Goal: Task Accomplishment & Management: Use online tool/utility

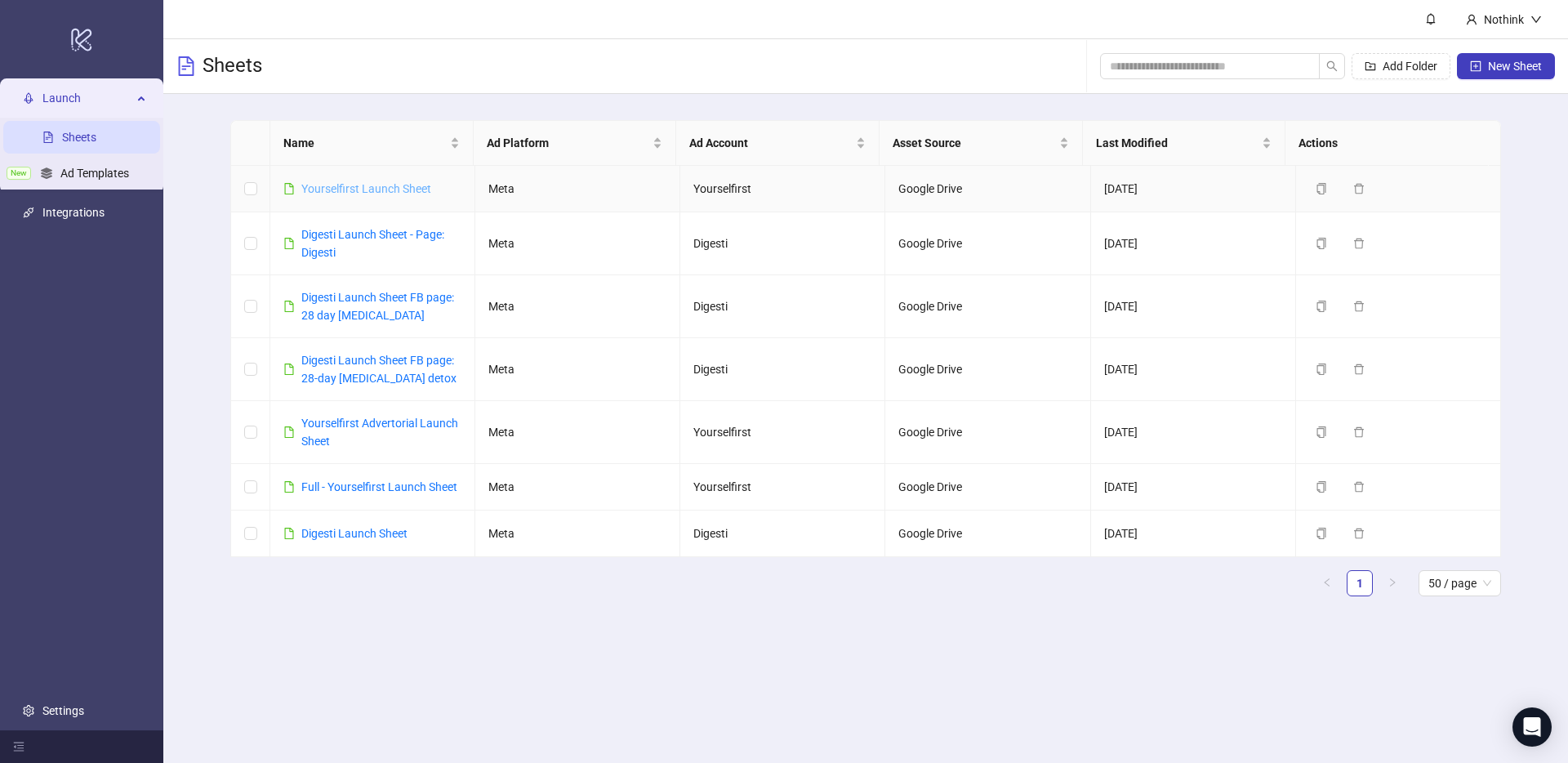
click at [397, 187] on link "Yourselfirst Launch Sheet" at bounding box center [366, 188] width 130 height 13
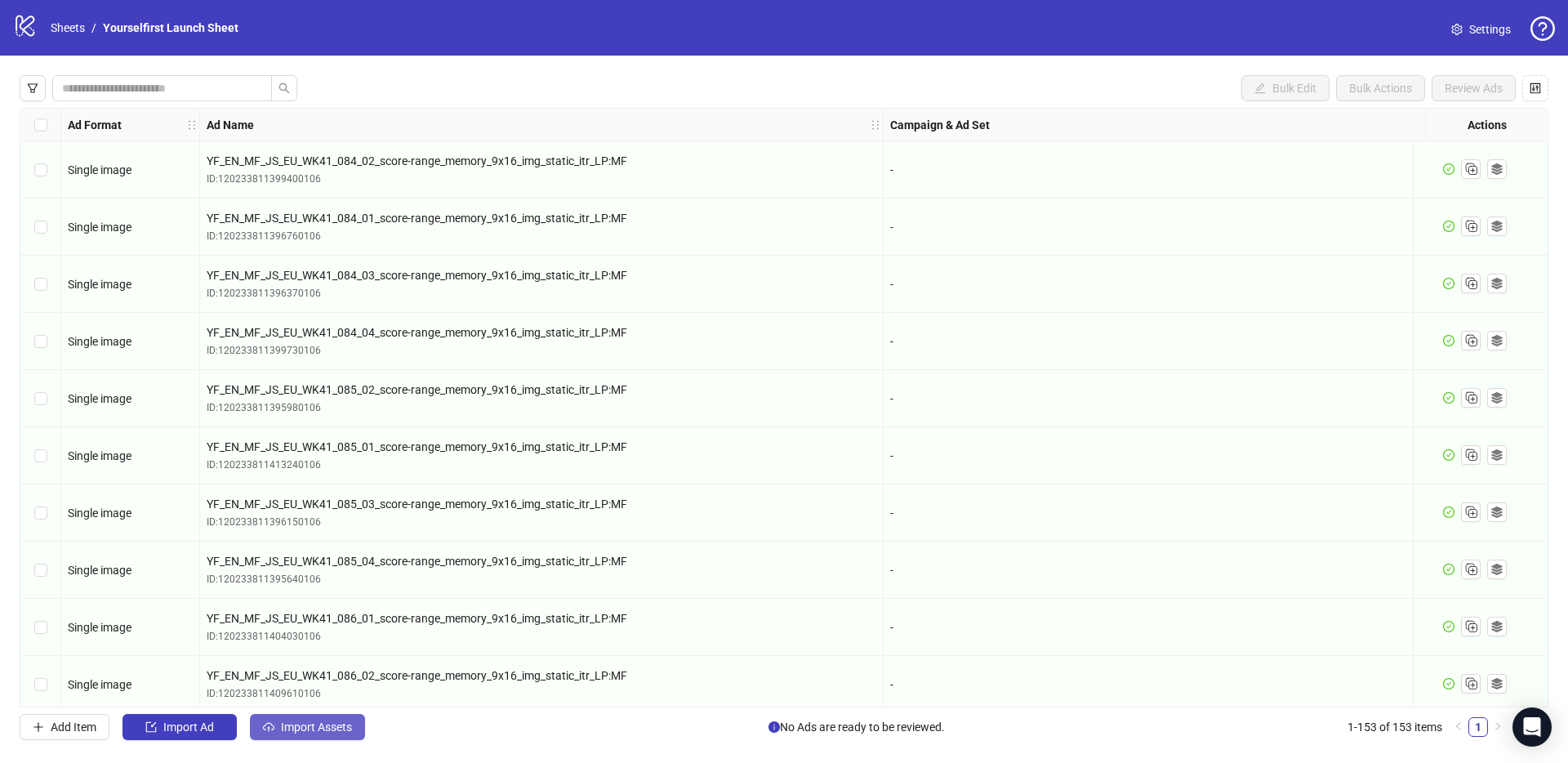
click at [318, 738] on button "Import Assets" at bounding box center [307, 726] width 115 height 26
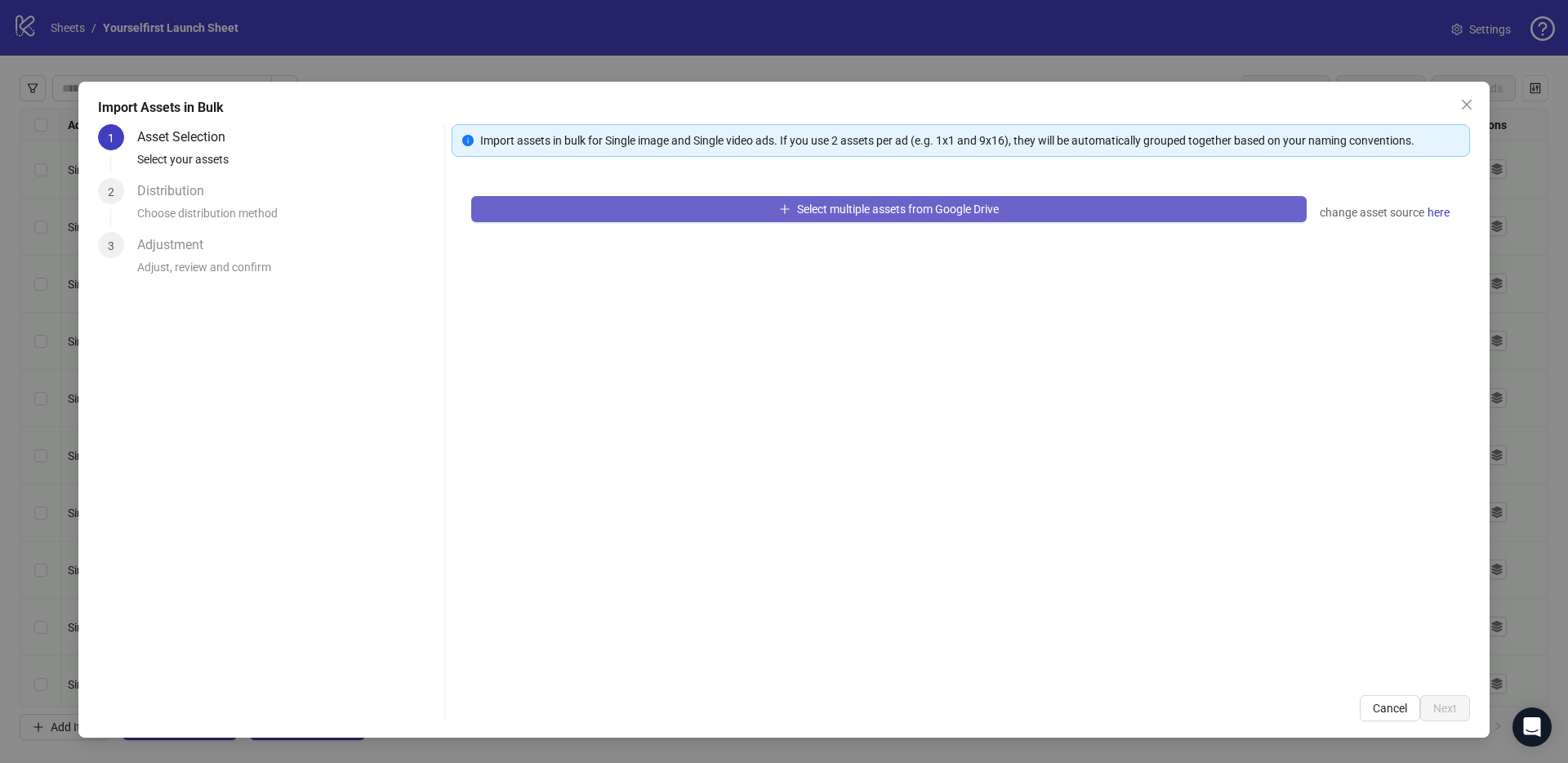
click at [911, 197] on button "Select multiple assets from Google Drive" at bounding box center [889, 209] width 835 height 26
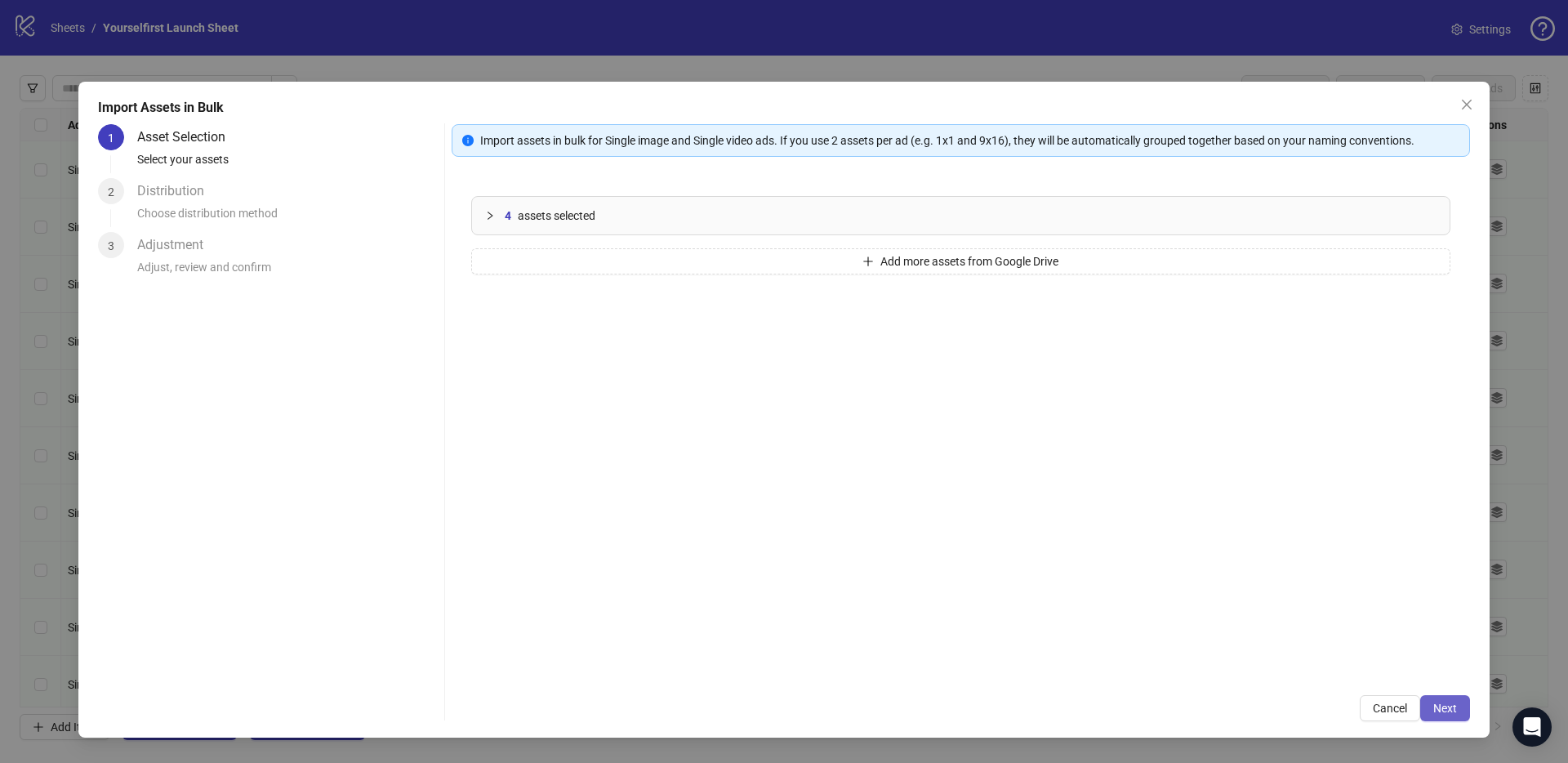
click at [1453, 702] on span "Next" at bounding box center [1445, 708] width 24 height 13
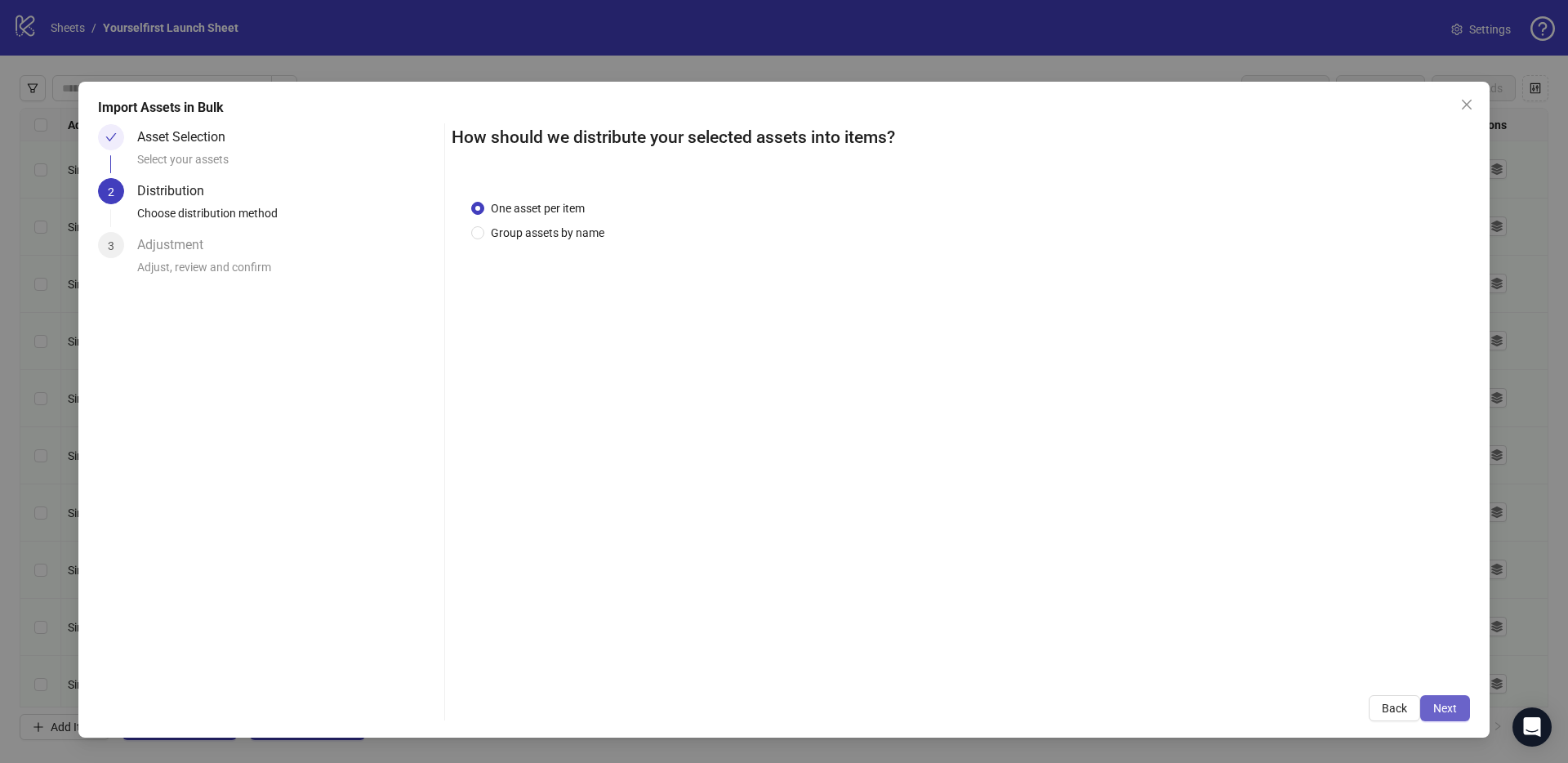
click at [1453, 706] on span "Next" at bounding box center [1445, 708] width 24 height 13
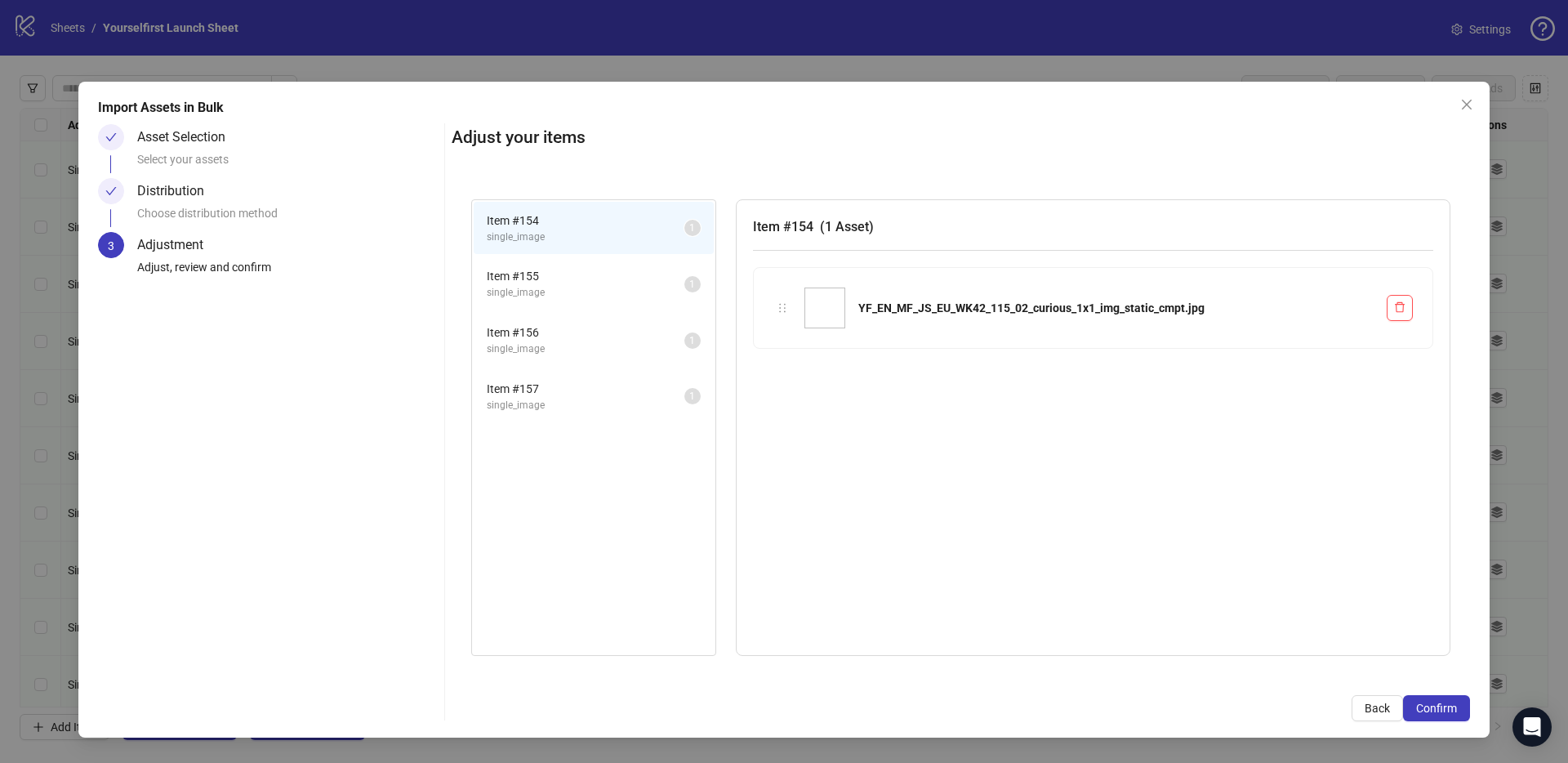
click at [1453, 706] on span "Confirm" at bounding box center [1437, 708] width 40 height 13
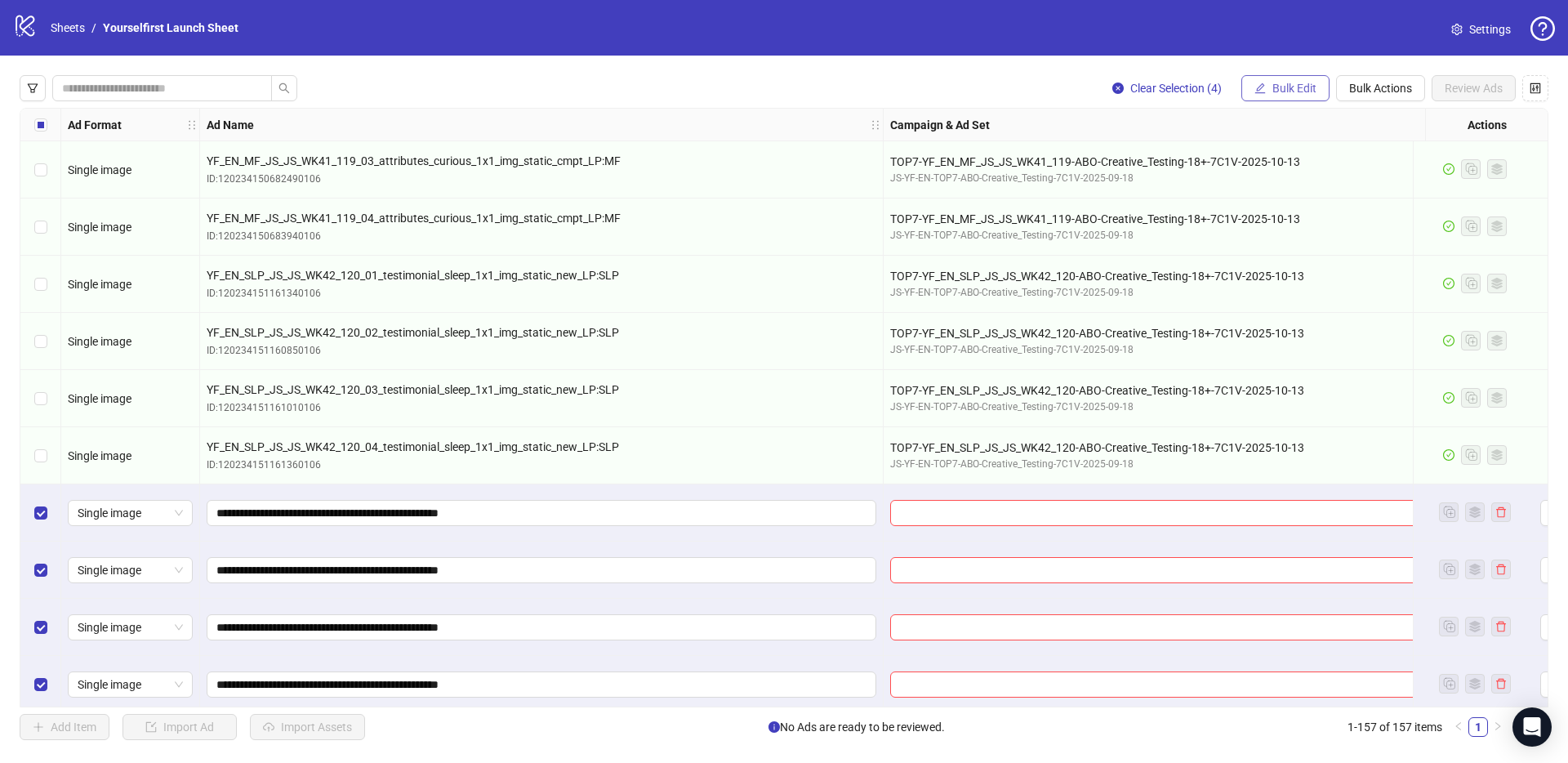
scroll to position [8417, 0]
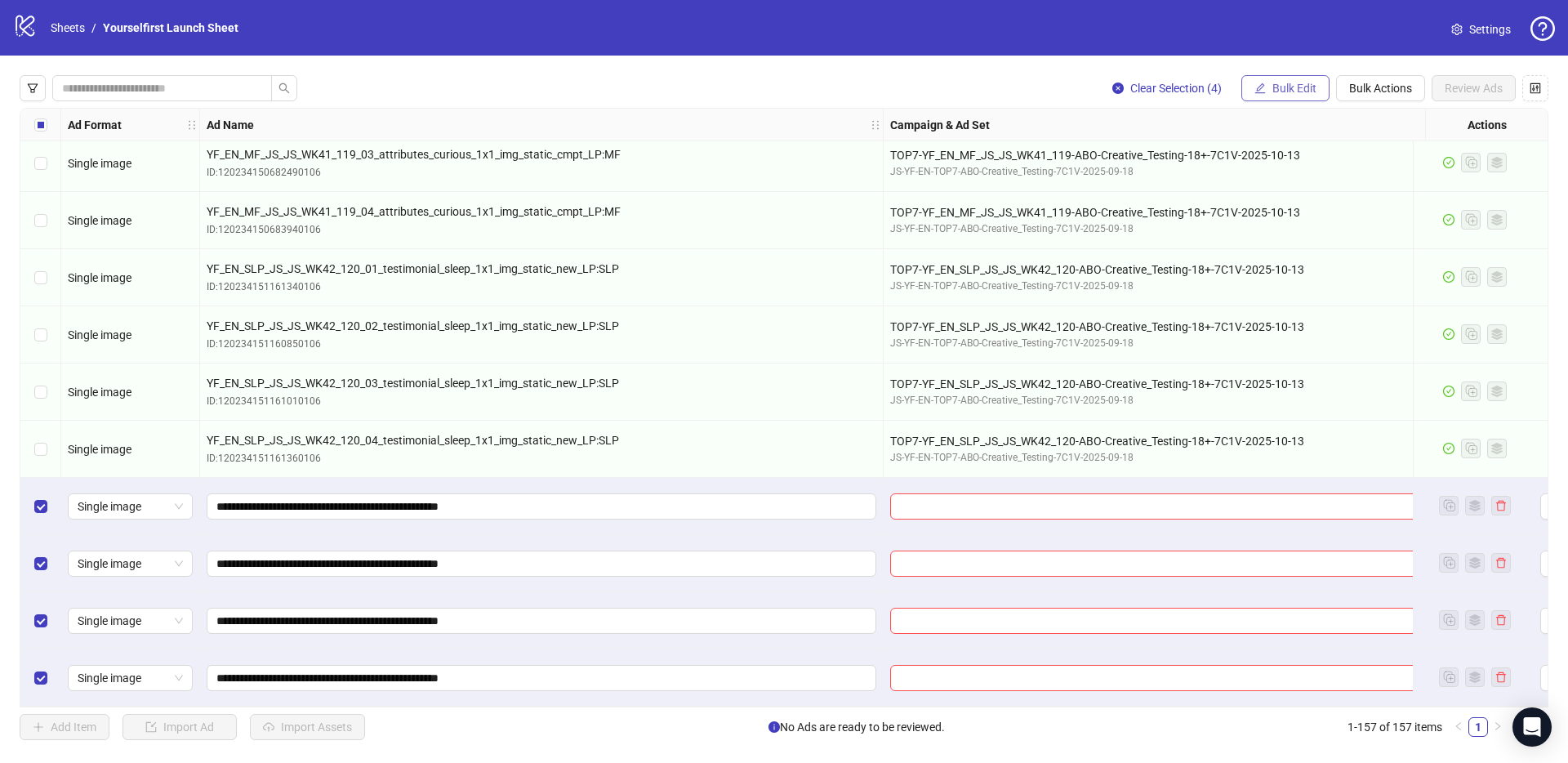
click at [1300, 92] on span "Bulk Edit" at bounding box center [1294, 88] width 44 height 13
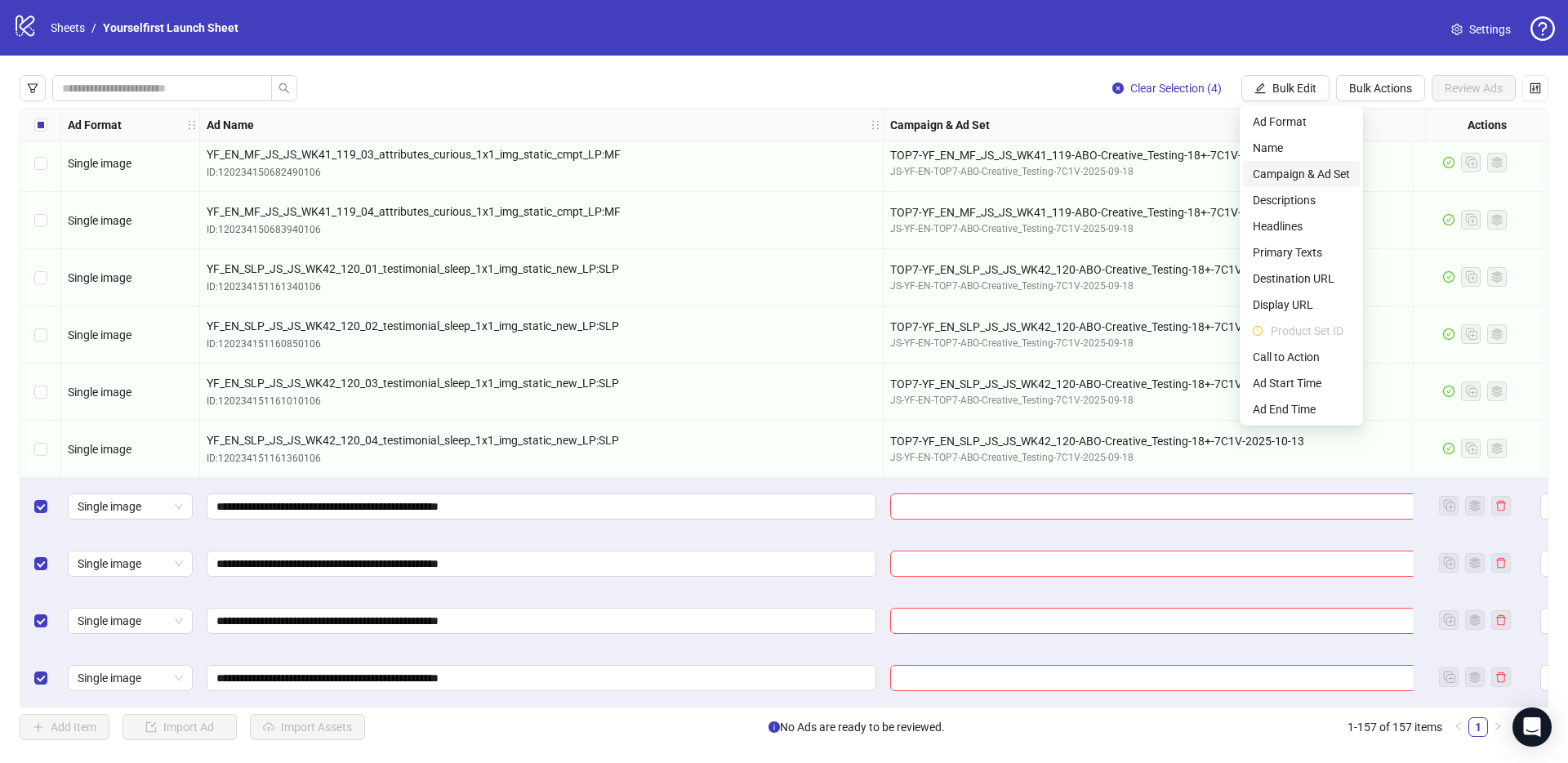
click at [1278, 172] on span "Campaign & Ad Set" at bounding box center [1301, 174] width 97 height 18
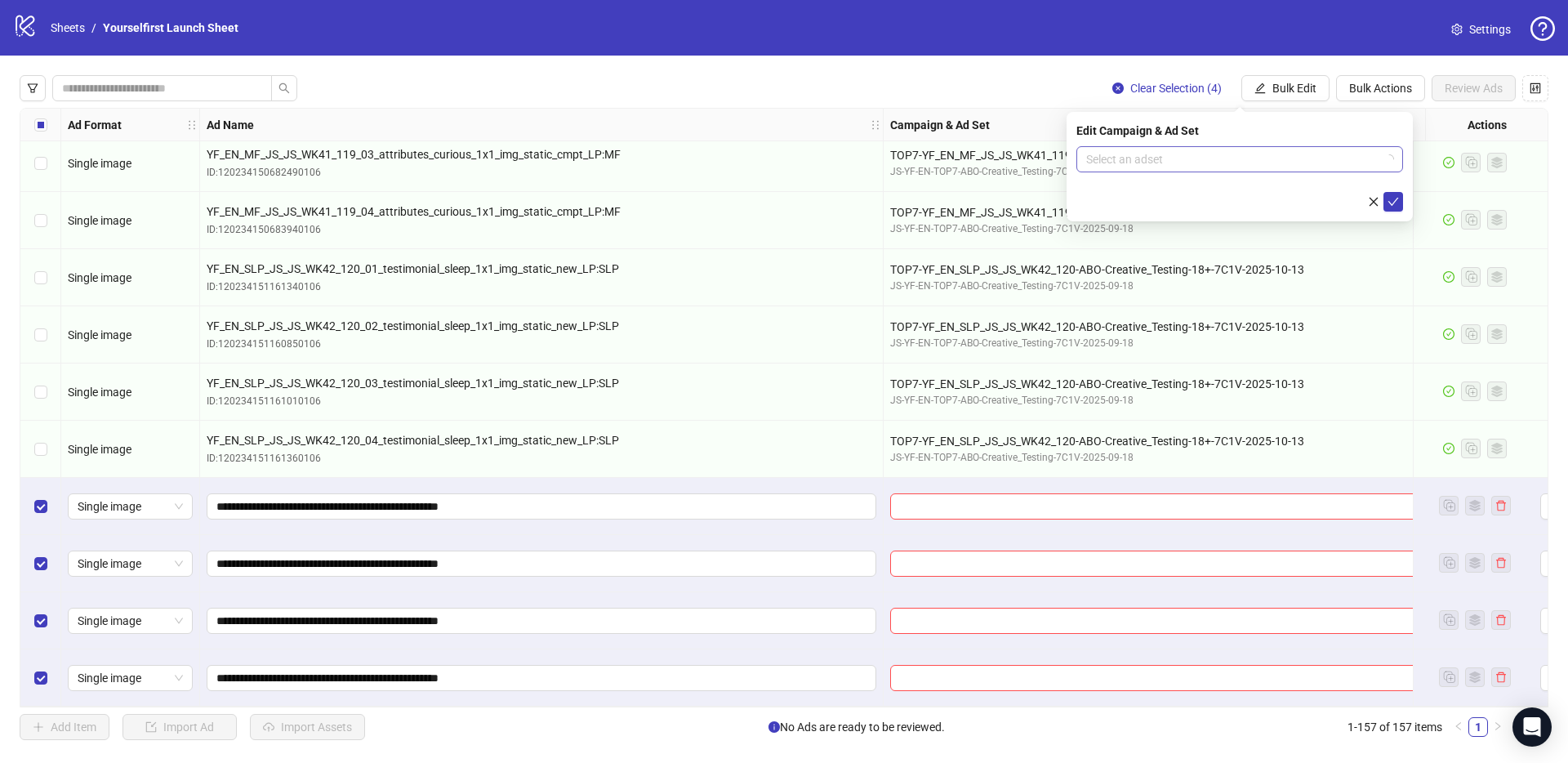
click at [1141, 154] on input "search" at bounding box center [1233, 159] width 292 height 25
paste input "**********"
type input "**********"
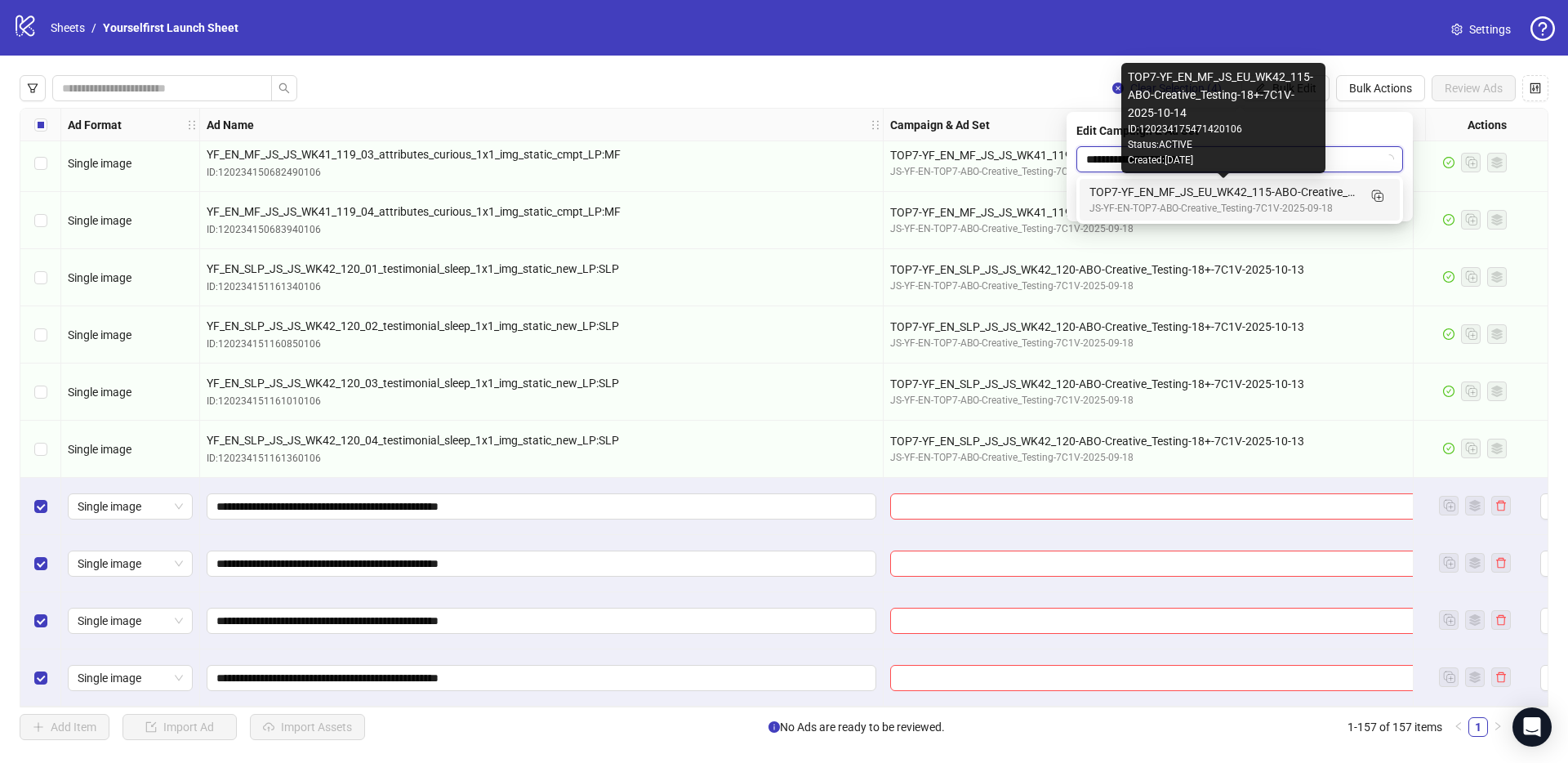
click at [1191, 186] on div "TOP7-YF_EN_MF_JS_EU_WK42_115-ABO-Creative_Testing-18+-7C1V-2025-10-14" at bounding box center [1222, 192] width 267 height 18
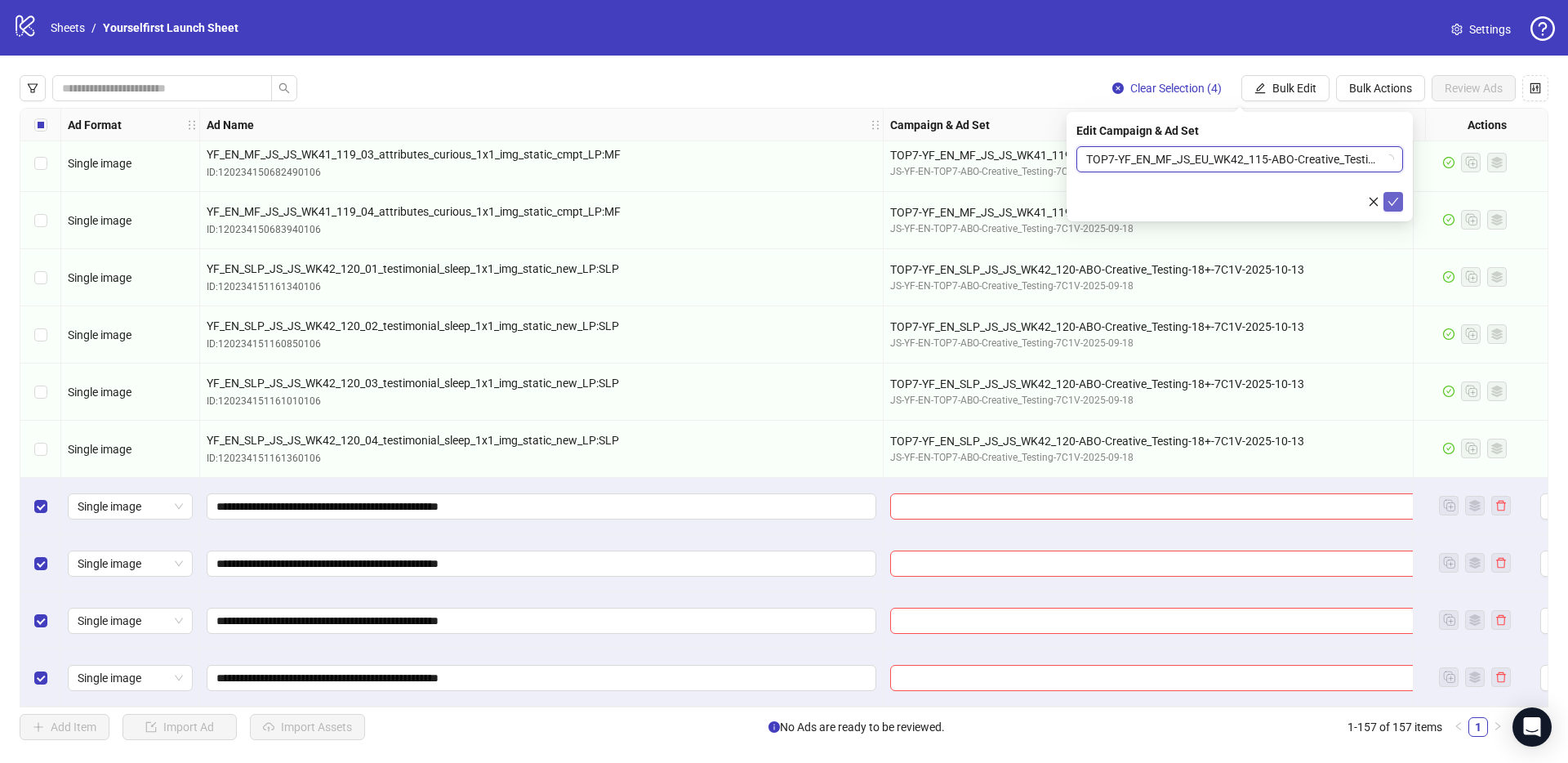
click at [1392, 201] on icon "check" at bounding box center [1392, 201] width 11 height 11
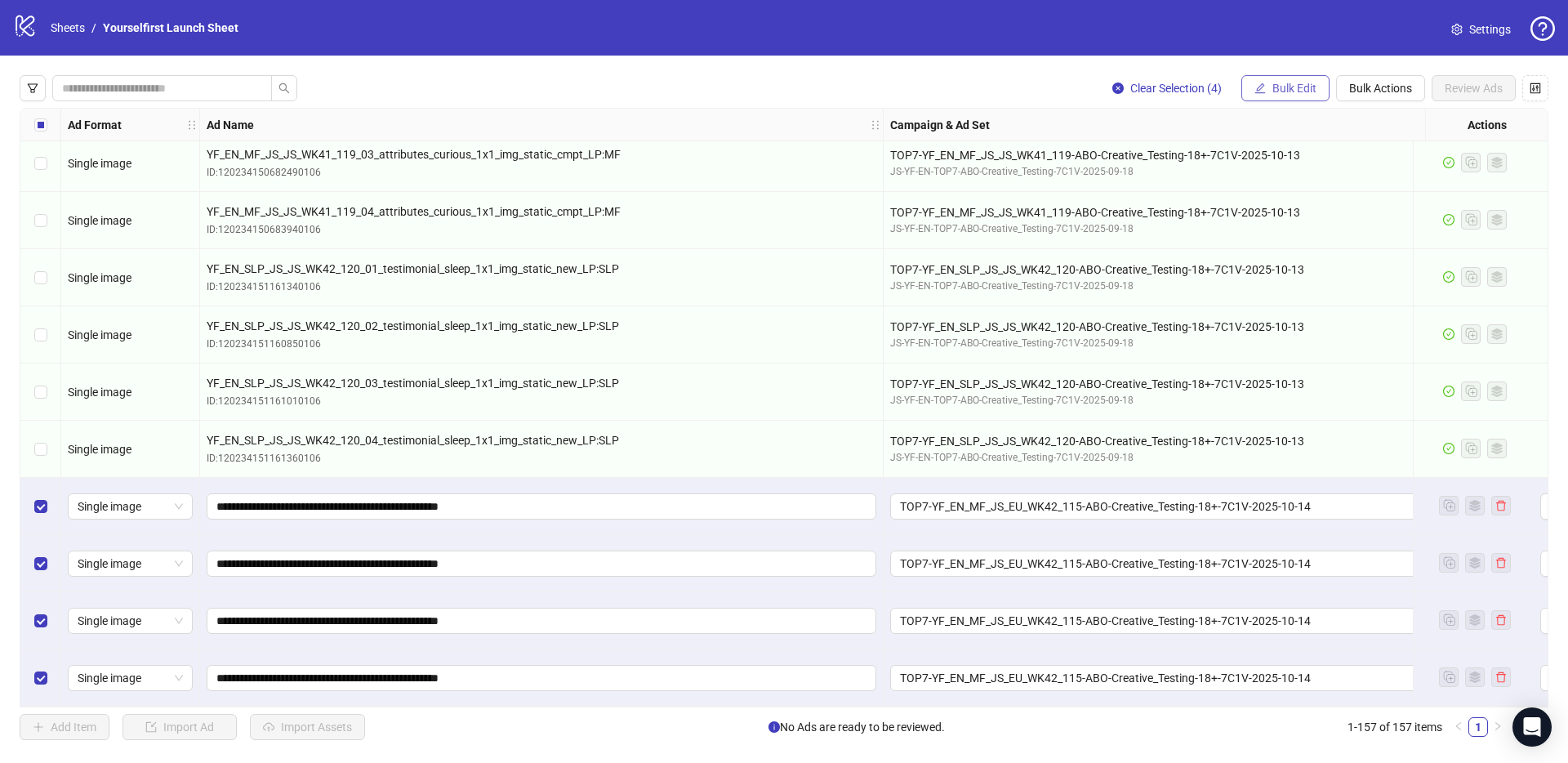
click at [1293, 94] on span "Bulk Edit" at bounding box center [1294, 88] width 44 height 13
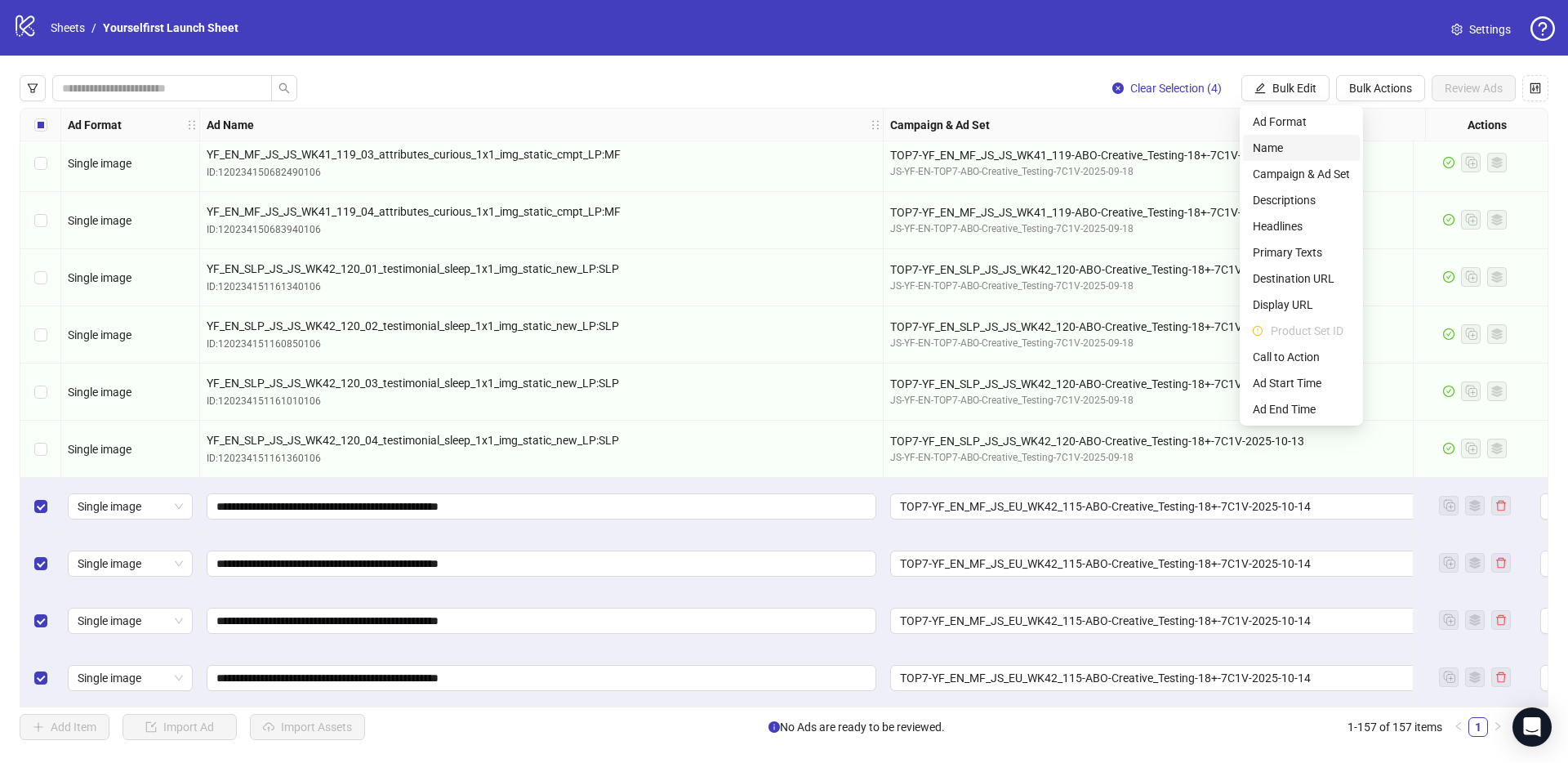
click at [1270, 157] on li "Name" at bounding box center [1301, 148] width 117 height 26
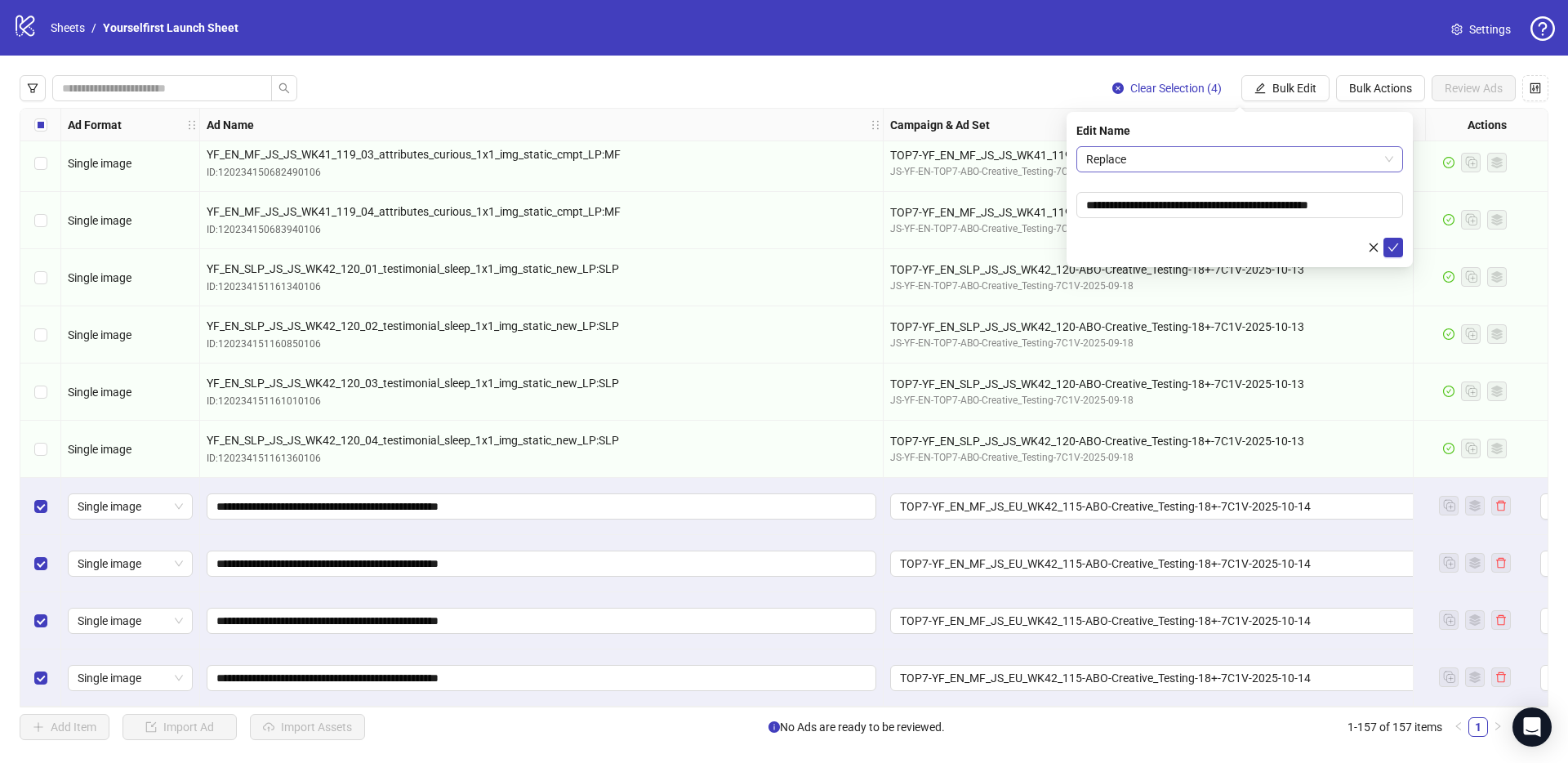
click at [1242, 157] on span "Replace" at bounding box center [1240, 159] width 307 height 25
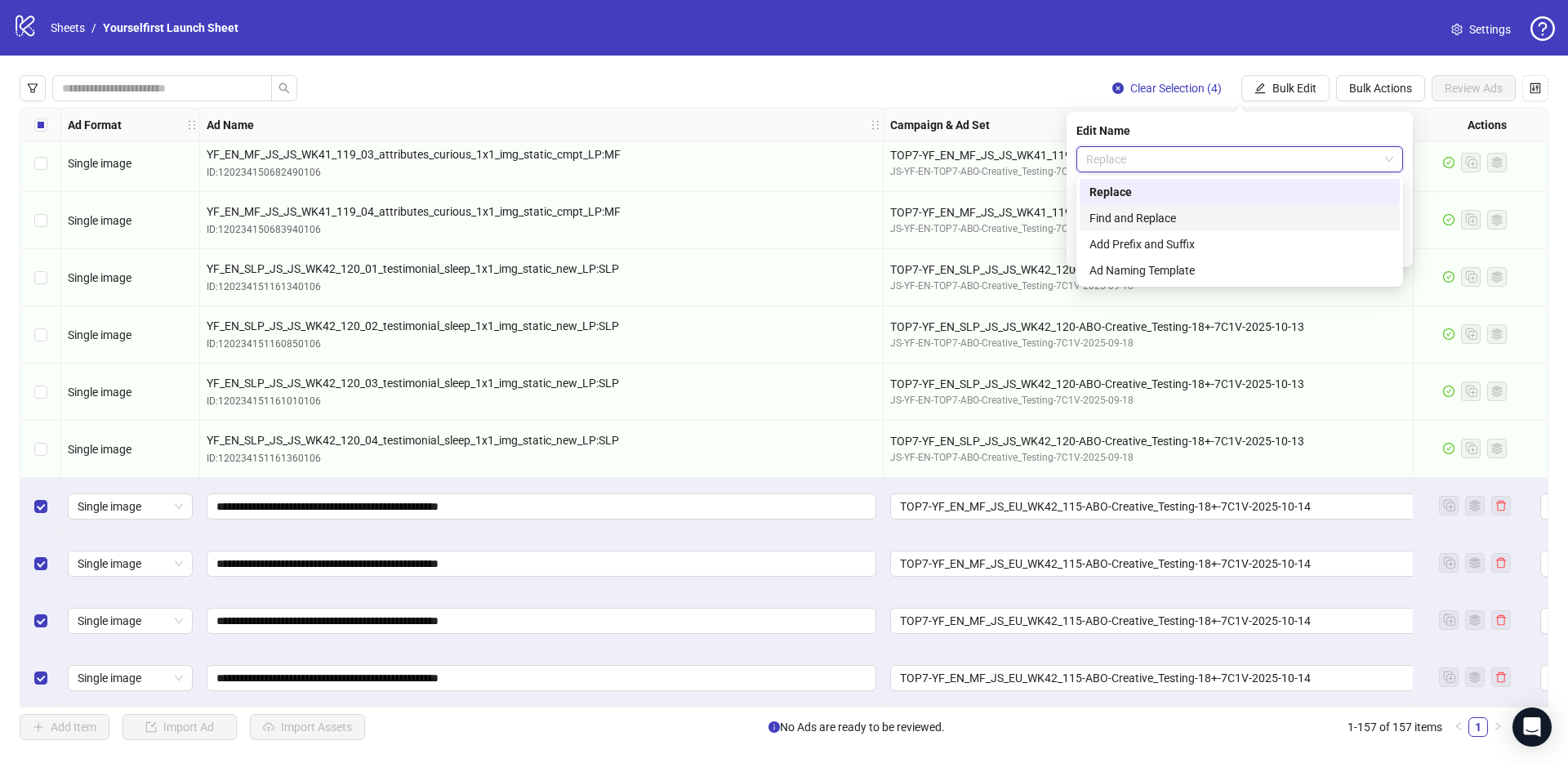
click at [1153, 239] on div "Add Prefix and Suffix" at bounding box center [1239, 245] width 301 height 18
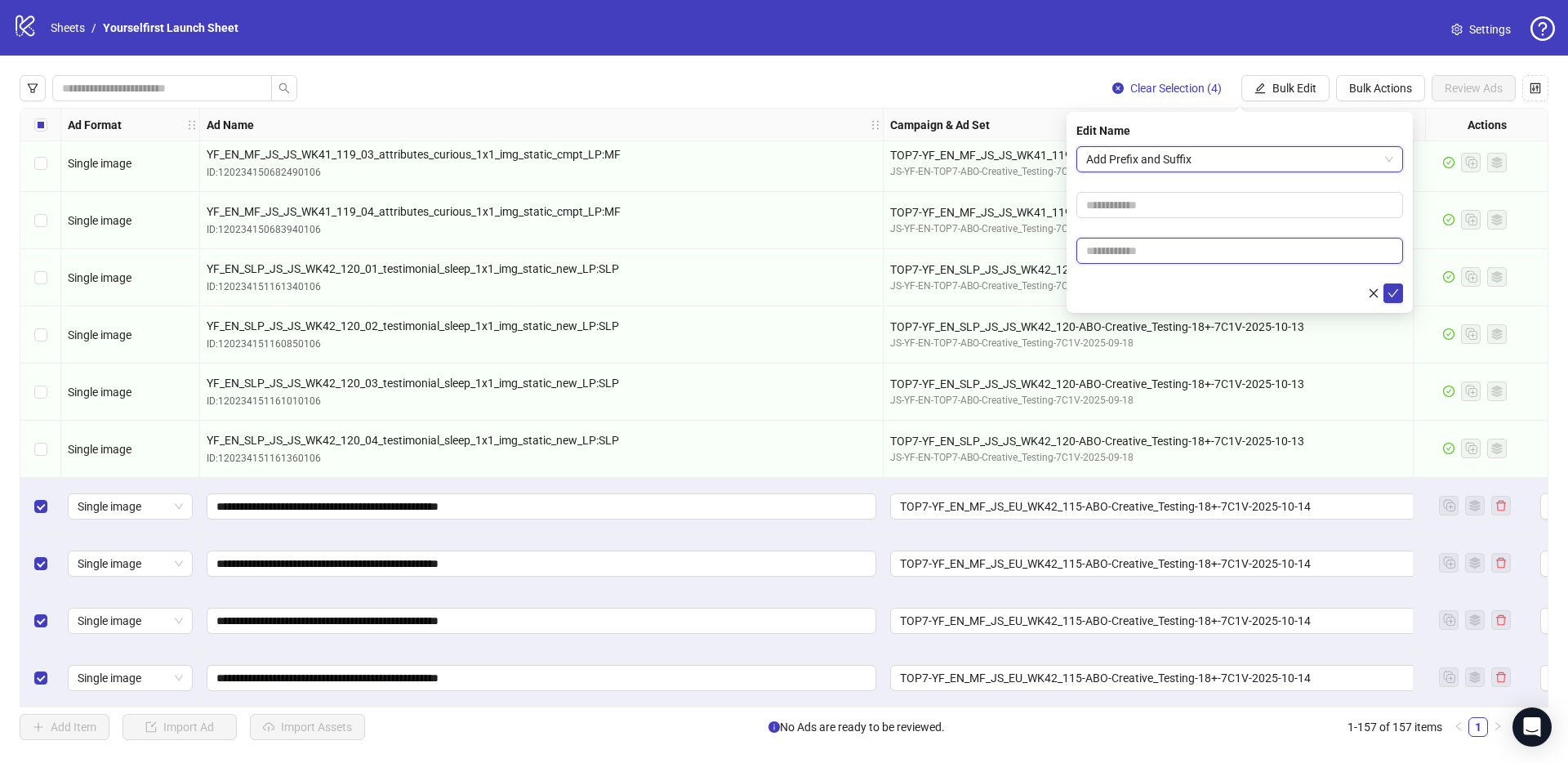
click at [1138, 250] on input "text" at bounding box center [1239, 251] width 326 height 26
type input "******"
click at [1136, 287] on div at bounding box center [1239, 292] width 326 height 19
click at [1400, 295] on button "submit" at bounding box center [1392, 292] width 19 height 19
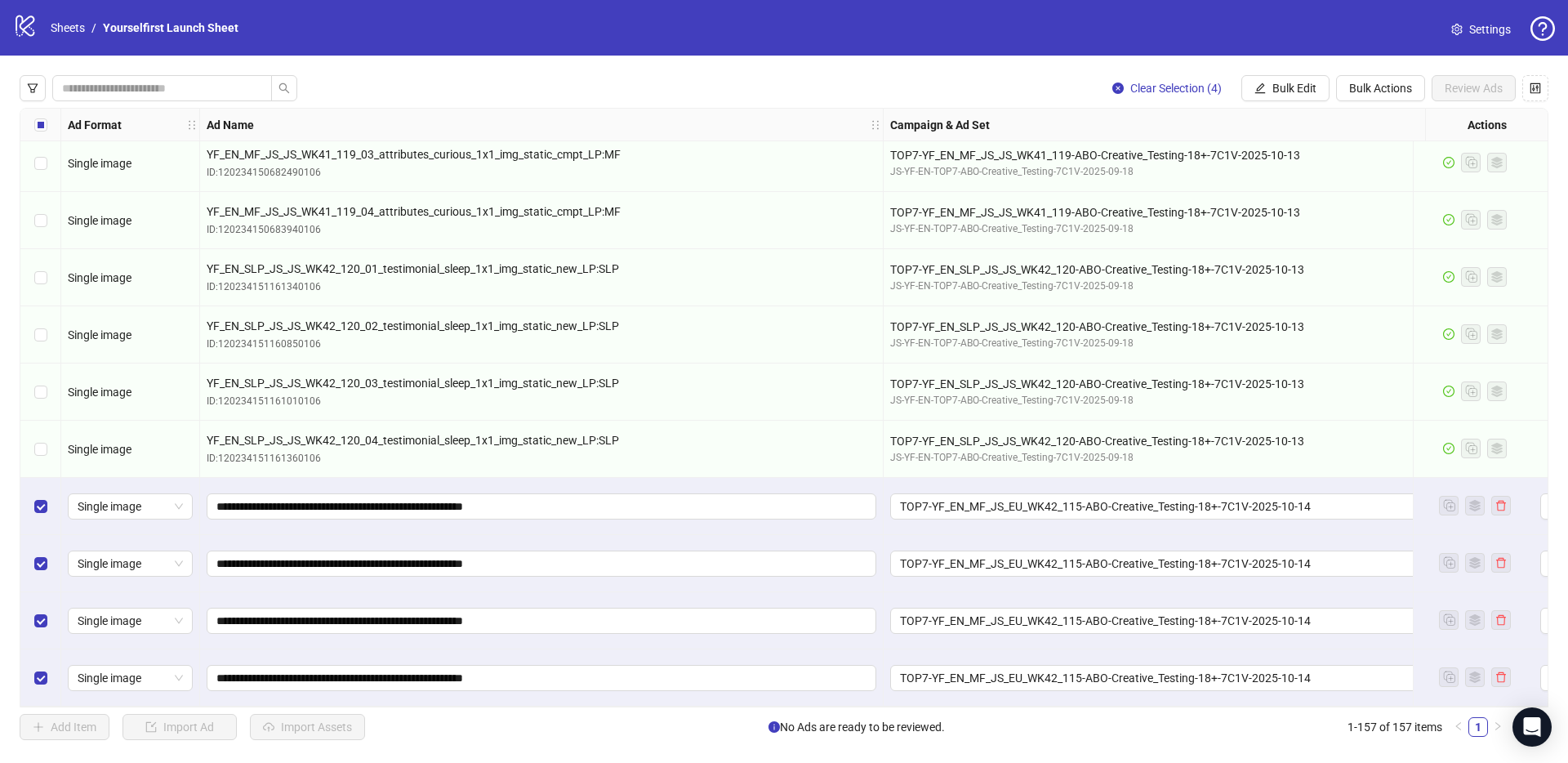
click at [747, 47] on div "logo/logo-mobile Sheets / Yourselfirst Launch Sheet Settings" at bounding box center [784, 28] width 1568 height 55
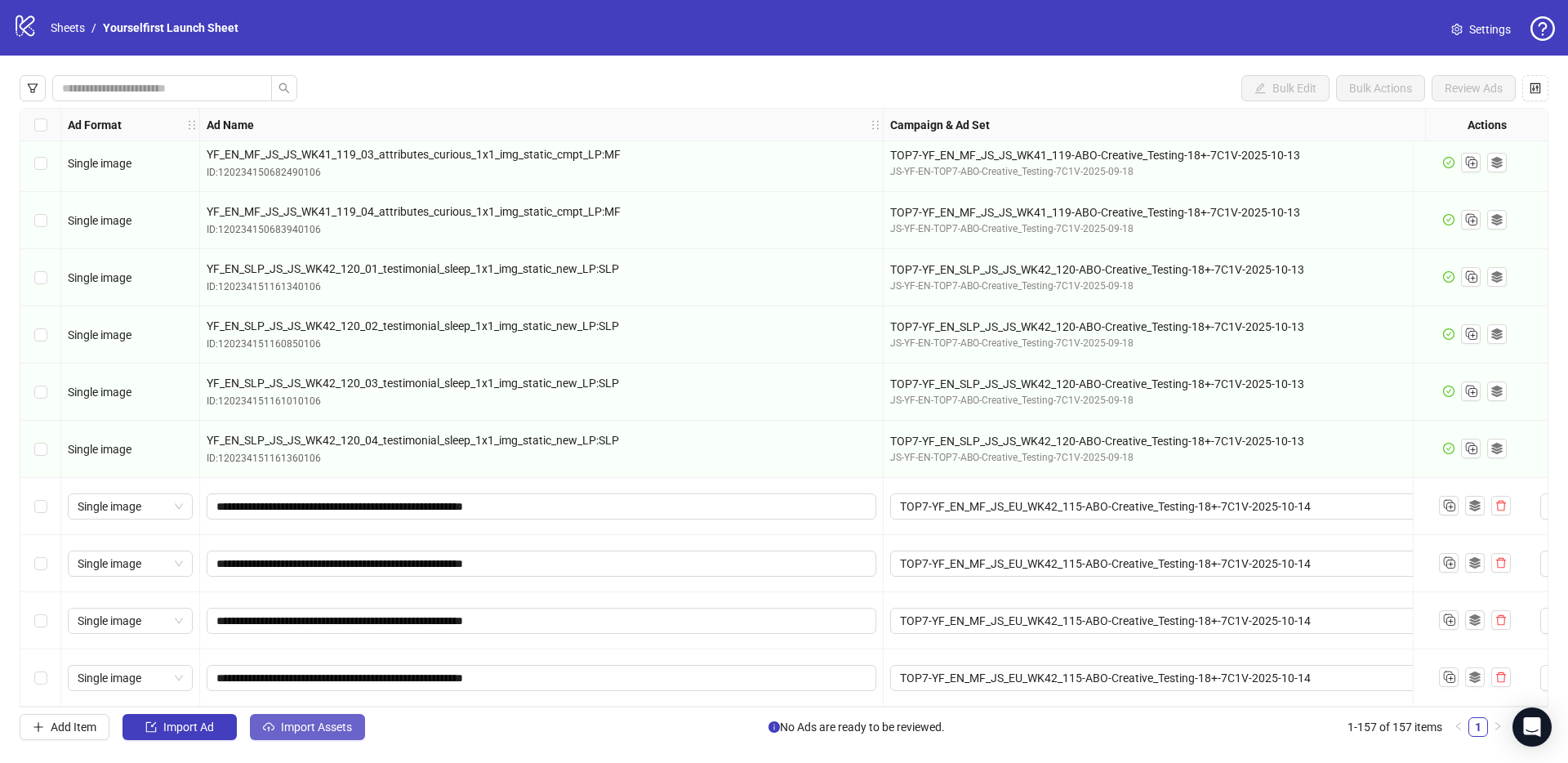
click at [337, 723] on span "Import Assets" at bounding box center [316, 727] width 71 height 13
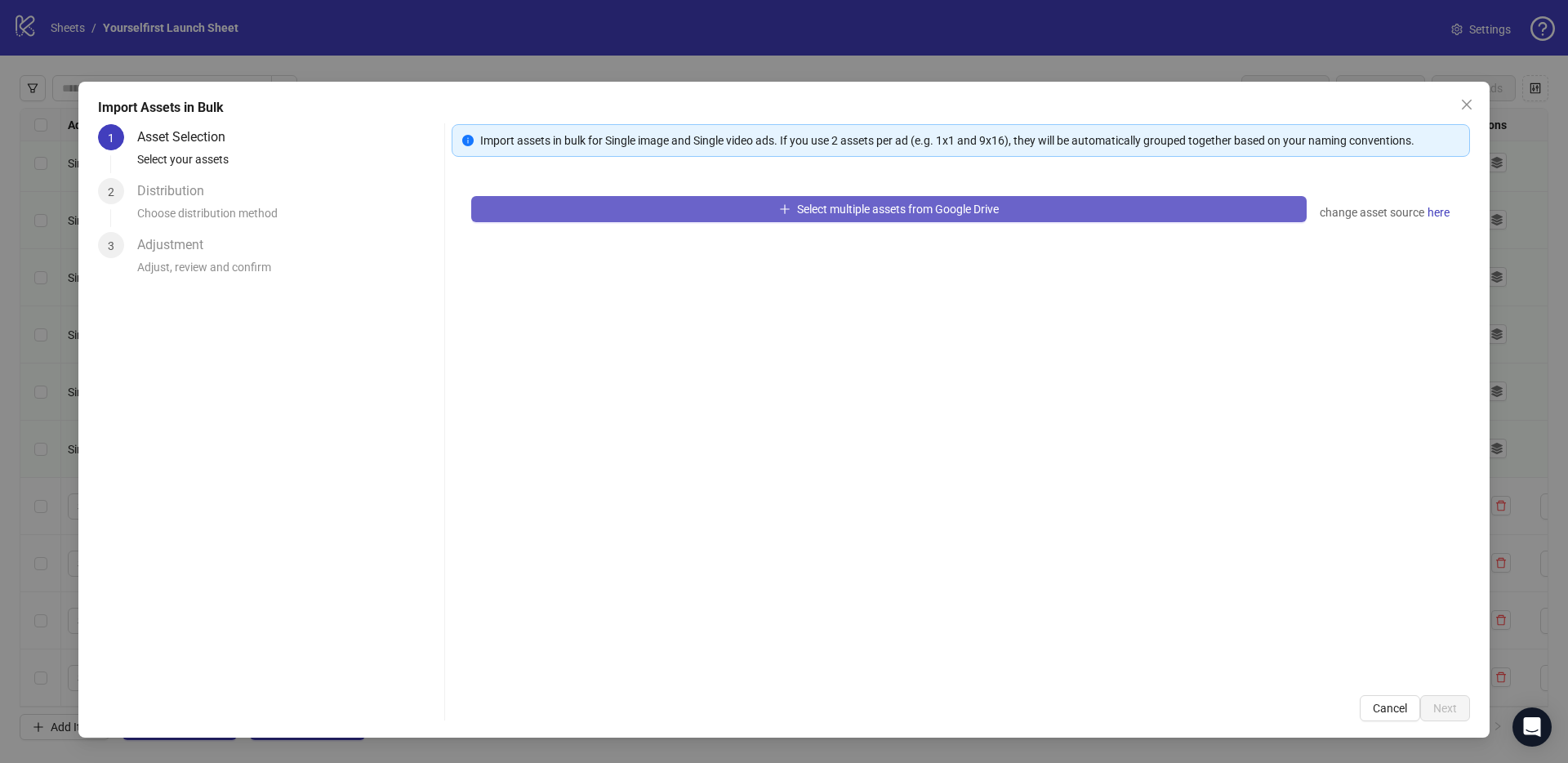
click at [922, 200] on button "Select multiple assets from Google Drive" at bounding box center [889, 209] width 835 height 26
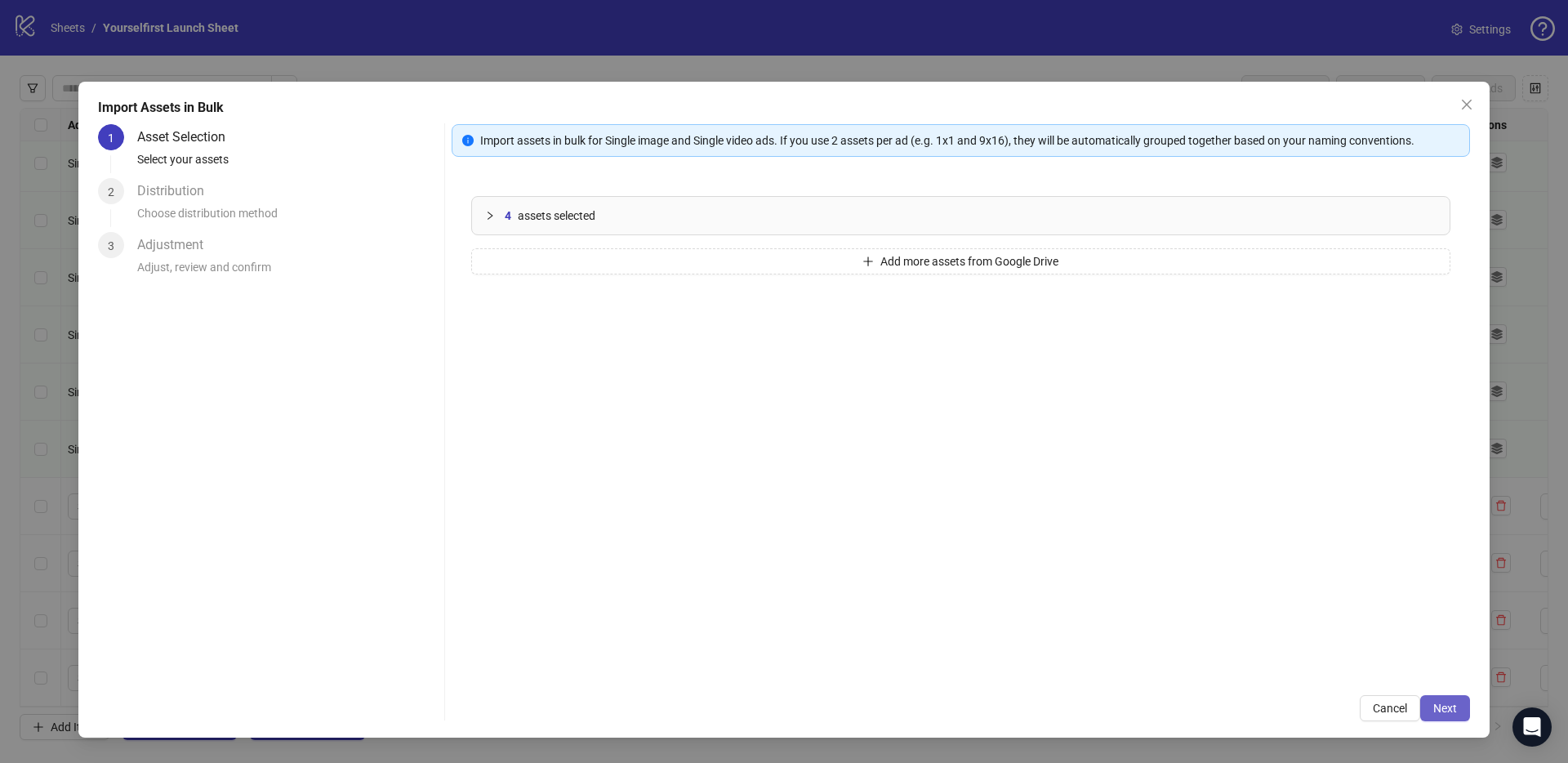
click at [1445, 711] on span "Next" at bounding box center [1445, 708] width 24 height 13
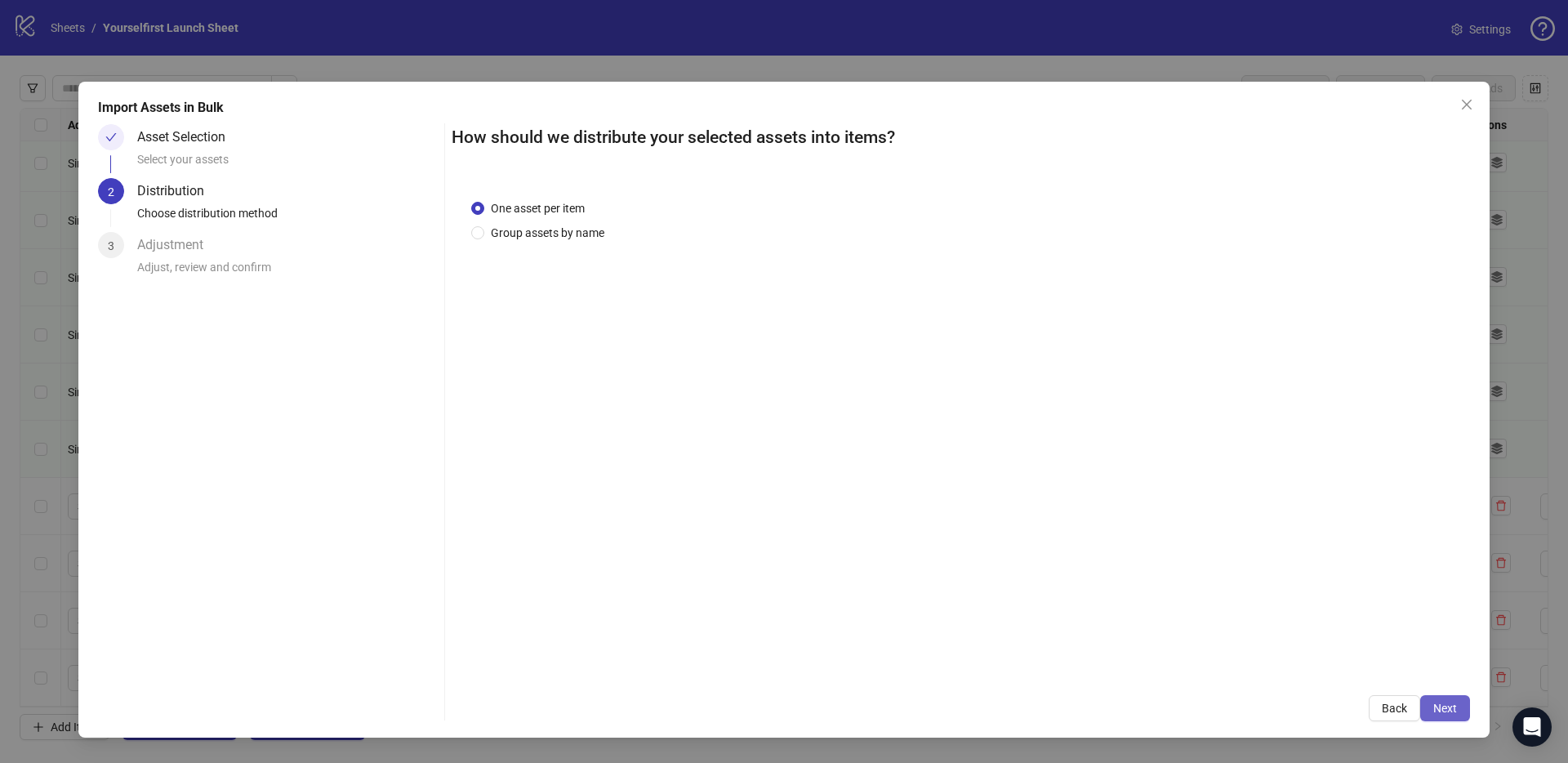
click at [1451, 709] on span "Next" at bounding box center [1445, 708] width 24 height 13
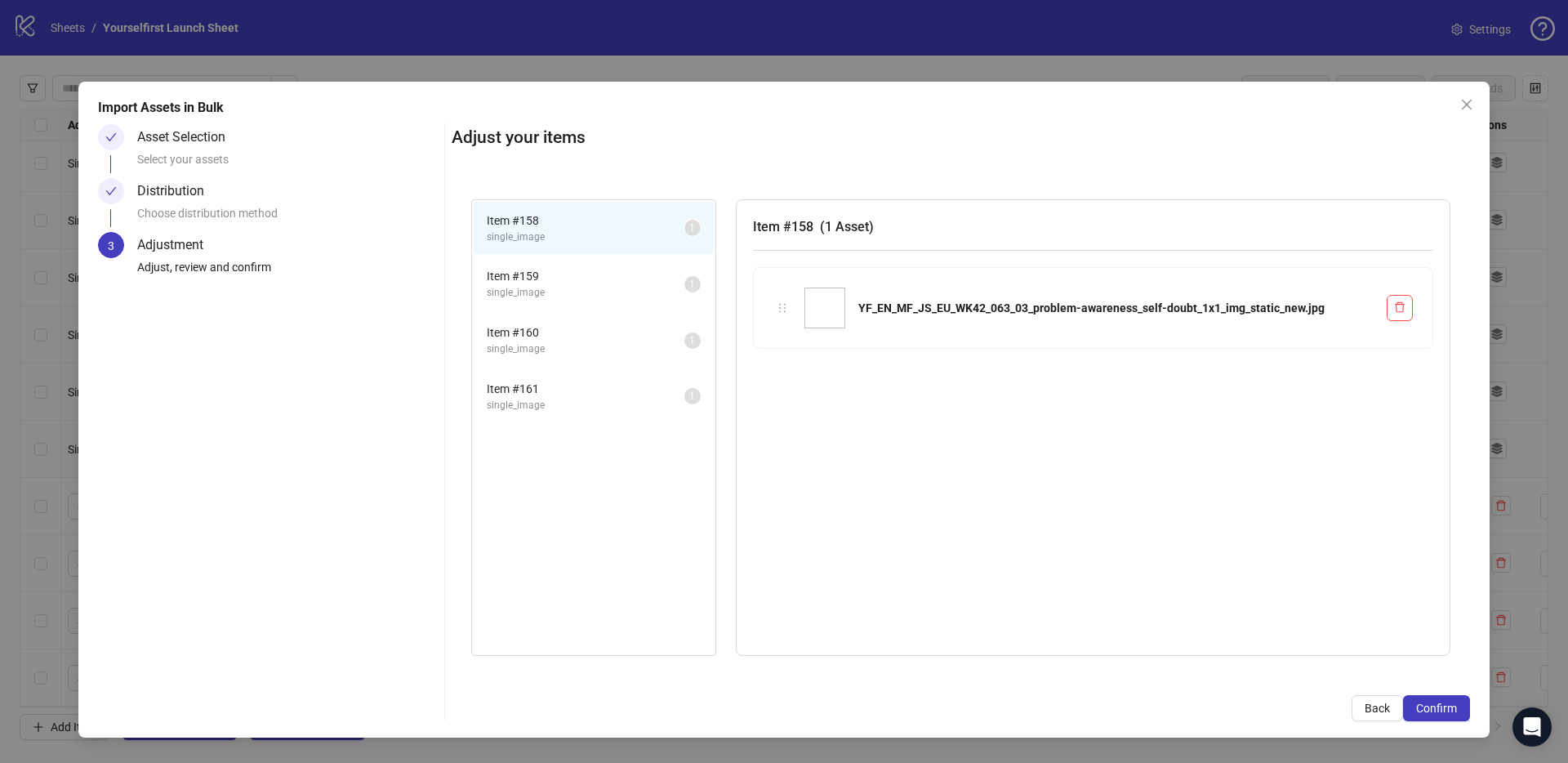
click at [1451, 709] on span "Confirm" at bounding box center [1437, 708] width 40 height 13
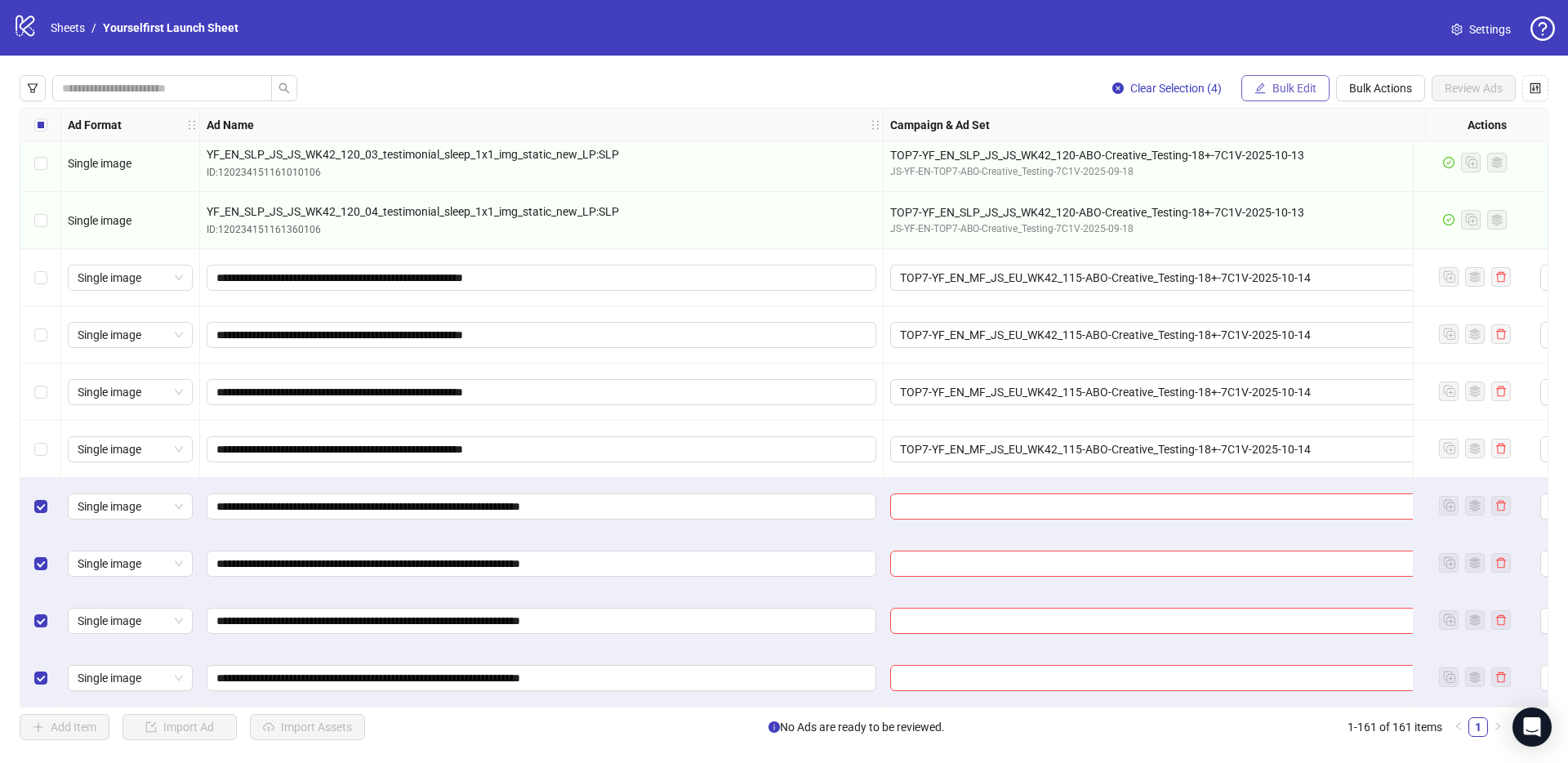
scroll to position [8646, 0]
click at [1270, 92] on button "Bulk Edit" at bounding box center [1285, 88] width 88 height 26
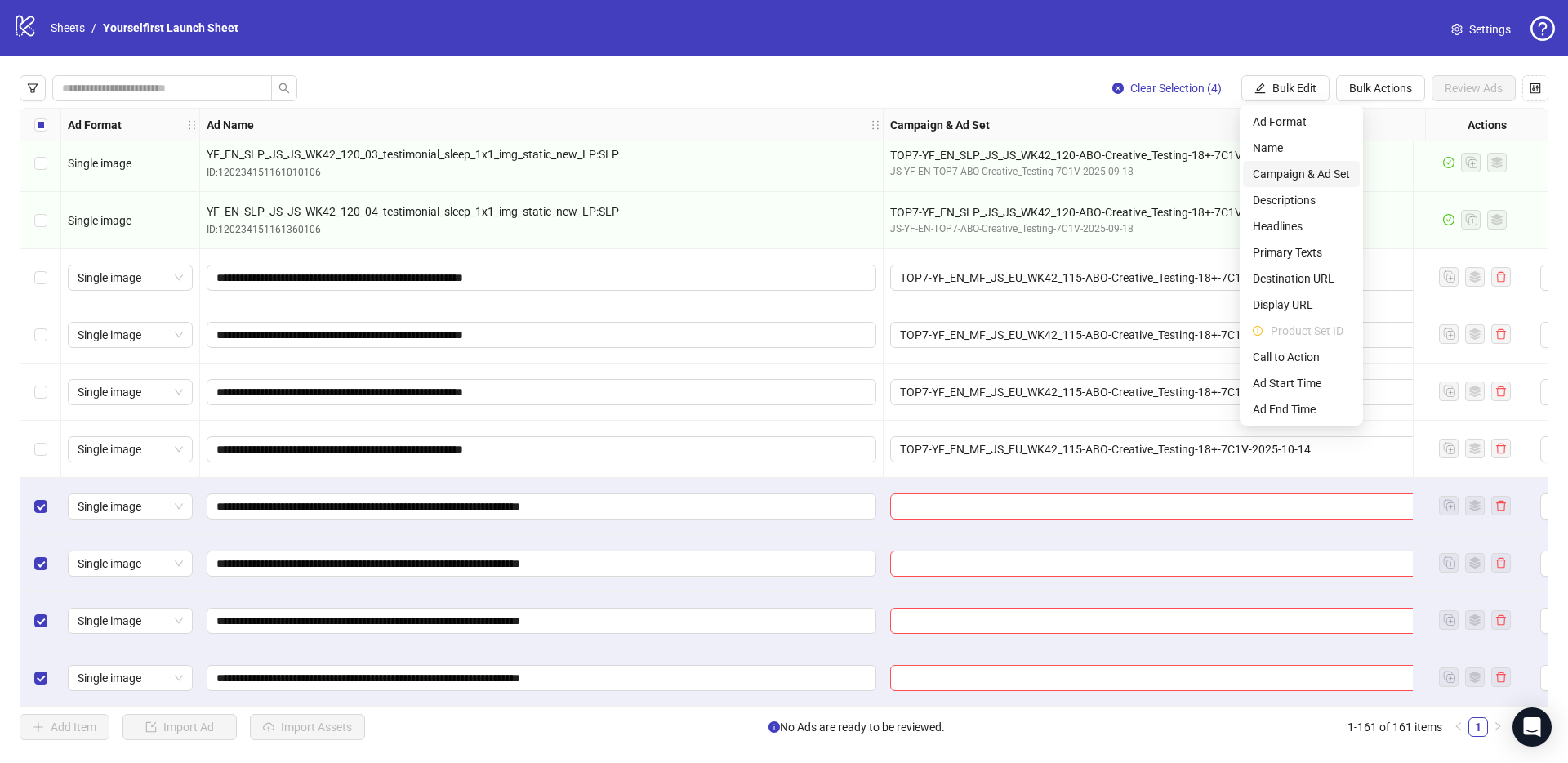
click at [1310, 183] on li "Campaign & Ad Set" at bounding box center [1301, 174] width 117 height 26
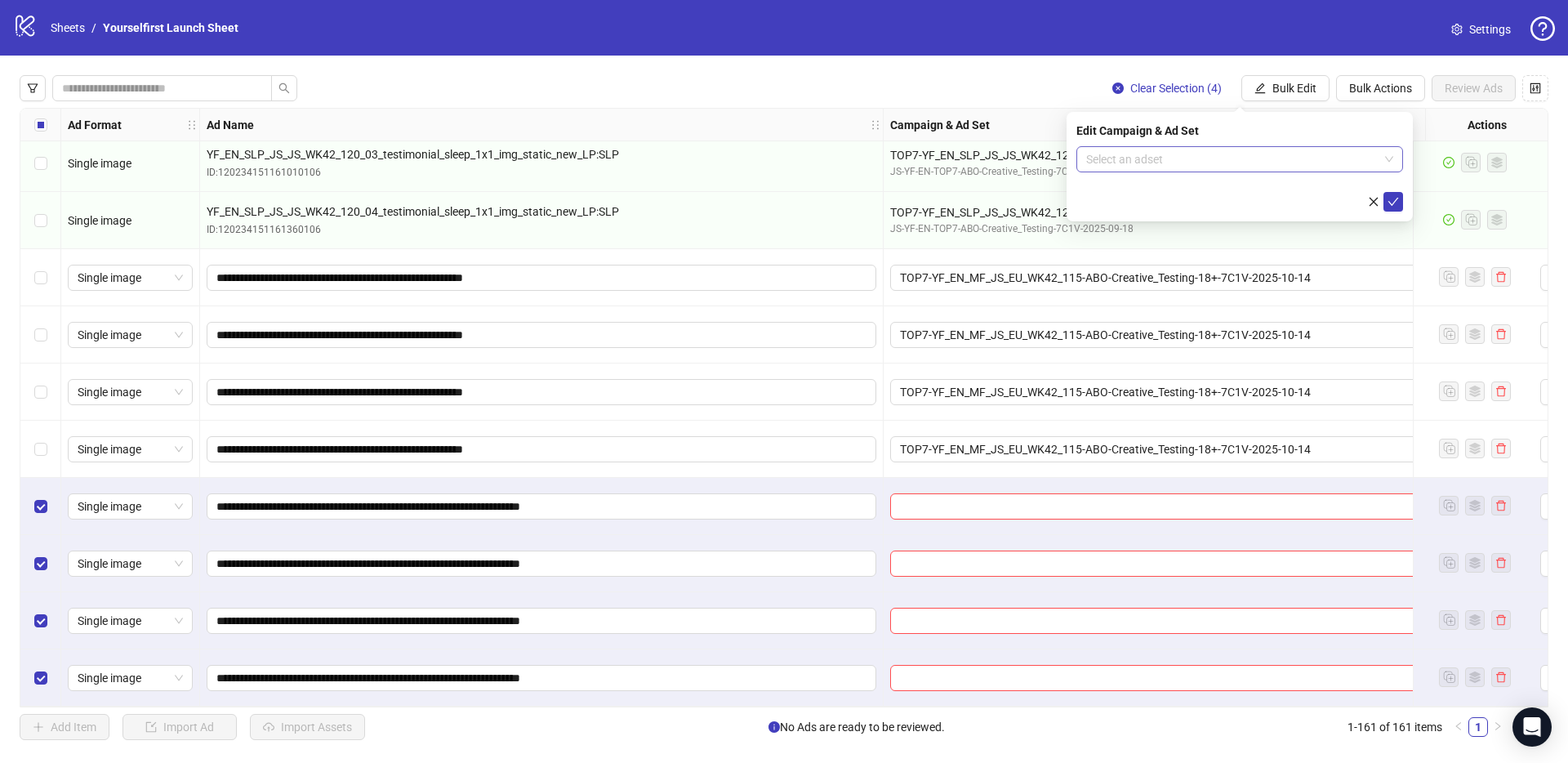
click at [1113, 160] on input "search" at bounding box center [1233, 159] width 292 height 25
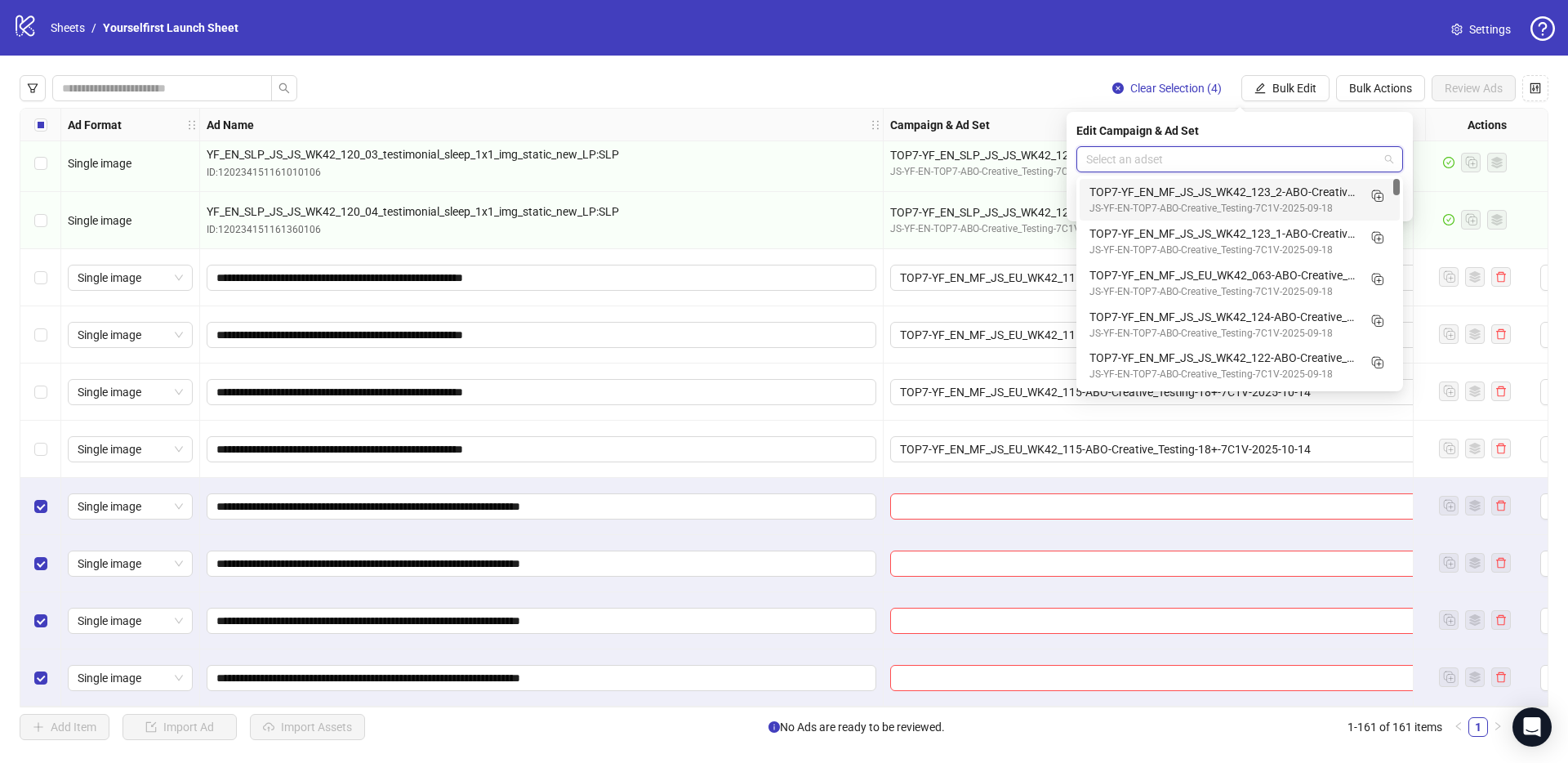
paste input "**********"
type input "**********"
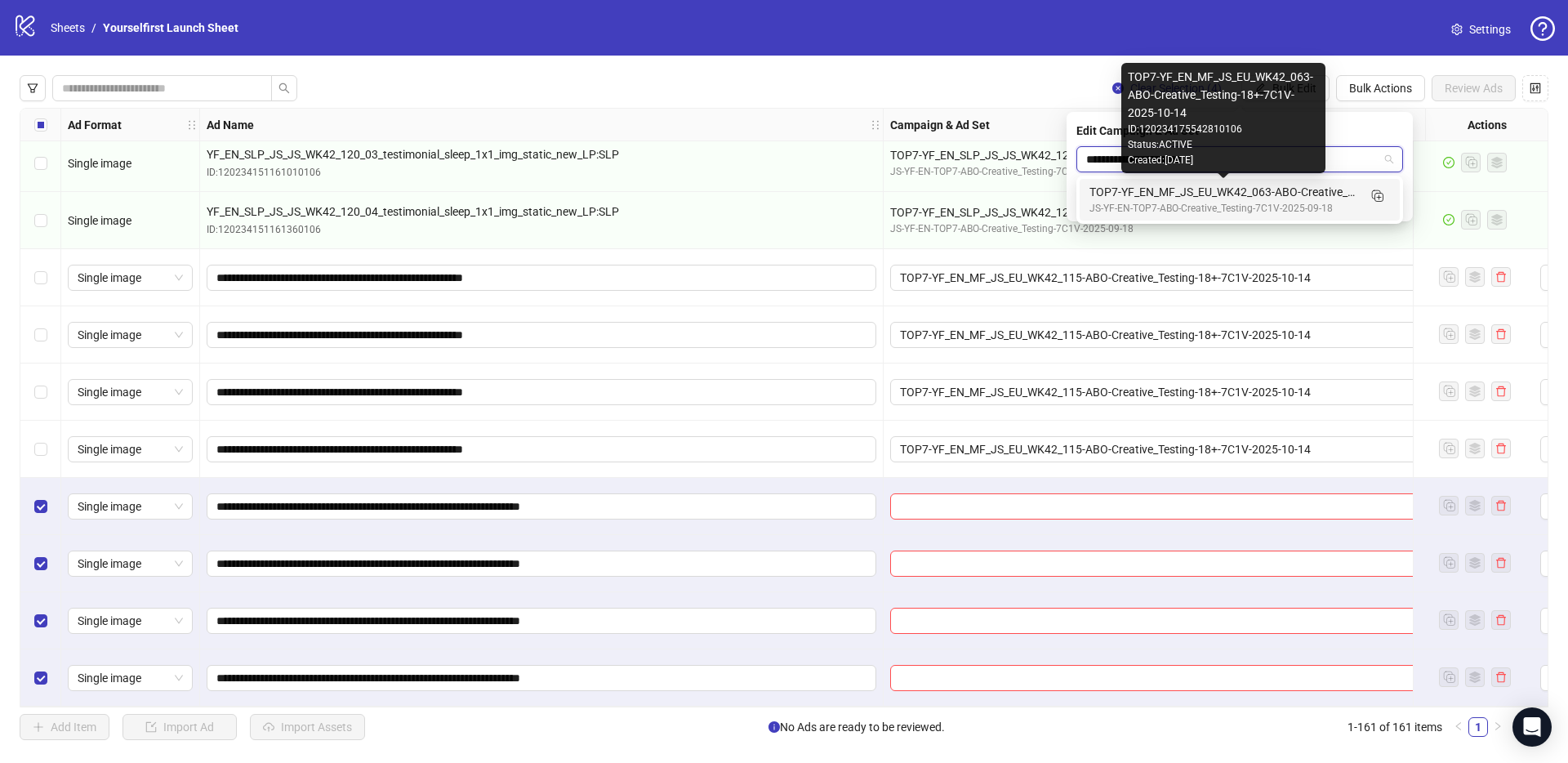
click at [1189, 194] on div "TOP7-YF_EN_MF_JS_EU_WK42_063-ABO-Creative_Testing-18+-7C1V-2025-10-14" at bounding box center [1222, 192] width 267 height 18
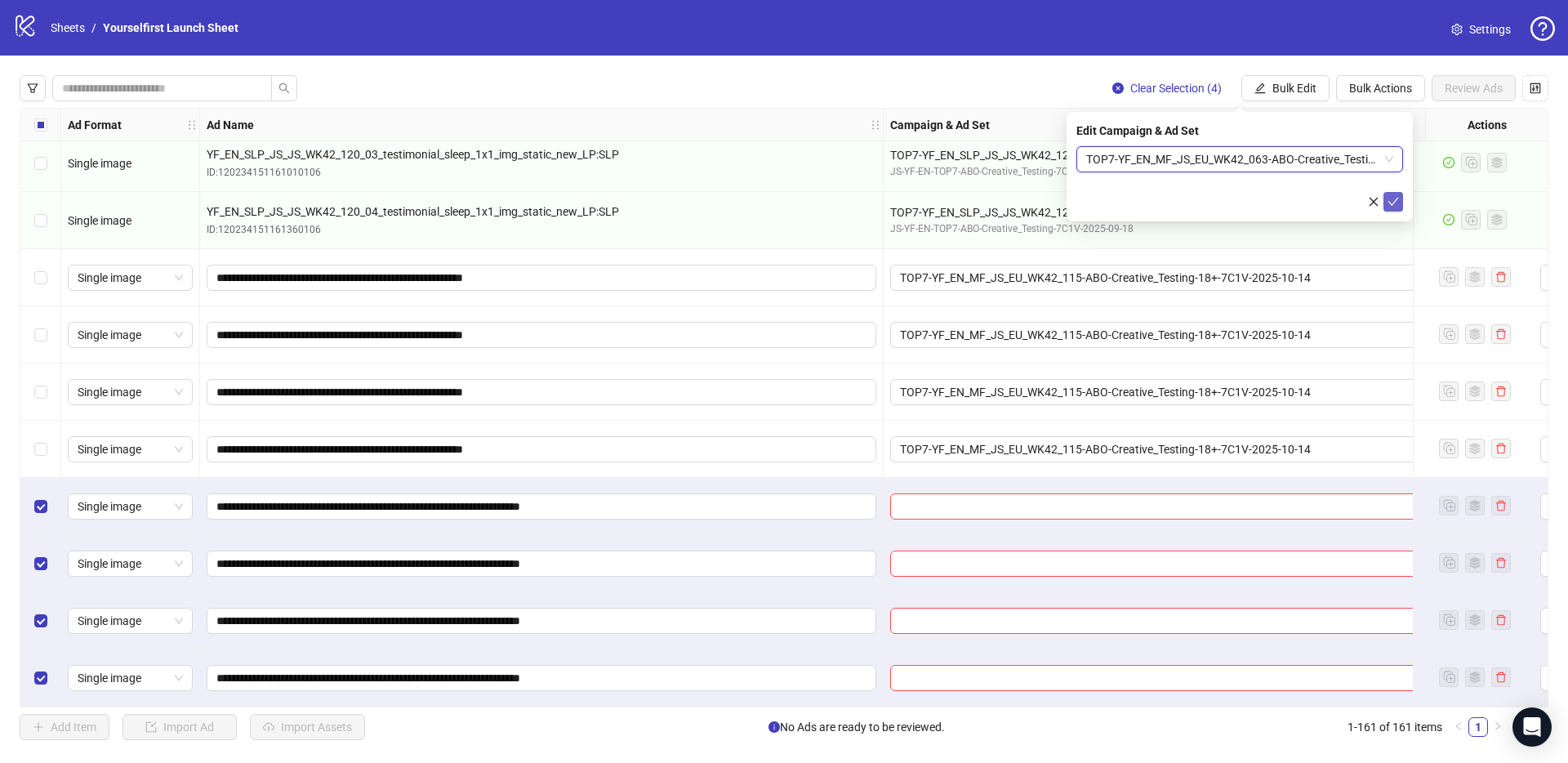
click at [1392, 202] on icon "check" at bounding box center [1393, 201] width 11 height 8
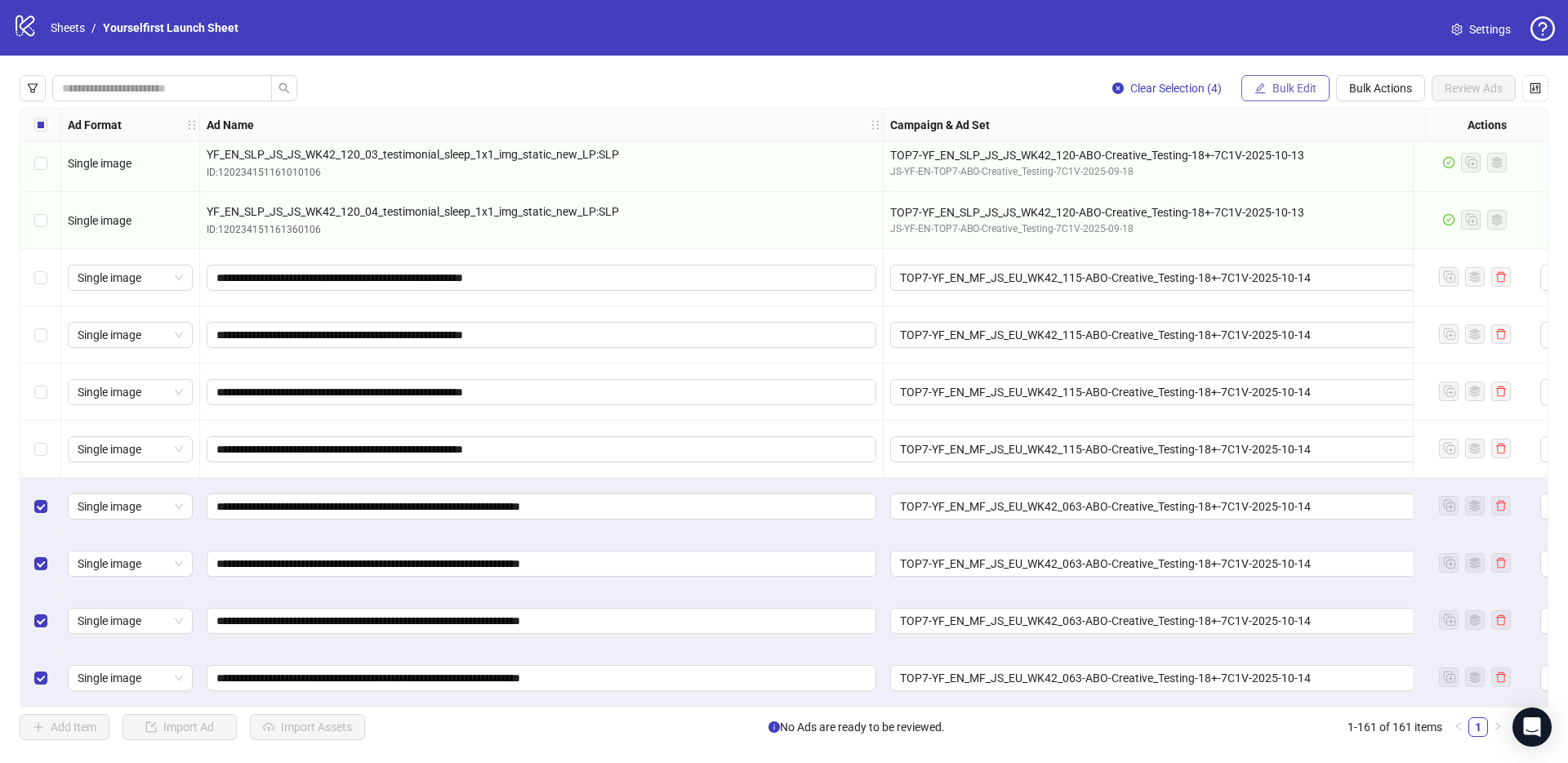
click at [1301, 86] on span "Bulk Edit" at bounding box center [1294, 88] width 44 height 13
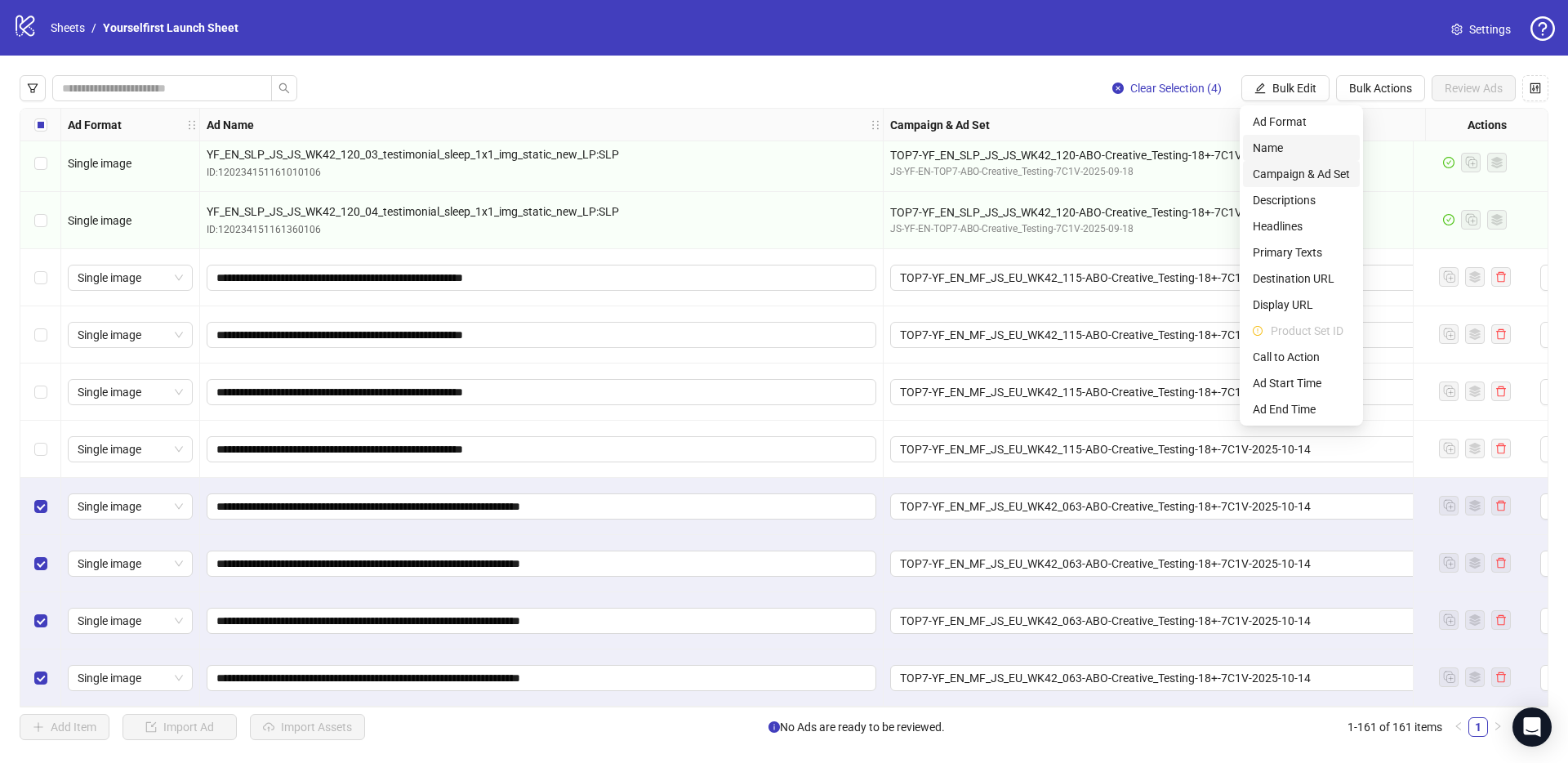
click at [1296, 153] on span "Name" at bounding box center [1301, 148] width 97 height 18
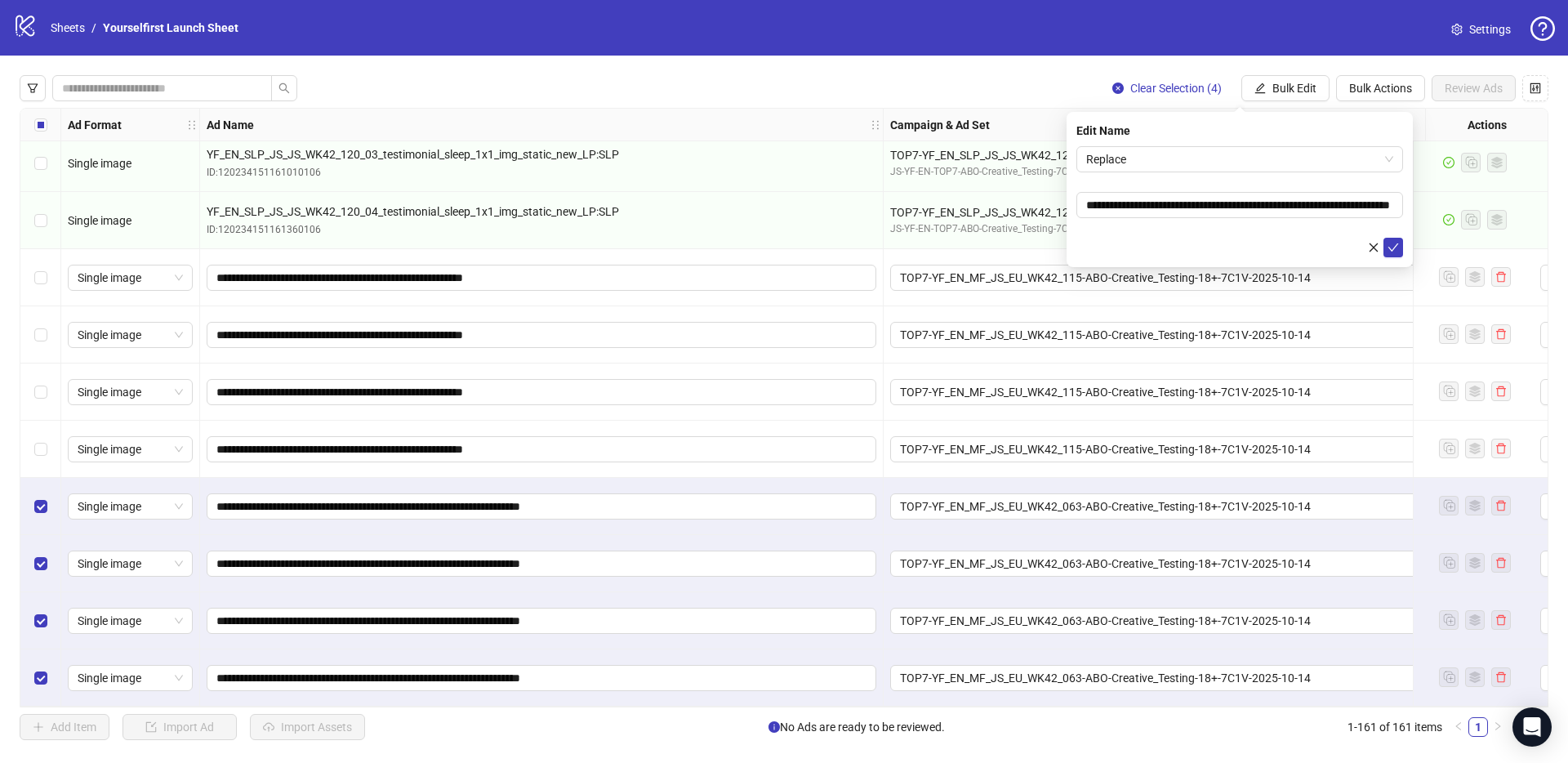
click at [1046, 165] on div "JS-YF-EN-TOP7-ABO-Creative_Testing-7C1V-2025-09-18" at bounding box center [1180, 172] width 582 height 16
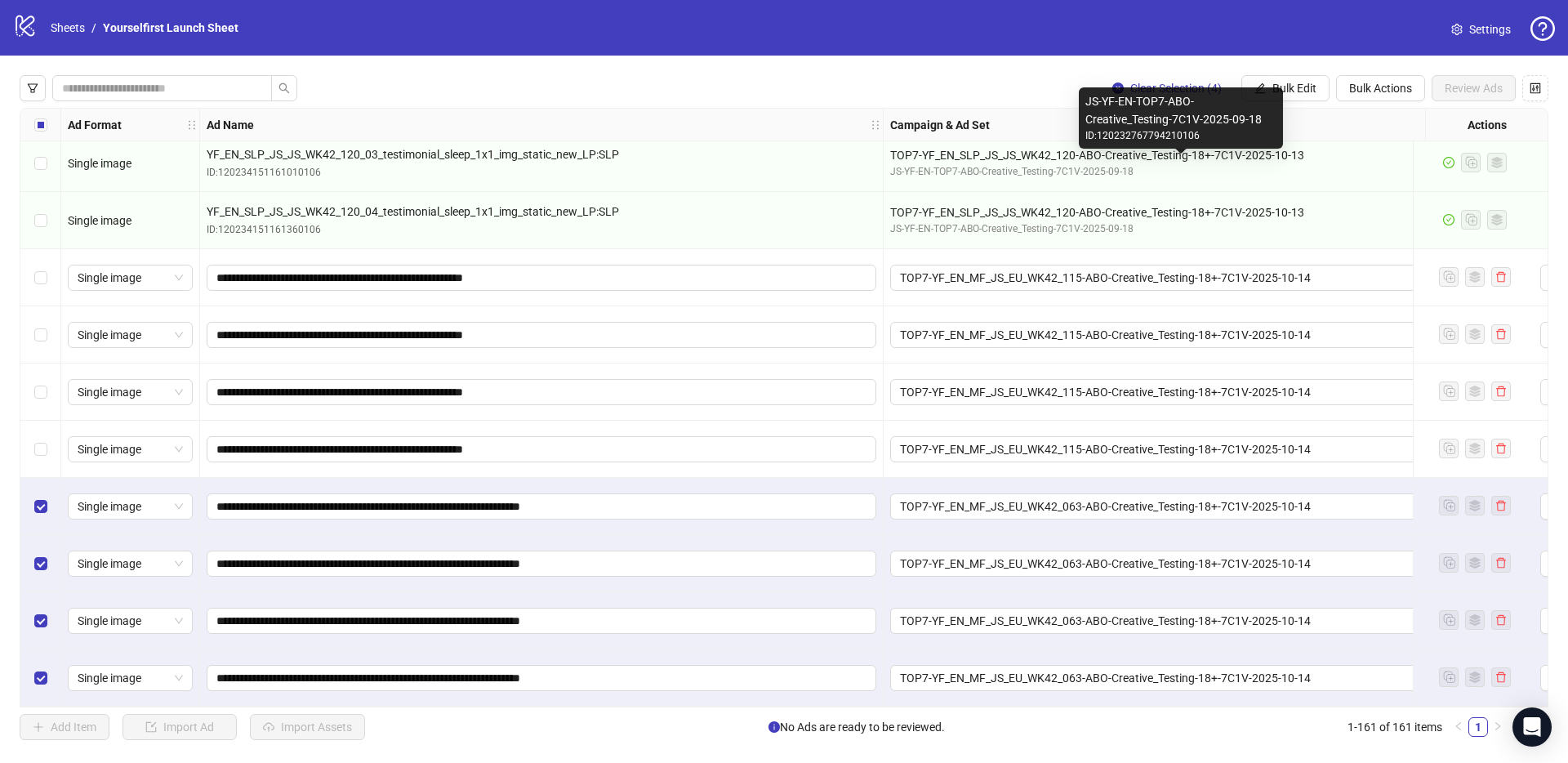
drag, startPoint x: 1148, startPoint y: 165, endPoint x: 1158, endPoint y: 156, distance: 13.5
click at [1149, 165] on div "JS-YF-EN-TOP7-ABO-Creative_Testing-7C1V-2025-09-18" at bounding box center [1180, 172] width 582 height 16
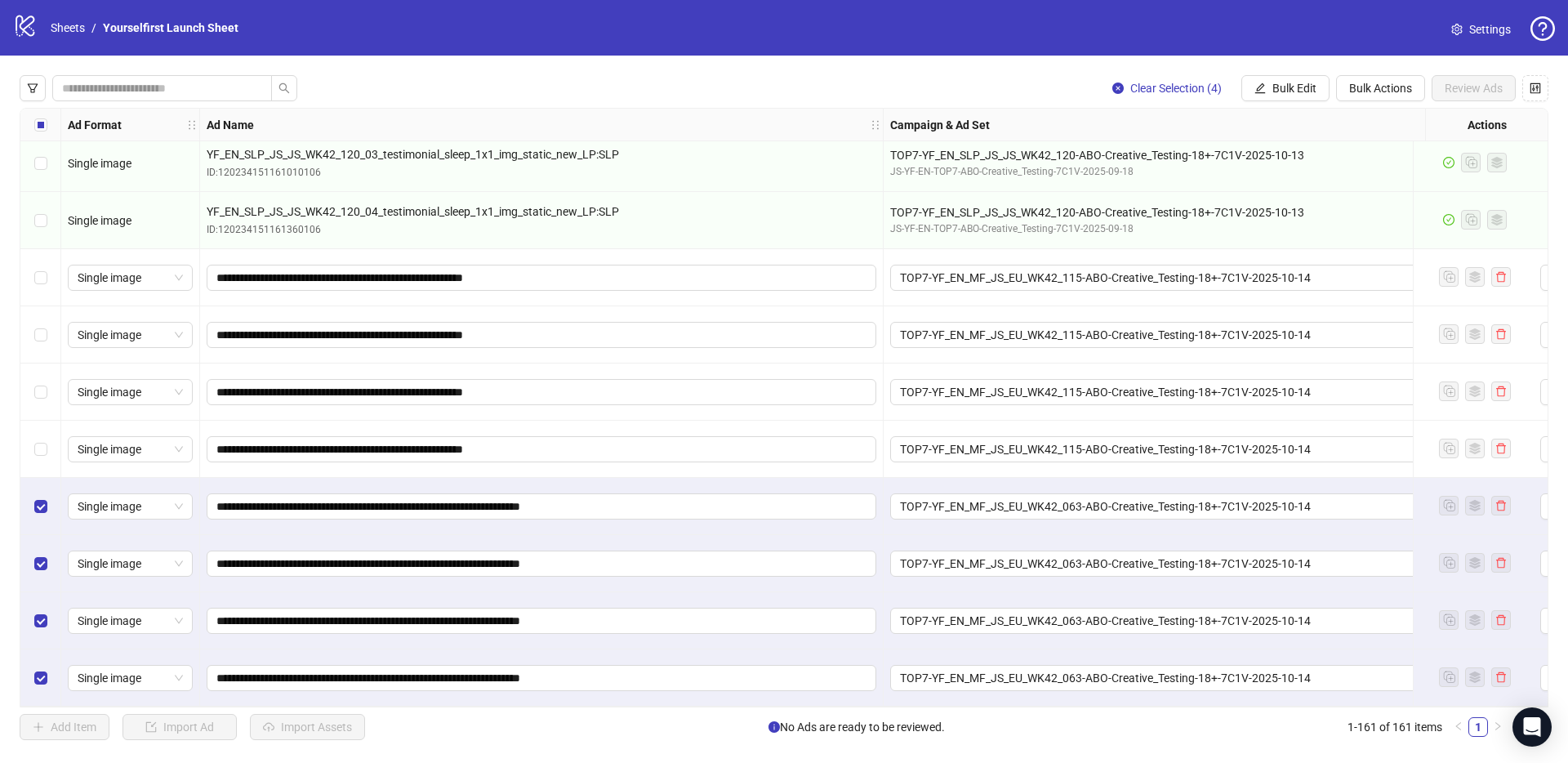
drag, startPoint x: 1280, startPoint y: 92, endPoint x: 1333, endPoint y: 91, distance: 53.0
click at [1281, 92] on span "Bulk Edit" at bounding box center [1294, 88] width 44 height 13
click at [1308, 145] on span "Name" at bounding box center [1301, 148] width 97 height 18
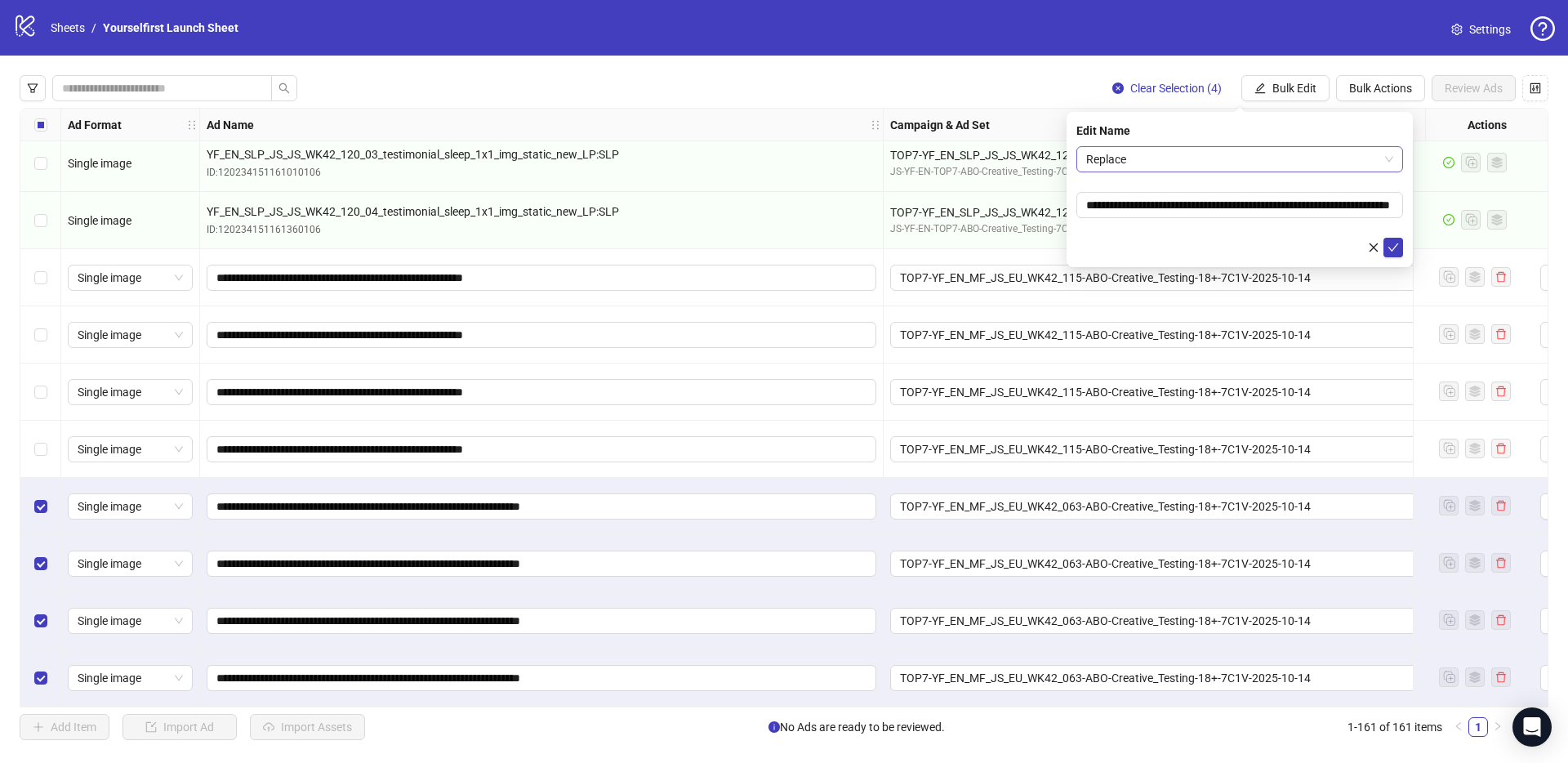
click at [1120, 171] on span "Replace" at bounding box center [1240, 159] width 307 height 25
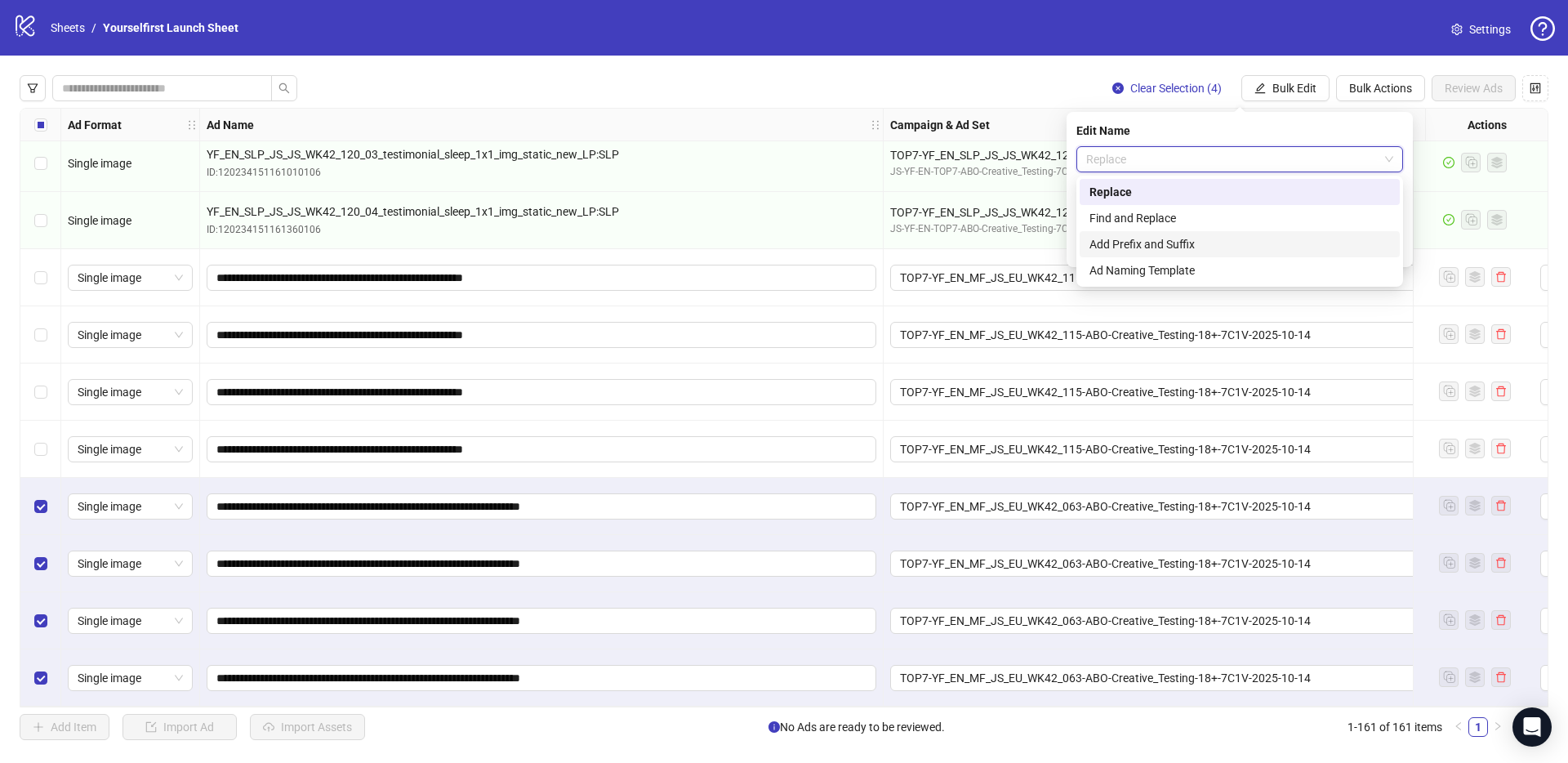
click at [1172, 246] on div "Add Prefix and Suffix" at bounding box center [1239, 245] width 301 height 18
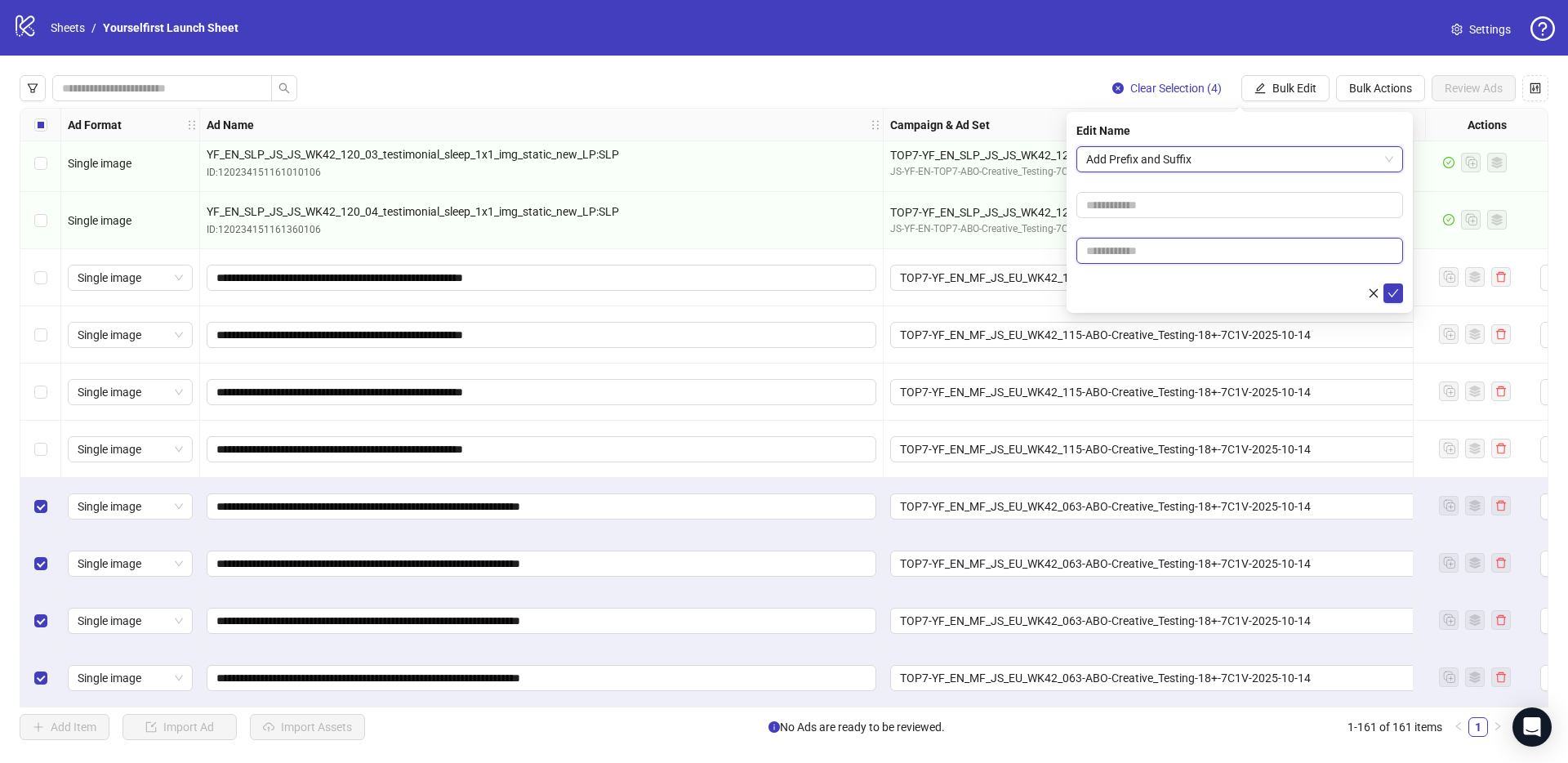
click at [1138, 249] on input "text" at bounding box center [1239, 251] width 326 height 26
type input "******"
click at [1395, 295] on icon "check" at bounding box center [1392, 293] width 11 height 11
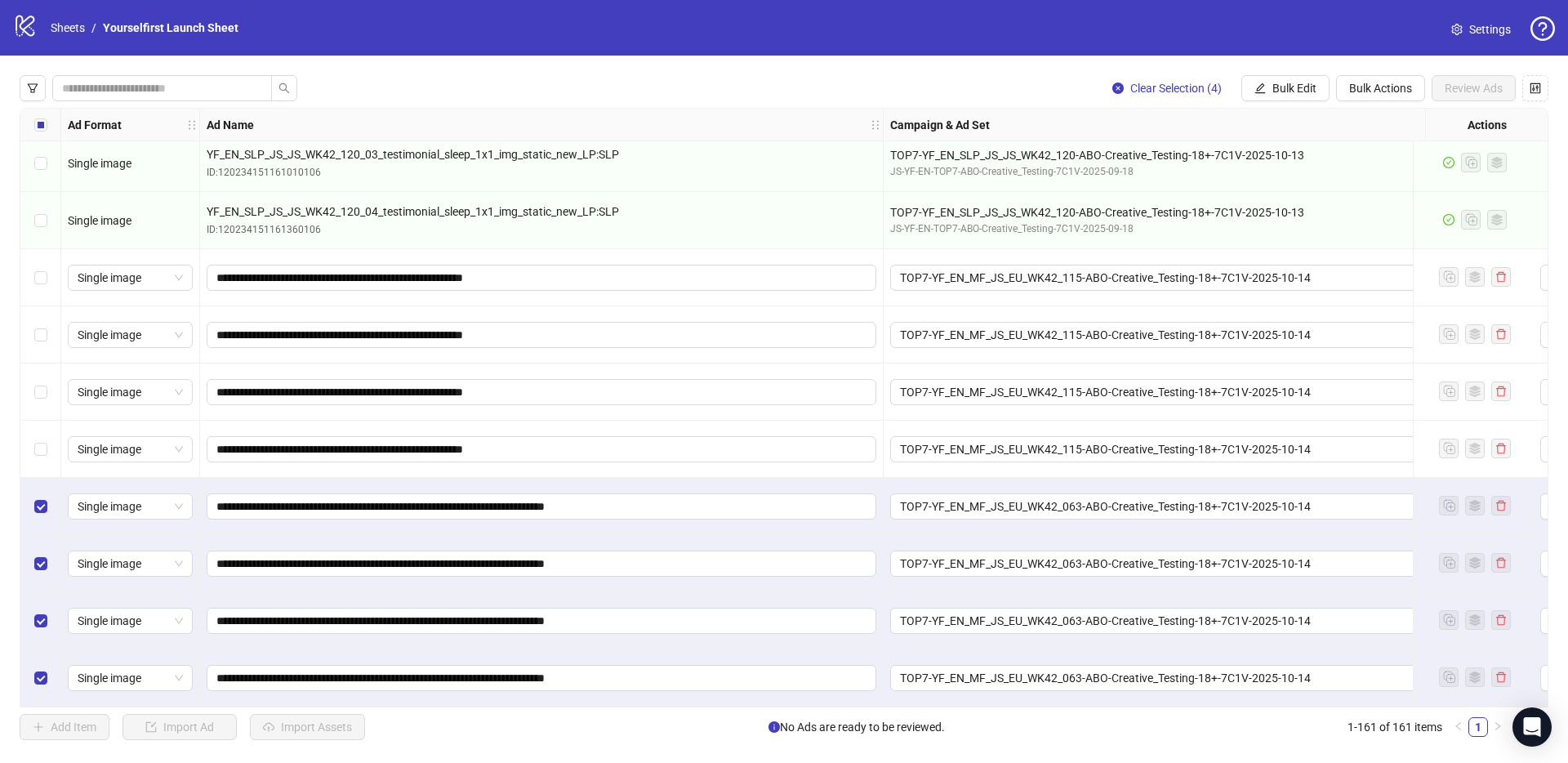
click at [676, 74] on div "Clear Selection (4) Bulk Edit Bulk Actions Review Ads Ad Format Ad Name Campaig…" at bounding box center [784, 407] width 1568 height 704
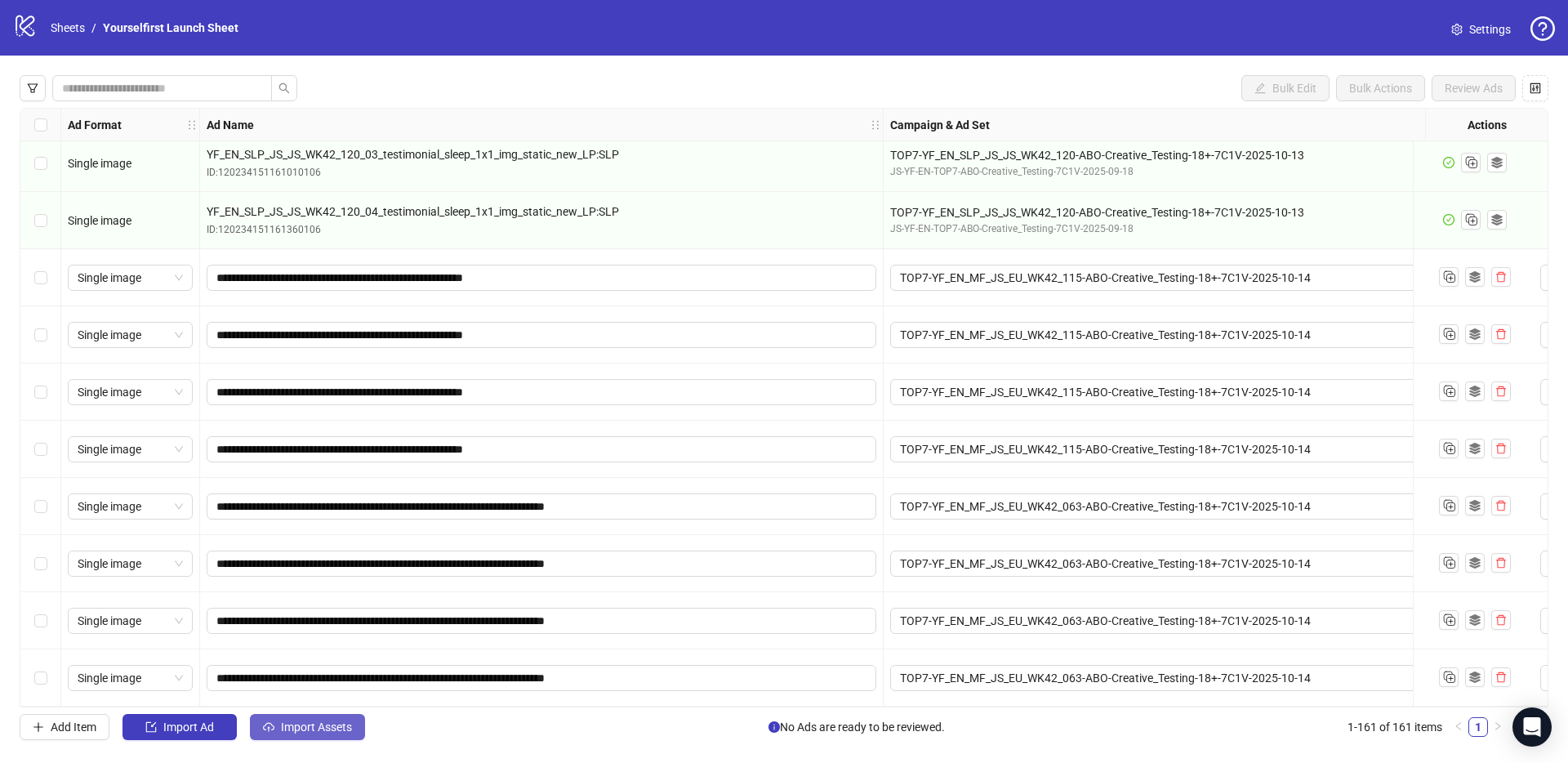
click at [336, 724] on span "Import Assets" at bounding box center [316, 727] width 71 height 13
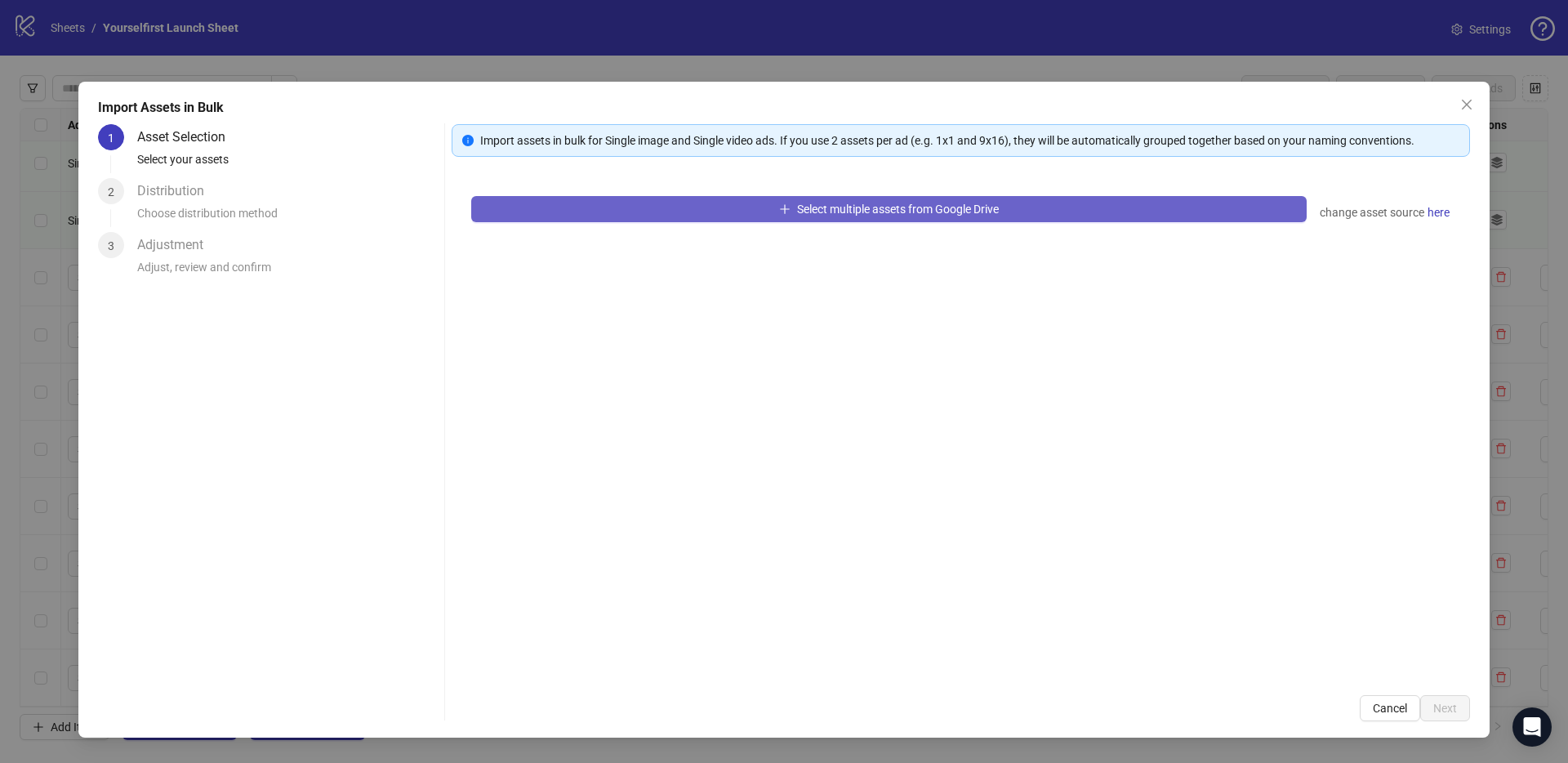
click at [948, 205] on span "Select multiple assets from Google Drive" at bounding box center [897, 209] width 201 height 13
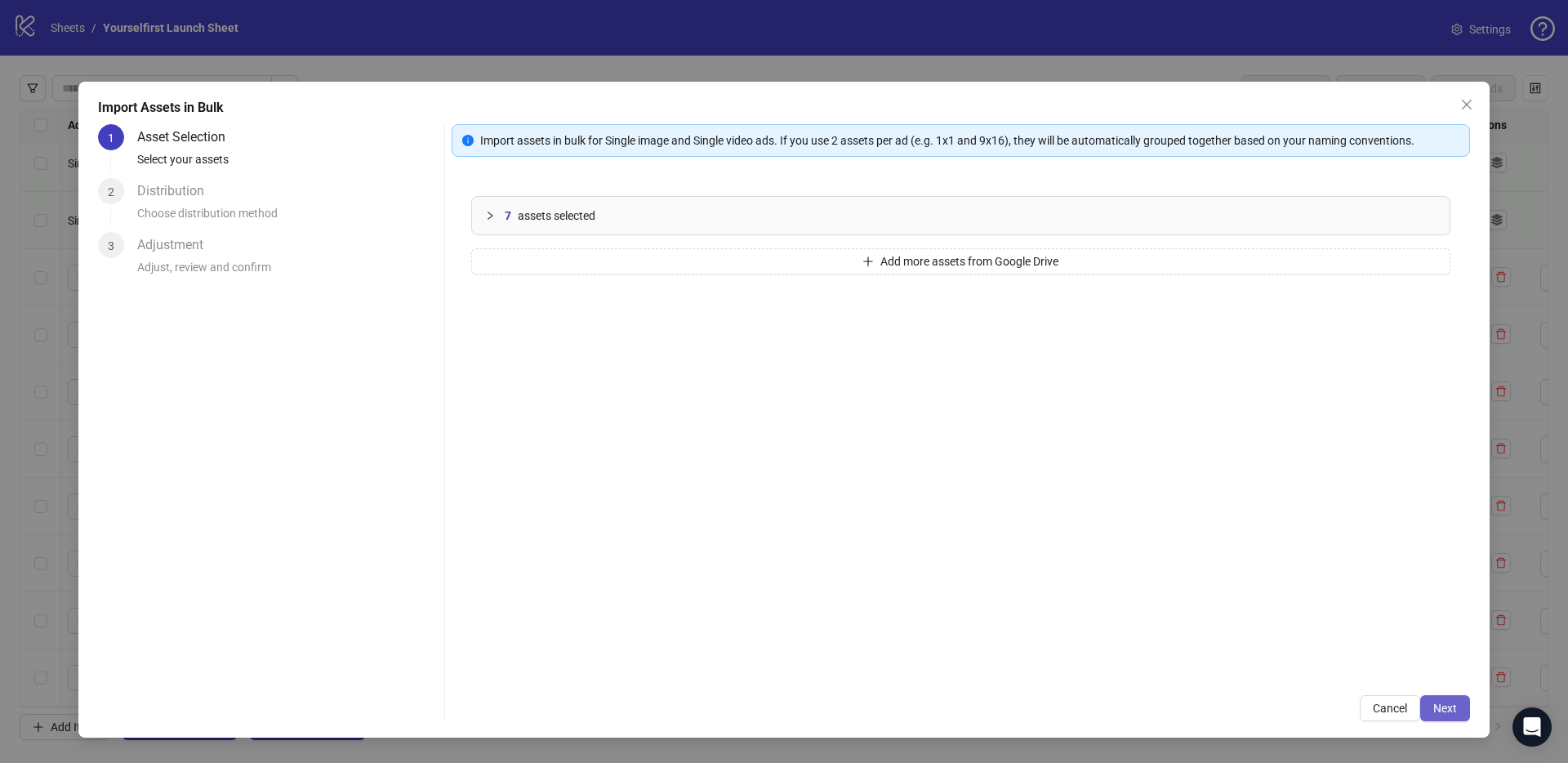
click at [1451, 713] on span "Next" at bounding box center [1445, 708] width 24 height 13
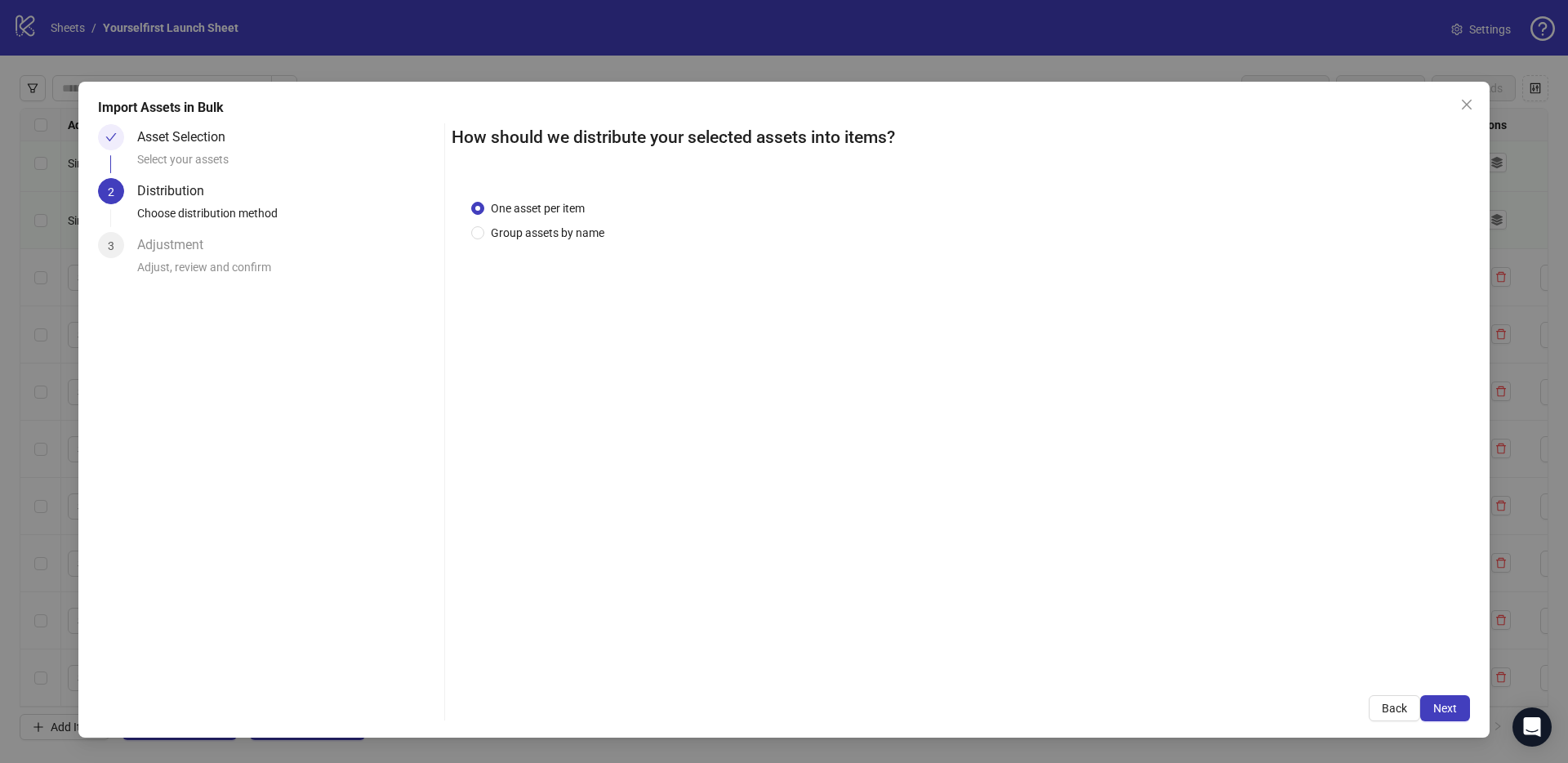
click at [1451, 708] on span "Next" at bounding box center [1445, 708] width 24 height 13
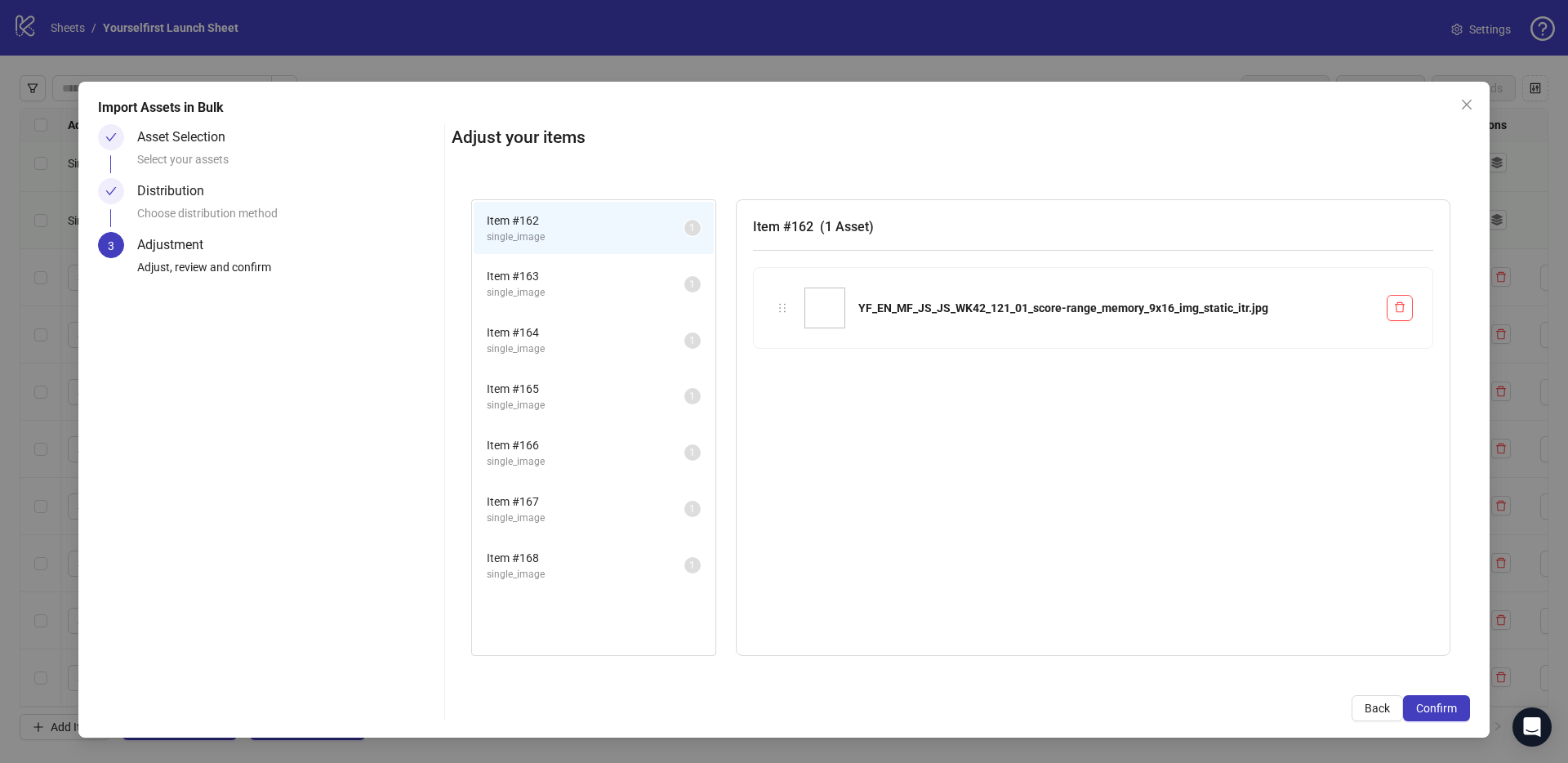
click at [1451, 708] on span "Confirm" at bounding box center [1437, 708] width 40 height 13
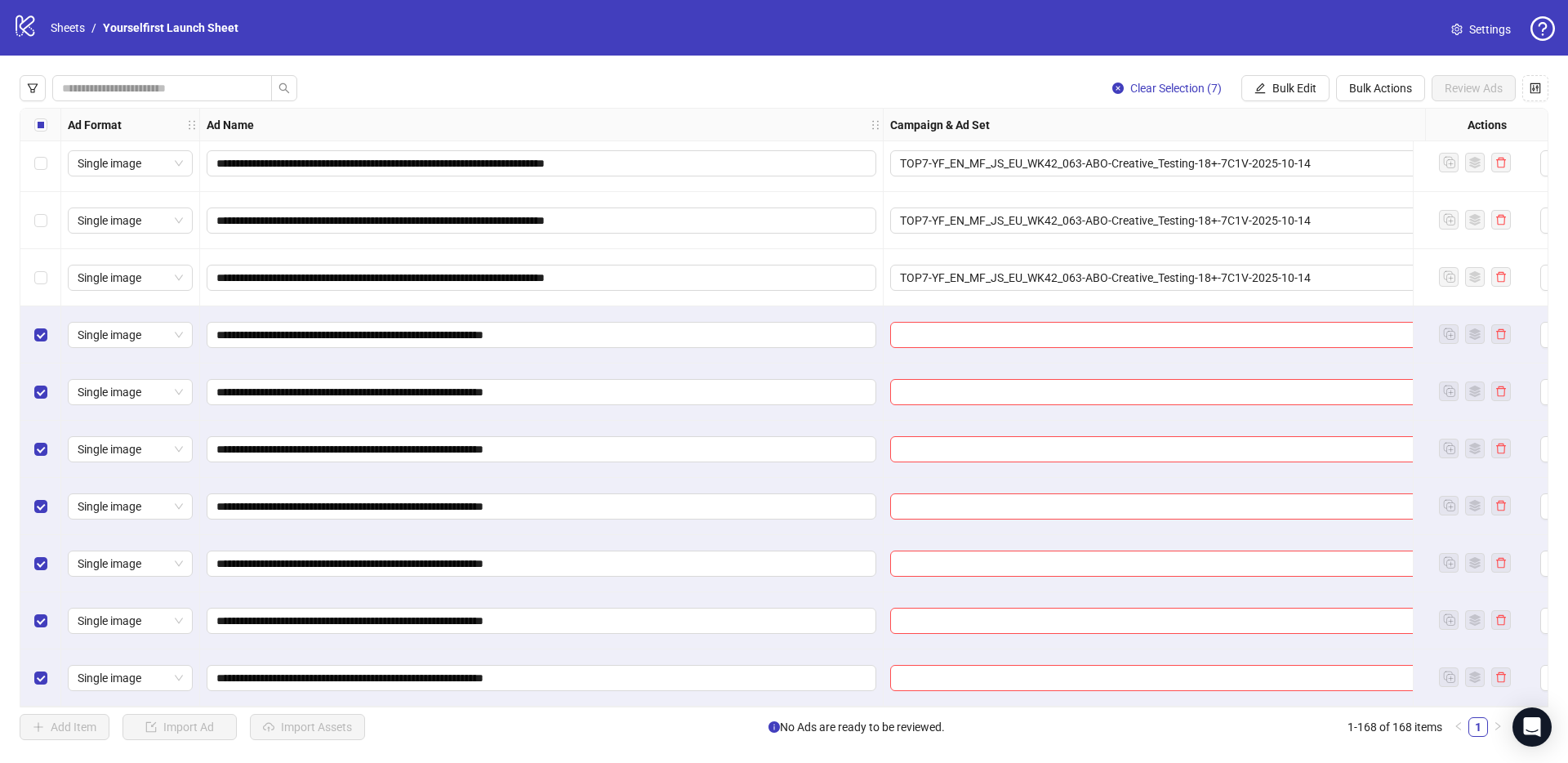
scroll to position [9046, 0]
click at [1306, 83] on span "Bulk Edit" at bounding box center [1294, 88] width 44 height 13
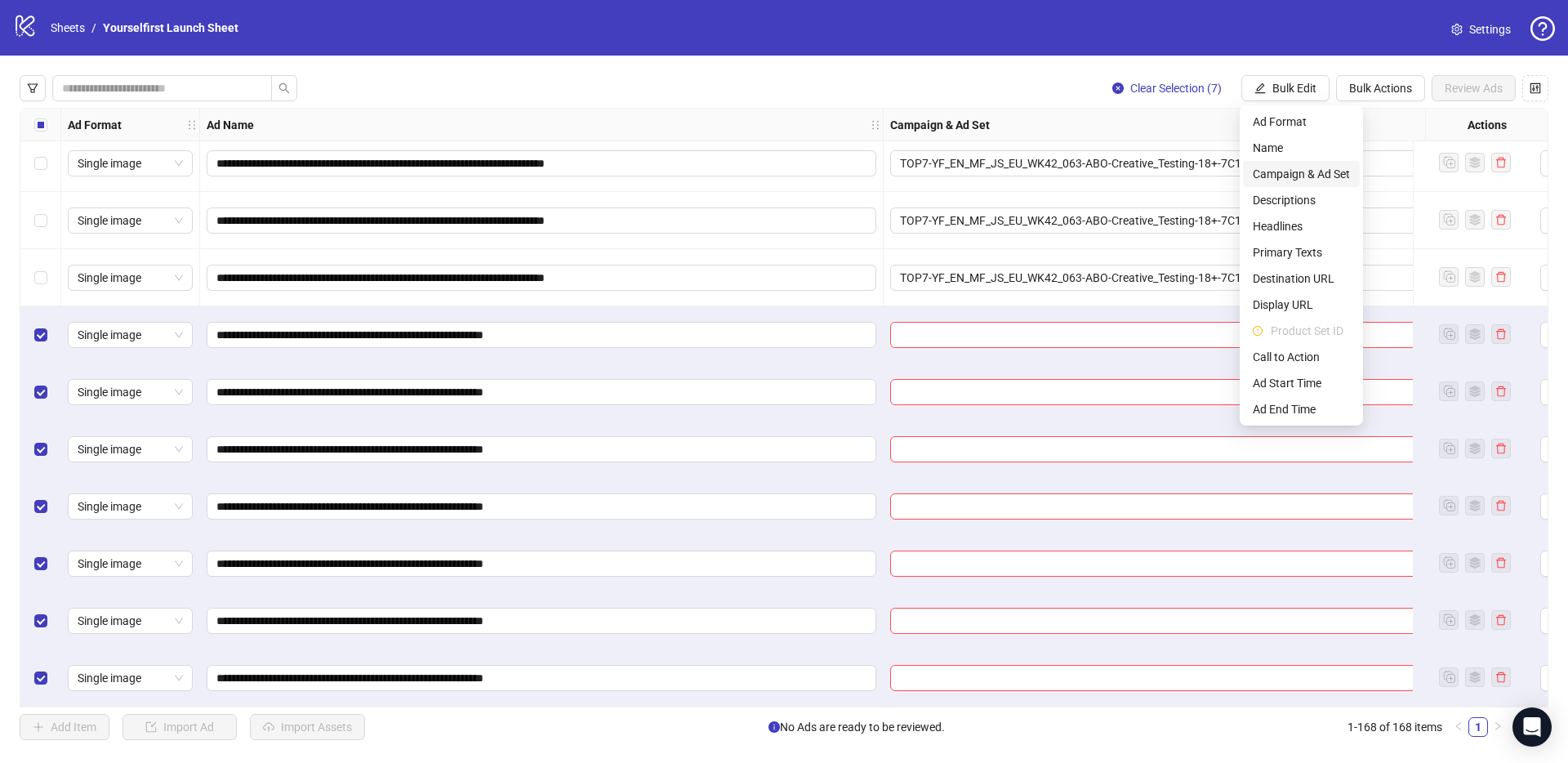
click at [1320, 175] on span "Campaign & Ad Set" at bounding box center [1301, 174] width 97 height 18
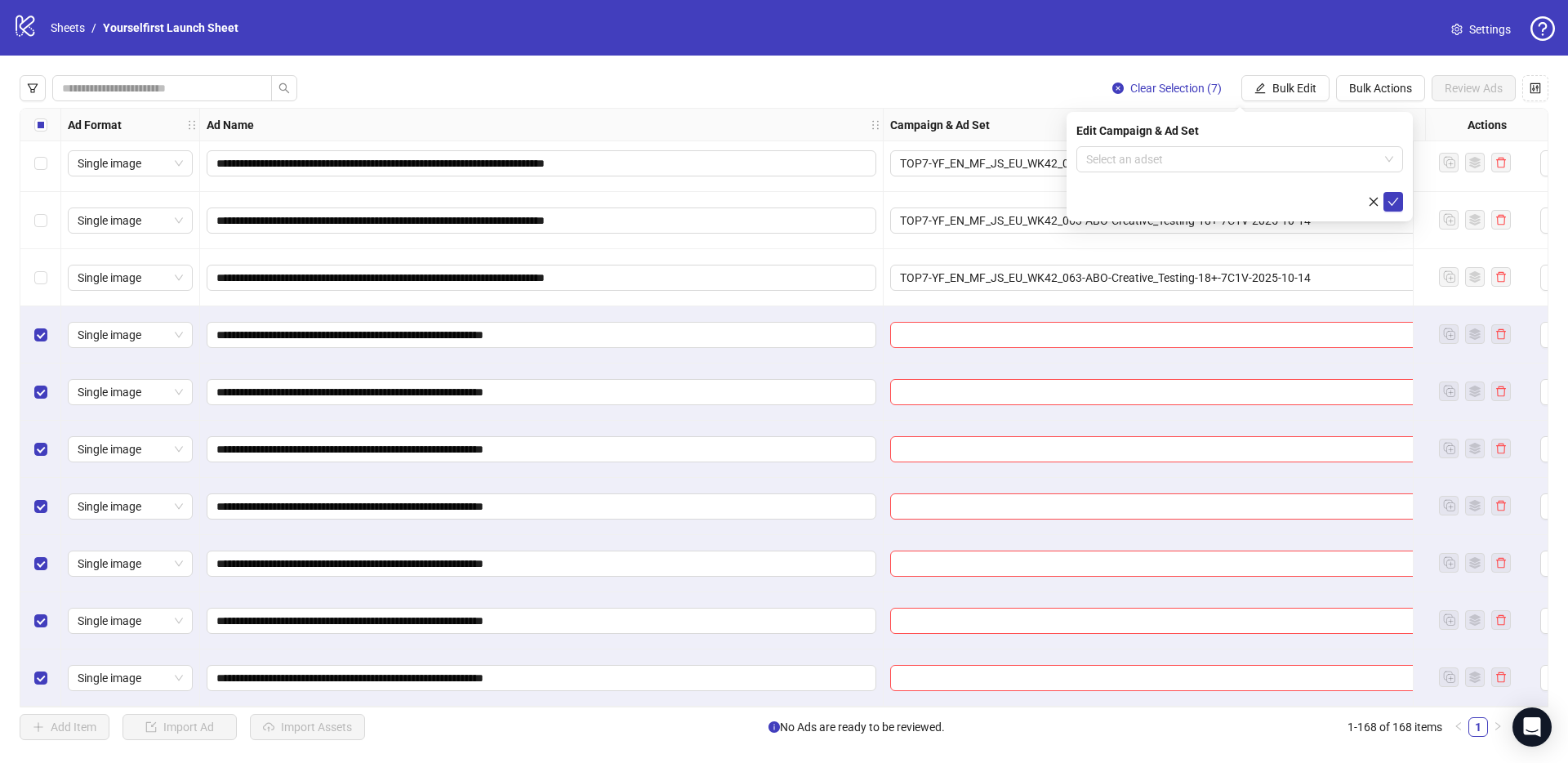
click at [1166, 172] on form "Select an adset" at bounding box center [1239, 178] width 326 height 65
click at [1162, 160] on input "search" at bounding box center [1233, 159] width 292 height 25
paste input "**********"
type input "**********"
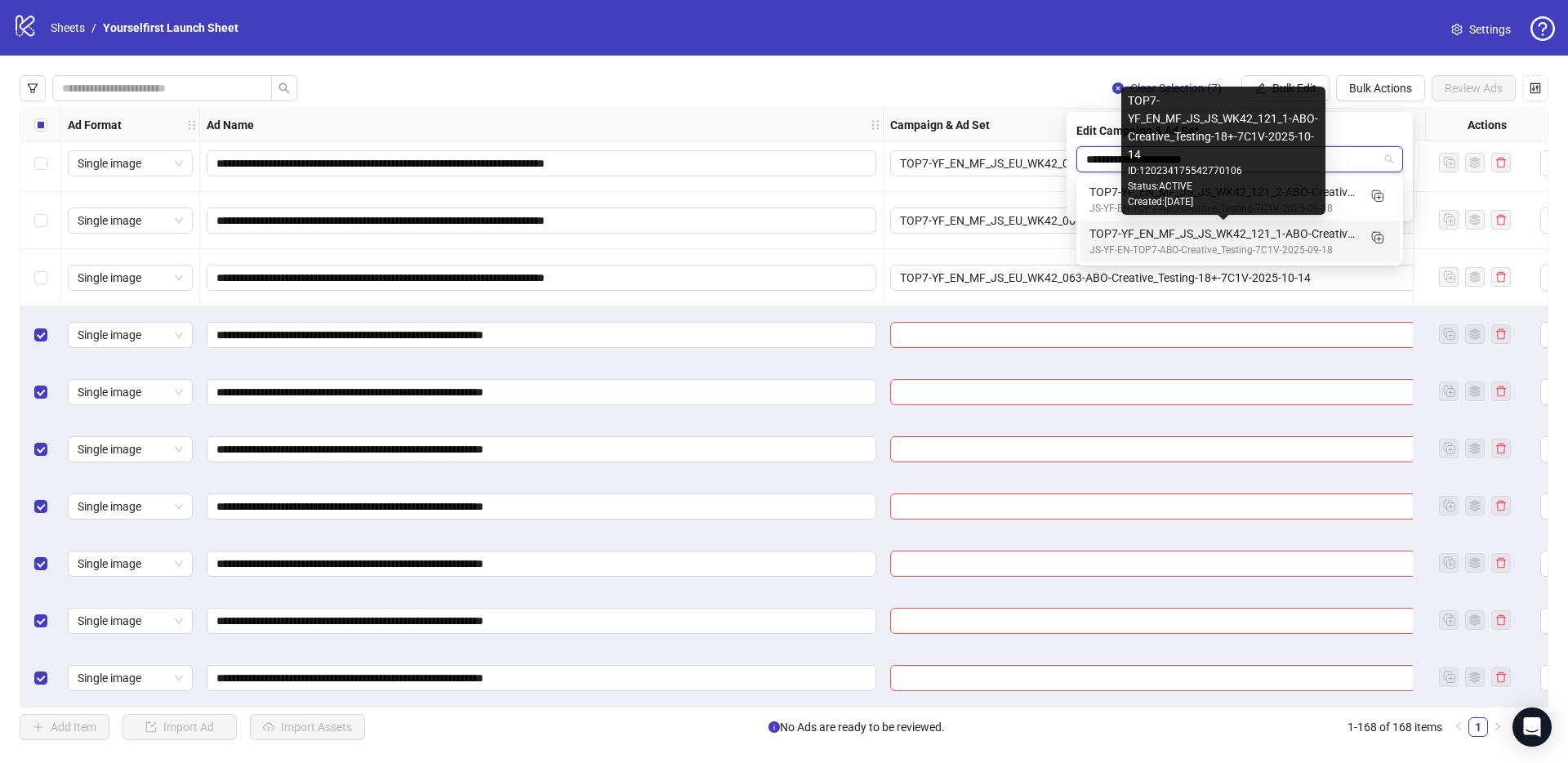
click at [1242, 231] on div "TOP7-YF_EN_MF_JS_JS_WK42_121_1-ABO-Creative_Testing-18+-7C1V-2025-10-14" at bounding box center [1222, 233] width 267 height 18
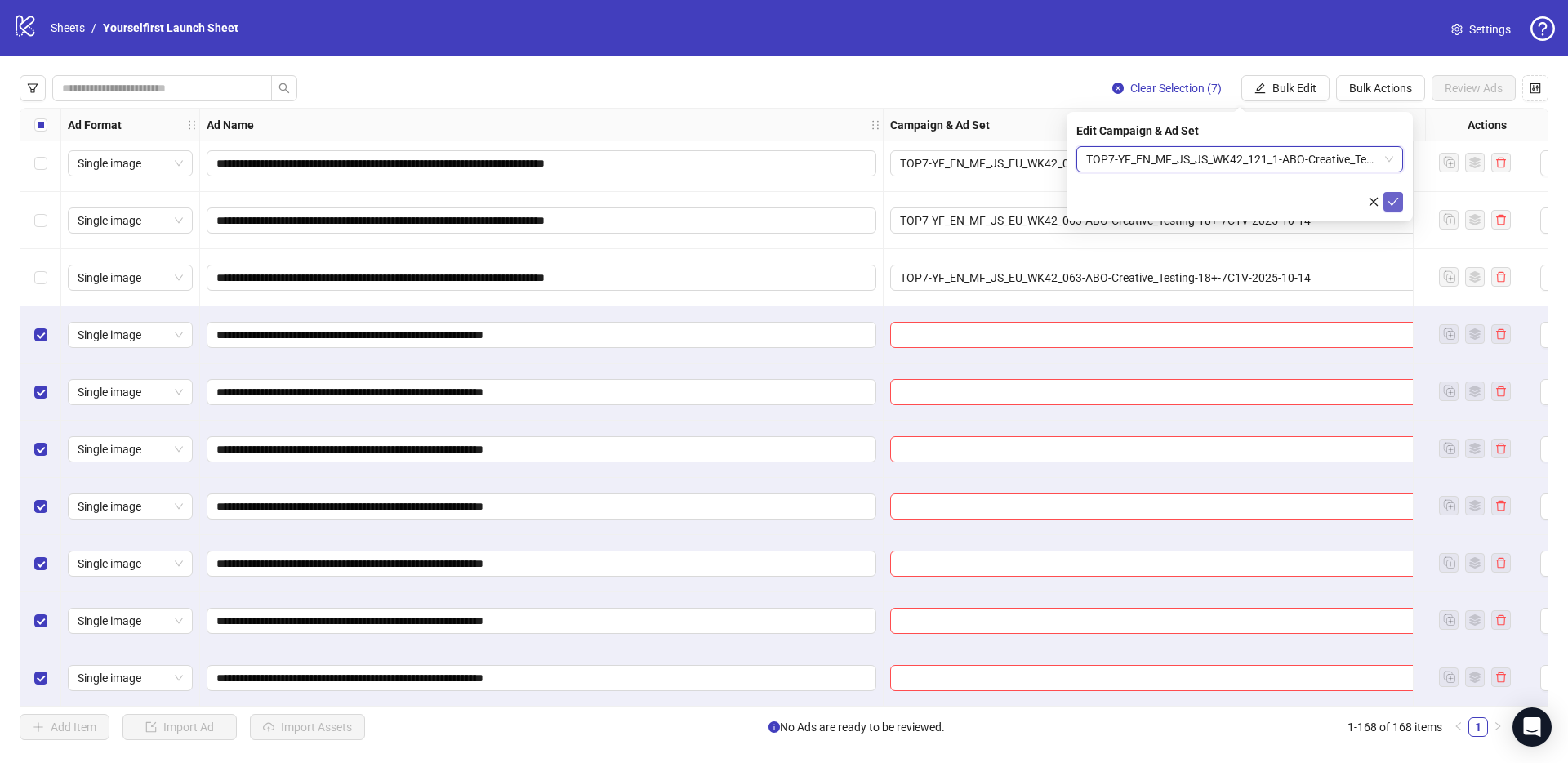
click at [1385, 201] on button "submit" at bounding box center [1392, 201] width 19 height 19
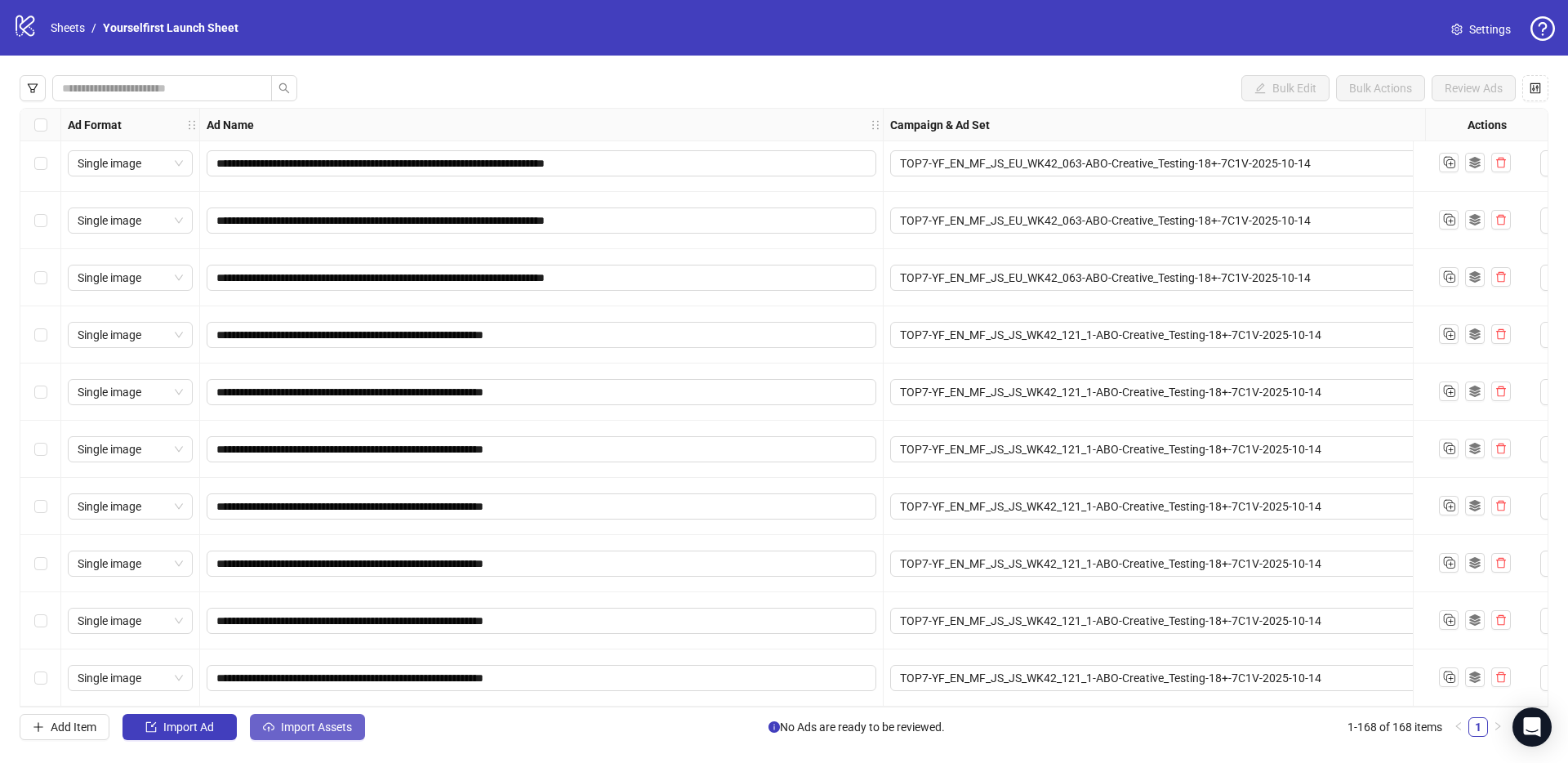
click at [324, 727] on span "Import Assets" at bounding box center [316, 727] width 71 height 13
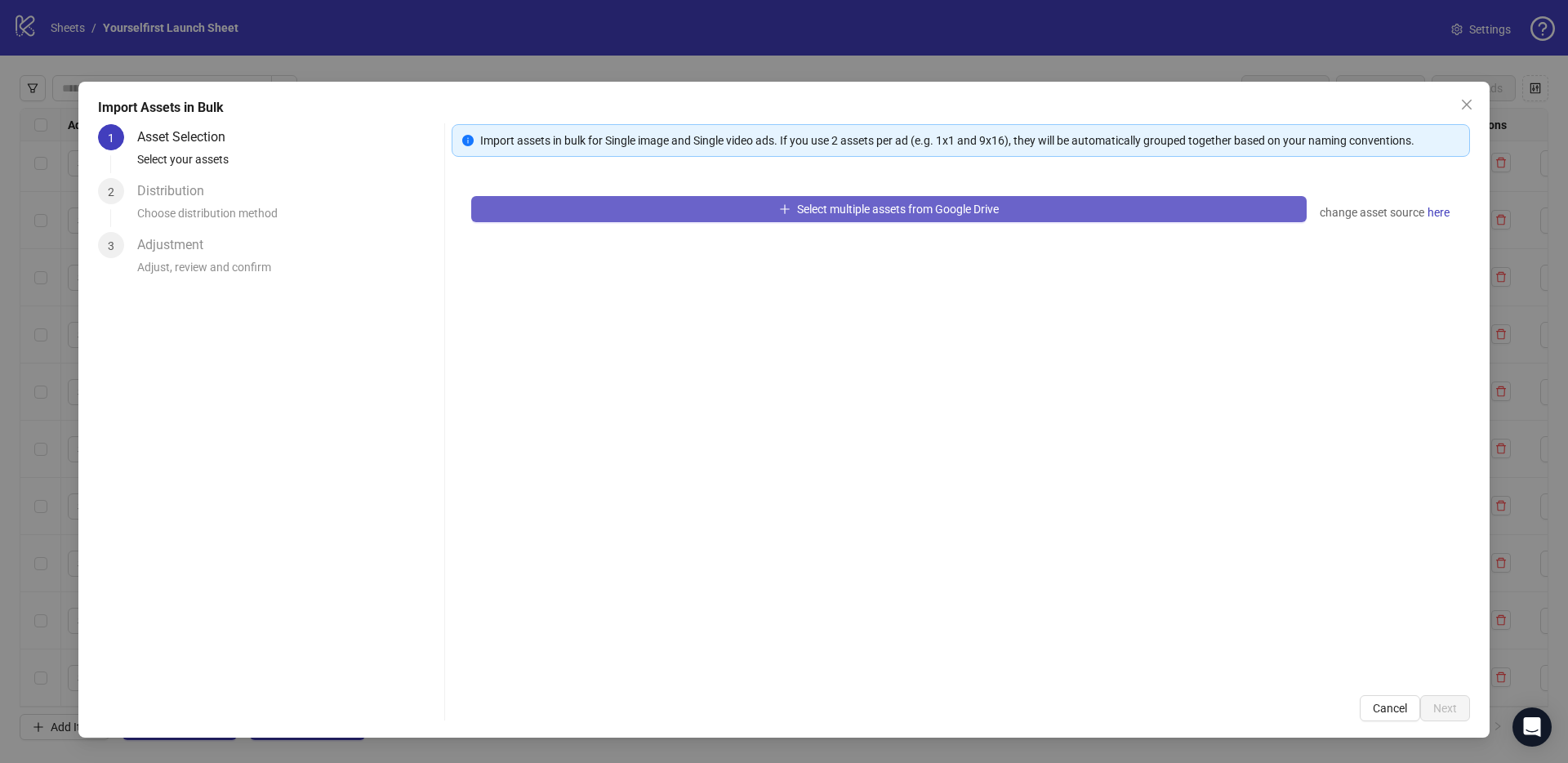
click at [821, 211] on span "Select multiple assets from Google Drive" at bounding box center [897, 209] width 201 height 13
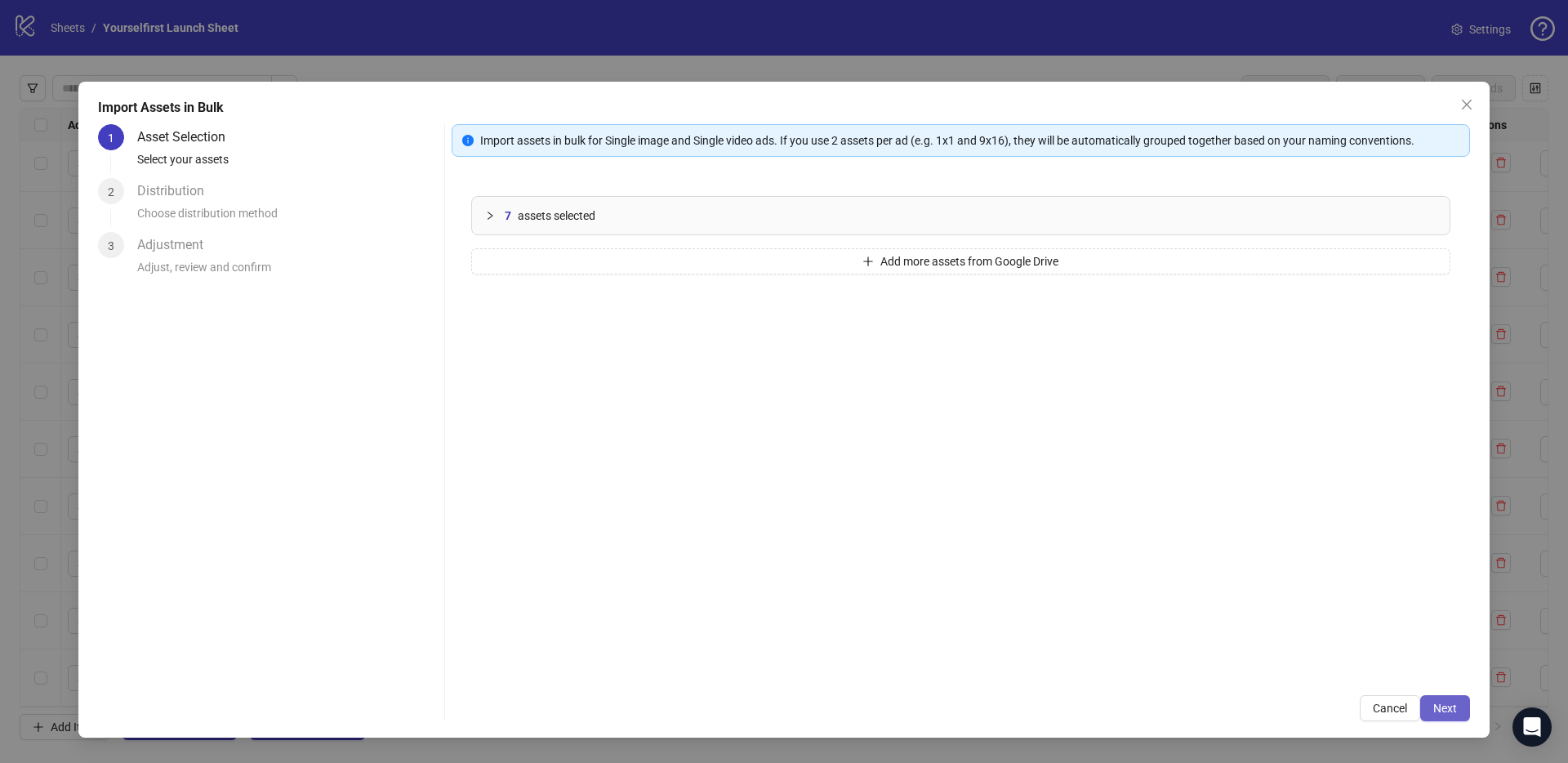
click at [1450, 713] on button "Next" at bounding box center [1445, 708] width 50 height 26
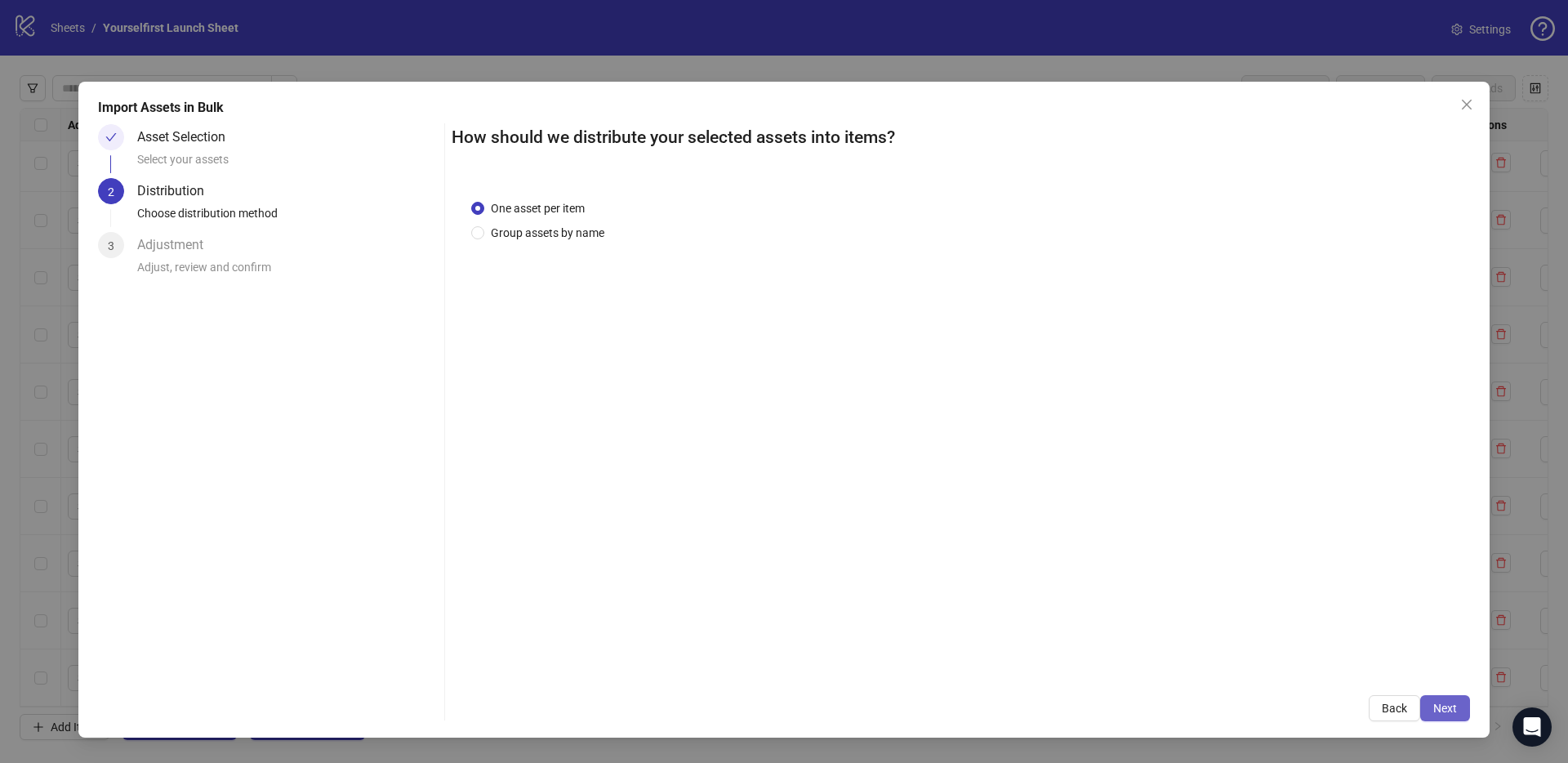
click at [1451, 706] on span "Next" at bounding box center [1445, 708] width 24 height 13
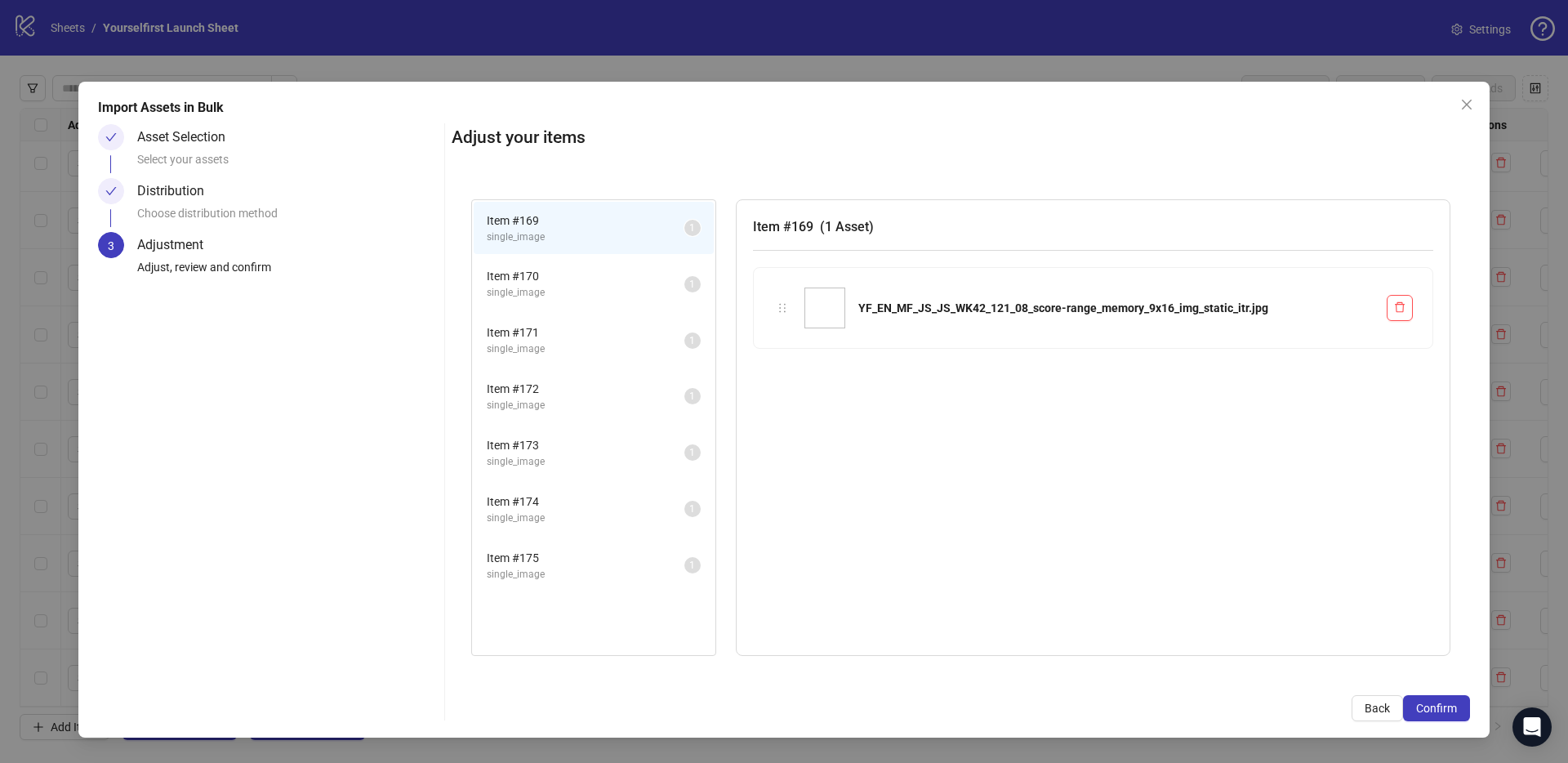
click at [1451, 706] on span "Confirm" at bounding box center [1437, 708] width 40 height 13
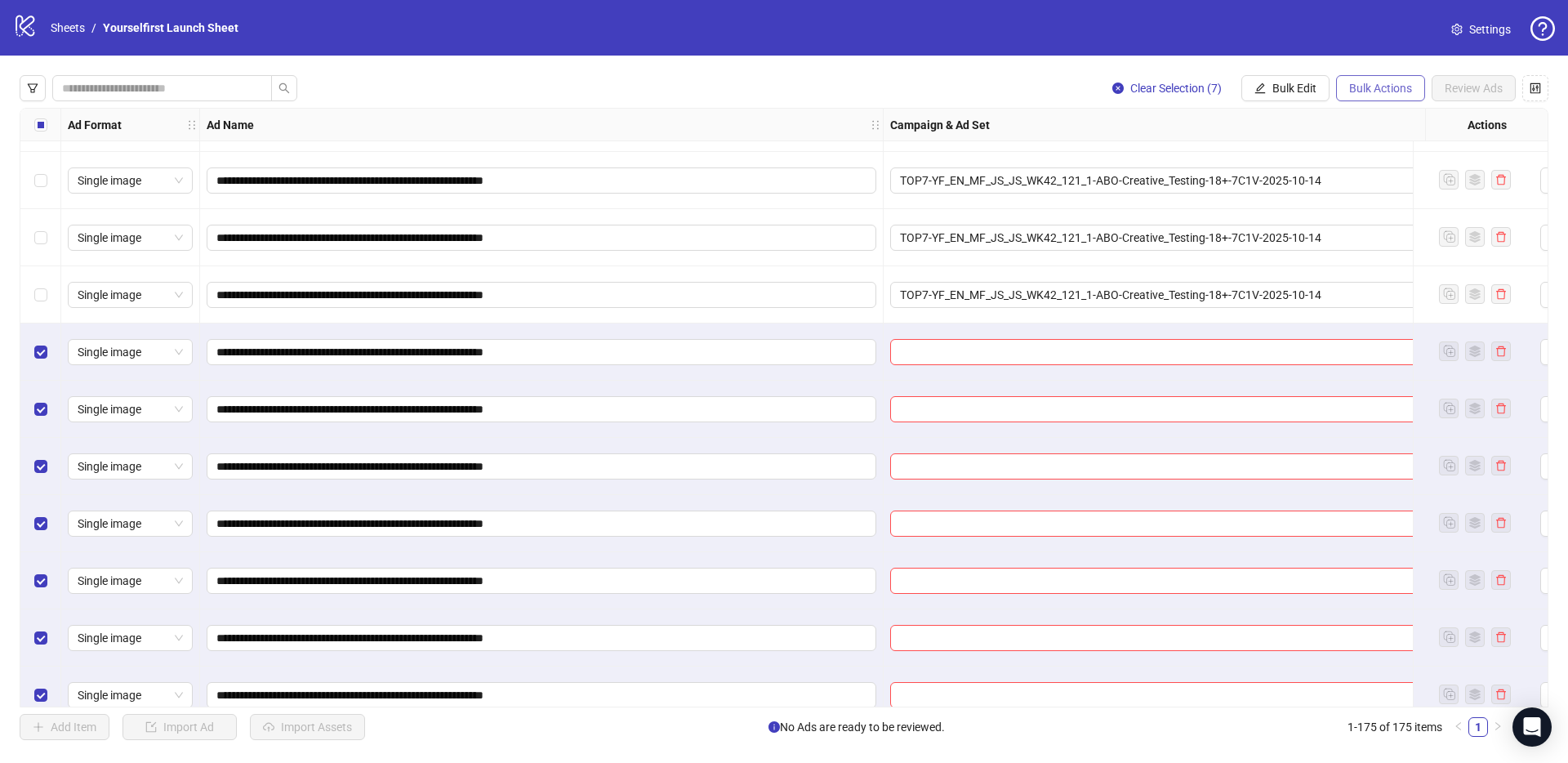
scroll to position [9446, 0]
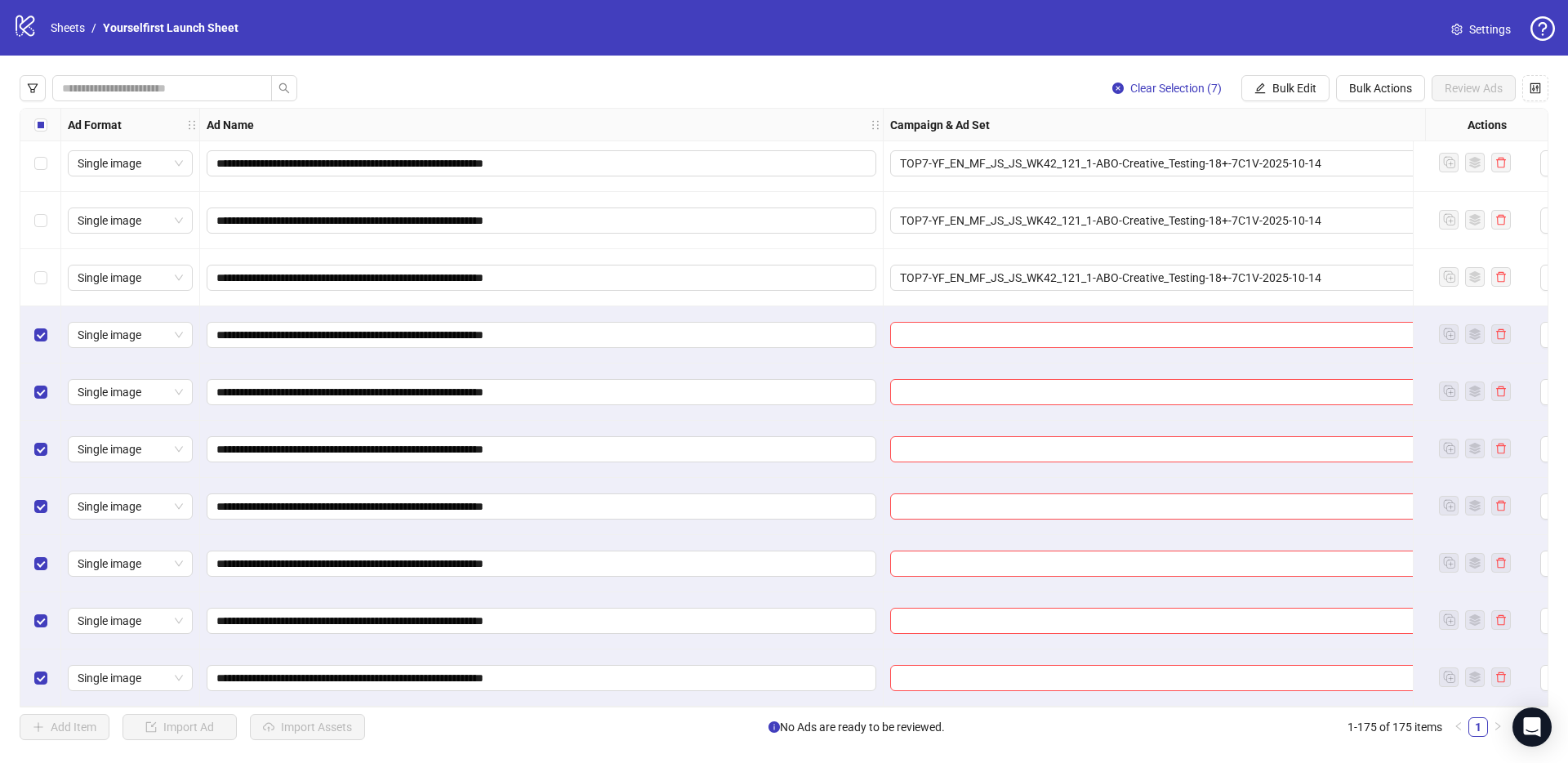
click at [1328, 86] on div "Clear Selection (7) Bulk Edit Bulk Actions Review Ads" at bounding box center [1324, 88] width 449 height 26
click at [1317, 91] on button "Bulk Edit" at bounding box center [1285, 88] width 88 height 26
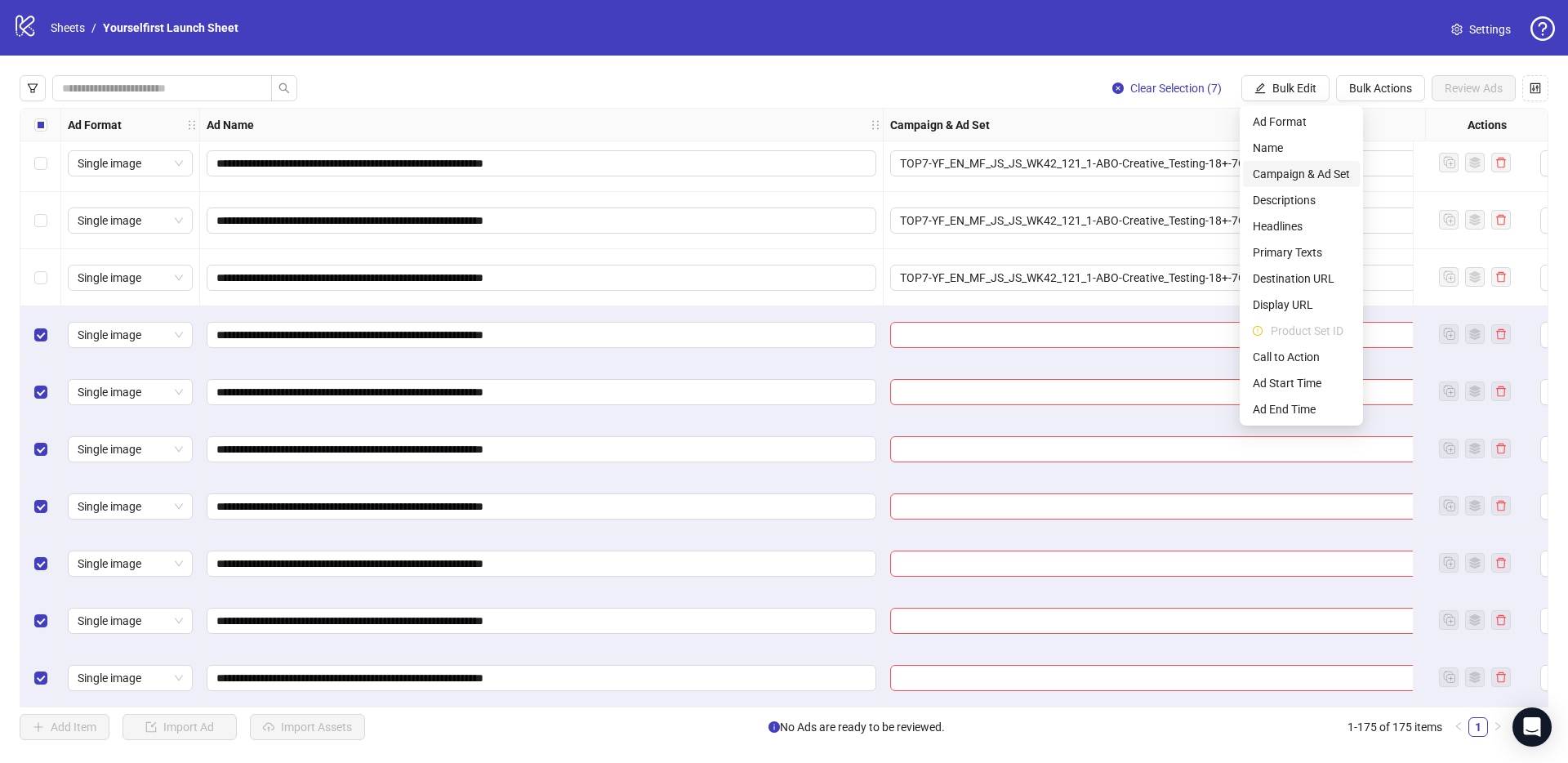
click at [1292, 177] on span "Campaign & Ad Set" at bounding box center [1301, 174] width 97 height 18
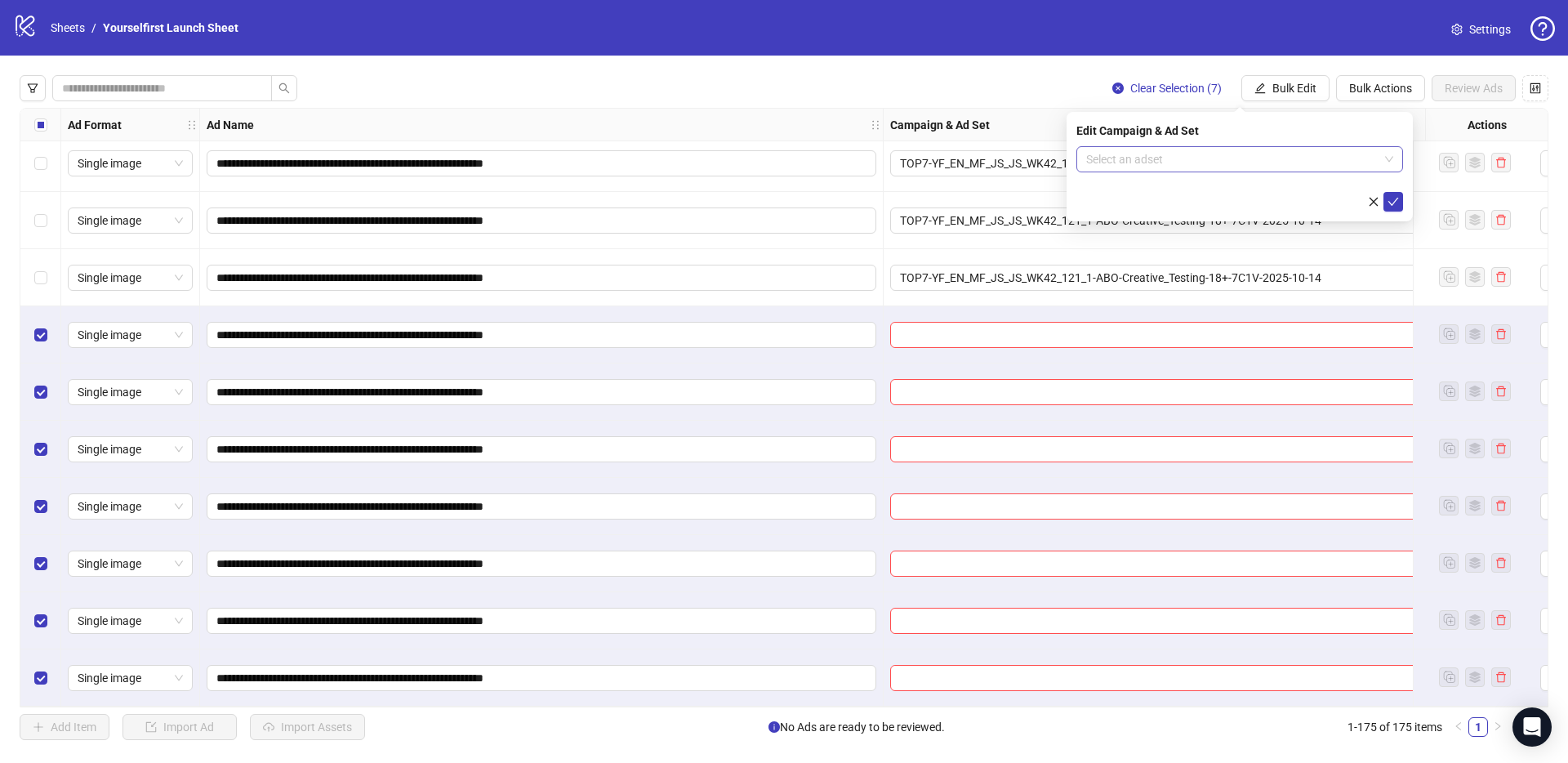
click at [1201, 167] on input "search" at bounding box center [1233, 159] width 292 height 25
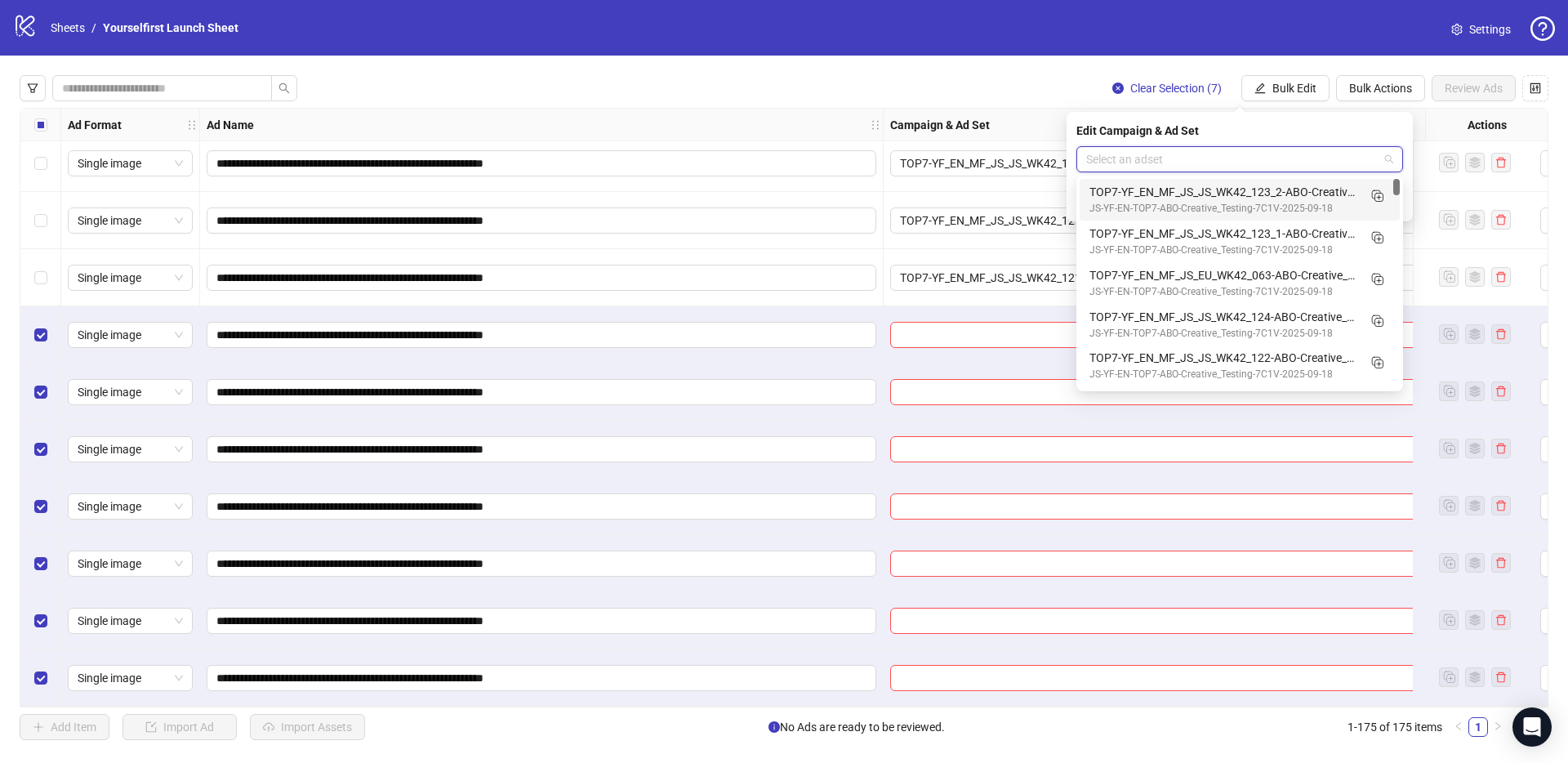
paste input "**********"
type input "**********"
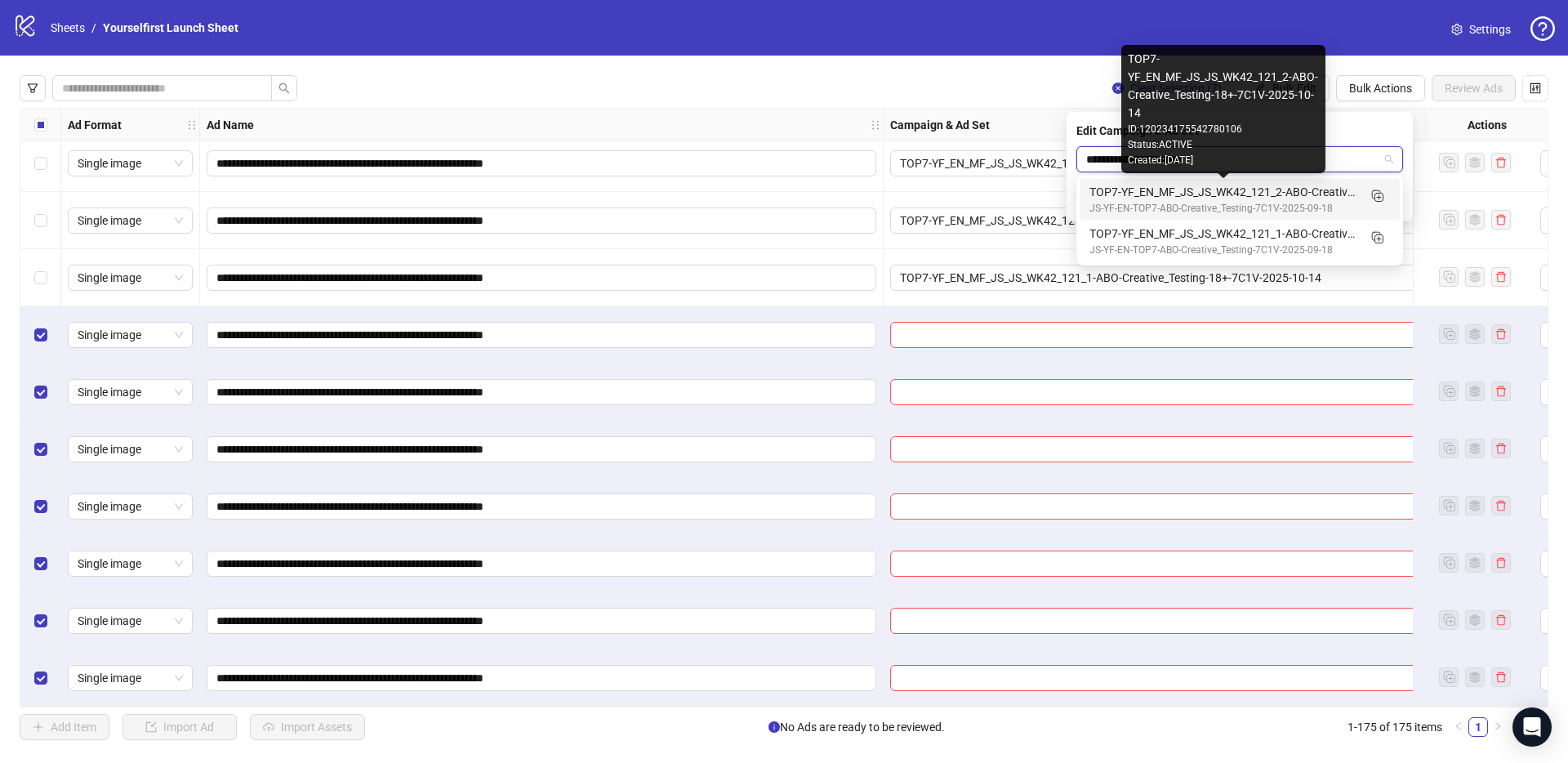
click at [1106, 196] on div "TOP7-YF_EN_MF_JS_JS_WK42_121_2-ABO-Creative_Testing-18+-7C1V-2025-10-14" at bounding box center [1222, 192] width 267 height 18
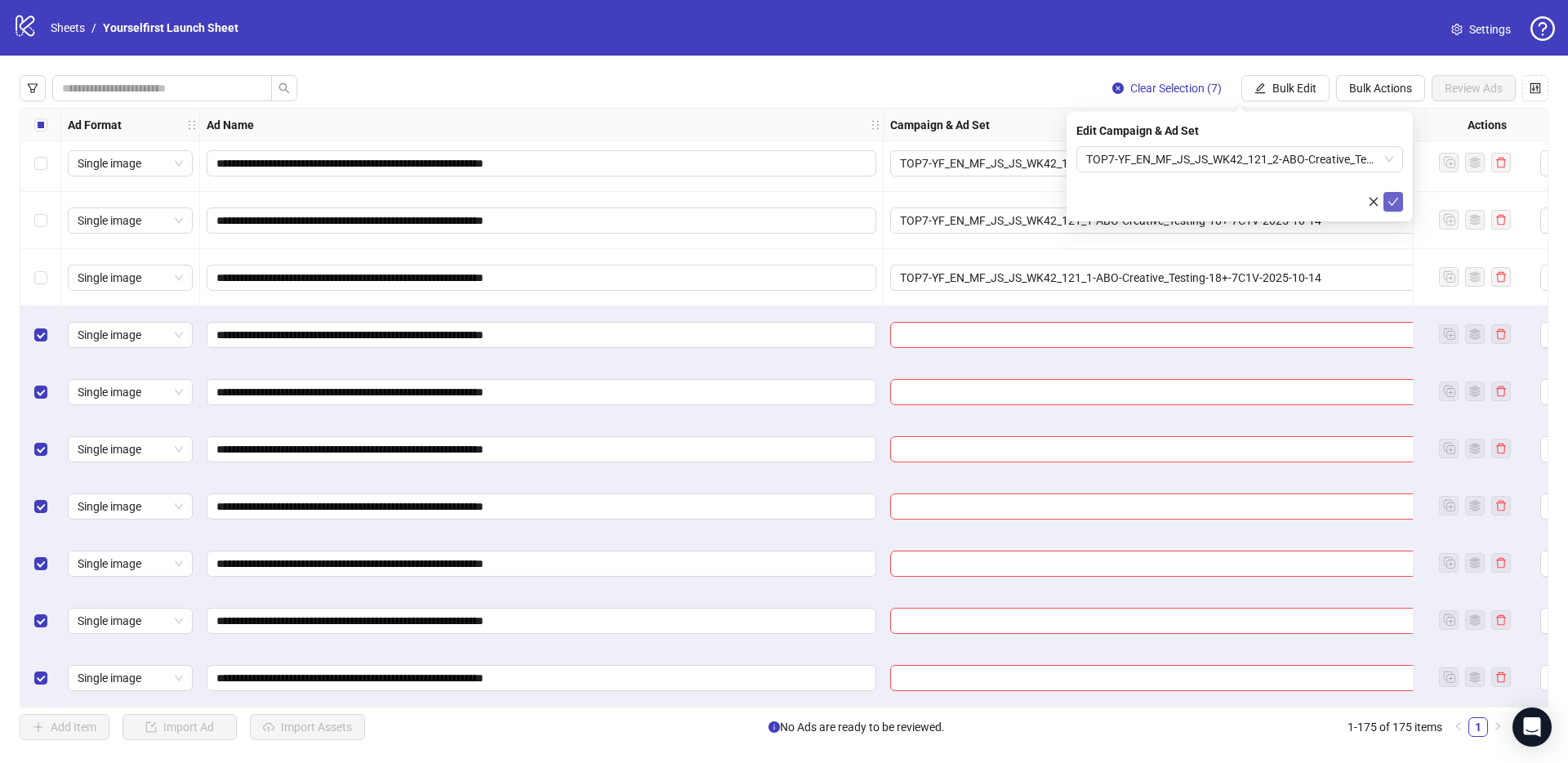
click at [1398, 201] on icon "check" at bounding box center [1392, 201] width 11 height 11
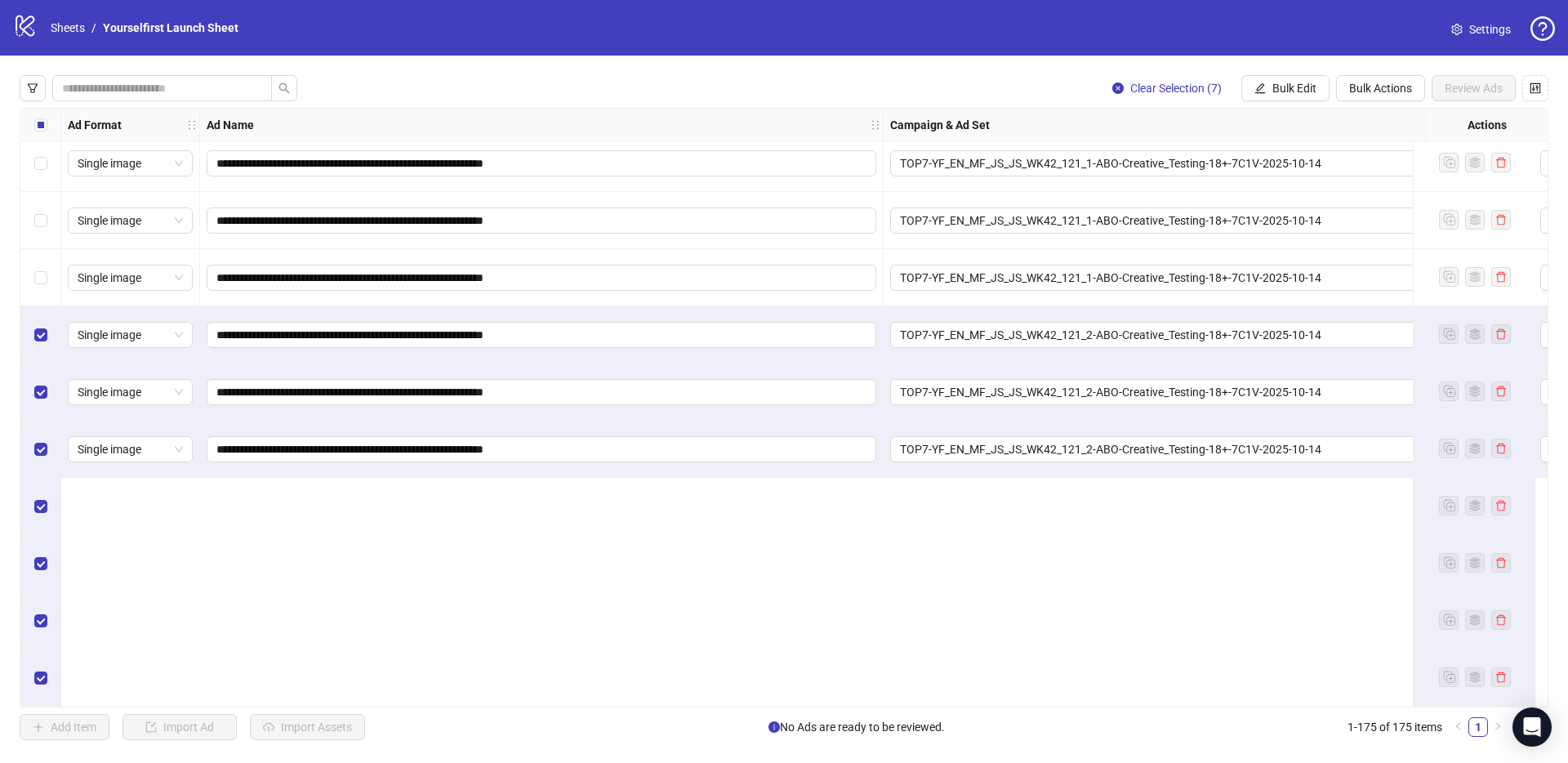
scroll to position [9103, 0]
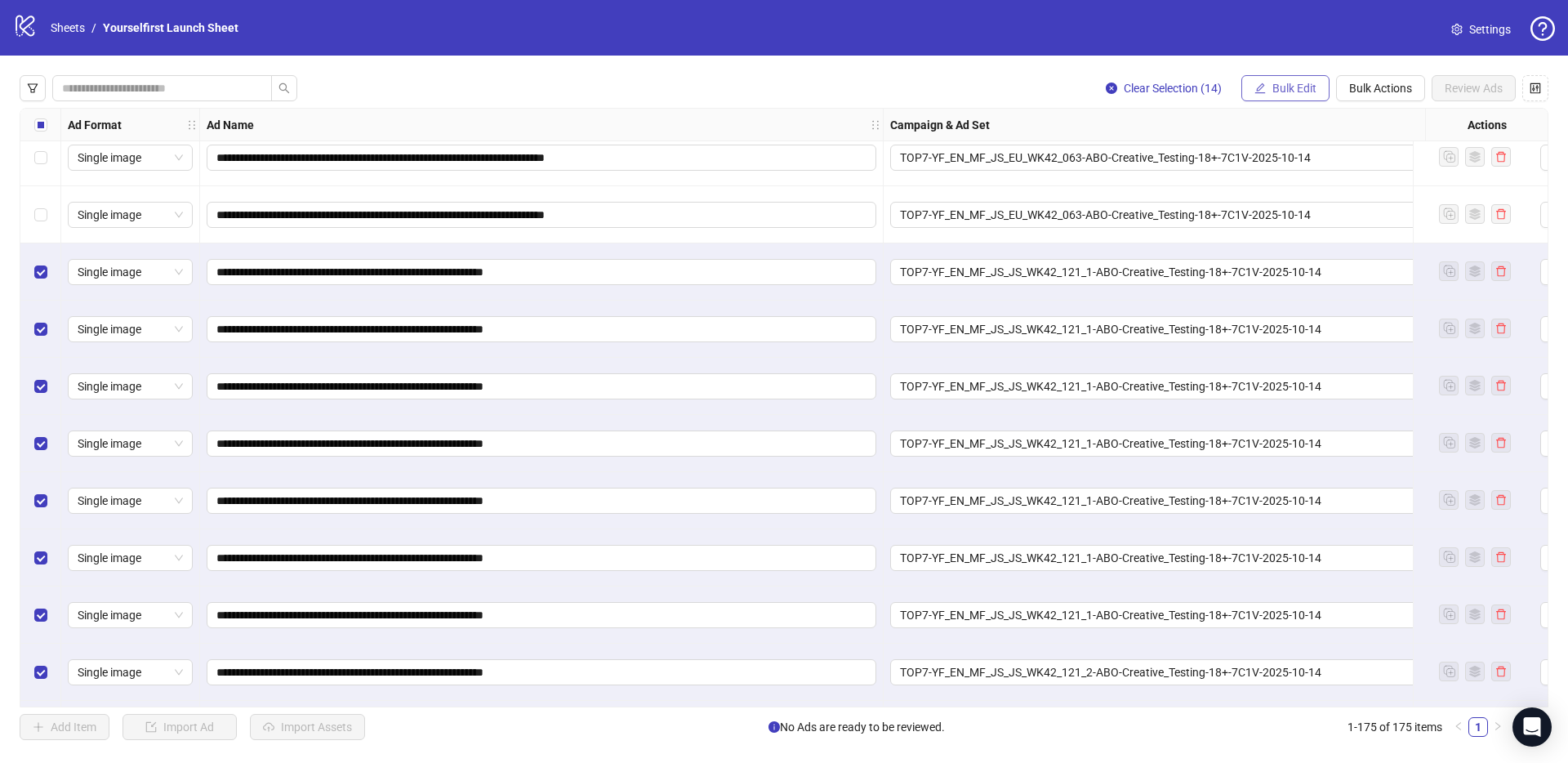
click at [1306, 85] on span "Bulk Edit" at bounding box center [1294, 88] width 44 height 13
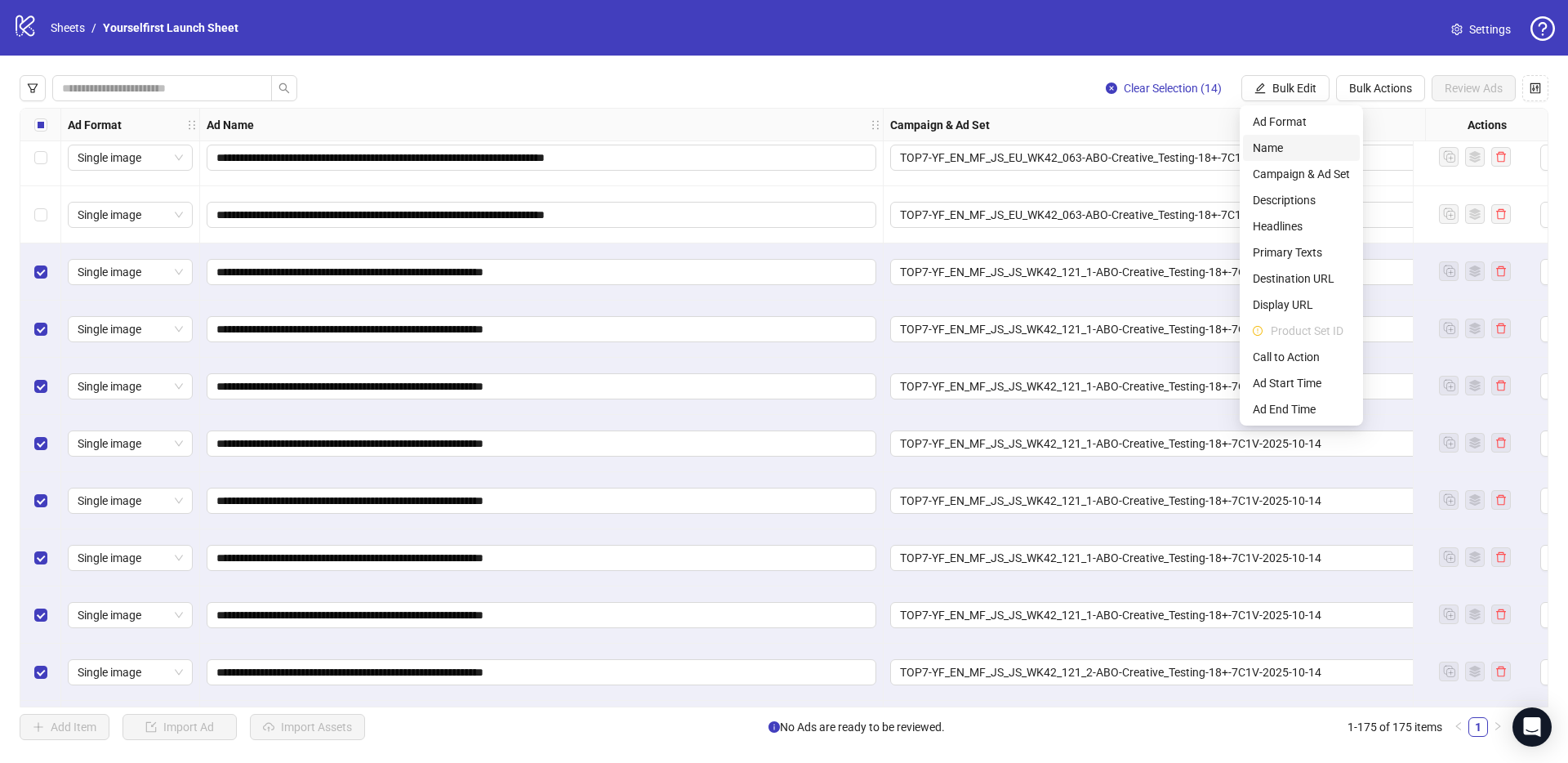
click at [1275, 155] on span "Name" at bounding box center [1301, 148] width 97 height 18
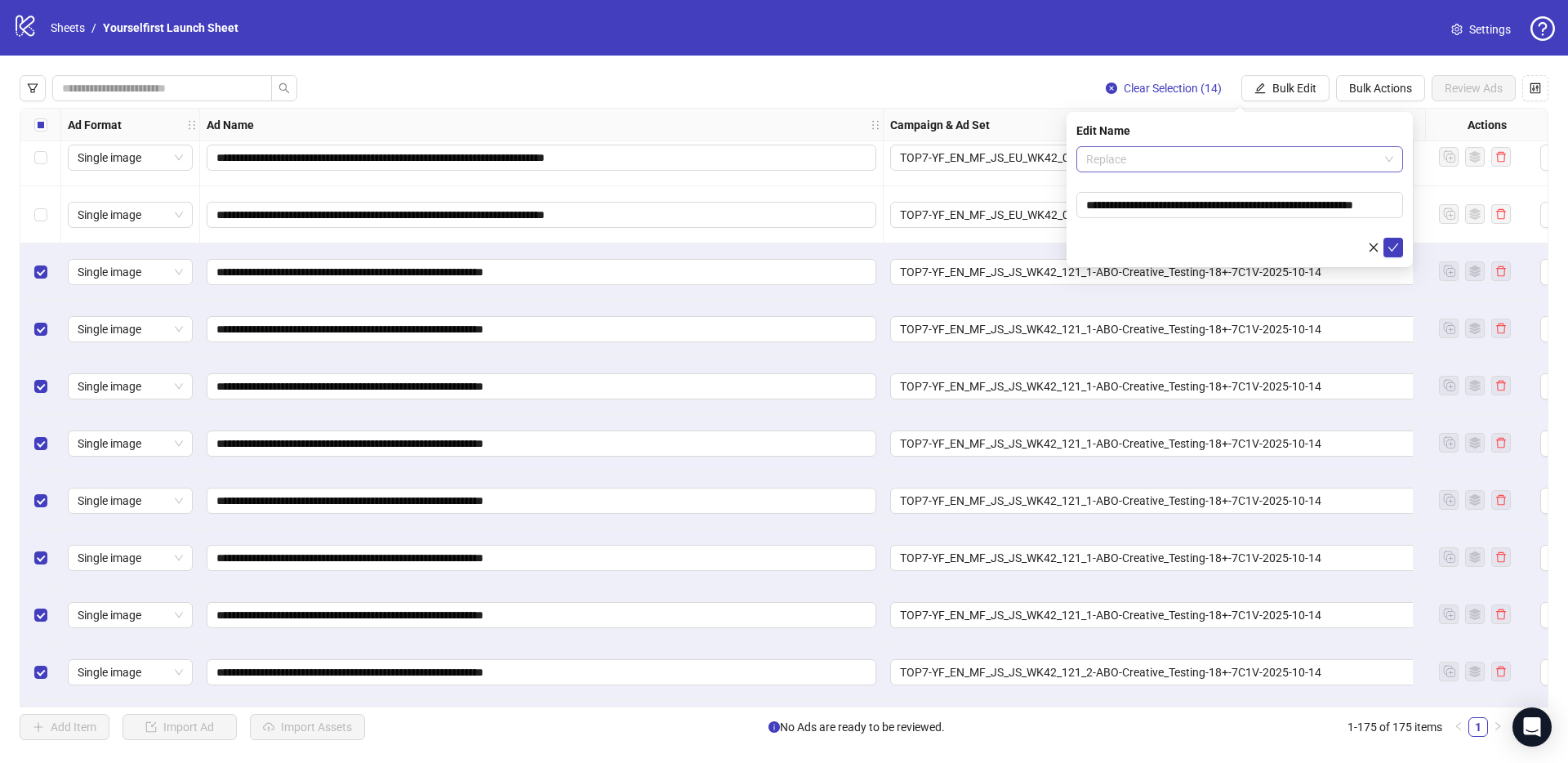
click at [1212, 151] on span "Replace" at bounding box center [1240, 159] width 307 height 25
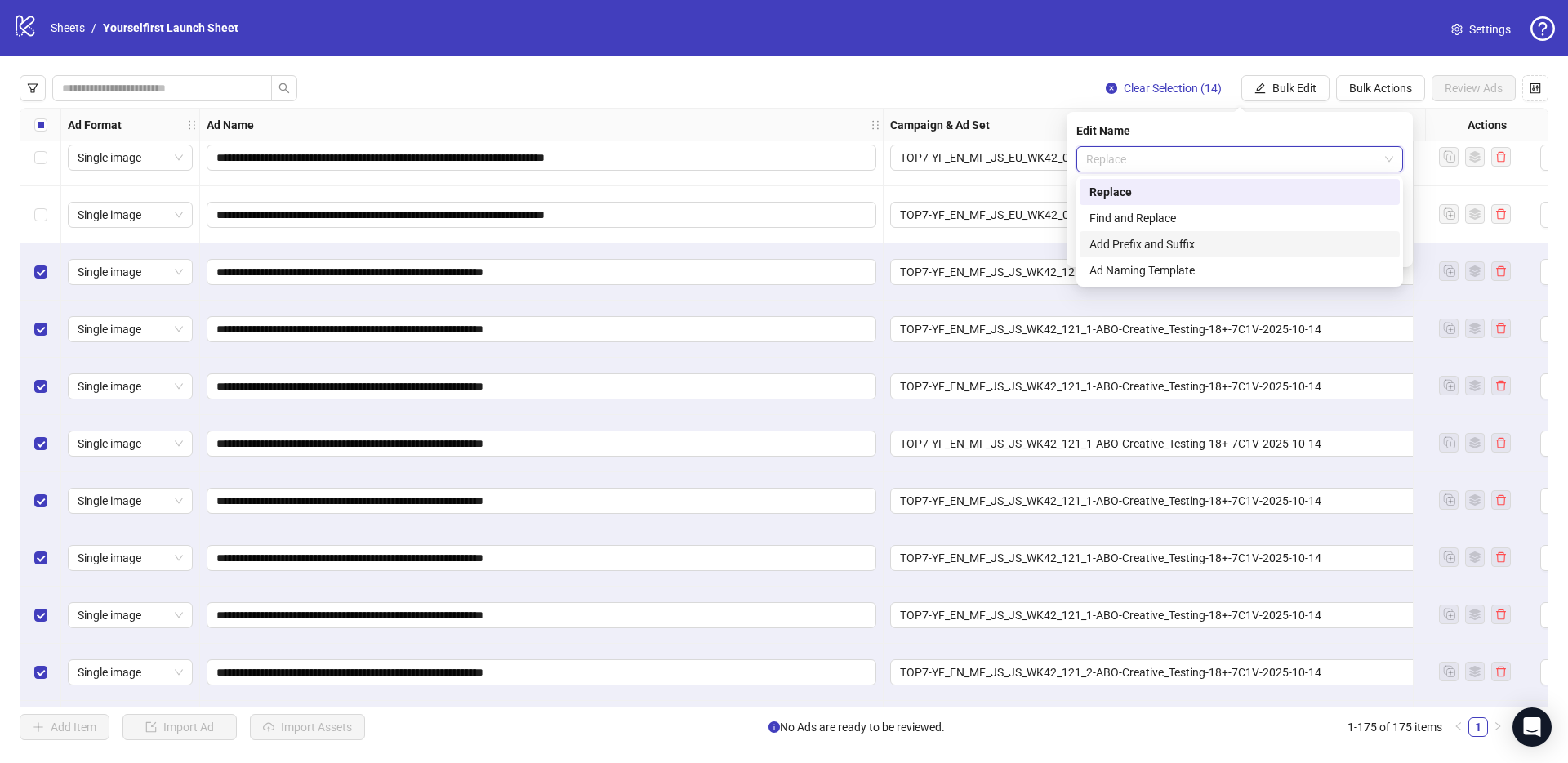
click at [1160, 245] on div "Add Prefix and Suffix" at bounding box center [1239, 245] width 301 height 18
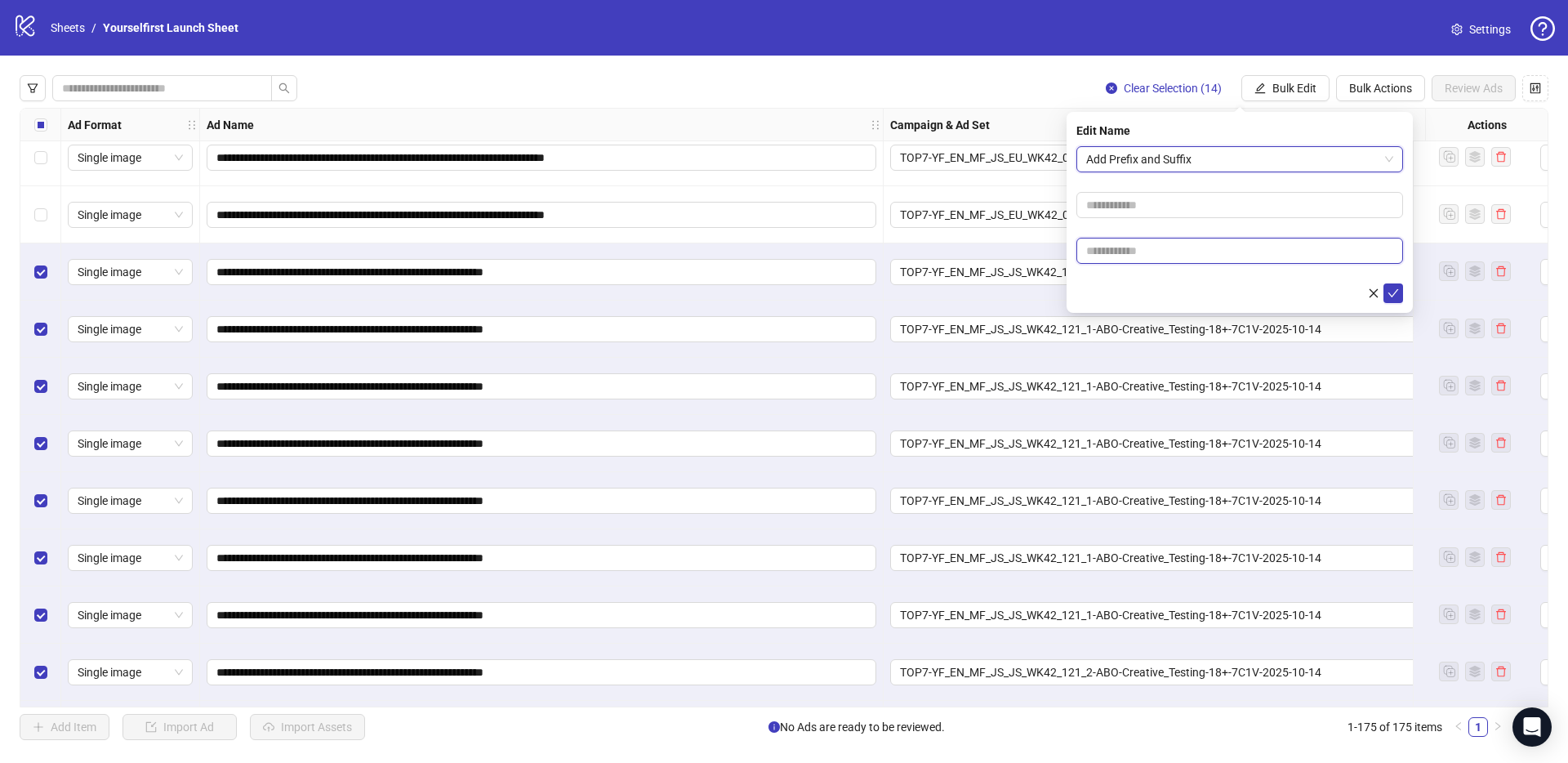
click at [1137, 247] on input "text" at bounding box center [1239, 251] width 326 height 26
type input "******"
click at [1399, 297] on button "submit" at bounding box center [1392, 292] width 19 height 19
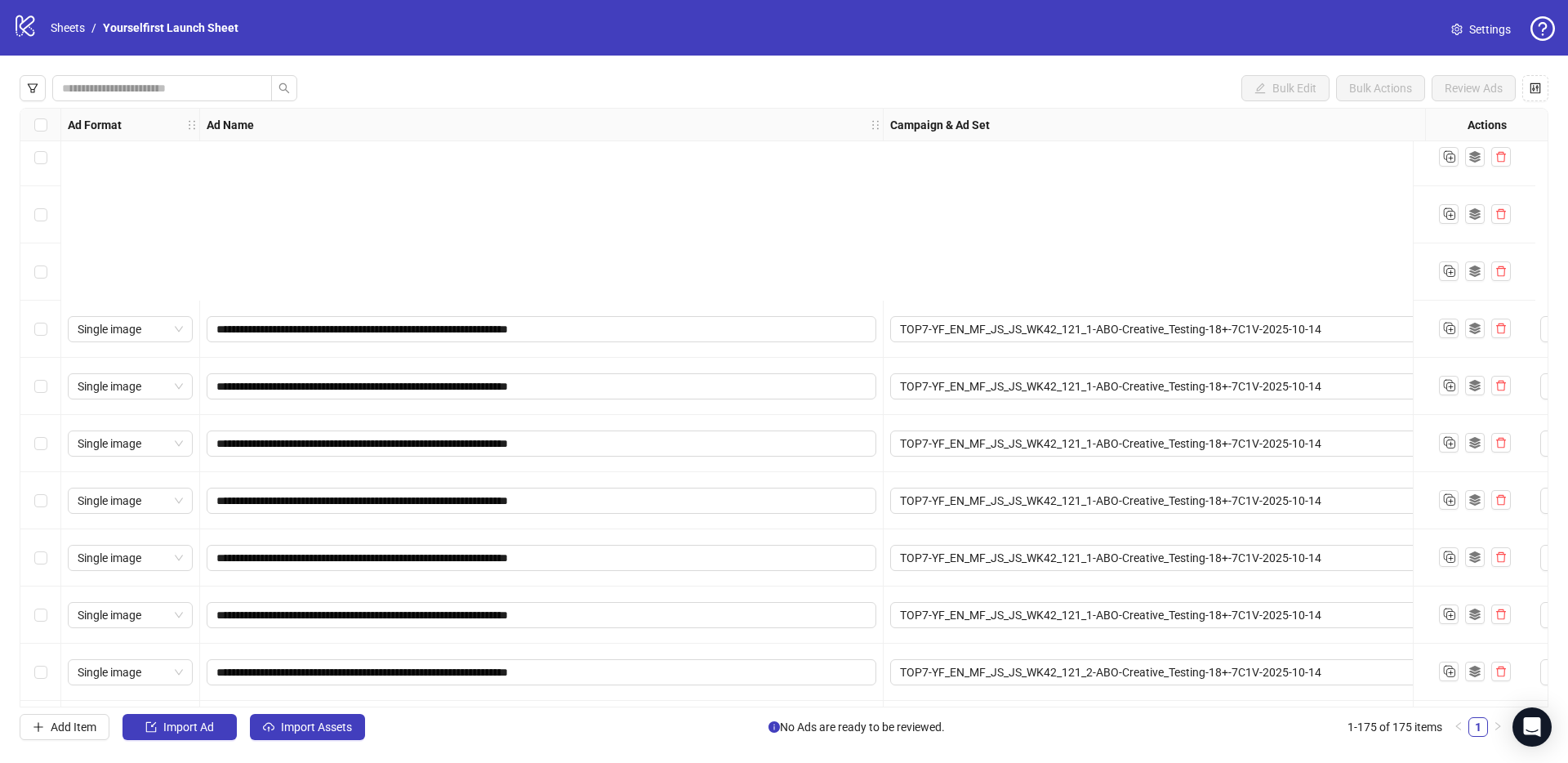
scroll to position [9446, 0]
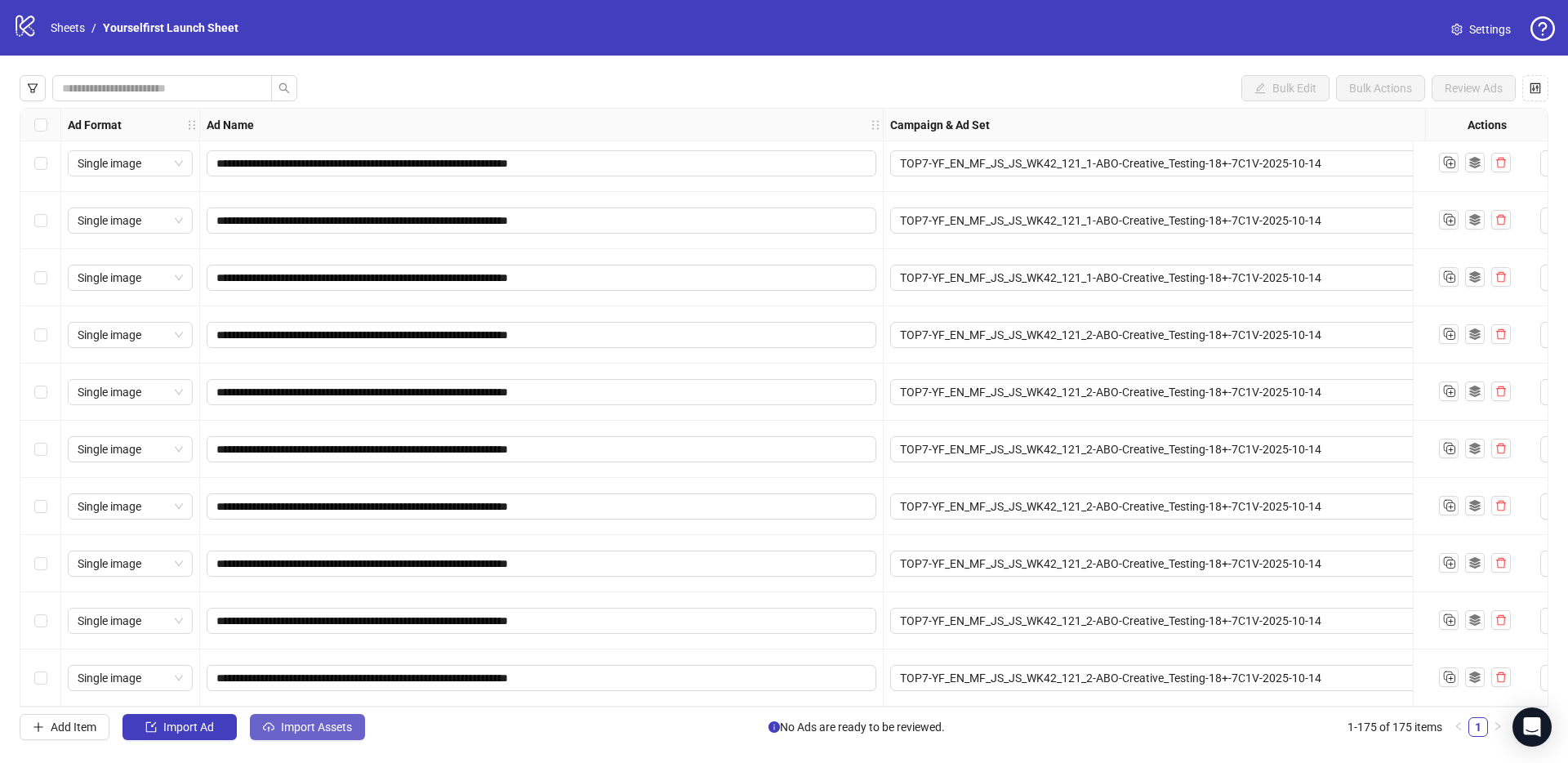
click at [330, 728] on span "Import Assets" at bounding box center [316, 727] width 71 height 13
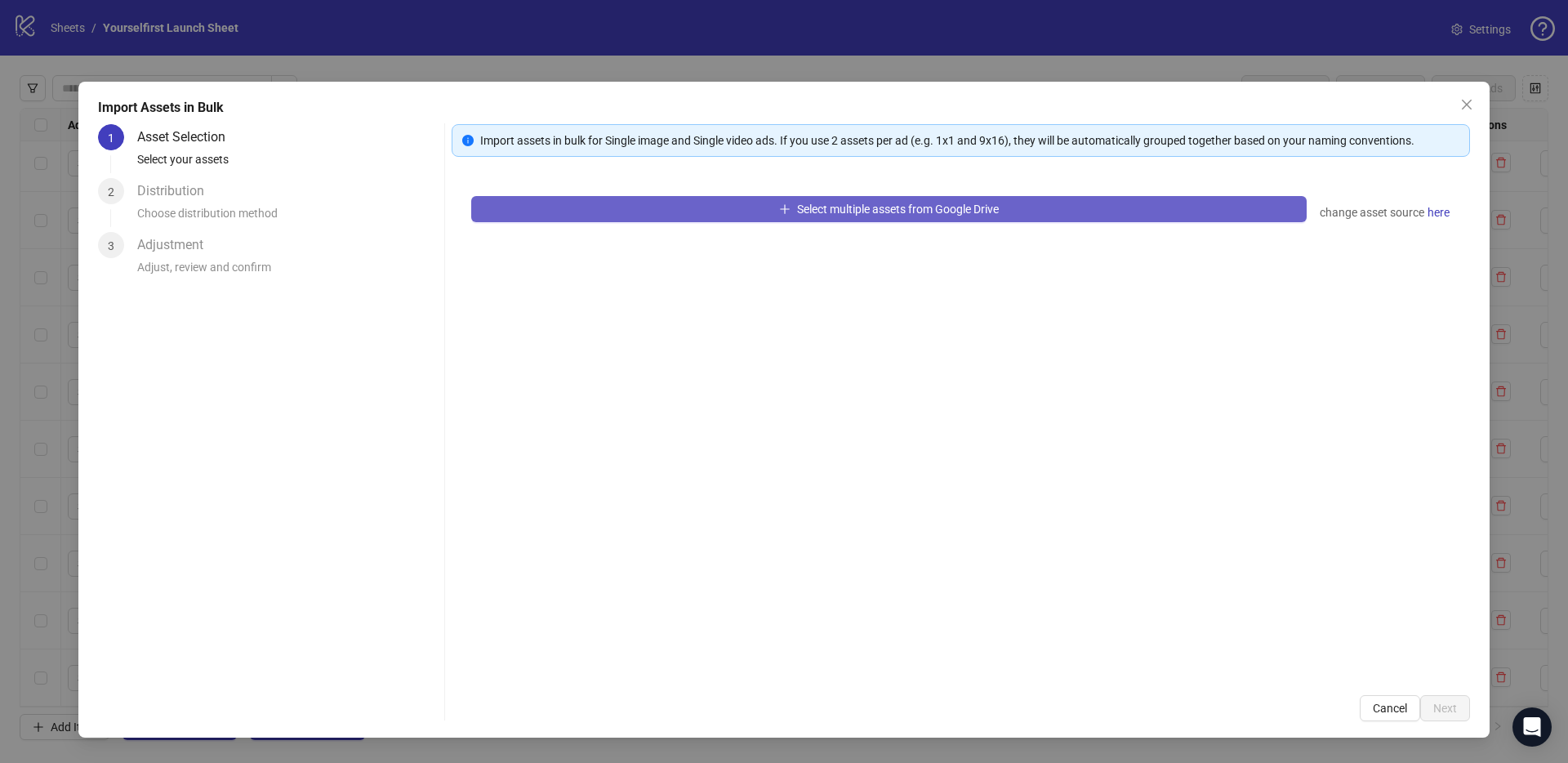
click at [910, 200] on button "Select multiple assets from Google Drive" at bounding box center [889, 209] width 835 height 26
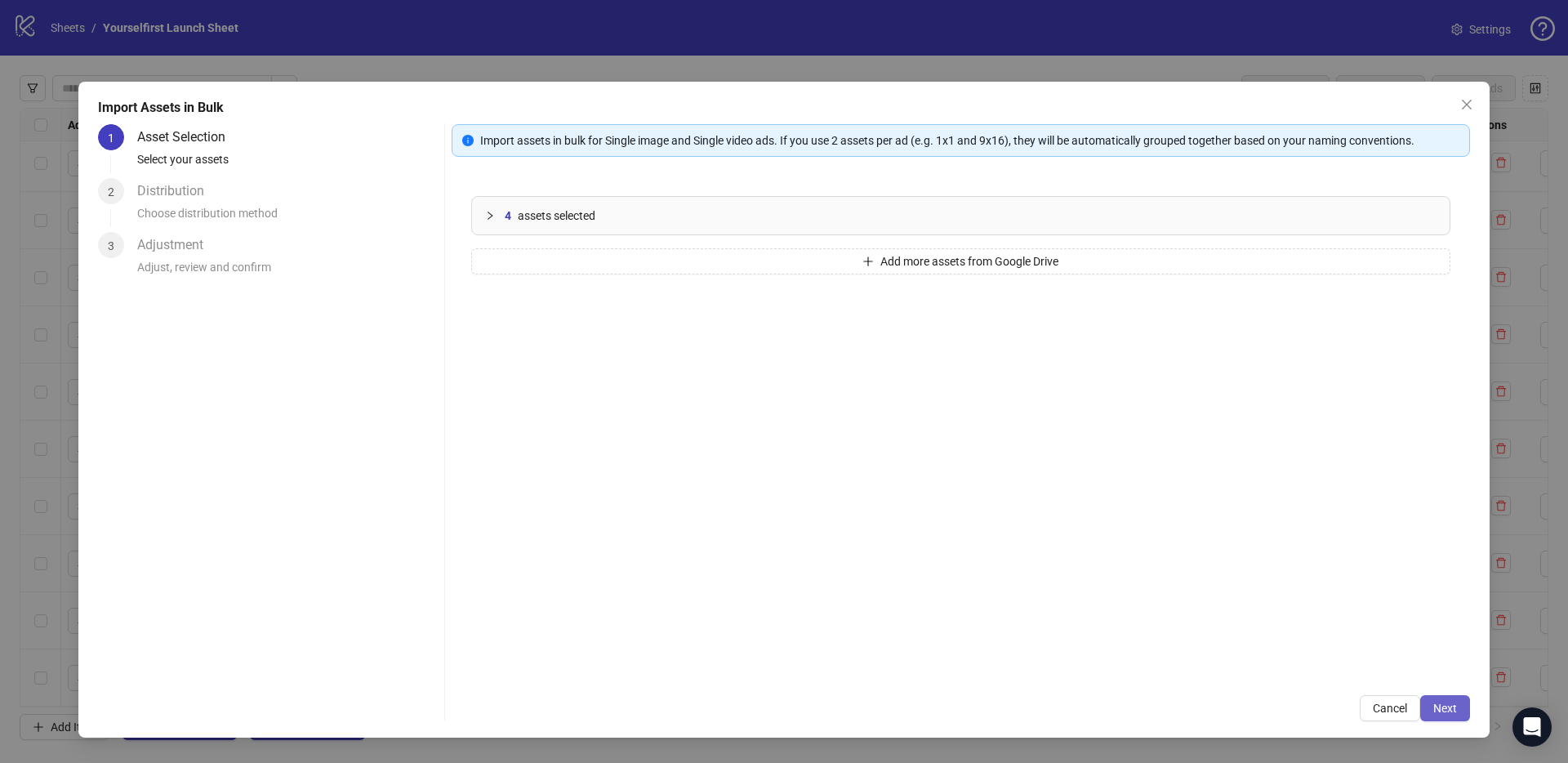
click at [1455, 709] on span "Next" at bounding box center [1445, 708] width 24 height 13
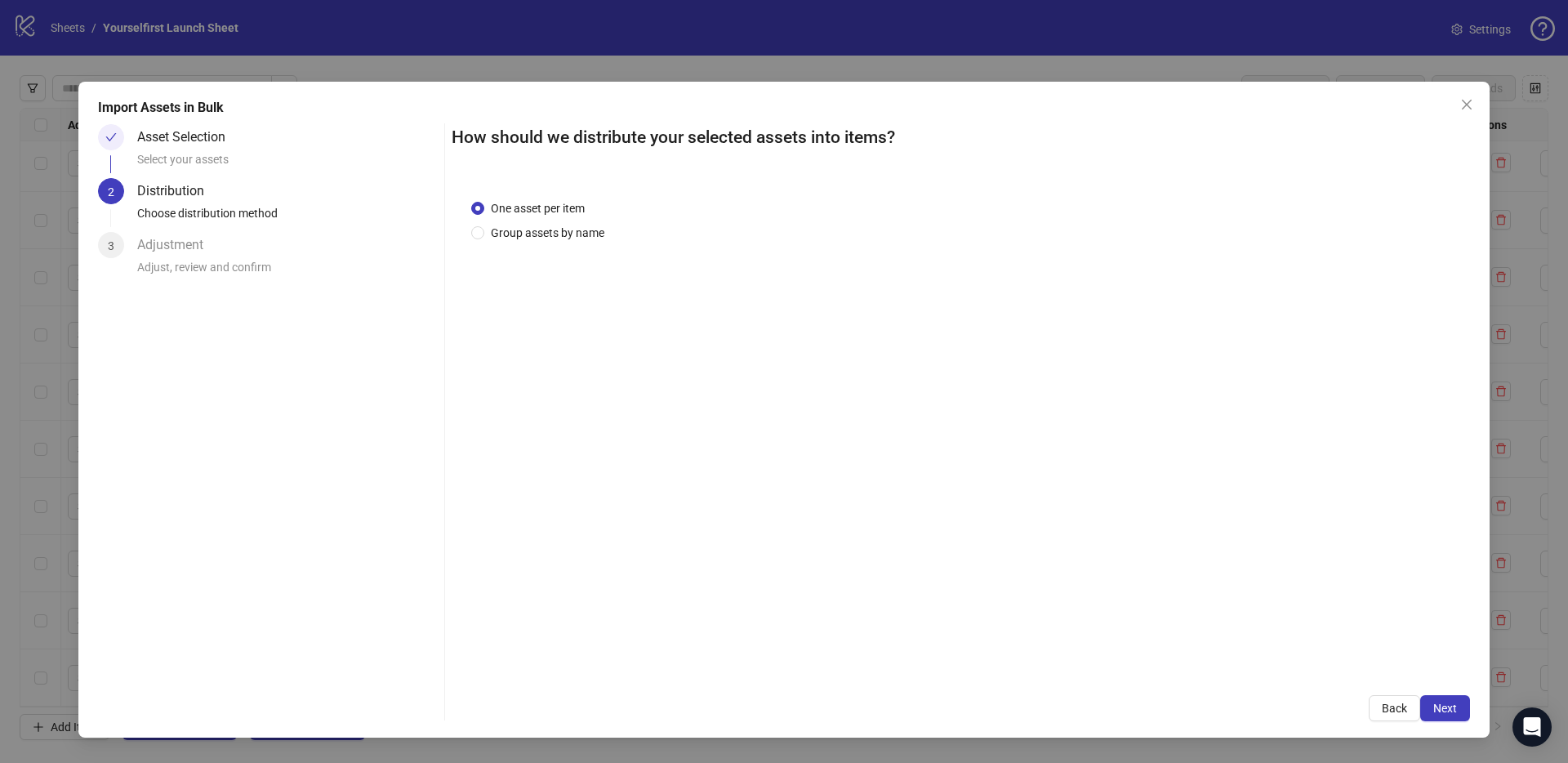
click at [1453, 709] on span "Next" at bounding box center [1445, 708] width 24 height 13
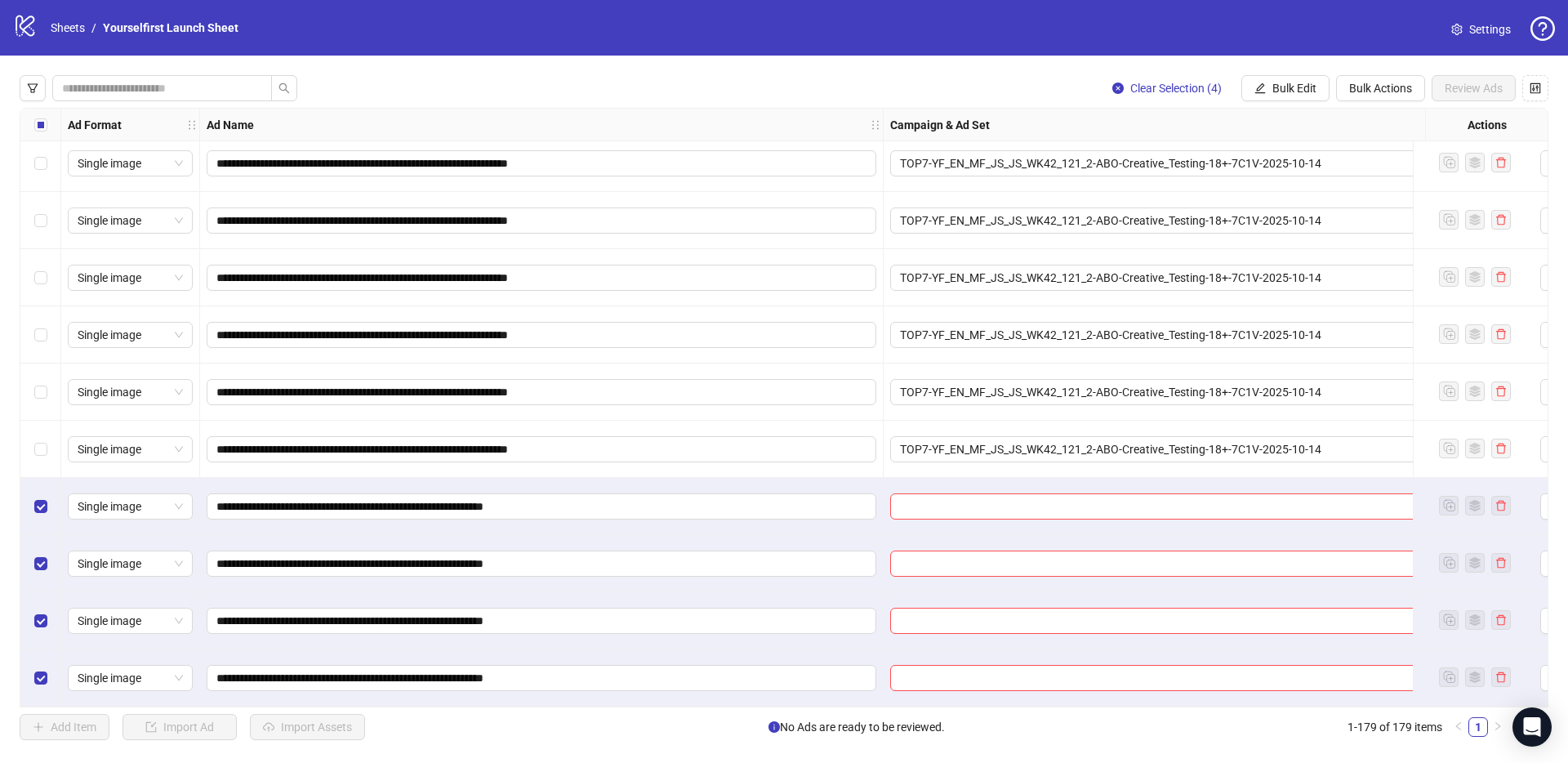
scroll to position [9674, 0]
click at [1298, 74] on div "**********" at bounding box center [784, 407] width 1568 height 704
click at [1292, 85] on span "Bulk Edit" at bounding box center [1294, 88] width 44 height 13
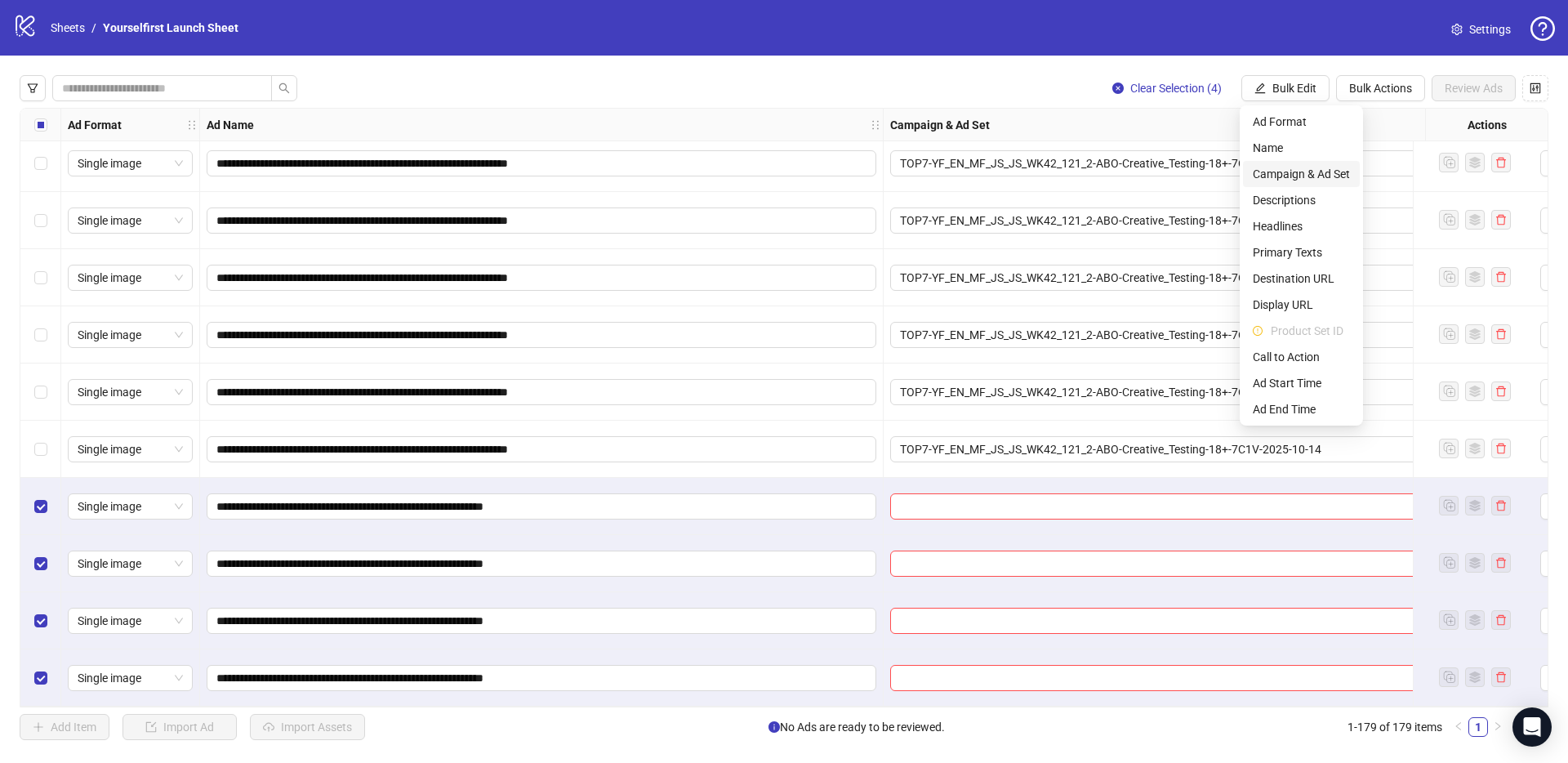
click at [1292, 171] on span "Campaign & Ad Set" at bounding box center [1301, 174] width 97 height 18
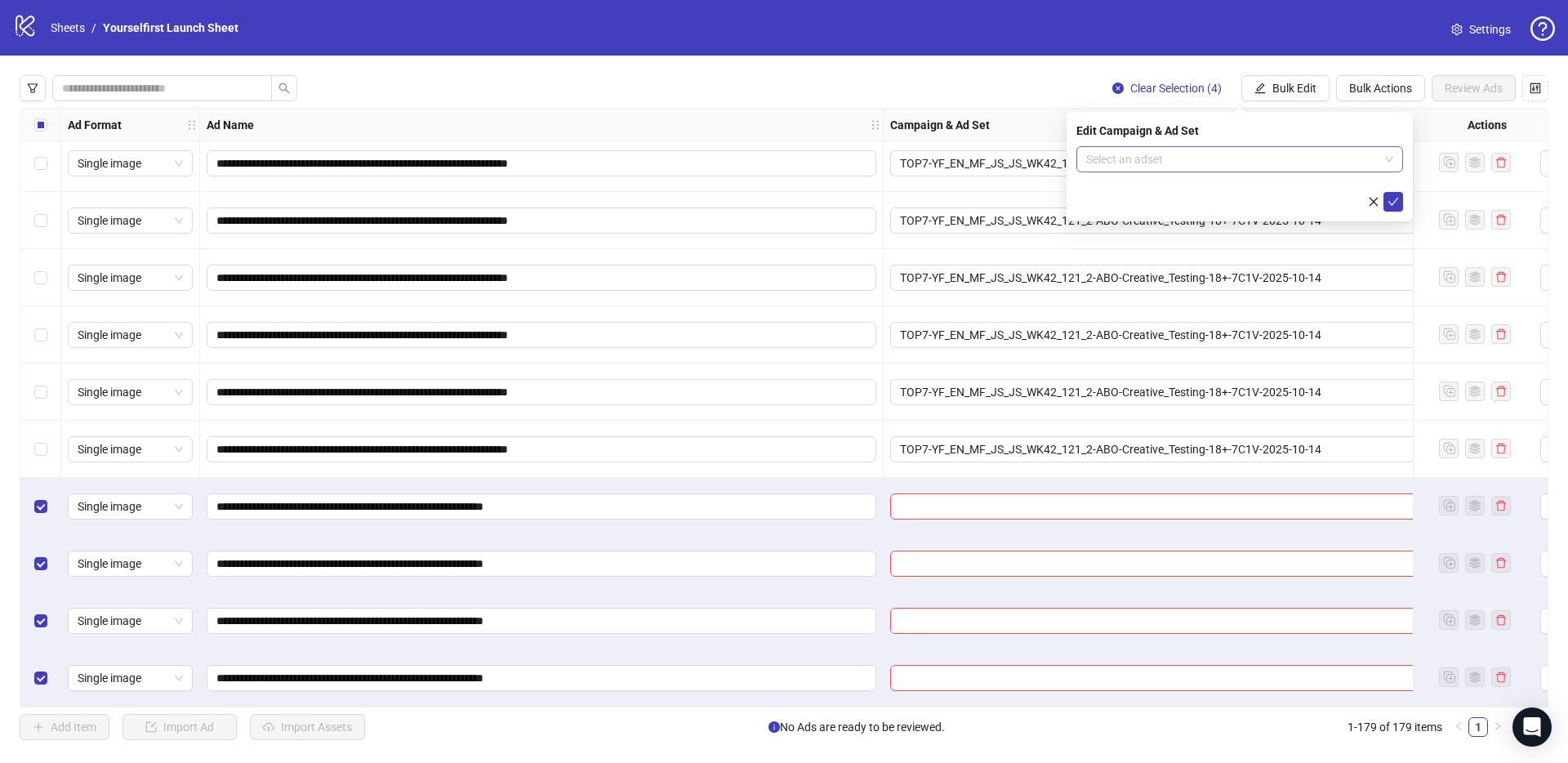
click at [1162, 154] on input "search" at bounding box center [1233, 159] width 292 height 25
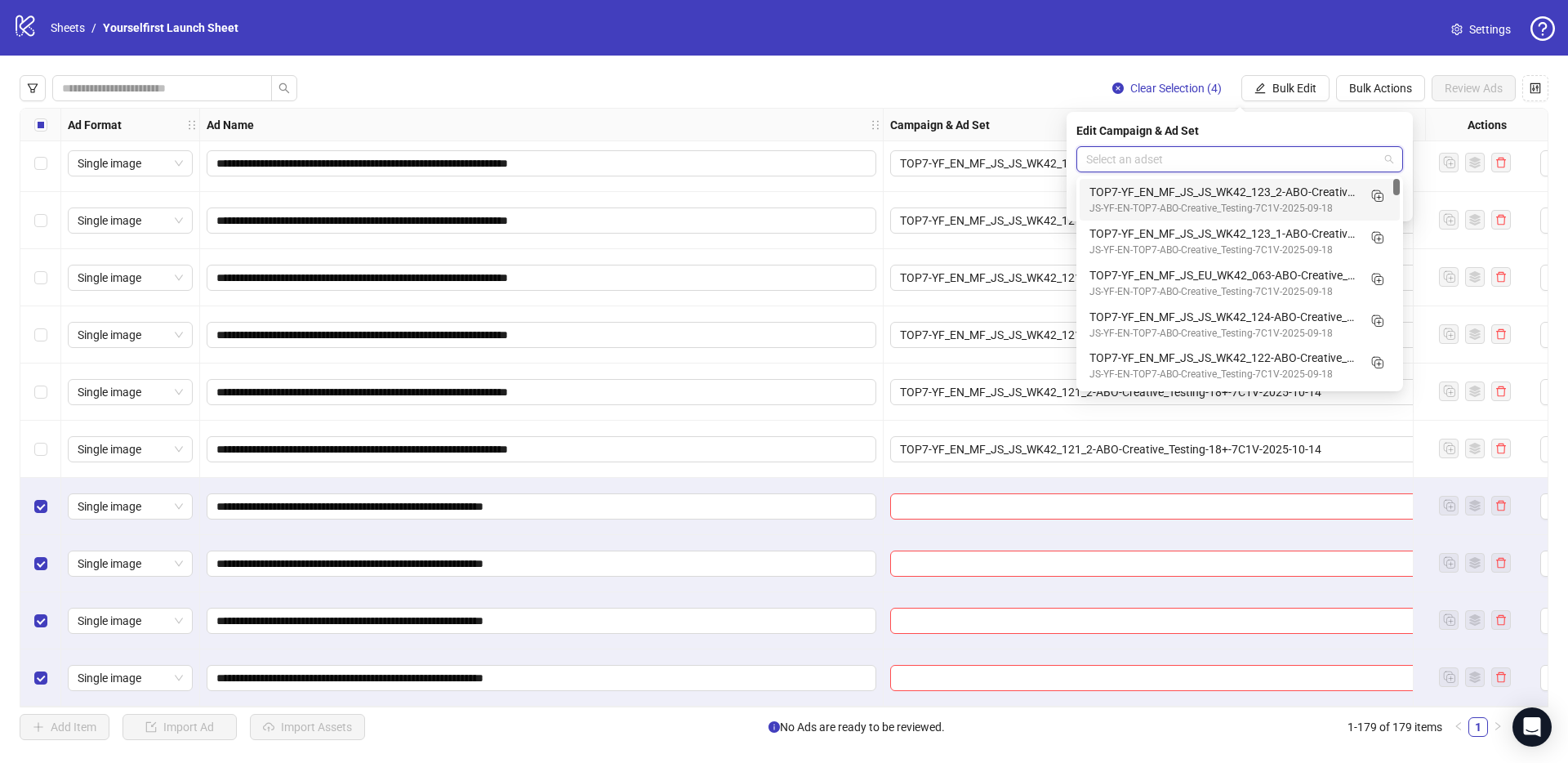
paste input "**********"
type input "**********"
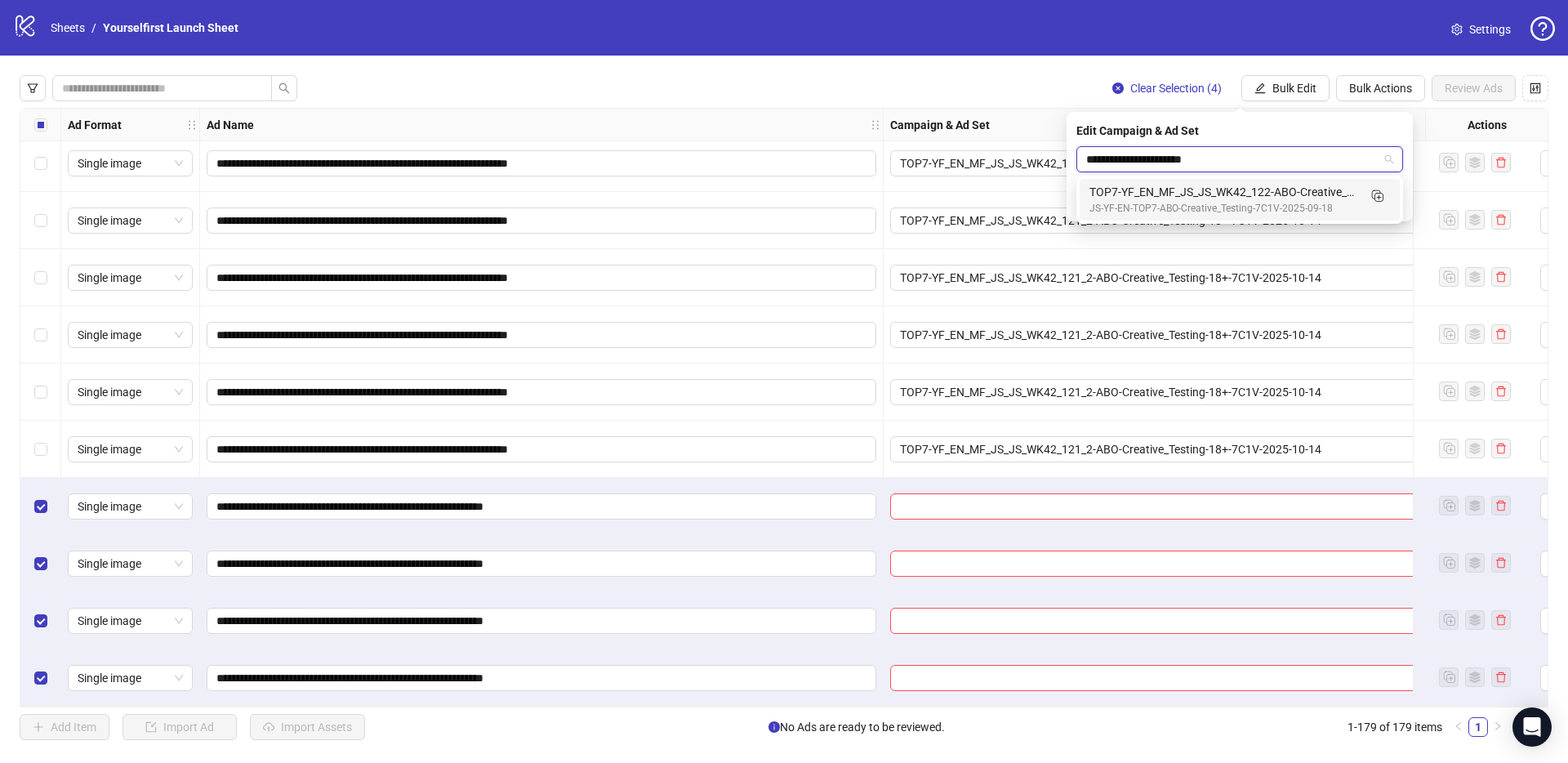
click at [1210, 191] on div "TOP7-YF_EN_MF_JS_JS_WK42_122-ABO-Creative_Testing-18+-7C1V-2025-10-14" at bounding box center [1222, 192] width 267 height 18
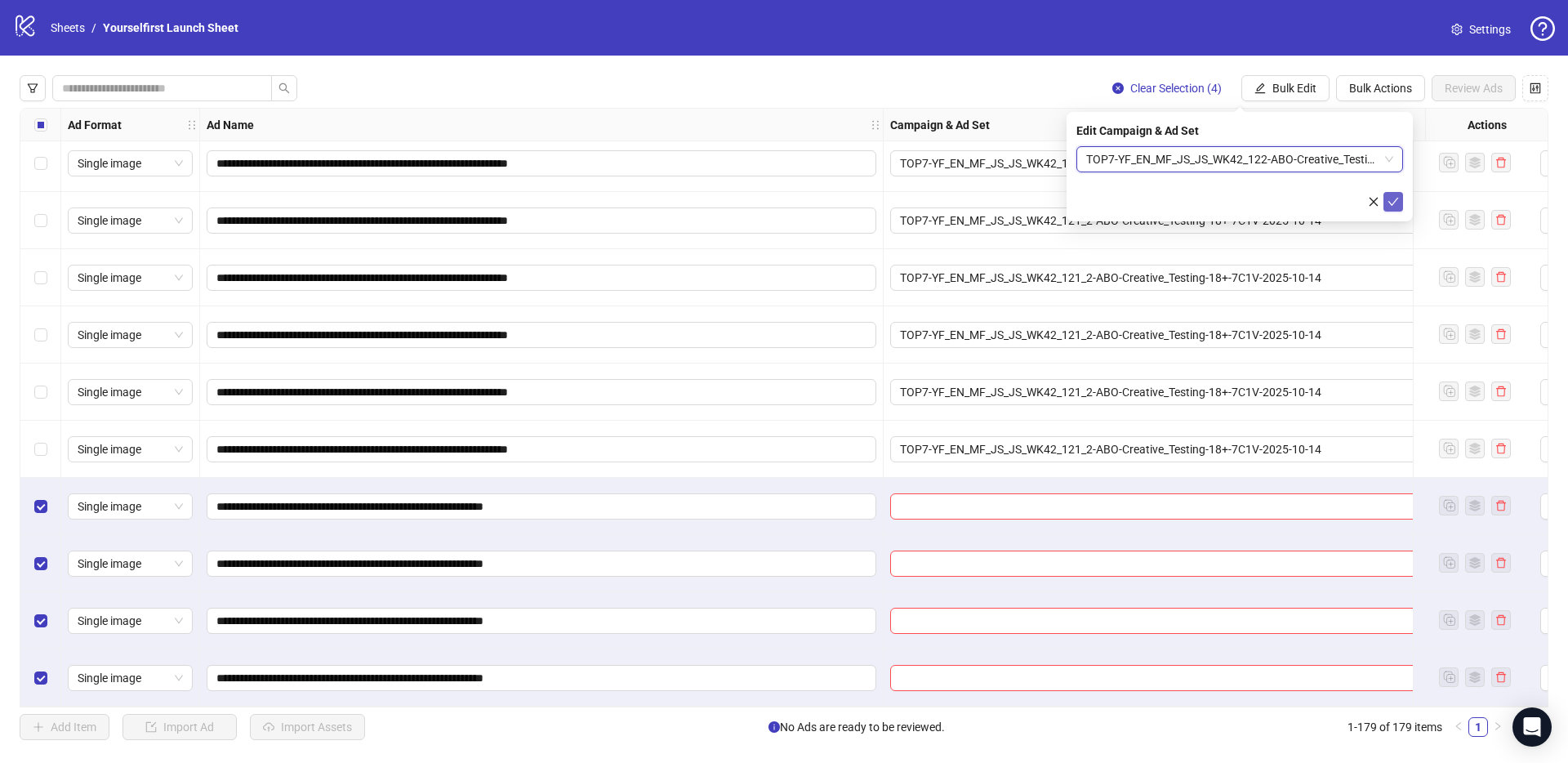
click at [1397, 201] on icon "check" at bounding box center [1392, 201] width 11 height 11
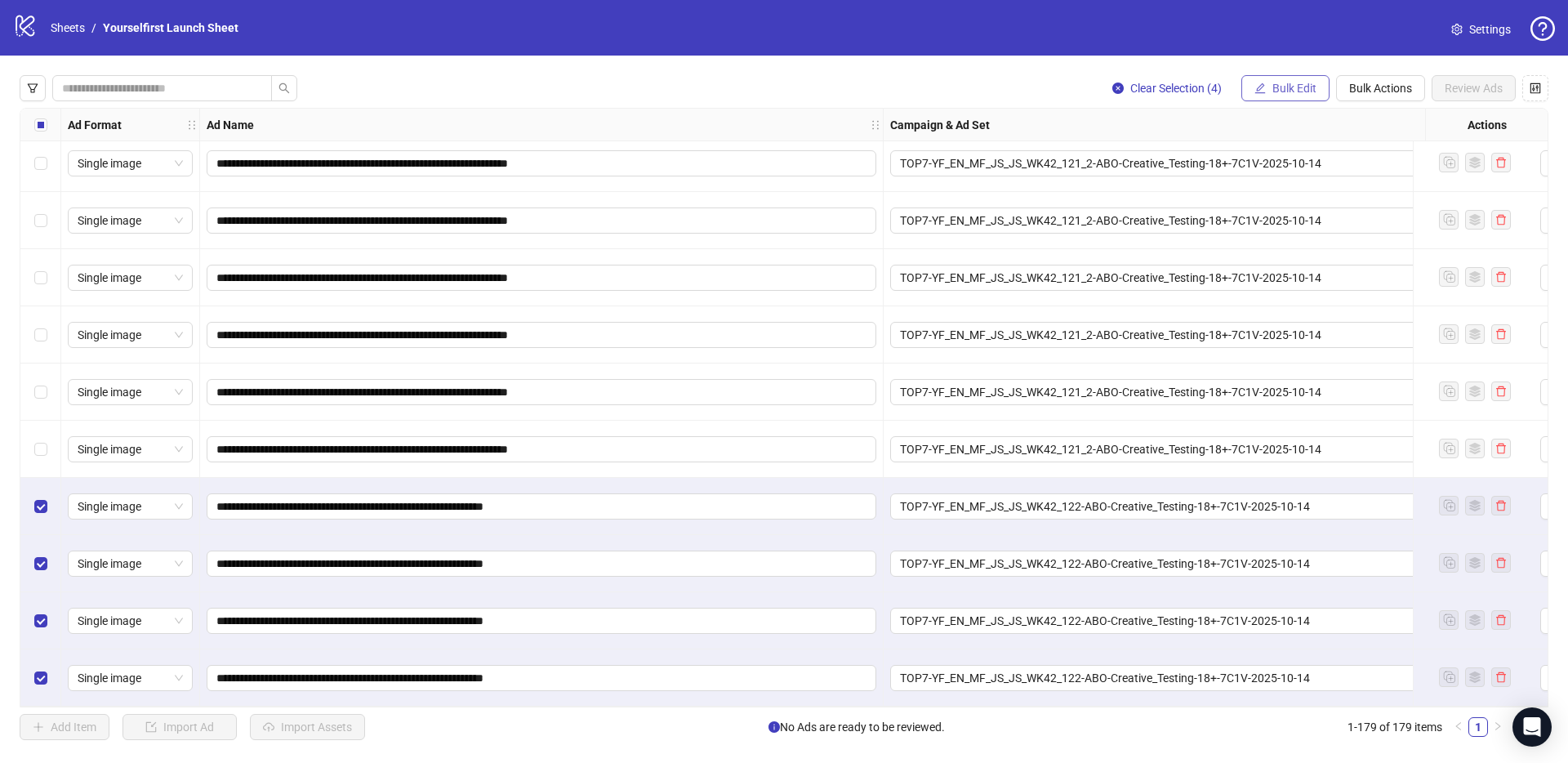
click at [1303, 82] on span "Bulk Edit" at bounding box center [1294, 88] width 44 height 13
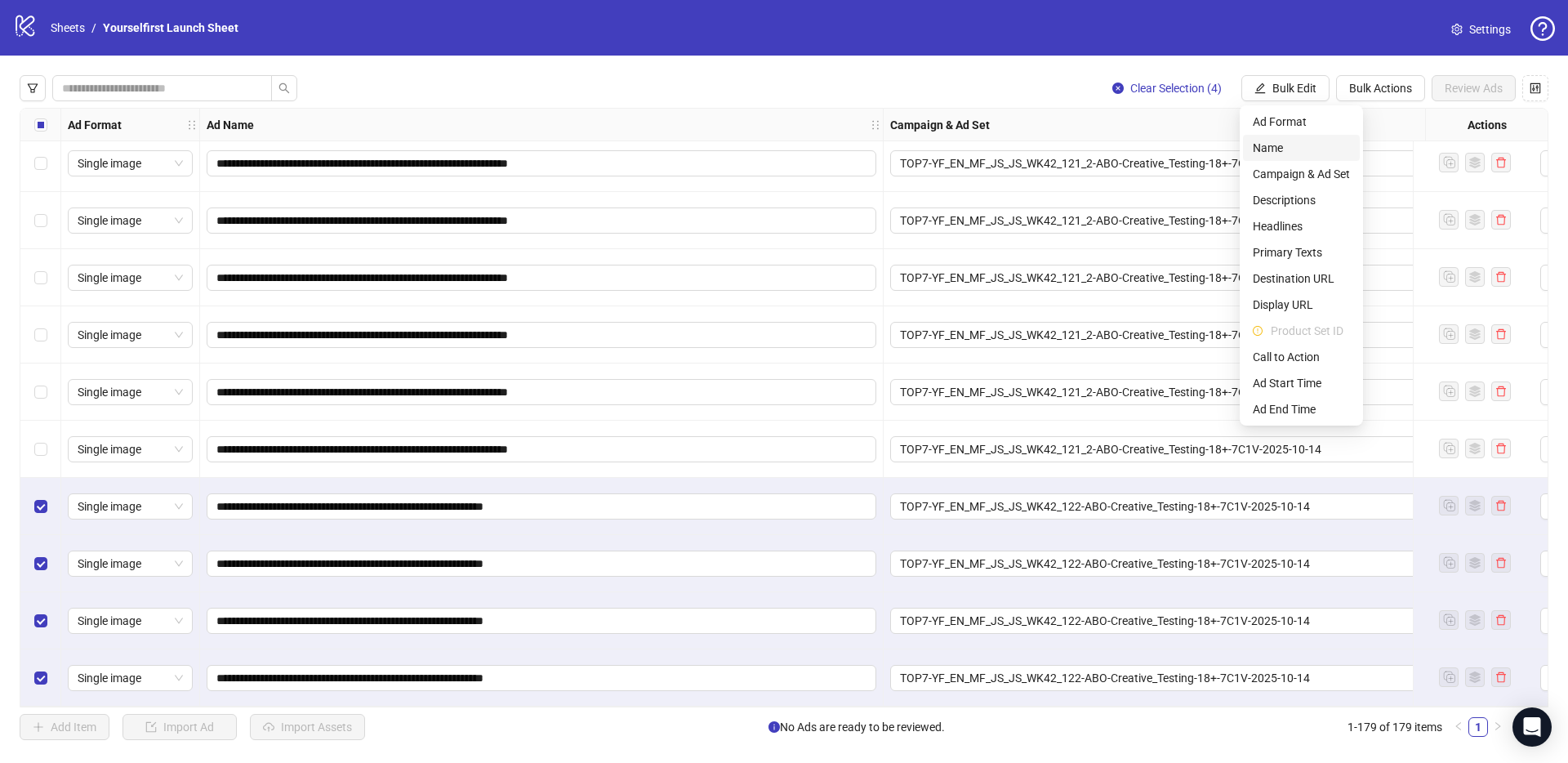
click at [1277, 148] on span "Name" at bounding box center [1301, 148] width 97 height 18
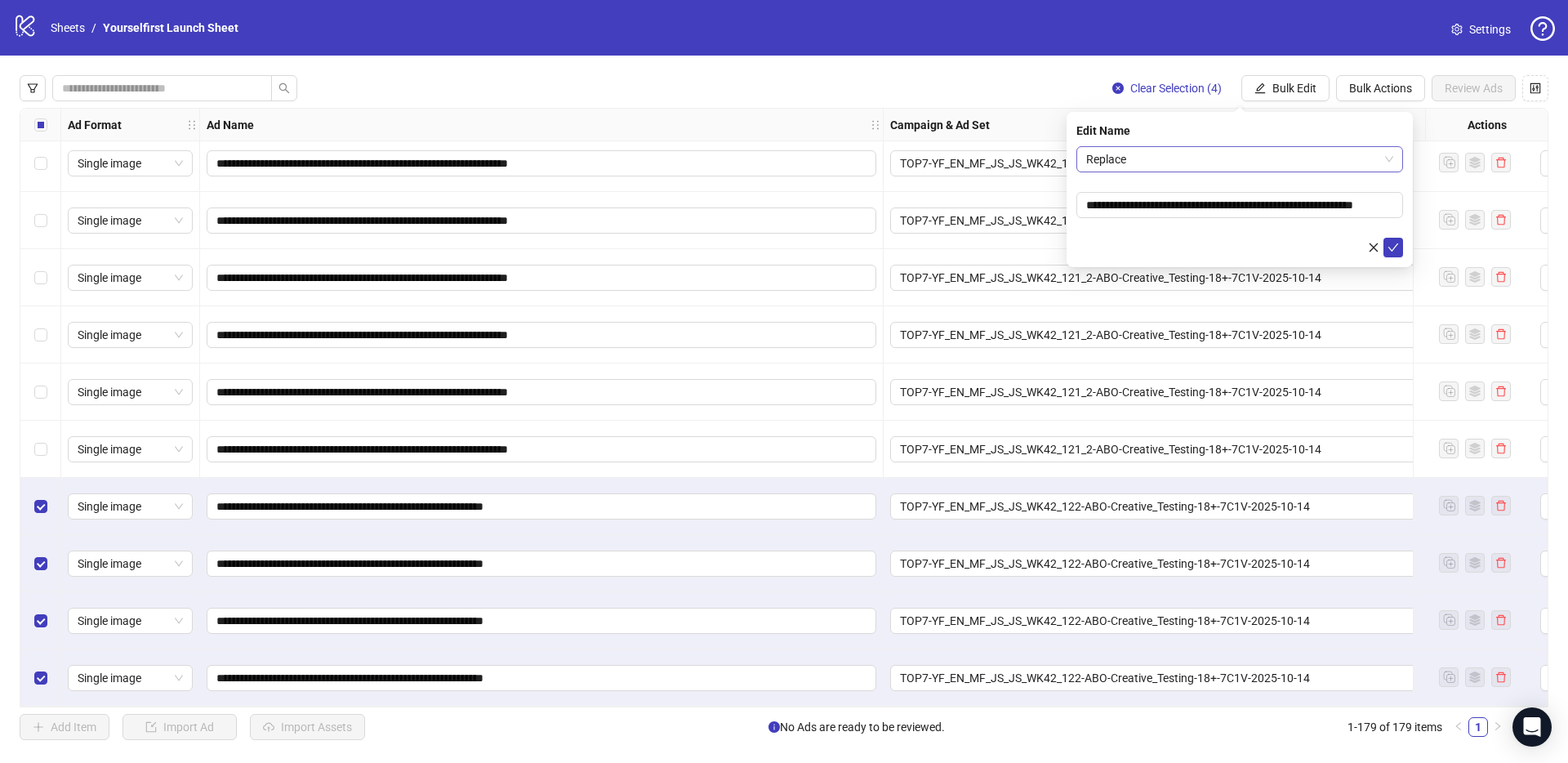
click at [1197, 157] on span "Replace" at bounding box center [1240, 159] width 307 height 25
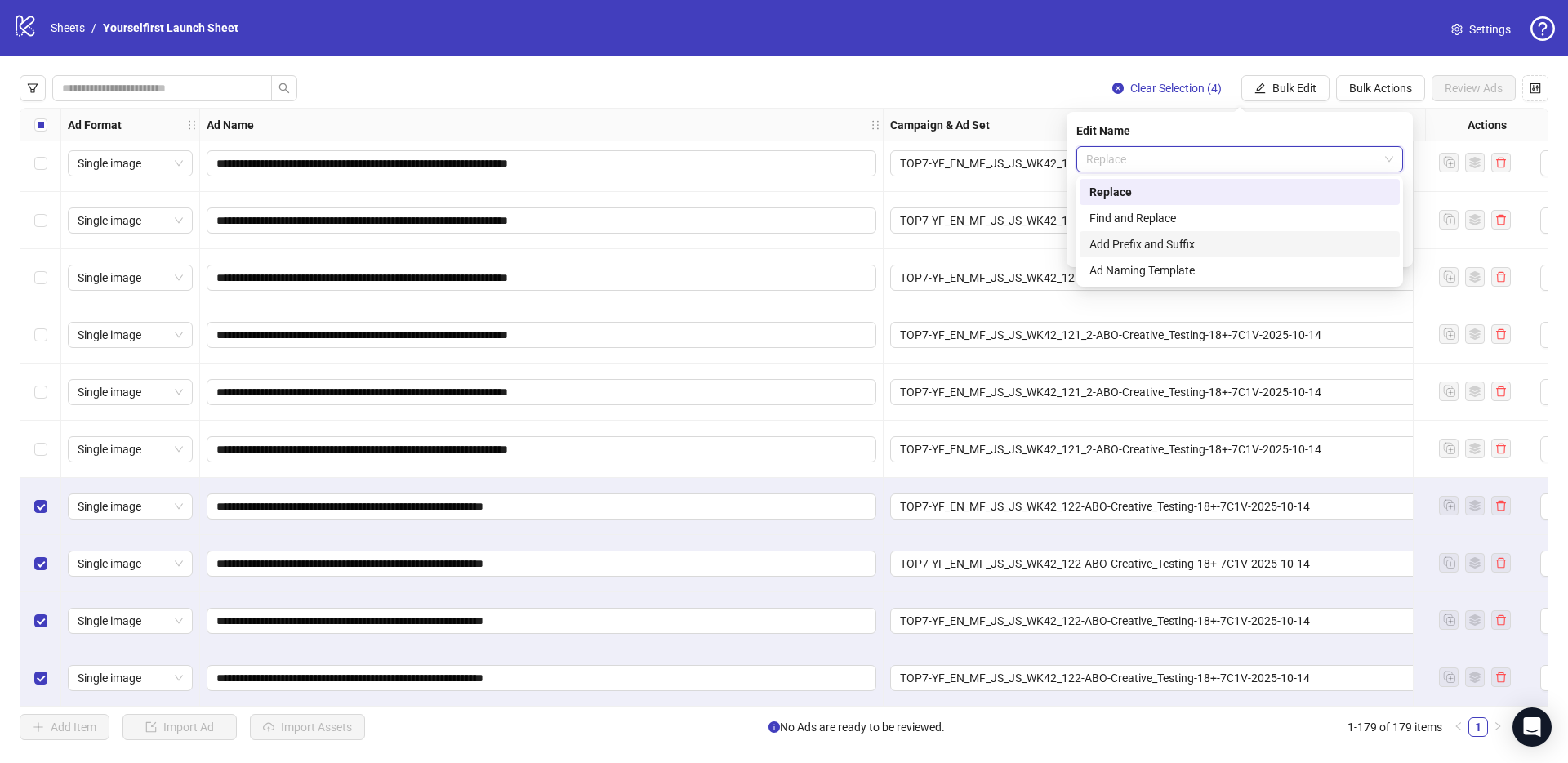
click at [1167, 241] on div "Add Prefix and Suffix" at bounding box center [1239, 245] width 301 height 18
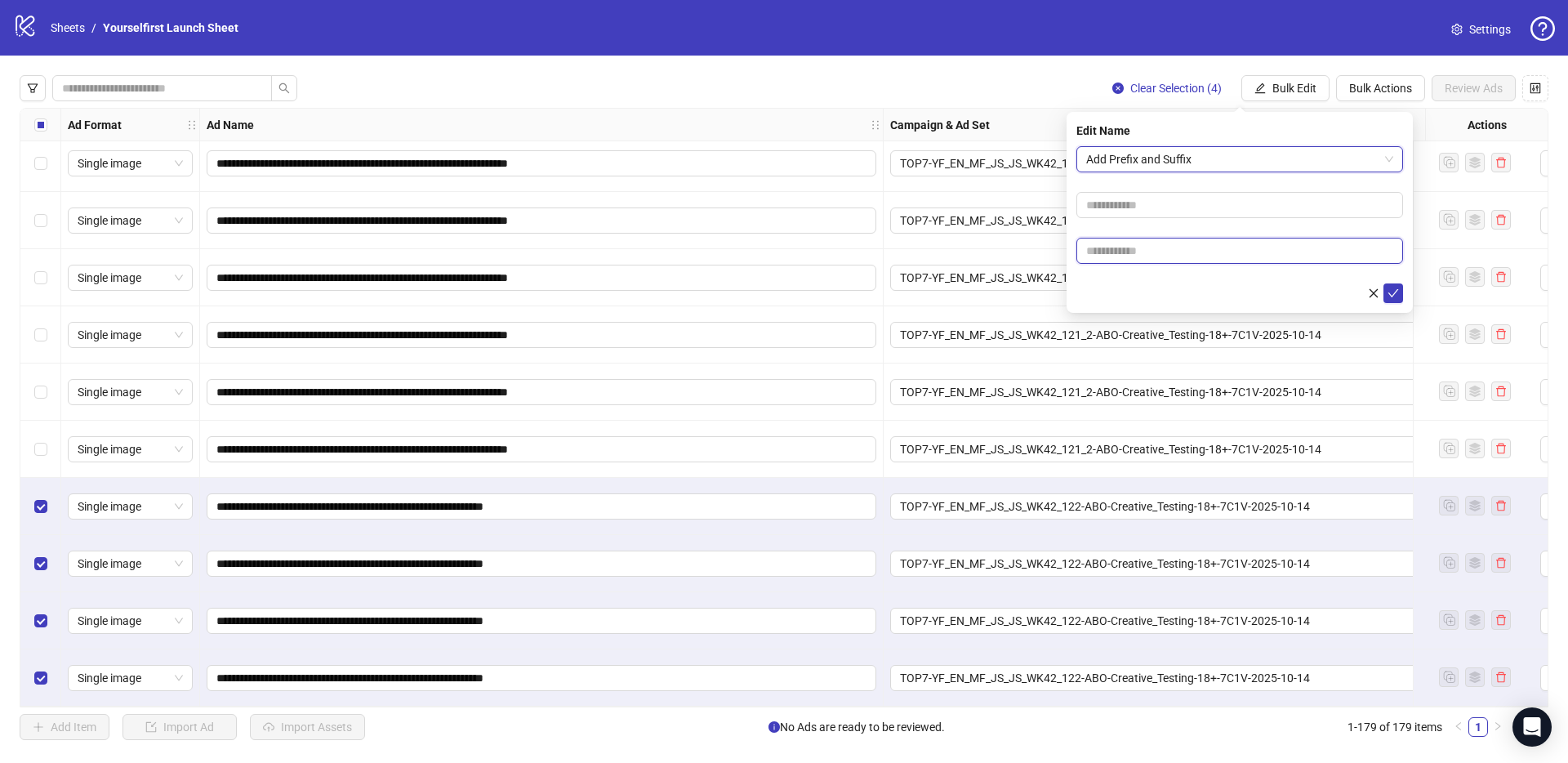
click at [1154, 248] on input "text" at bounding box center [1239, 251] width 326 height 26
type input "******"
click at [1394, 290] on icon "check" at bounding box center [1392, 293] width 11 height 11
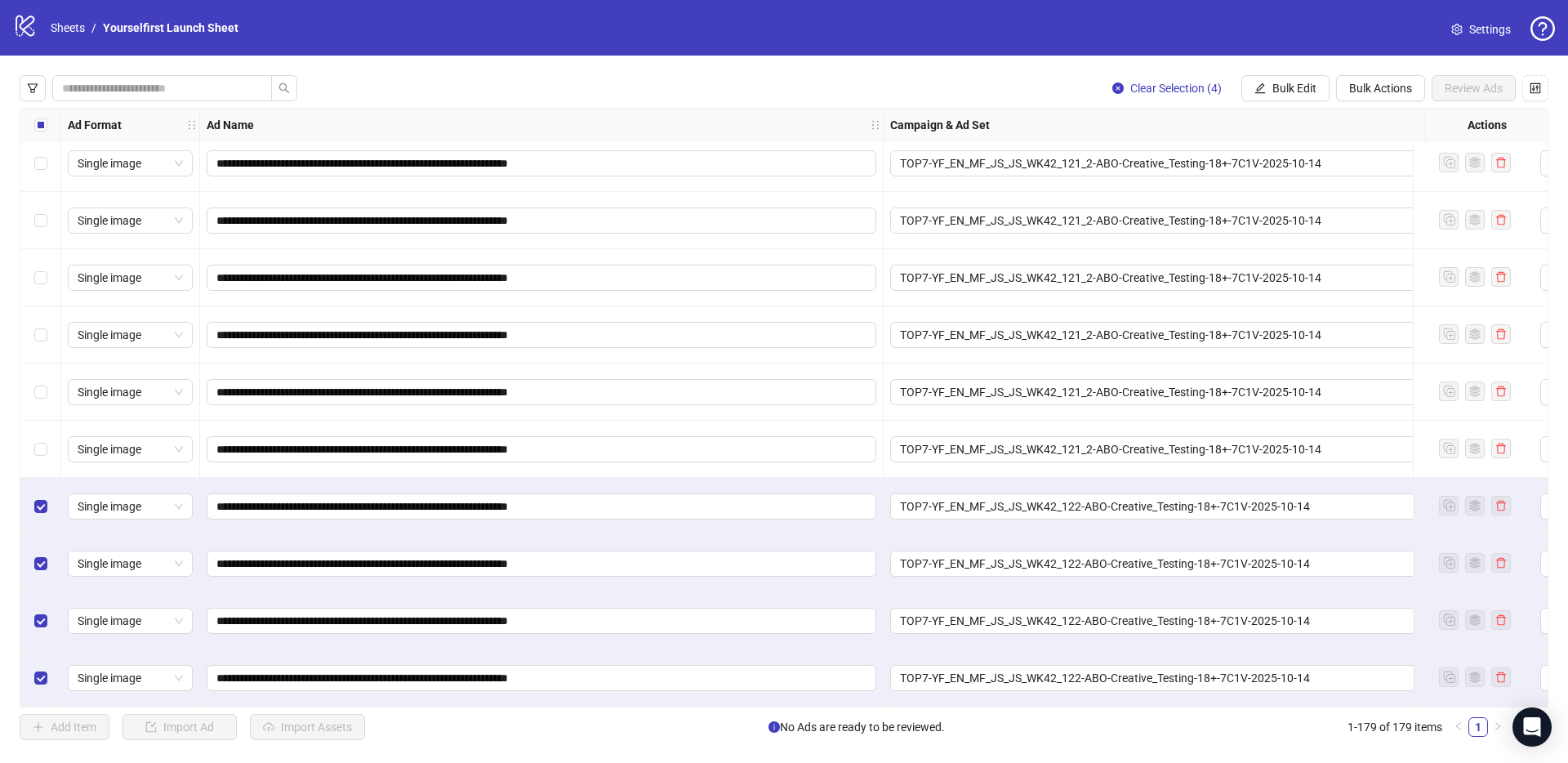
click at [48, 122] on div "Select all rows" at bounding box center [40, 125] width 40 height 33
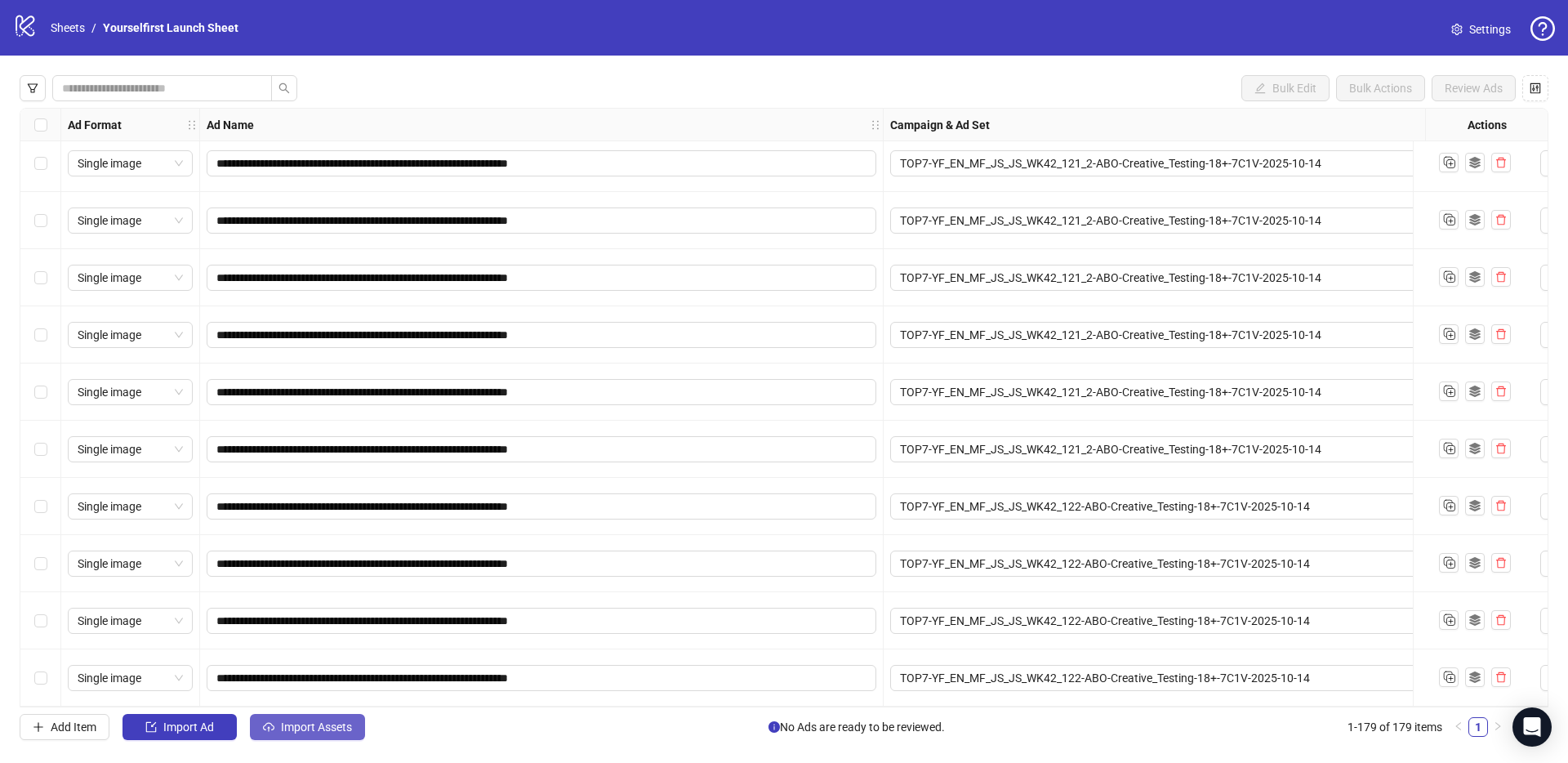
click at [341, 731] on span "Import Assets" at bounding box center [316, 727] width 71 height 13
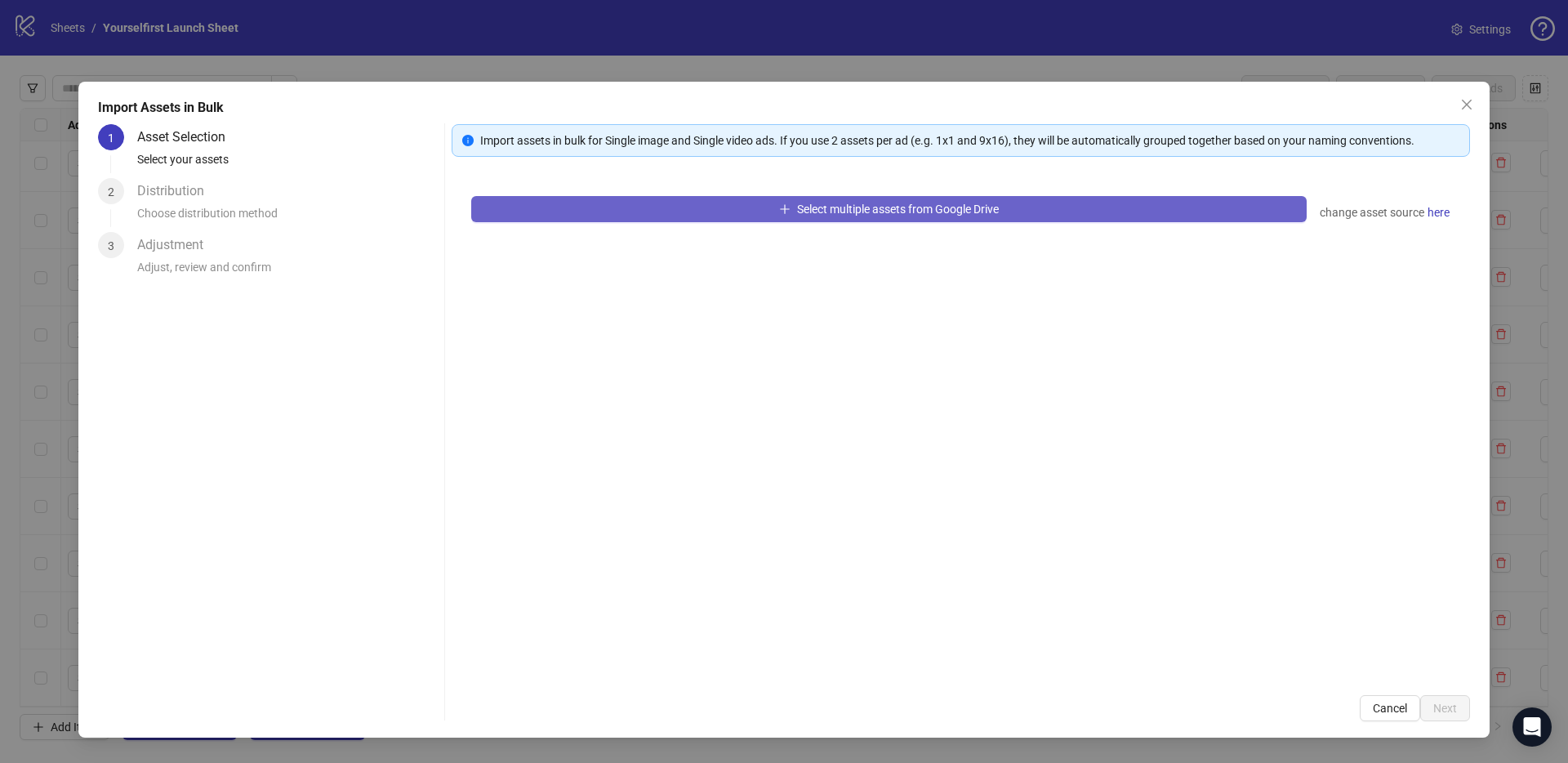
click at [845, 218] on button "Select multiple assets from Google Drive" at bounding box center [889, 209] width 835 height 26
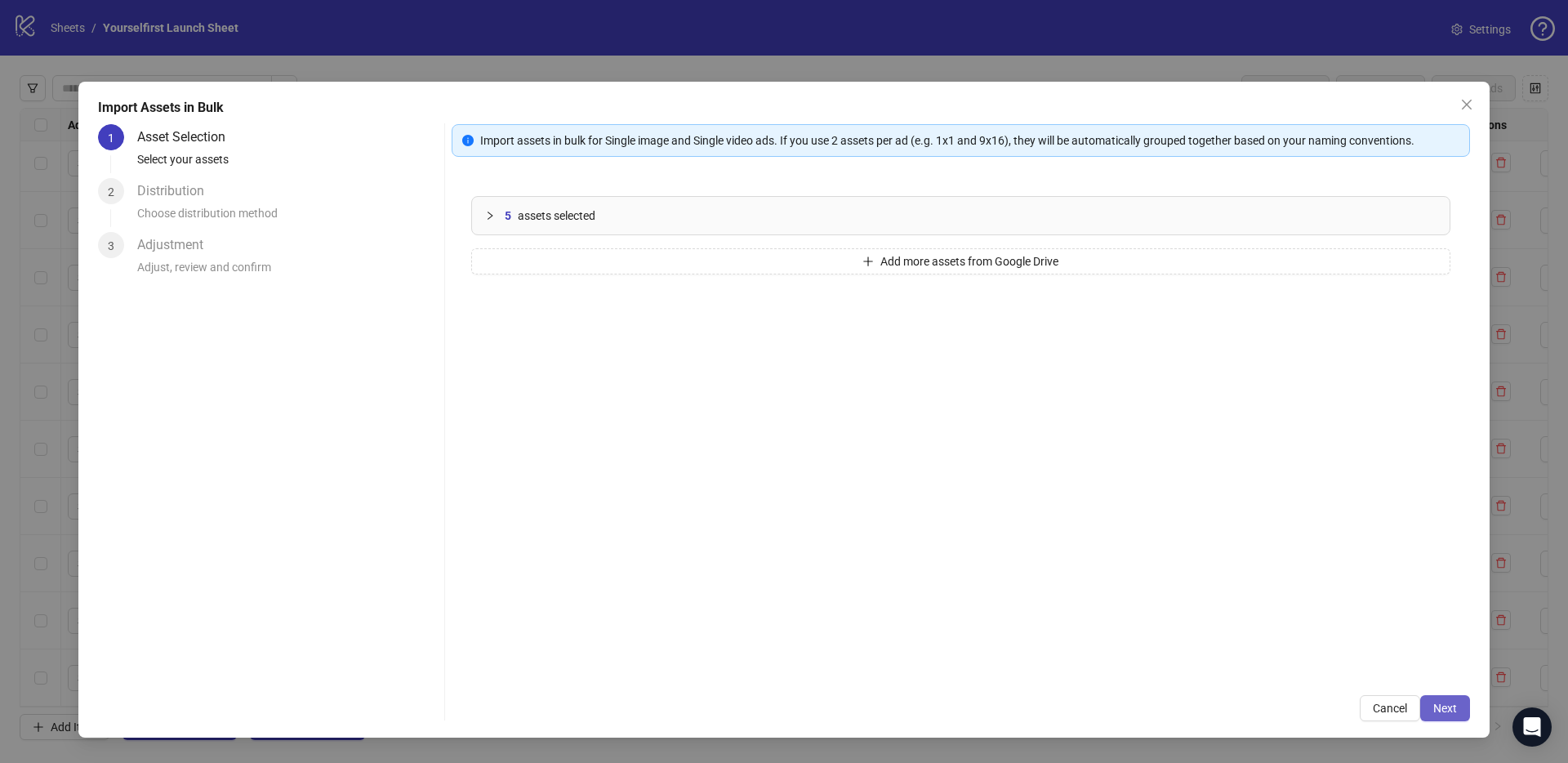
click at [1451, 706] on span "Next" at bounding box center [1445, 708] width 24 height 13
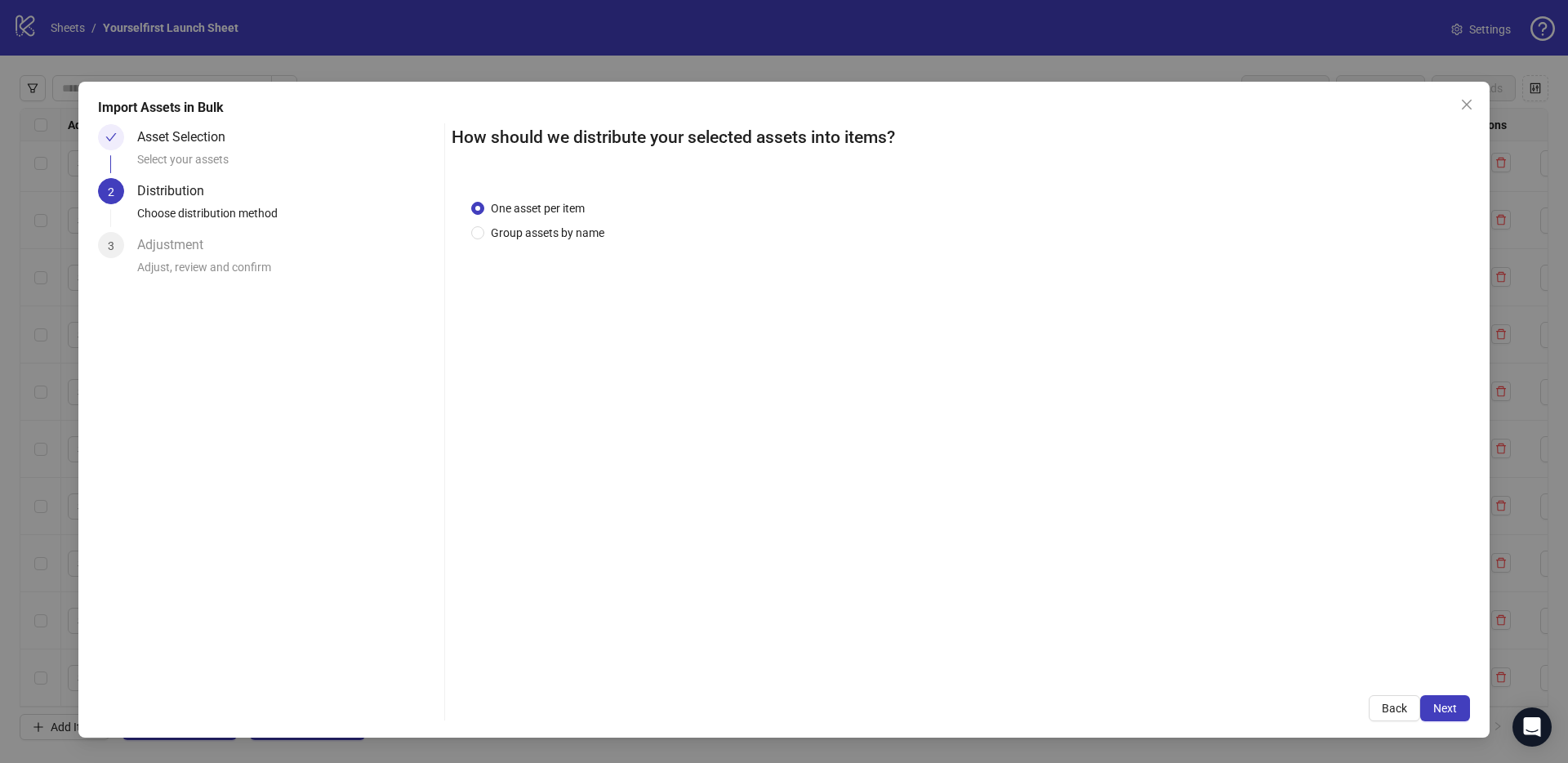
click at [1451, 706] on span "Next" at bounding box center [1445, 708] width 24 height 13
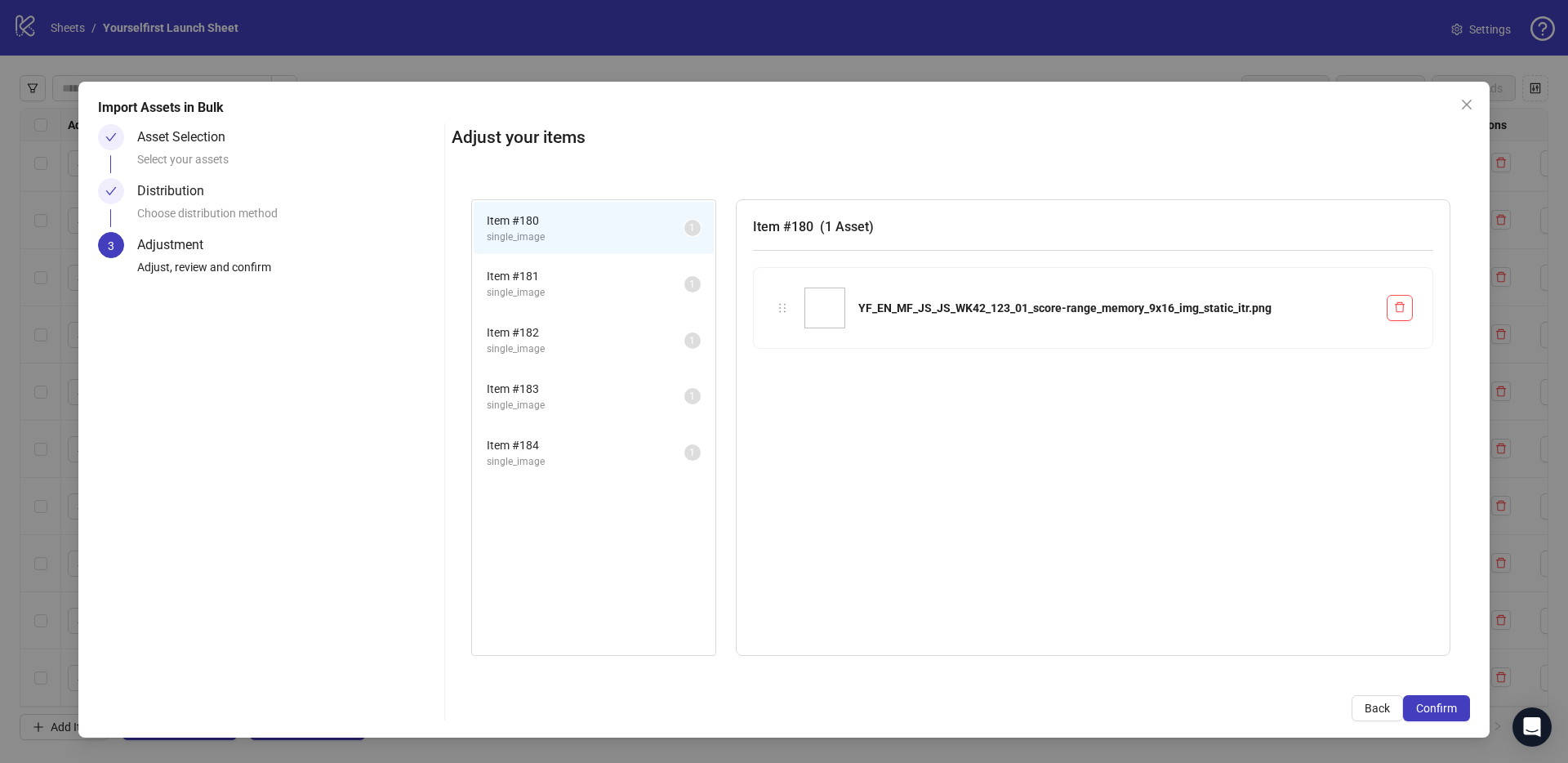
click at [1451, 706] on span "Confirm" at bounding box center [1437, 708] width 40 height 13
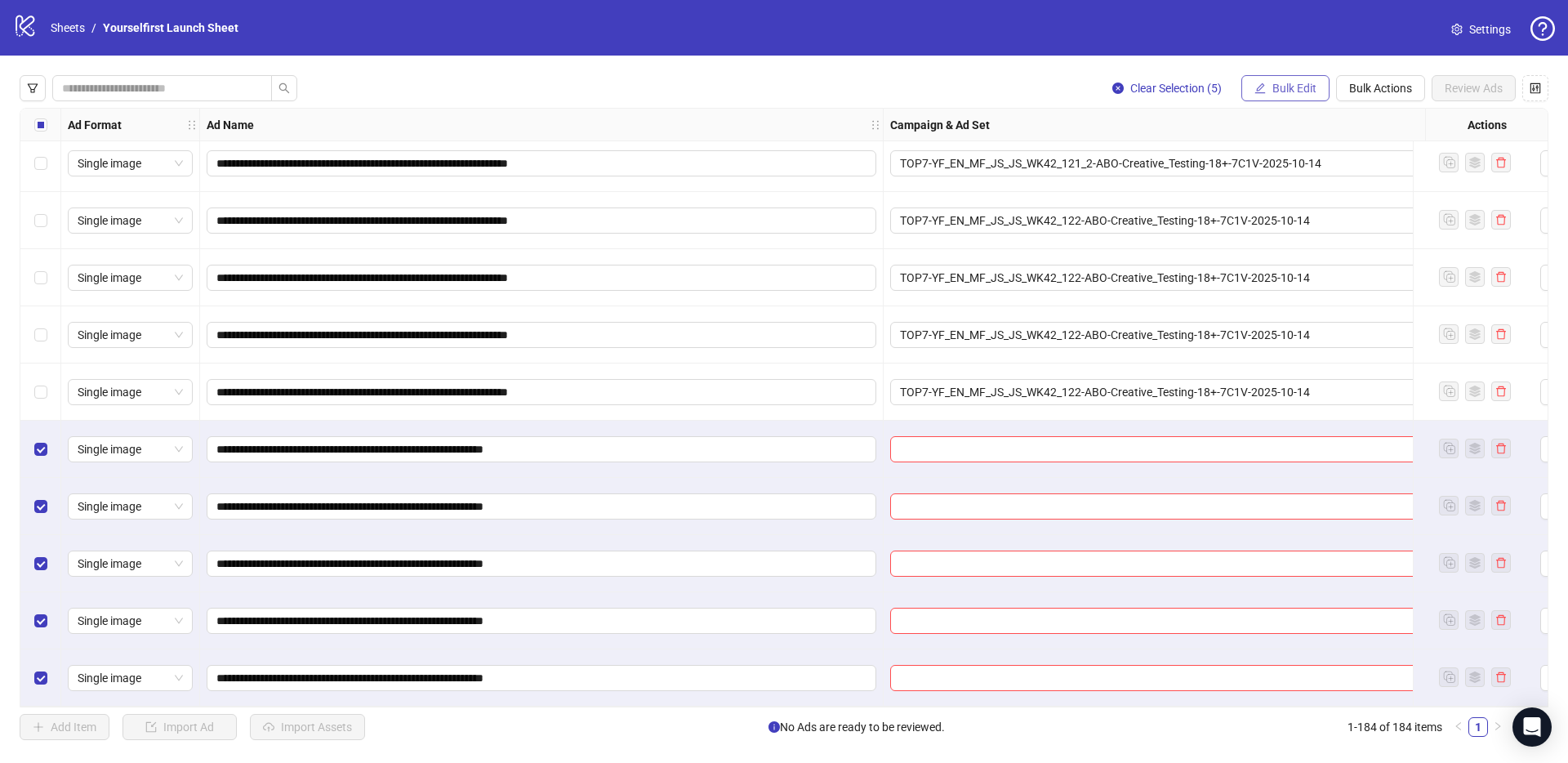
scroll to position [9960, 0]
click at [1282, 79] on button "Bulk Edit" at bounding box center [1285, 88] width 88 height 26
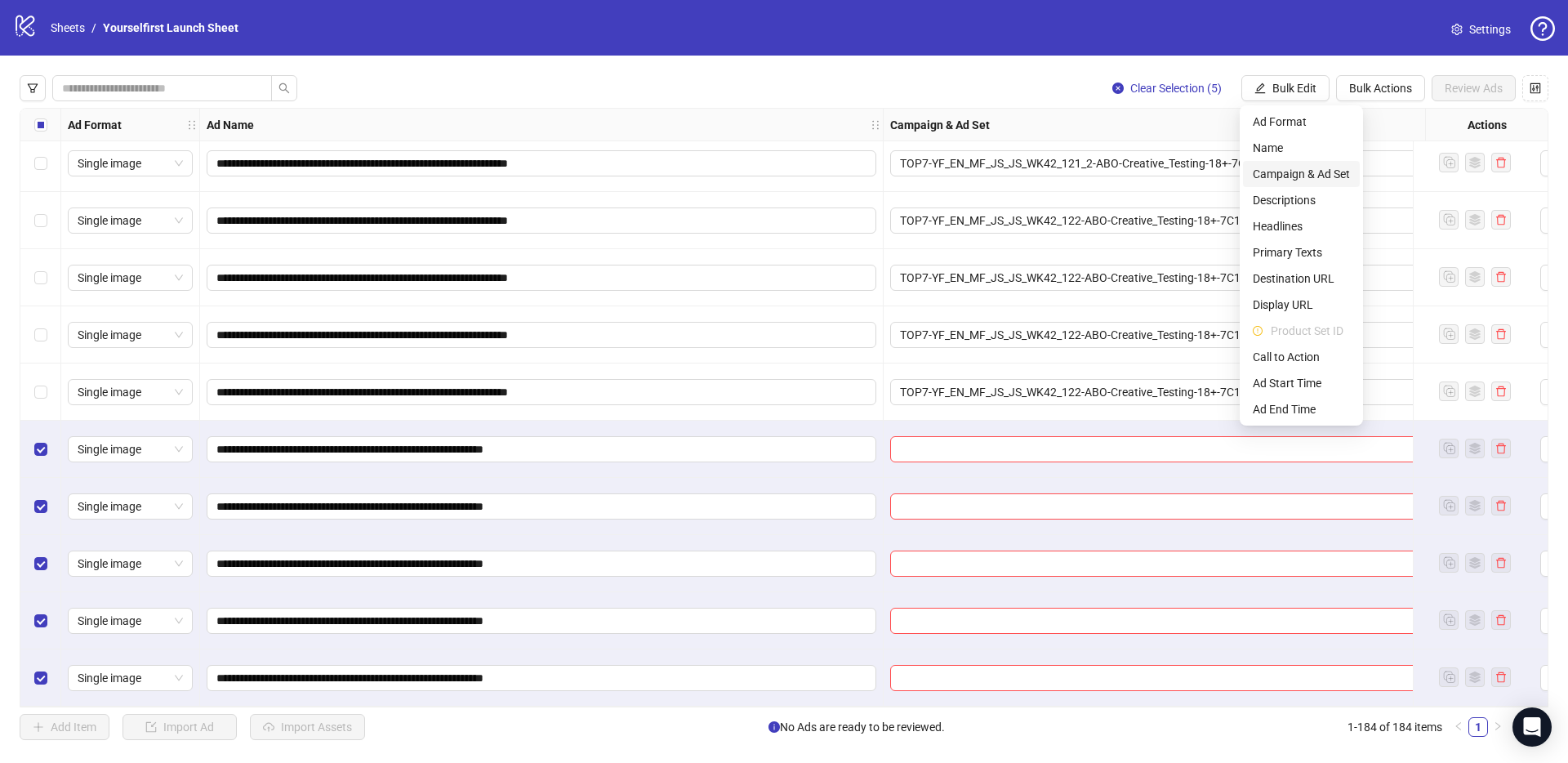
click at [1302, 170] on span "Campaign & Ad Set" at bounding box center [1301, 174] width 97 height 18
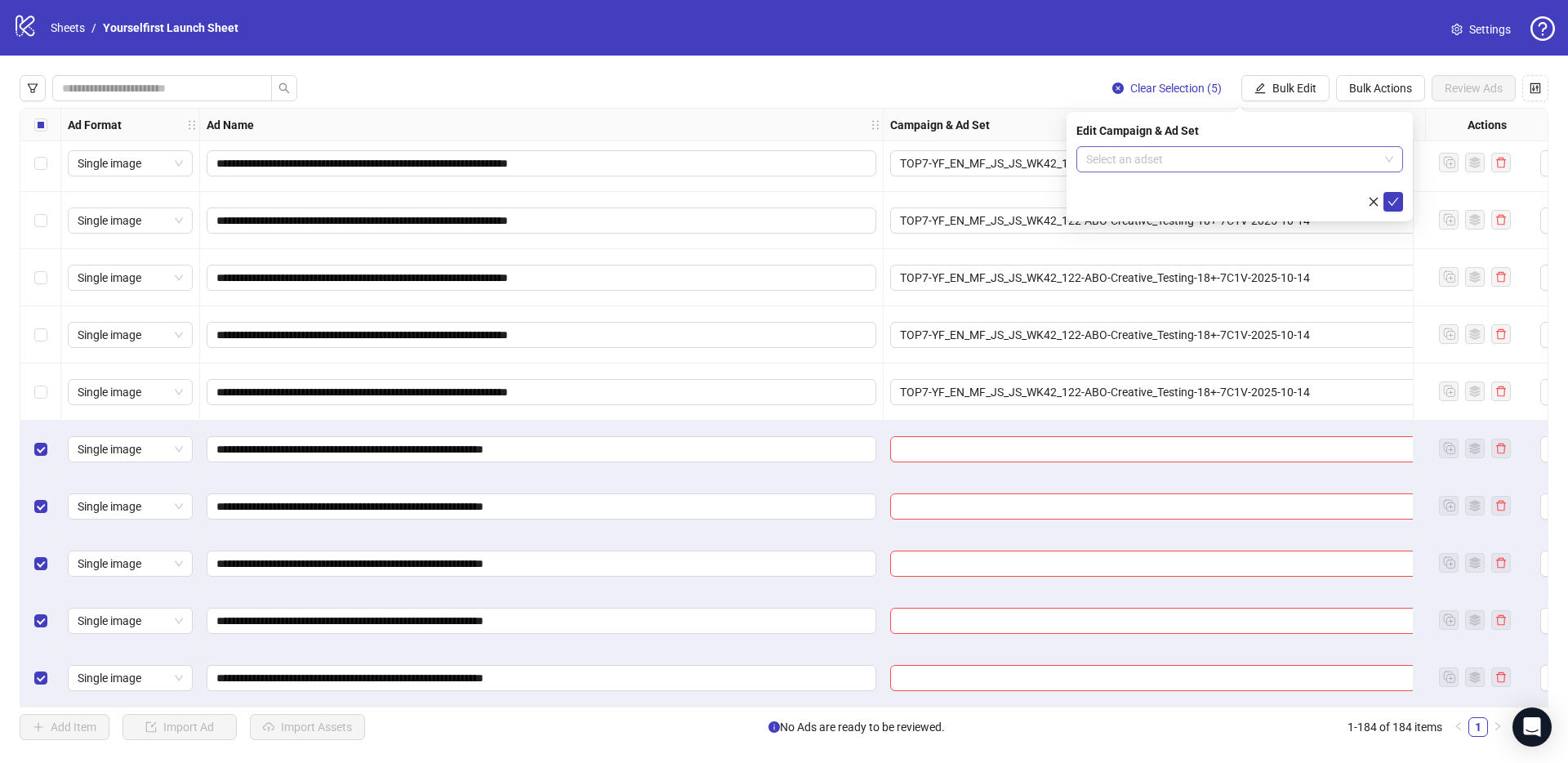
click at [1210, 161] on input "search" at bounding box center [1233, 159] width 292 height 25
paste input "**********"
type input "**********"
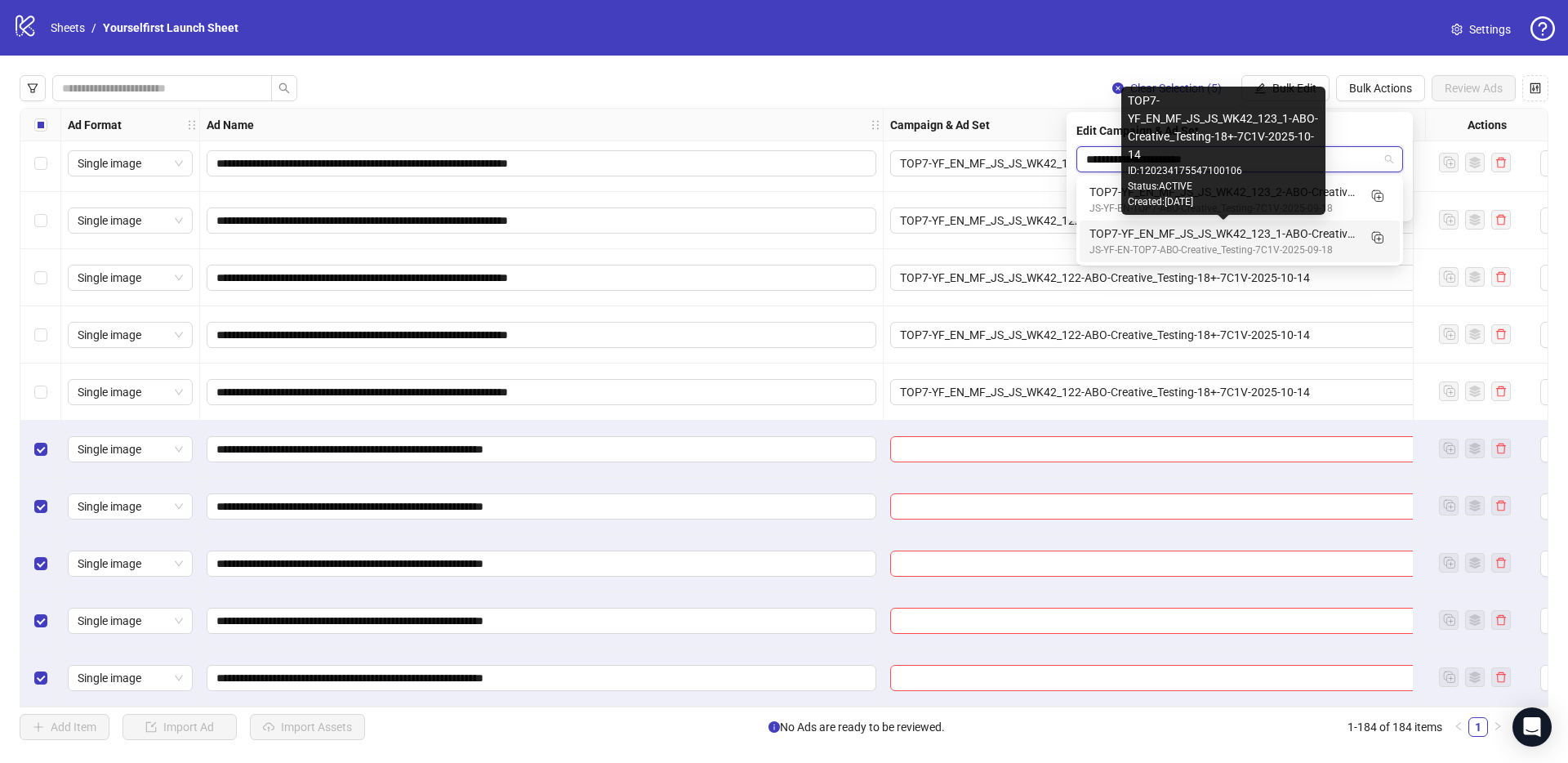
click at [1214, 233] on div "TOP7-YF_EN_MF_JS_JS_WK42_123_1-ABO-Creative_Testing-18+-7C1V-2025-10-14" at bounding box center [1222, 233] width 267 height 18
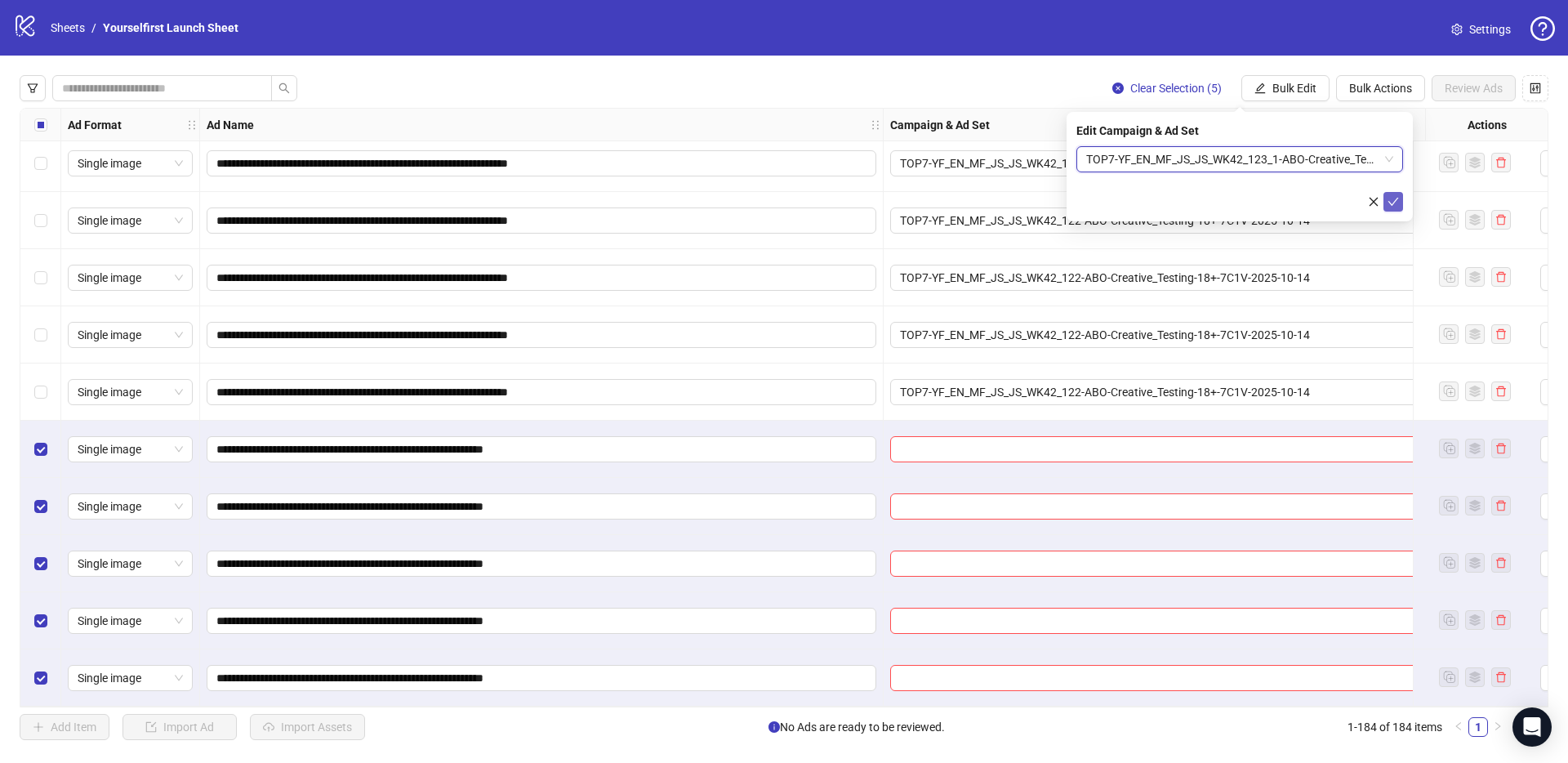
click at [1394, 197] on icon "check" at bounding box center [1392, 201] width 11 height 11
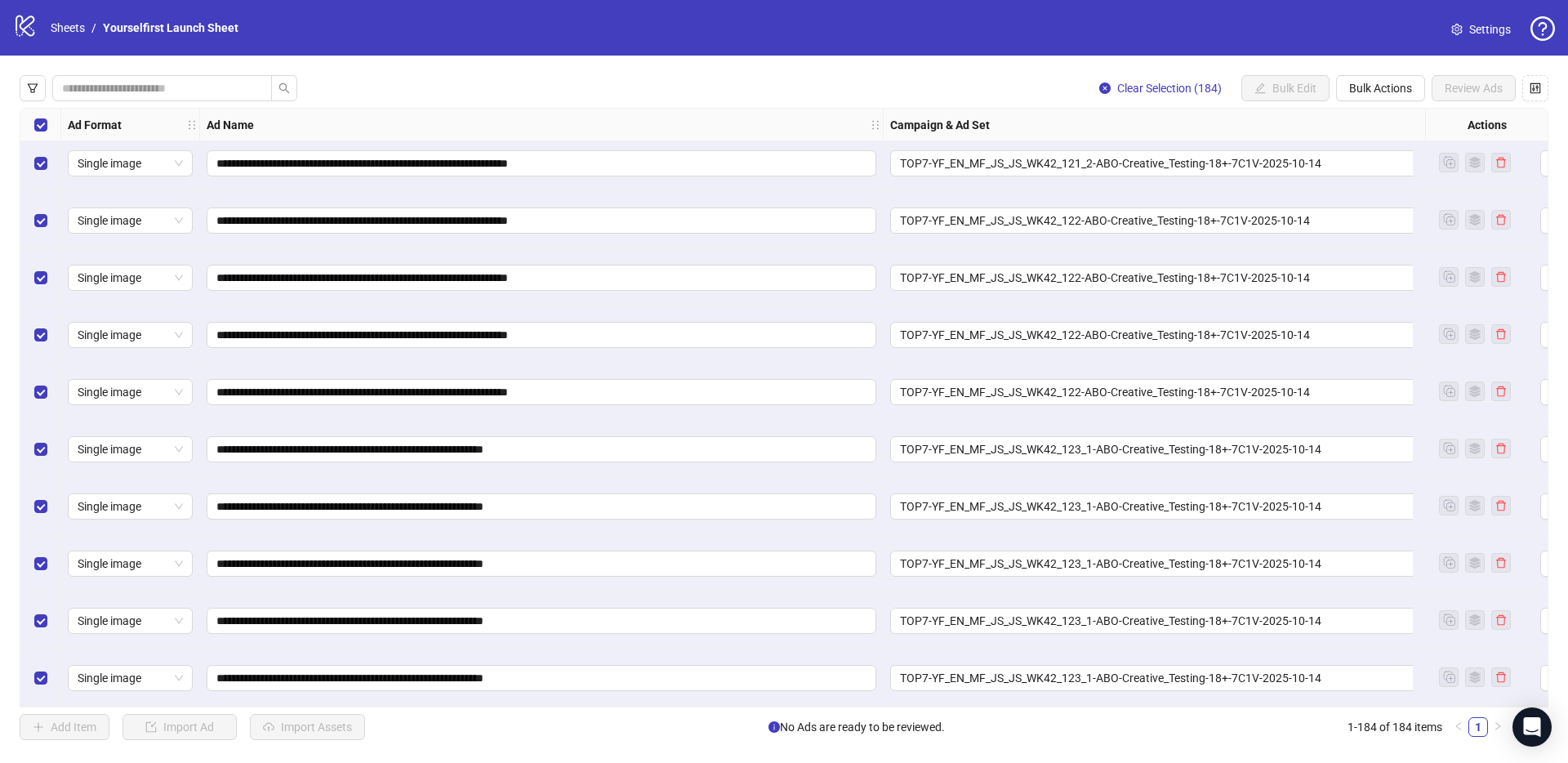
click at [9, 124] on div "**********" at bounding box center [784, 407] width 1568 height 704
click at [33, 120] on div "Select all rows" at bounding box center [40, 125] width 40 height 33
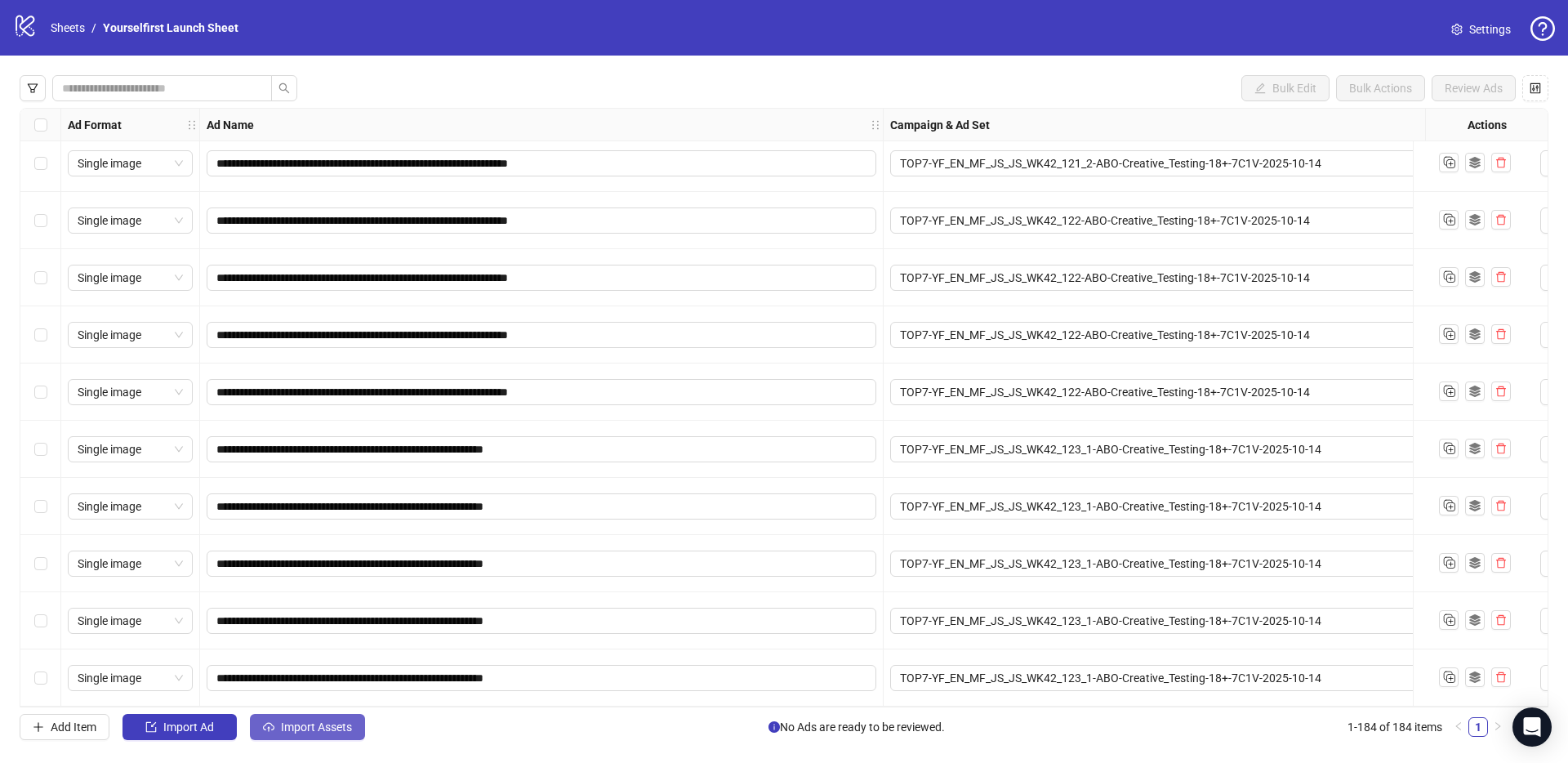
click at [325, 724] on span "Import Assets" at bounding box center [316, 727] width 71 height 13
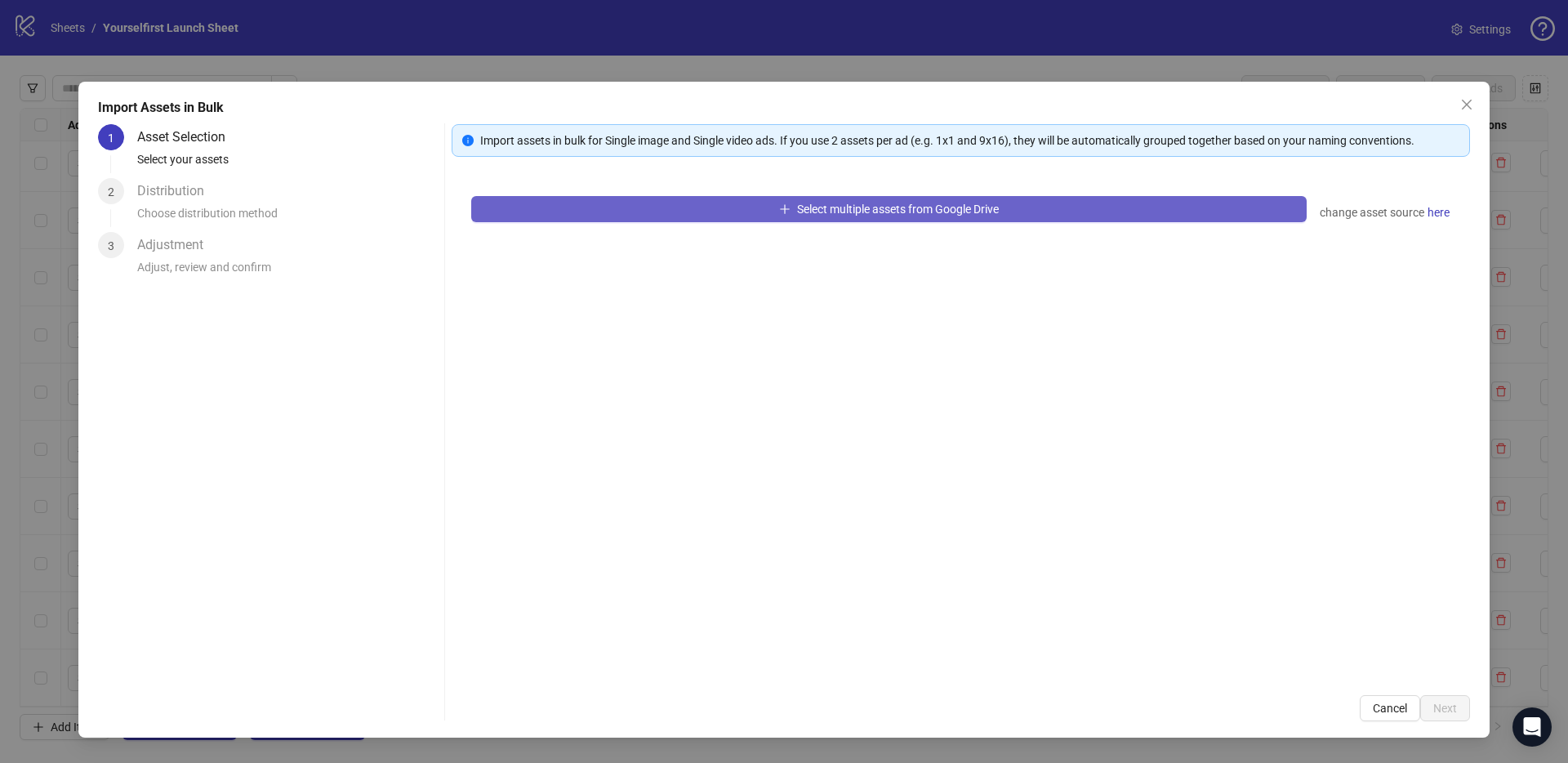
click at [838, 196] on button "Select multiple assets from Google Drive" at bounding box center [889, 209] width 835 height 26
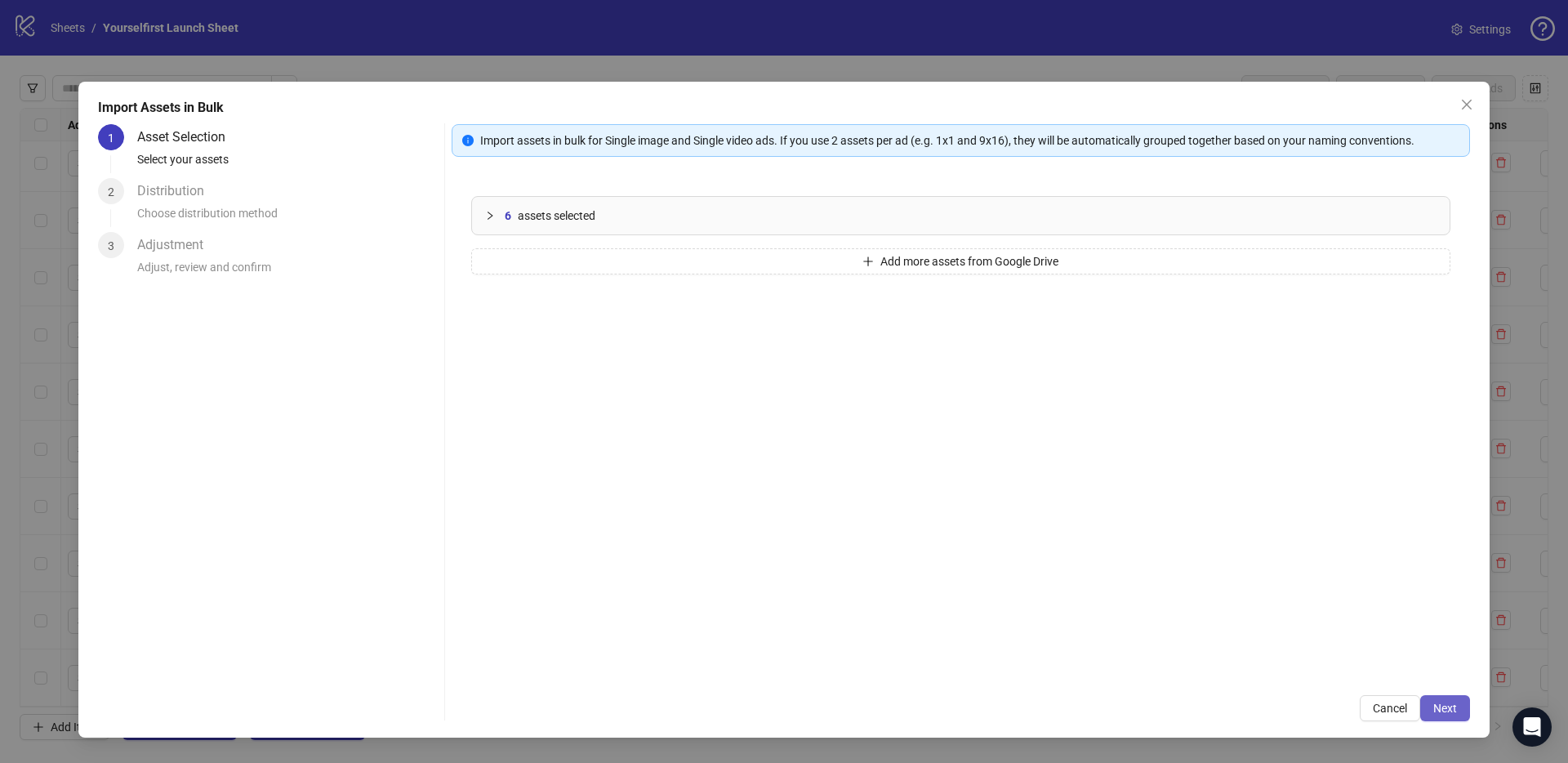
click at [1451, 707] on span "Next" at bounding box center [1445, 708] width 24 height 13
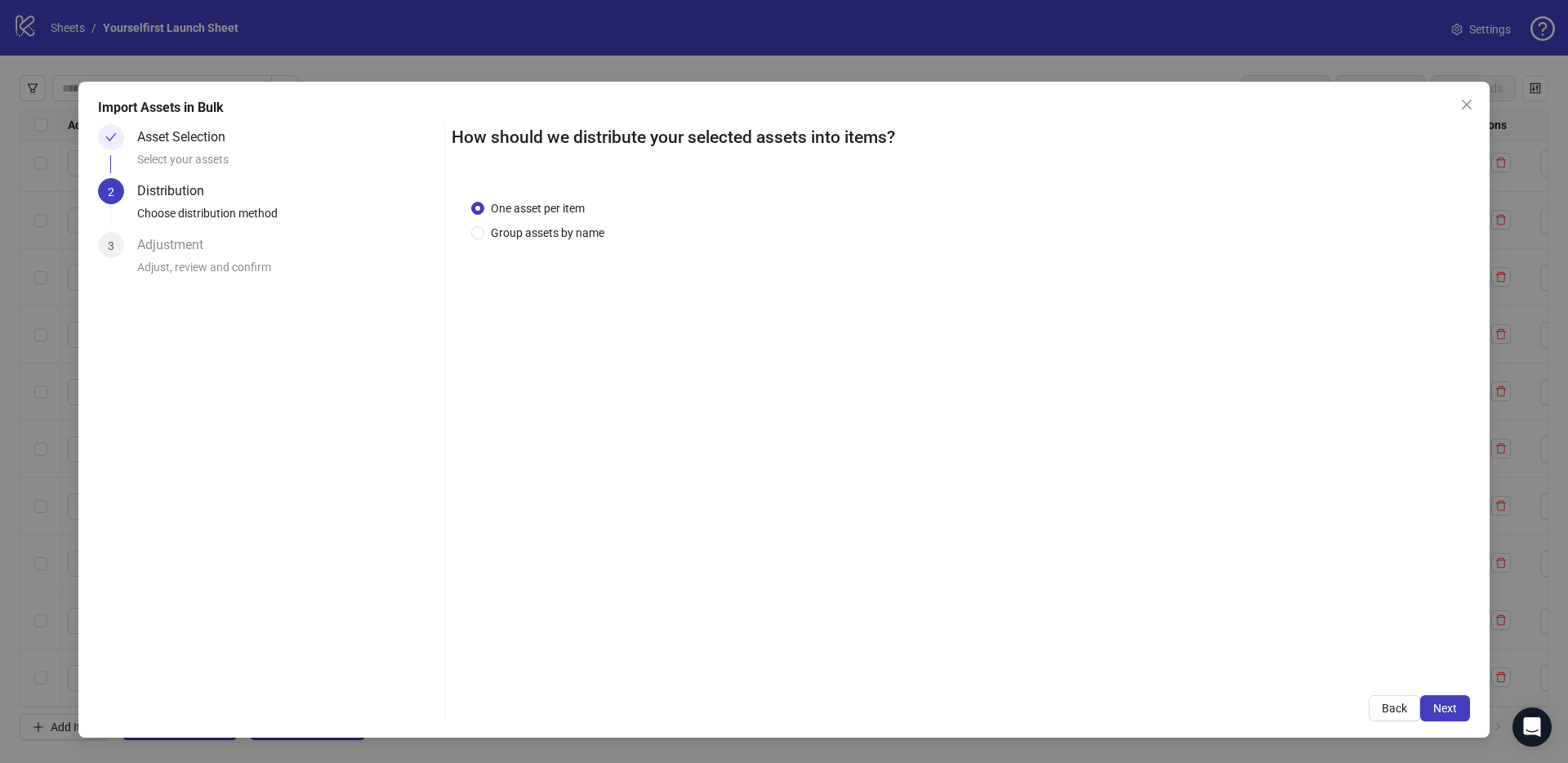
click at [1452, 706] on span "Next" at bounding box center [1445, 708] width 24 height 13
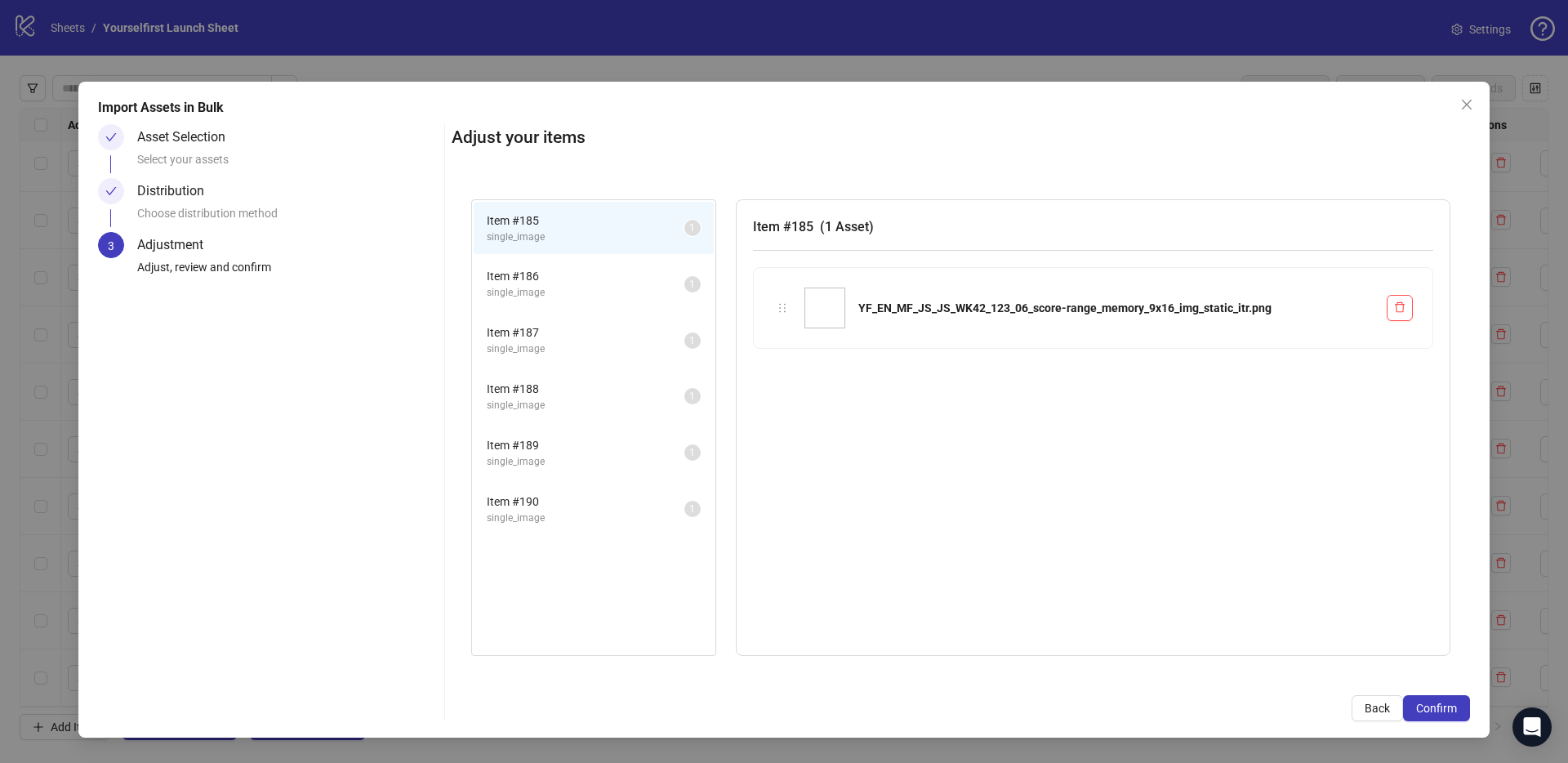
click at [1452, 706] on span "Confirm" at bounding box center [1437, 708] width 40 height 13
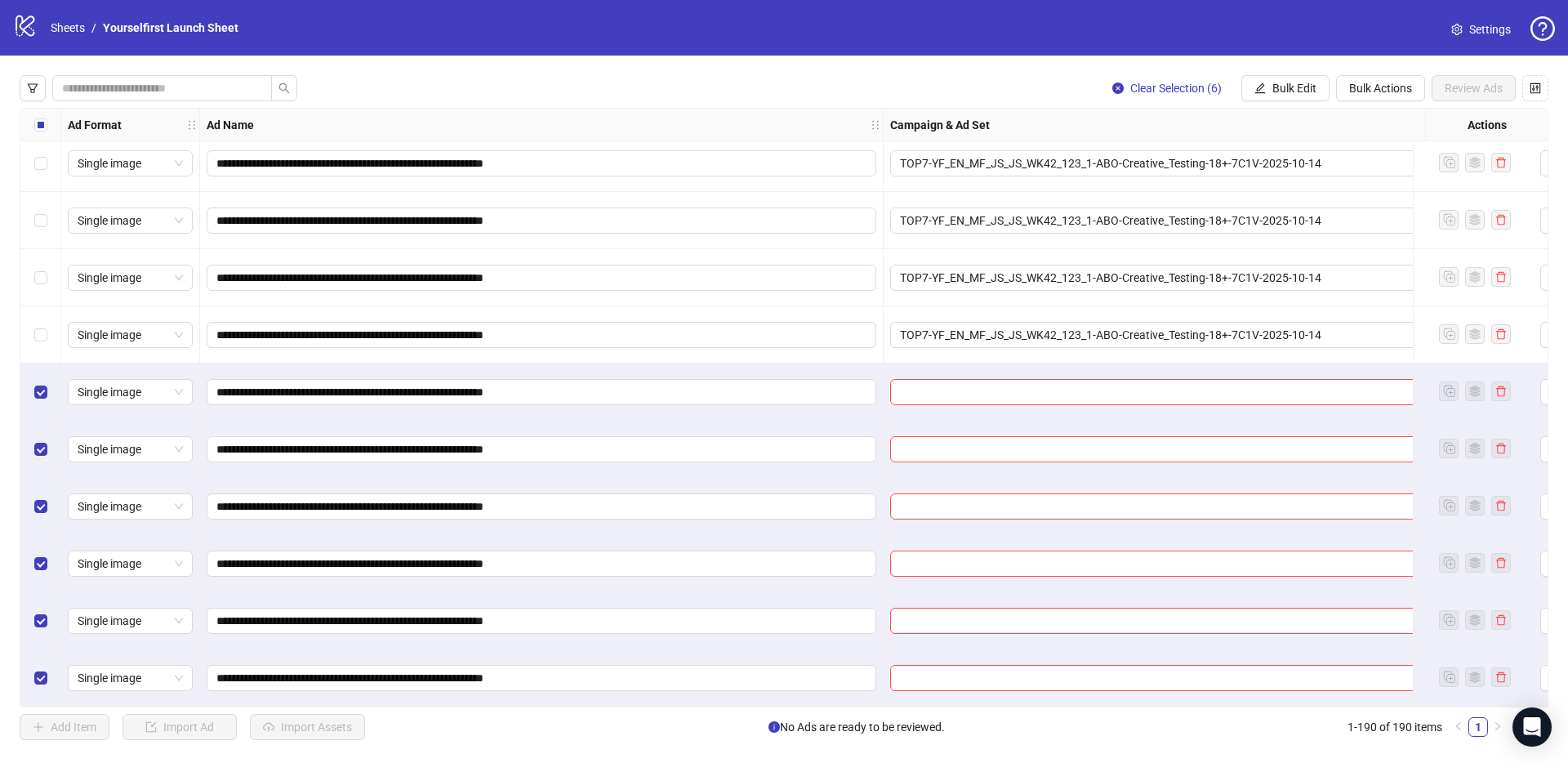
scroll to position [10304, 0]
drag, startPoint x: 1312, startPoint y: 90, endPoint x: 1312, endPoint y: 106, distance: 16.0
click at [1313, 90] on span "Bulk Edit" at bounding box center [1294, 88] width 44 height 13
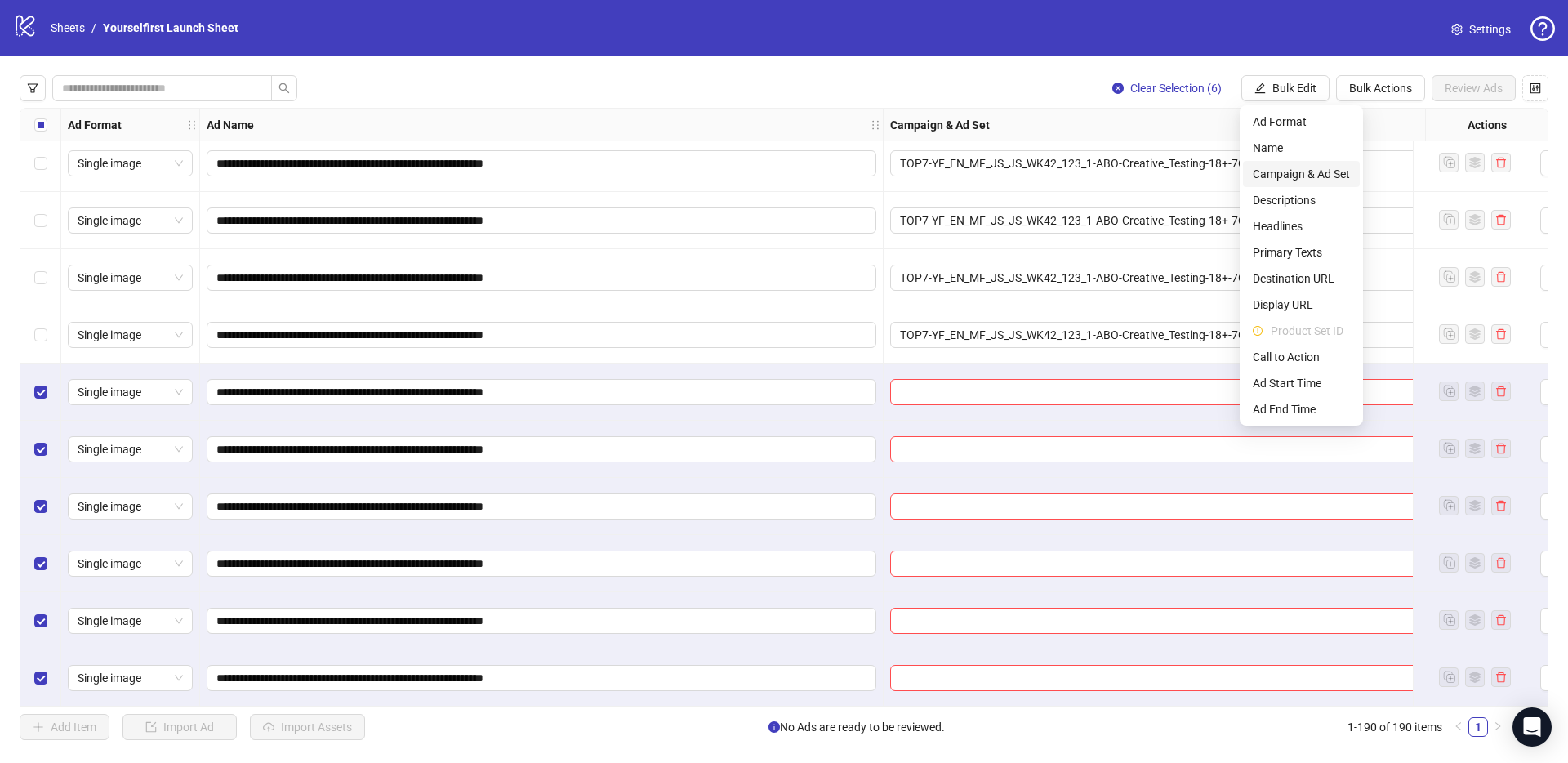
click at [1289, 172] on span "Campaign & Ad Set" at bounding box center [1301, 174] width 97 height 18
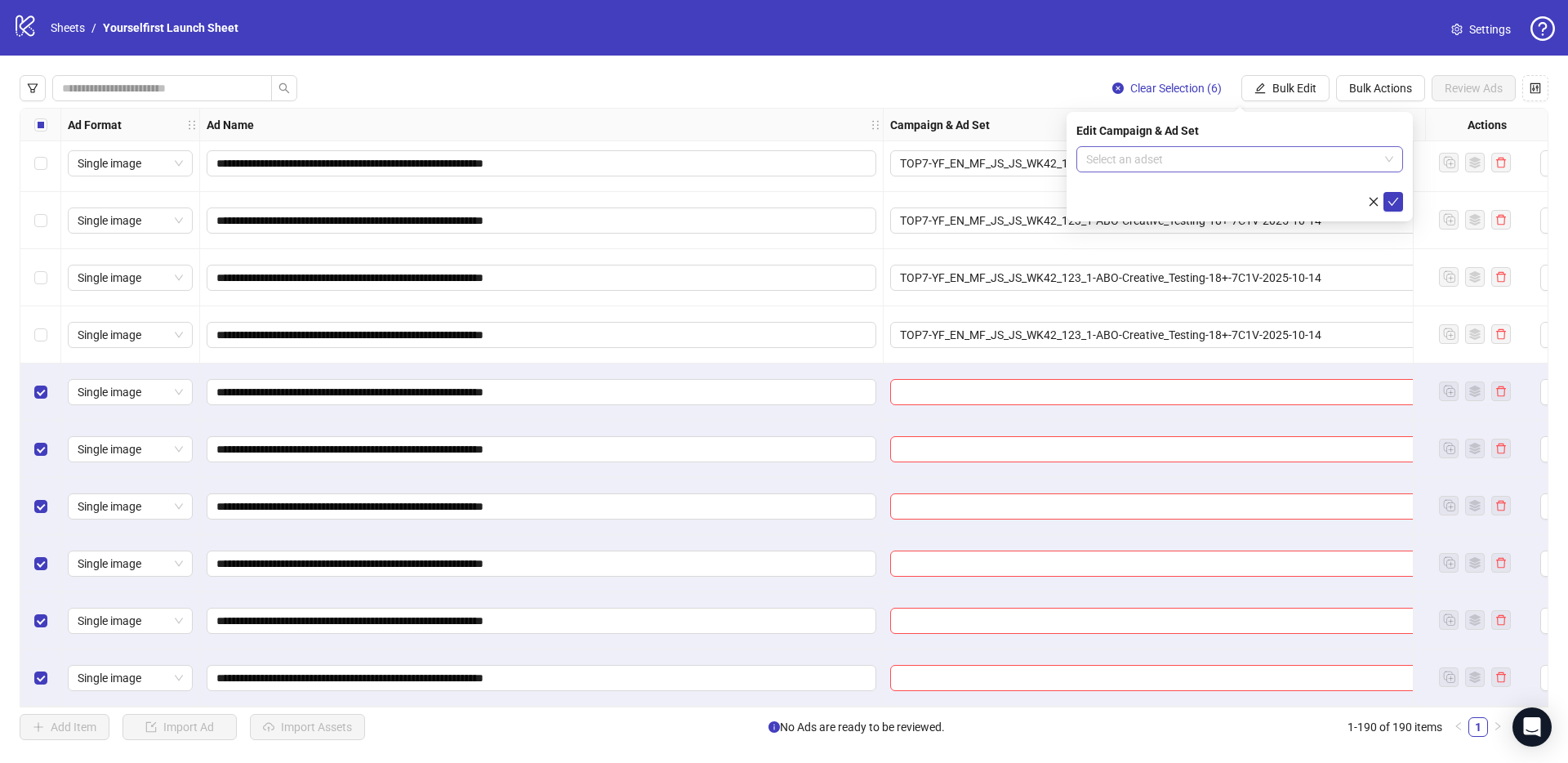
click at [1158, 166] on input "search" at bounding box center [1233, 159] width 292 height 25
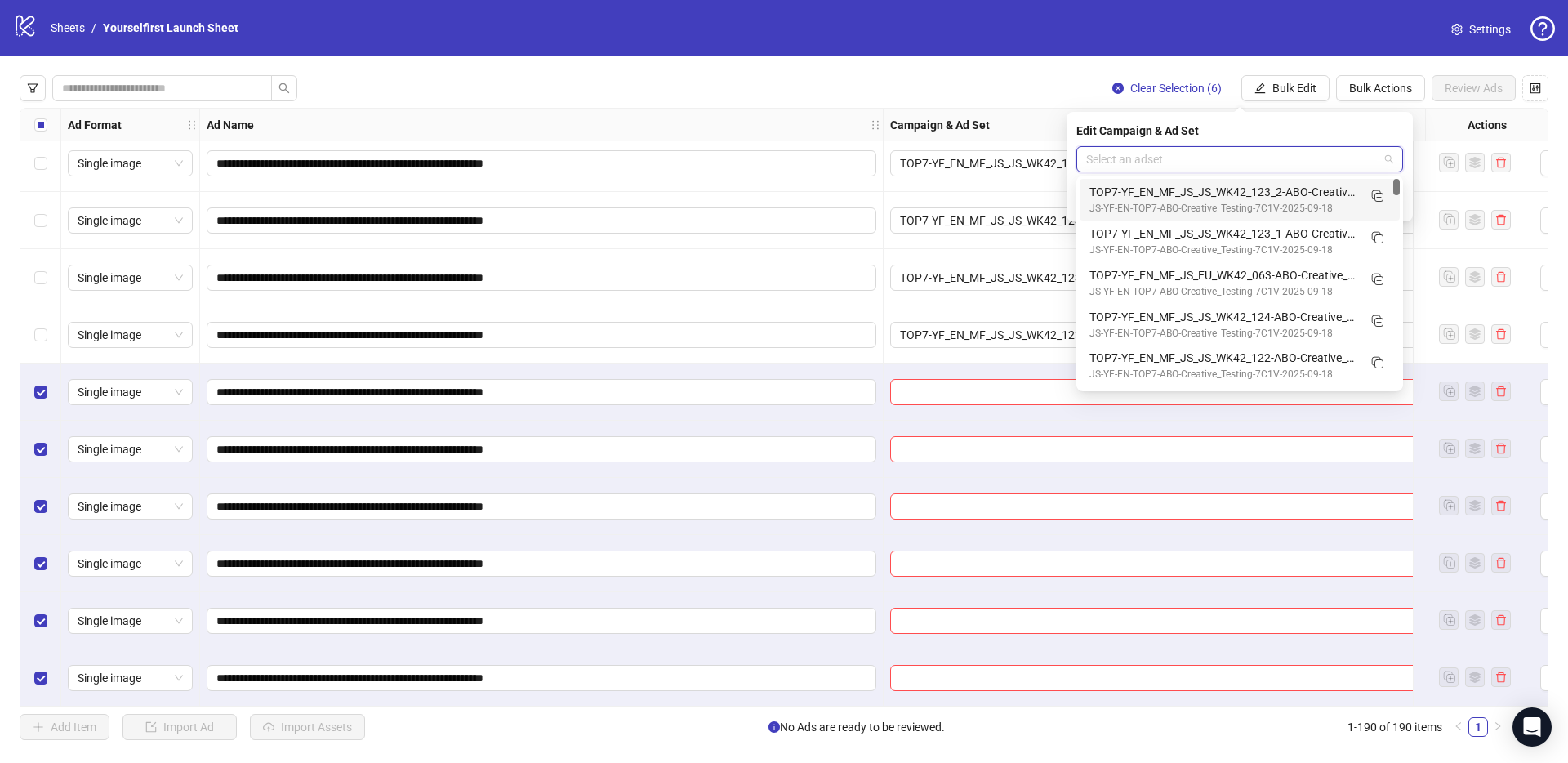
paste input "**********"
type input "**********"
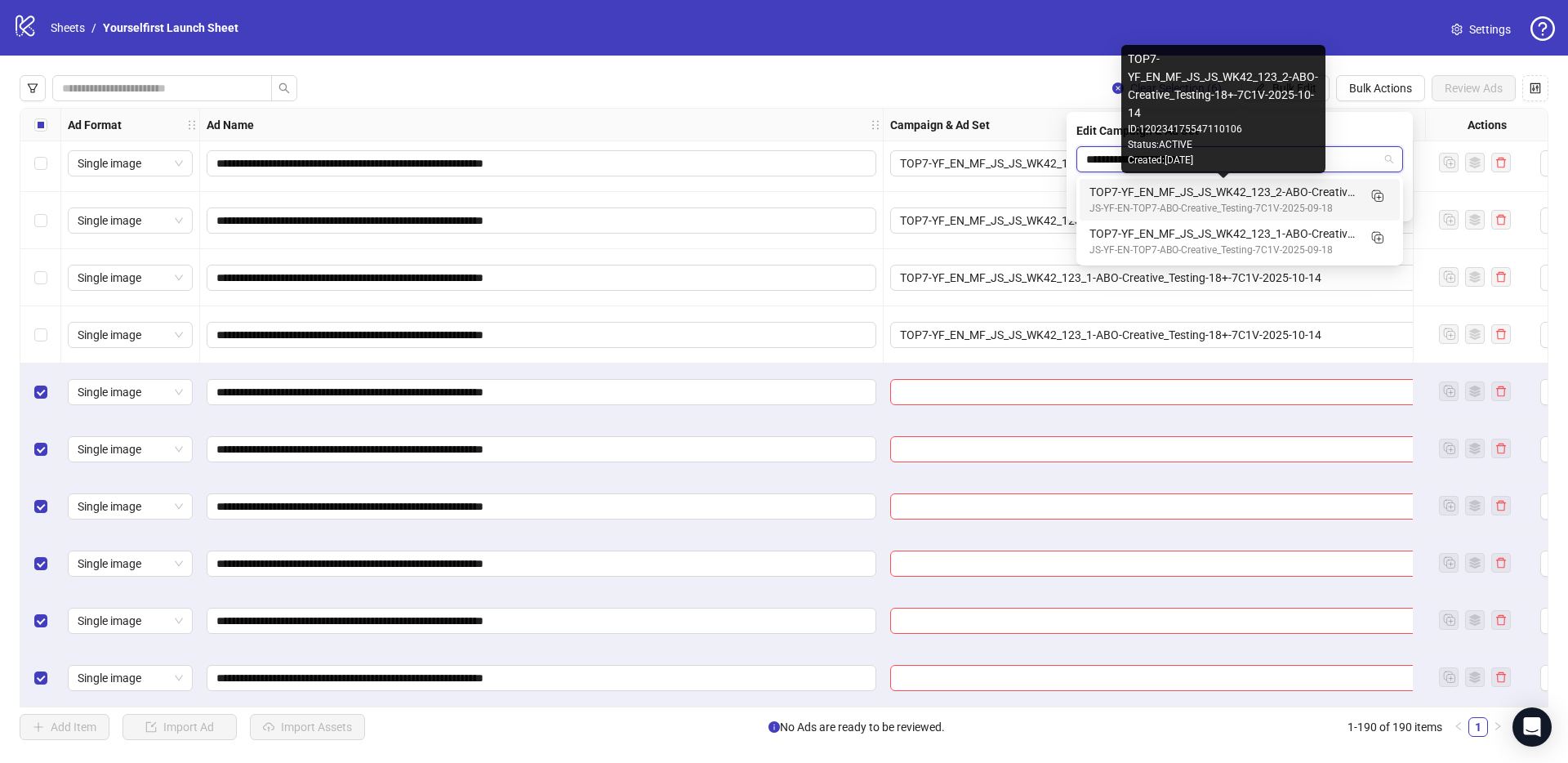
click at [1209, 187] on div "TOP7-YF_EN_MF_JS_JS_WK42_123_2-ABO-Creative_Testing-18+-7C1V-2025-10-14" at bounding box center [1222, 192] width 267 height 18
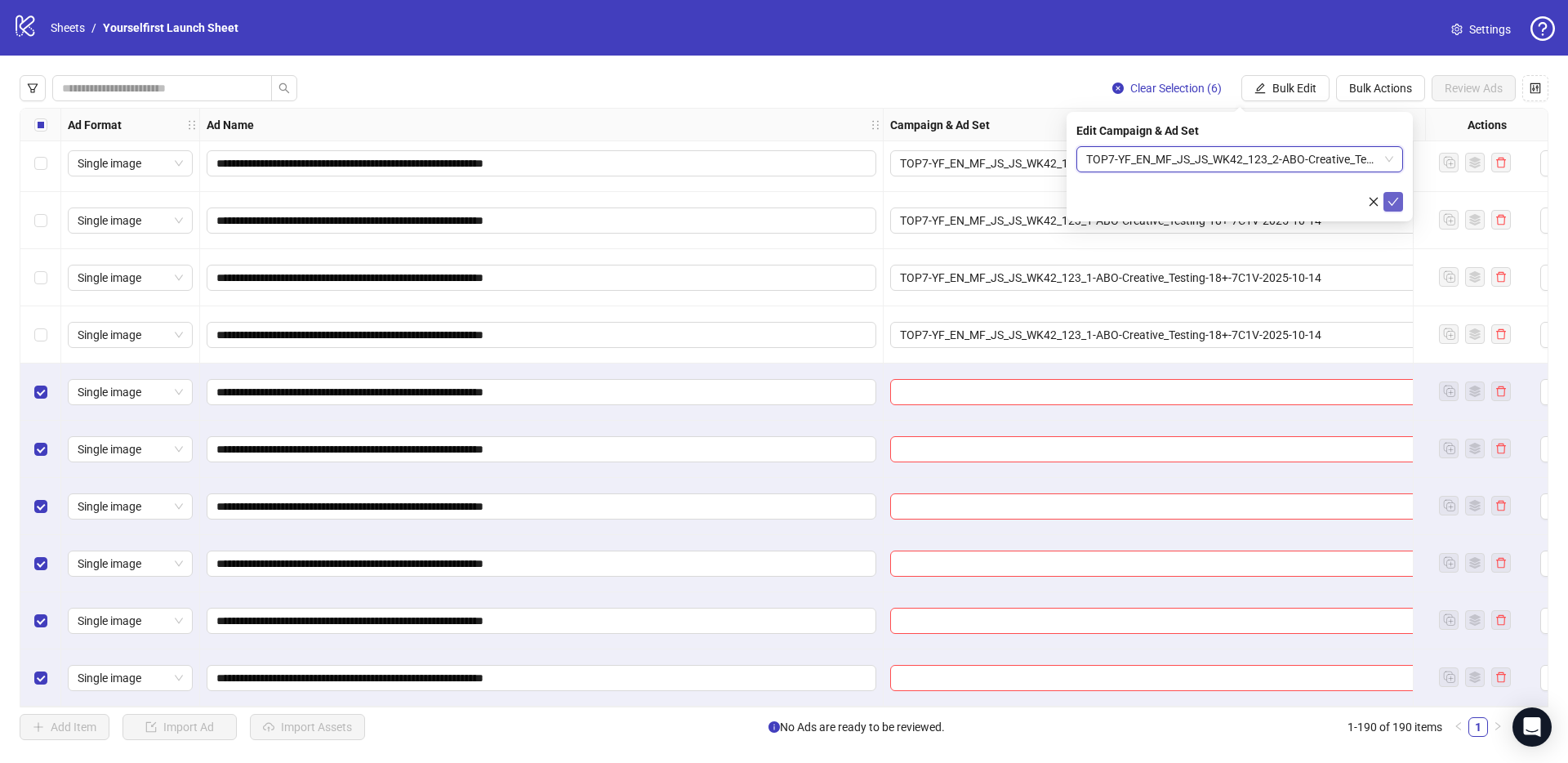
click at [1399, 199] on button "submit" at bounding box center [1392, 201] width 19 height 19
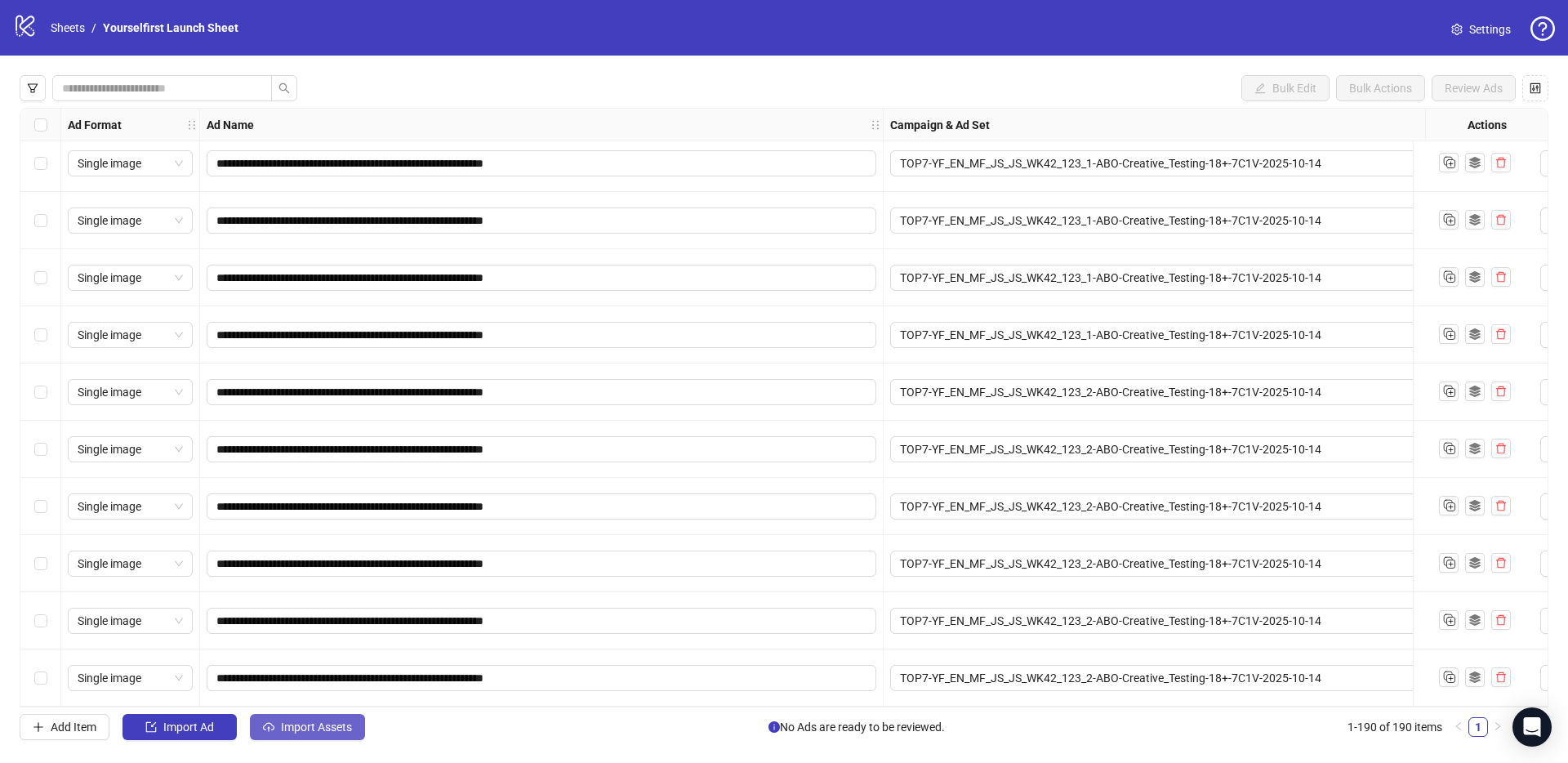
click at [341, 731] on span "Import Assets" at bounding box center [316, 727] width 71 height 13
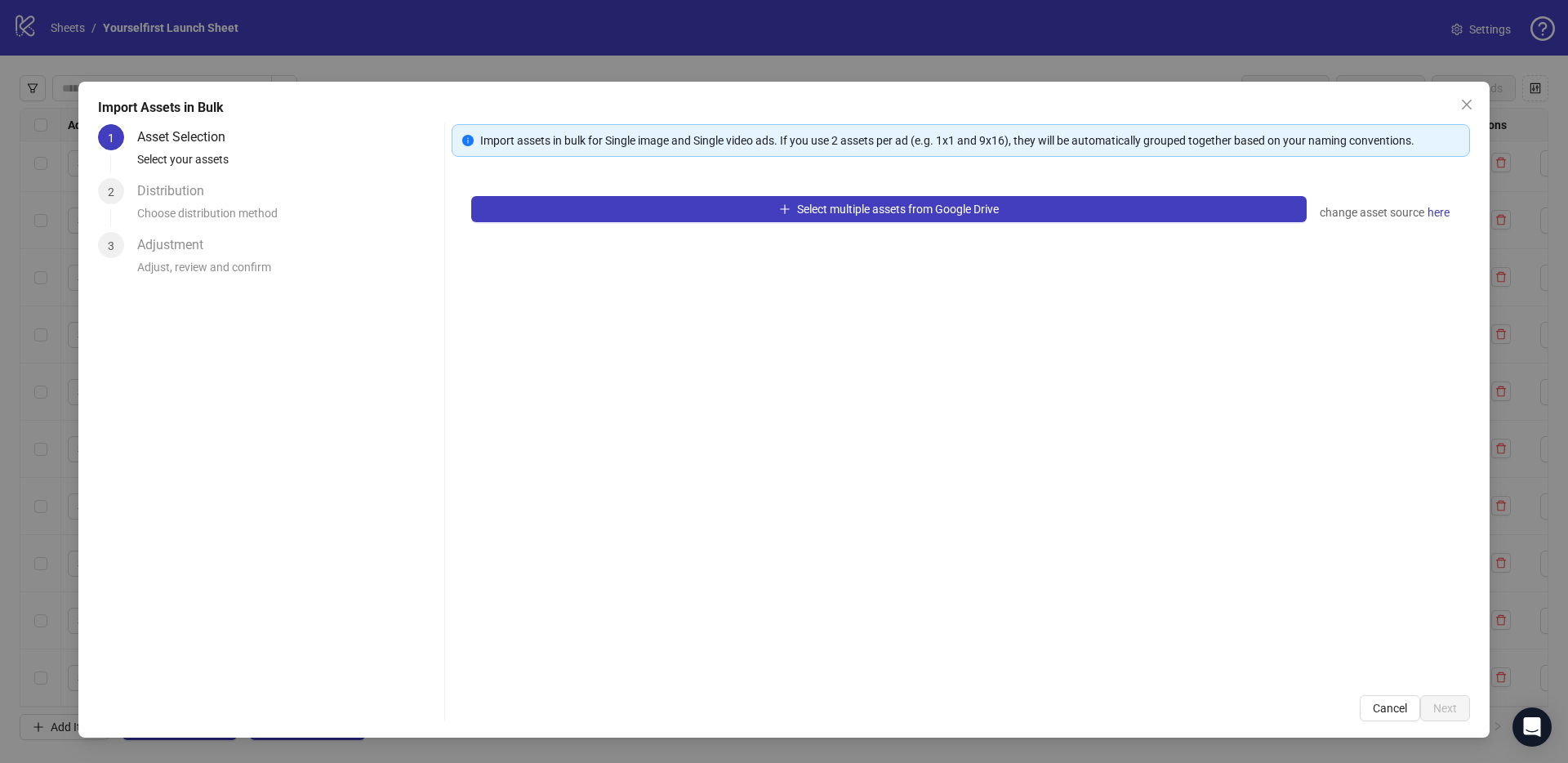
click at [877, 226] on div "Select multiple assets from Google Drive change asset source here" at bounding box center [960, 426] width 1018 height 499
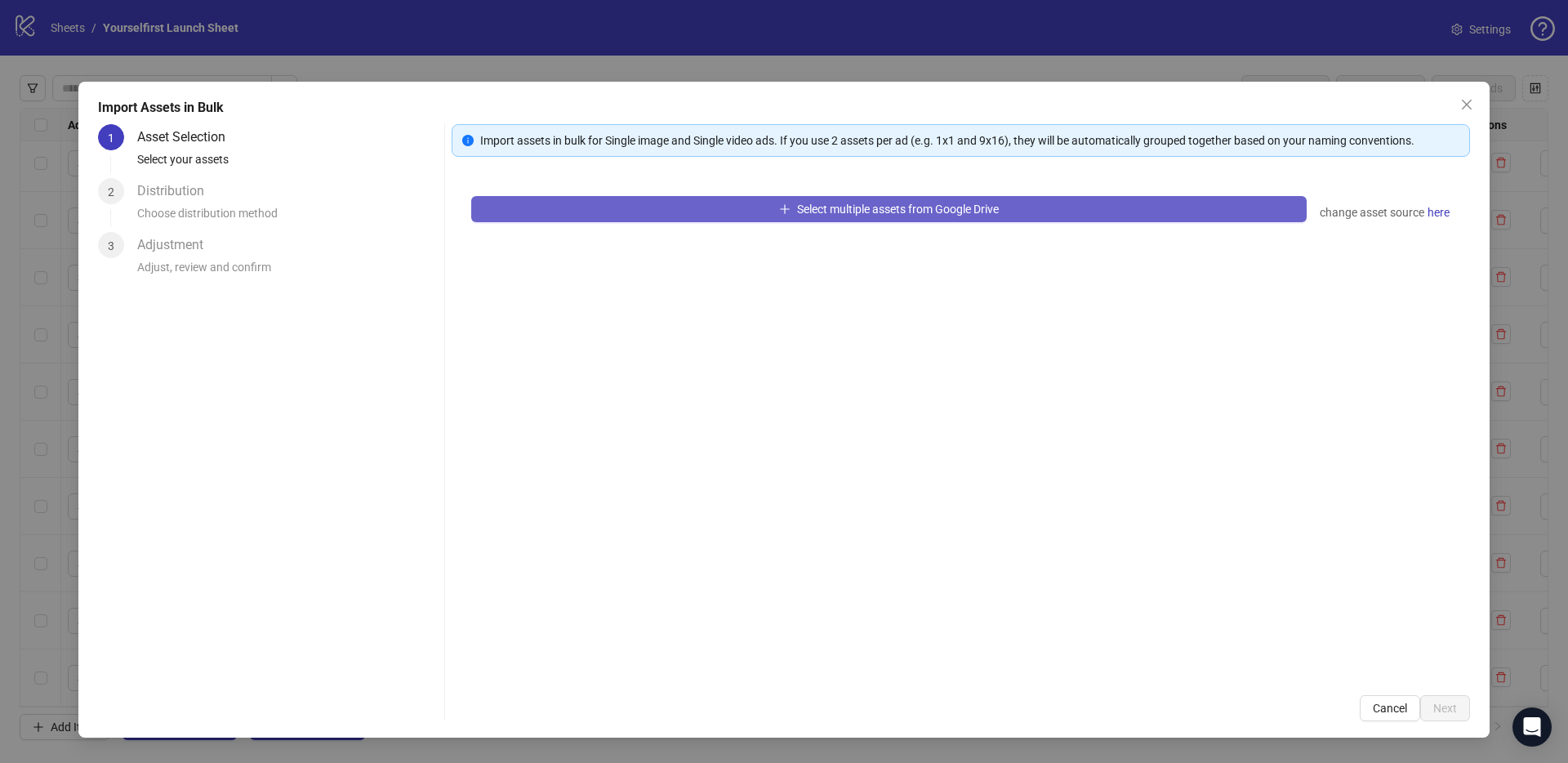
click at [886, 203] on span "Select multiple assets from Google Drive" at bounding box center [897, 209] width 201 height 13
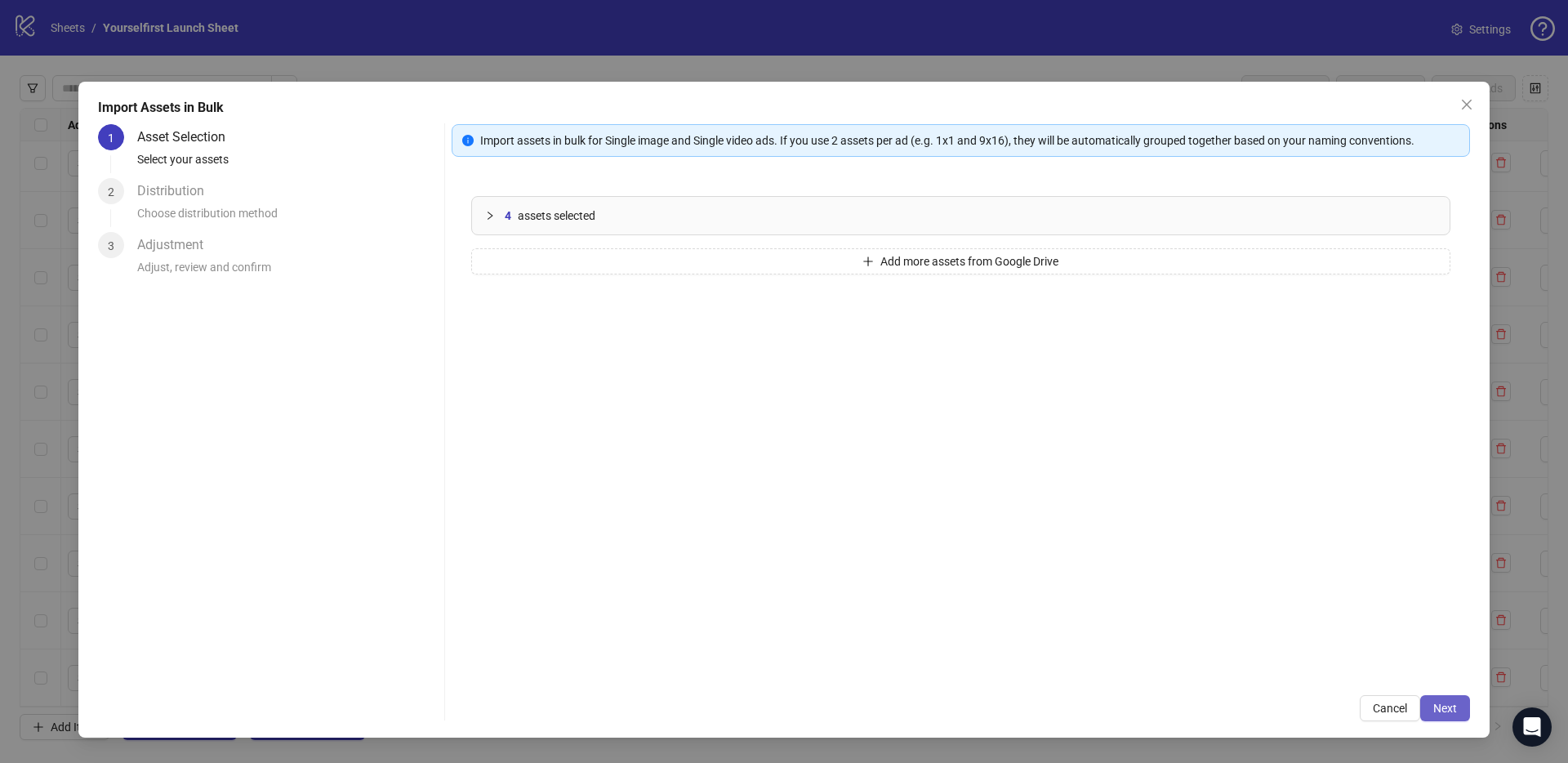
click at [1456, 701] on span "Next" at bounding box center [1445, 708] width 24 height 13
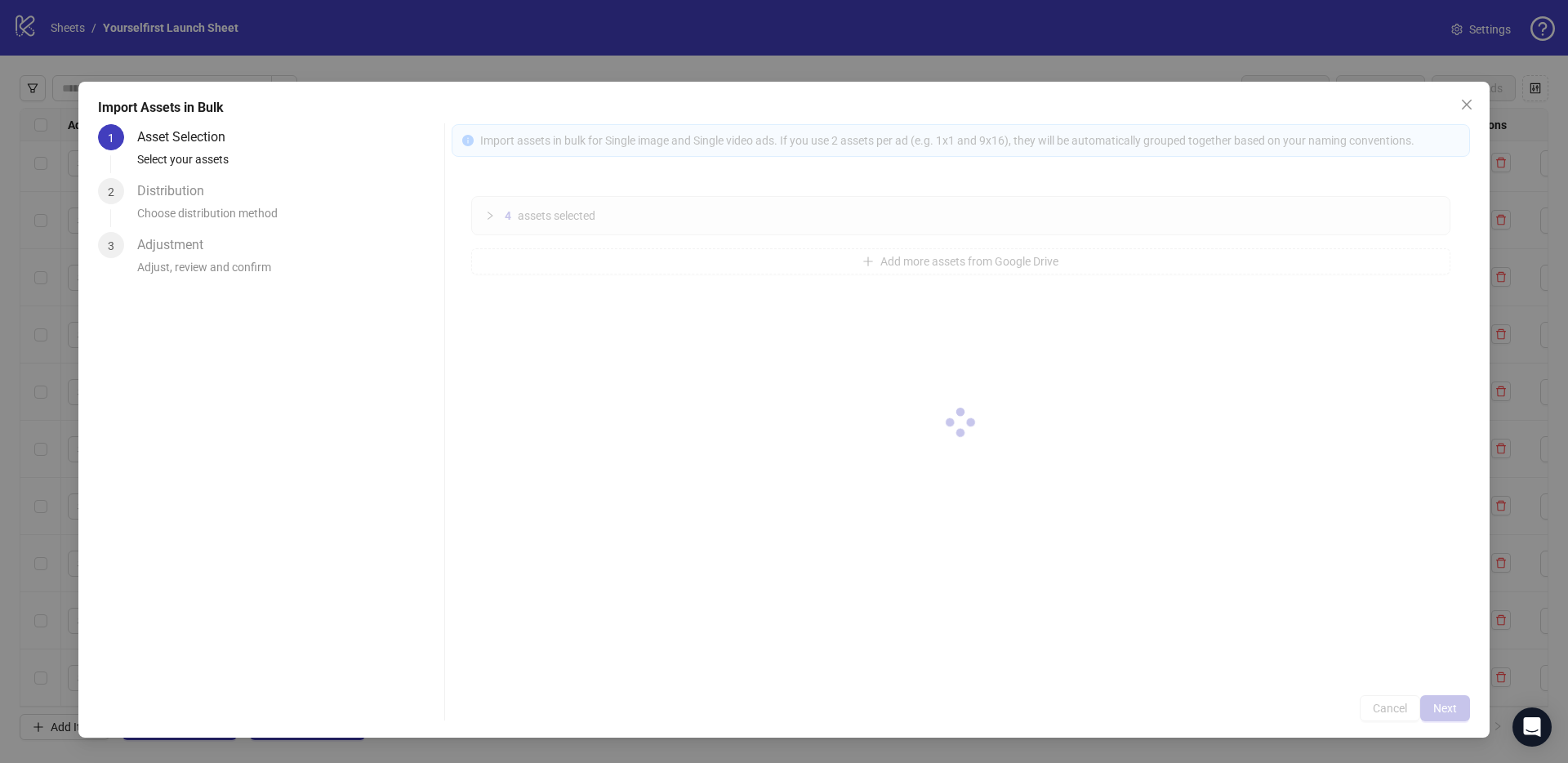
click at [1453, 706] on div at bounding box center [960, 422] width 1018 height 597
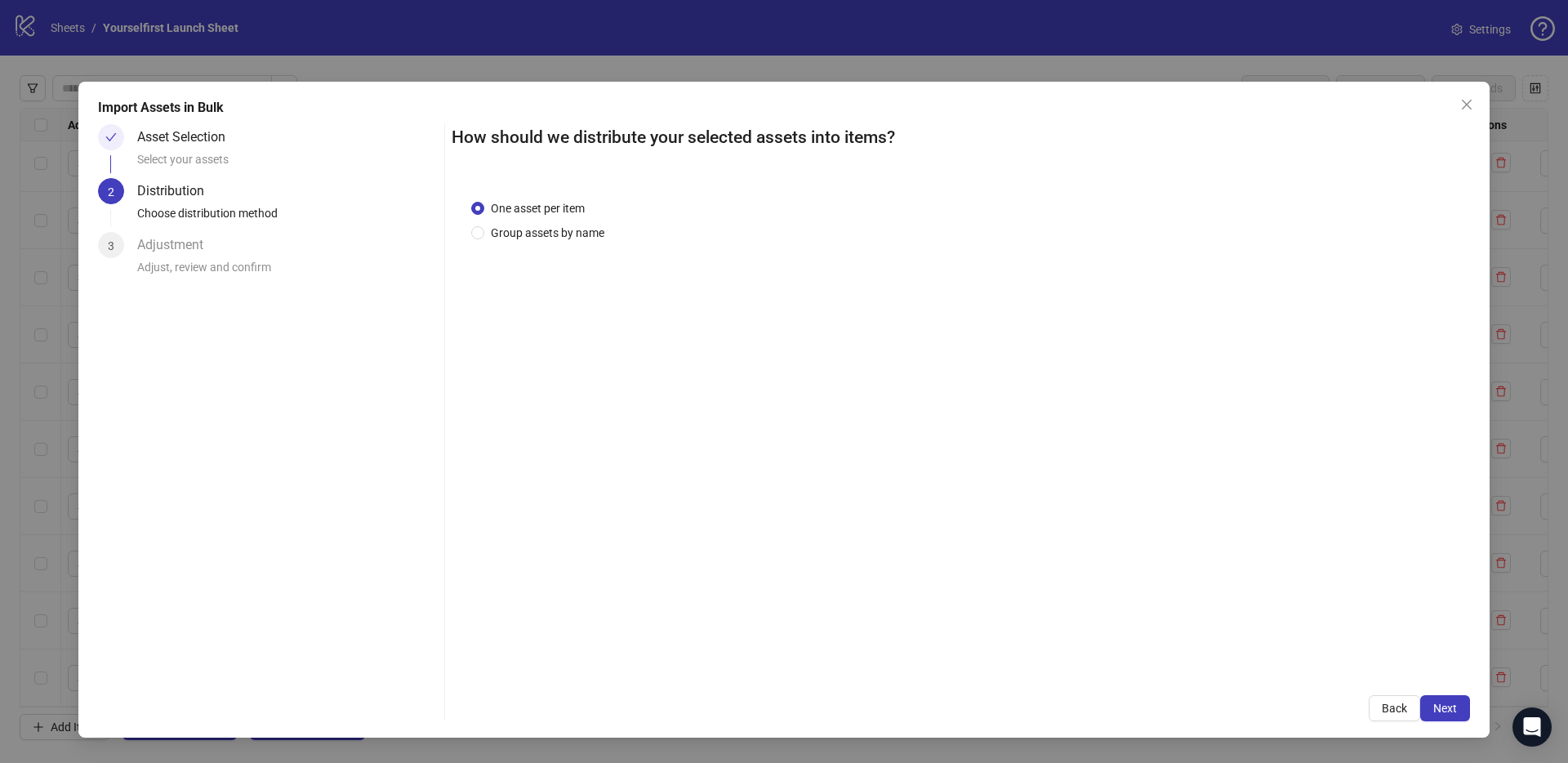
click at [1453, 706] on span "Next" at bounding box center [1445, 708] width 24 height 13
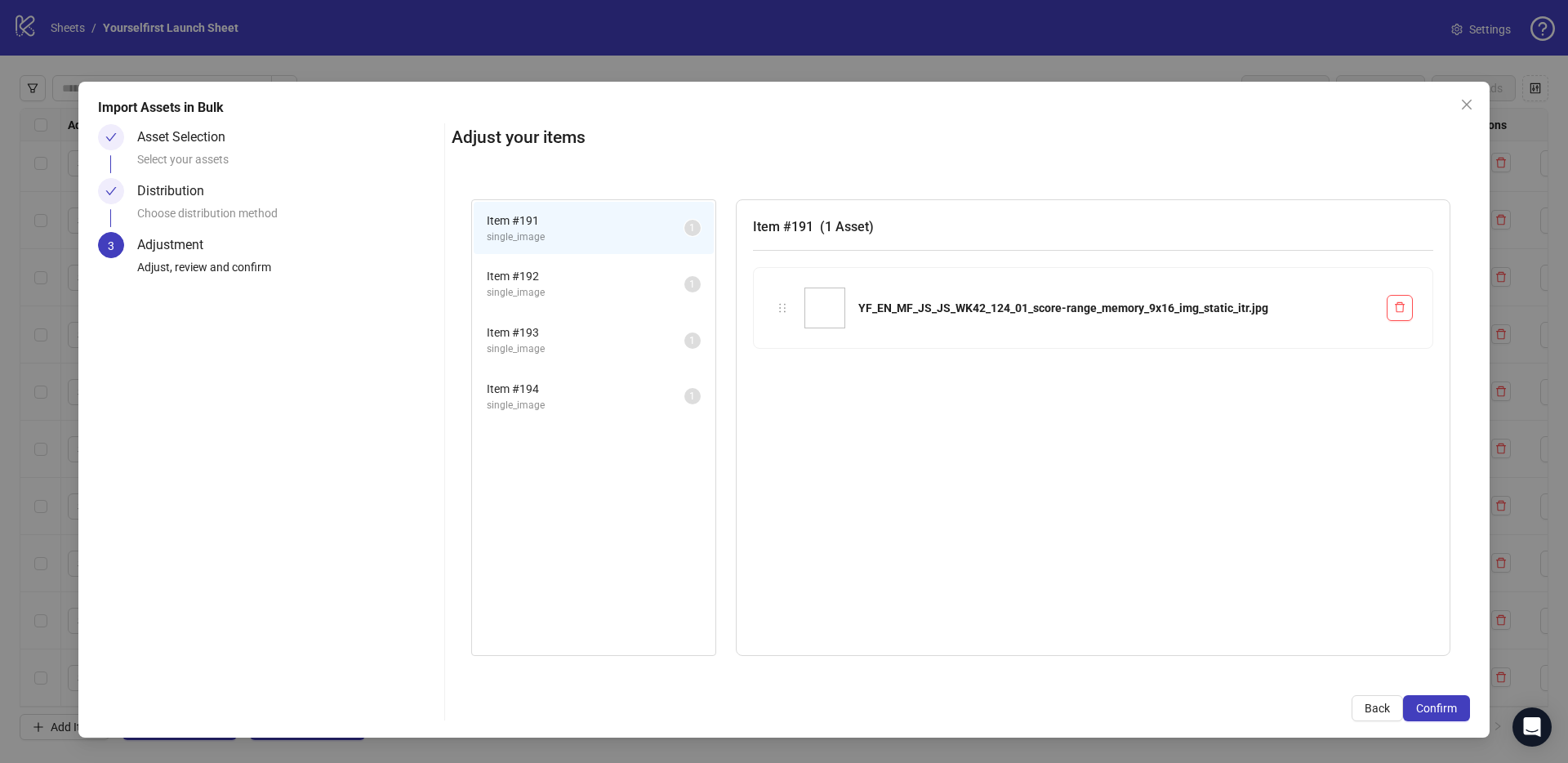
click at [1453, 706] on span "Confirm" at bounding box center [1437, 708] width 40 height 13
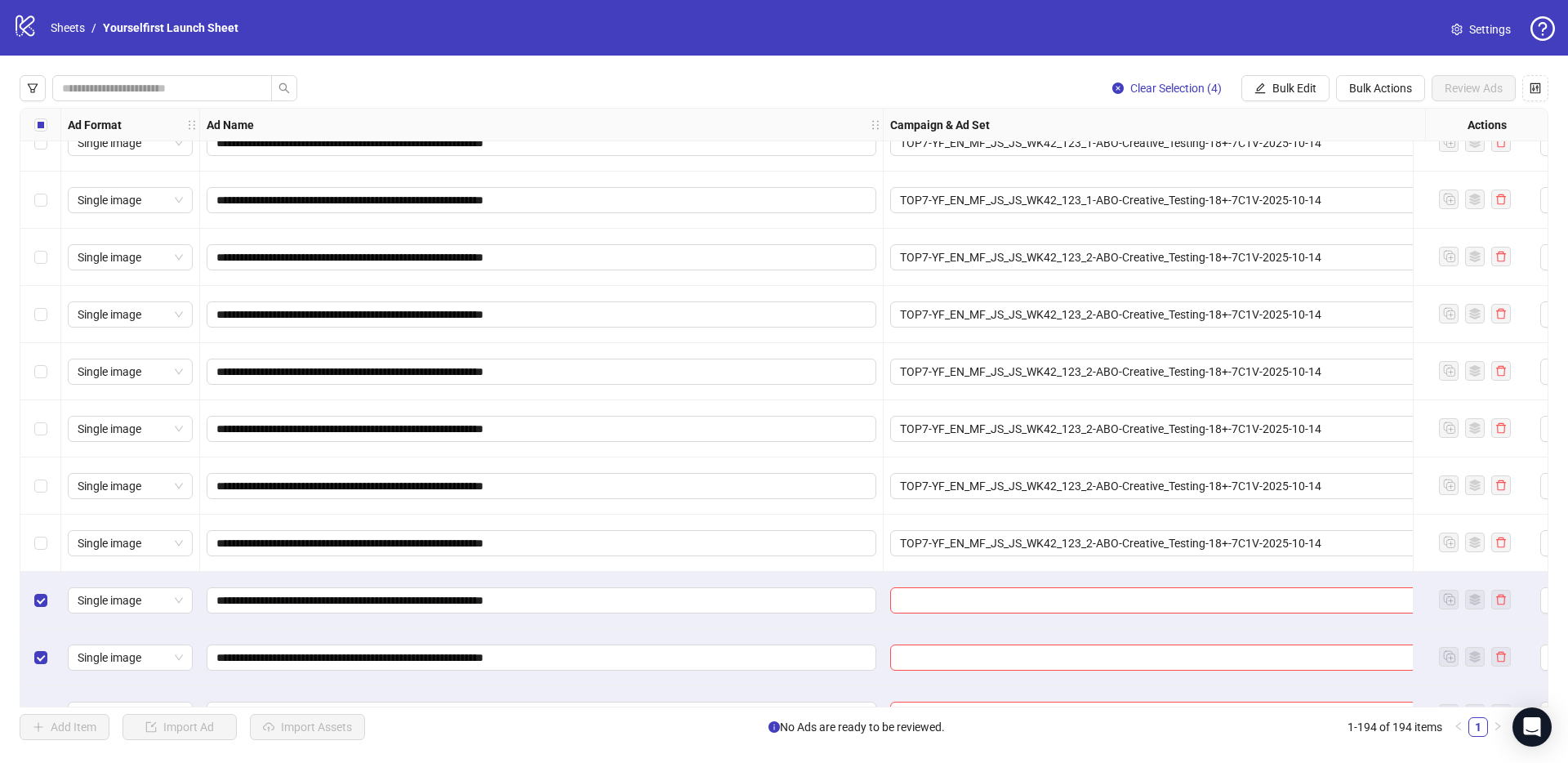
scroll to position [10532, 0]
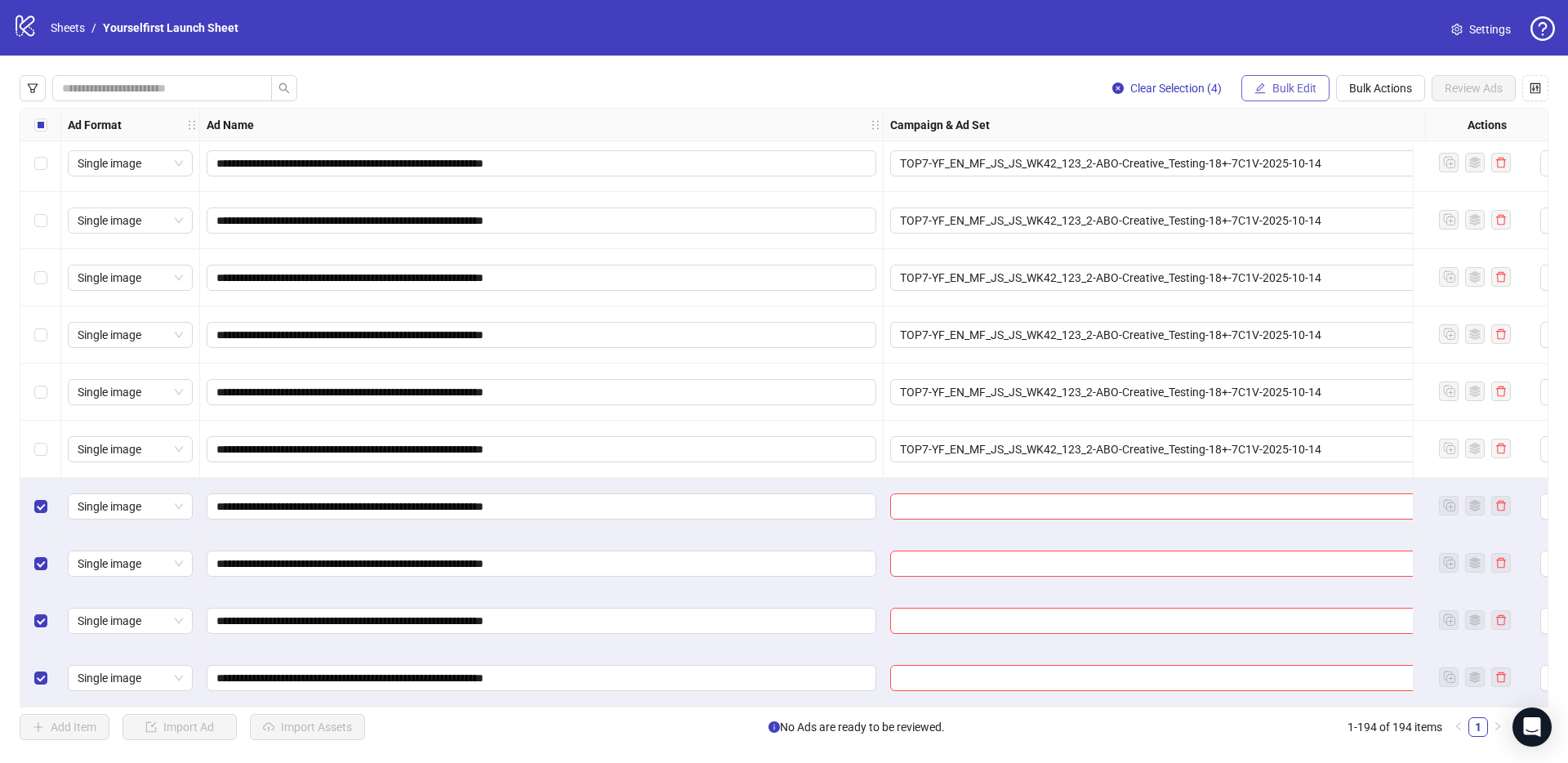
click at [1312, 82] on span "Bulk Edit" at bounding box center [1294, 88] width 44 height 13
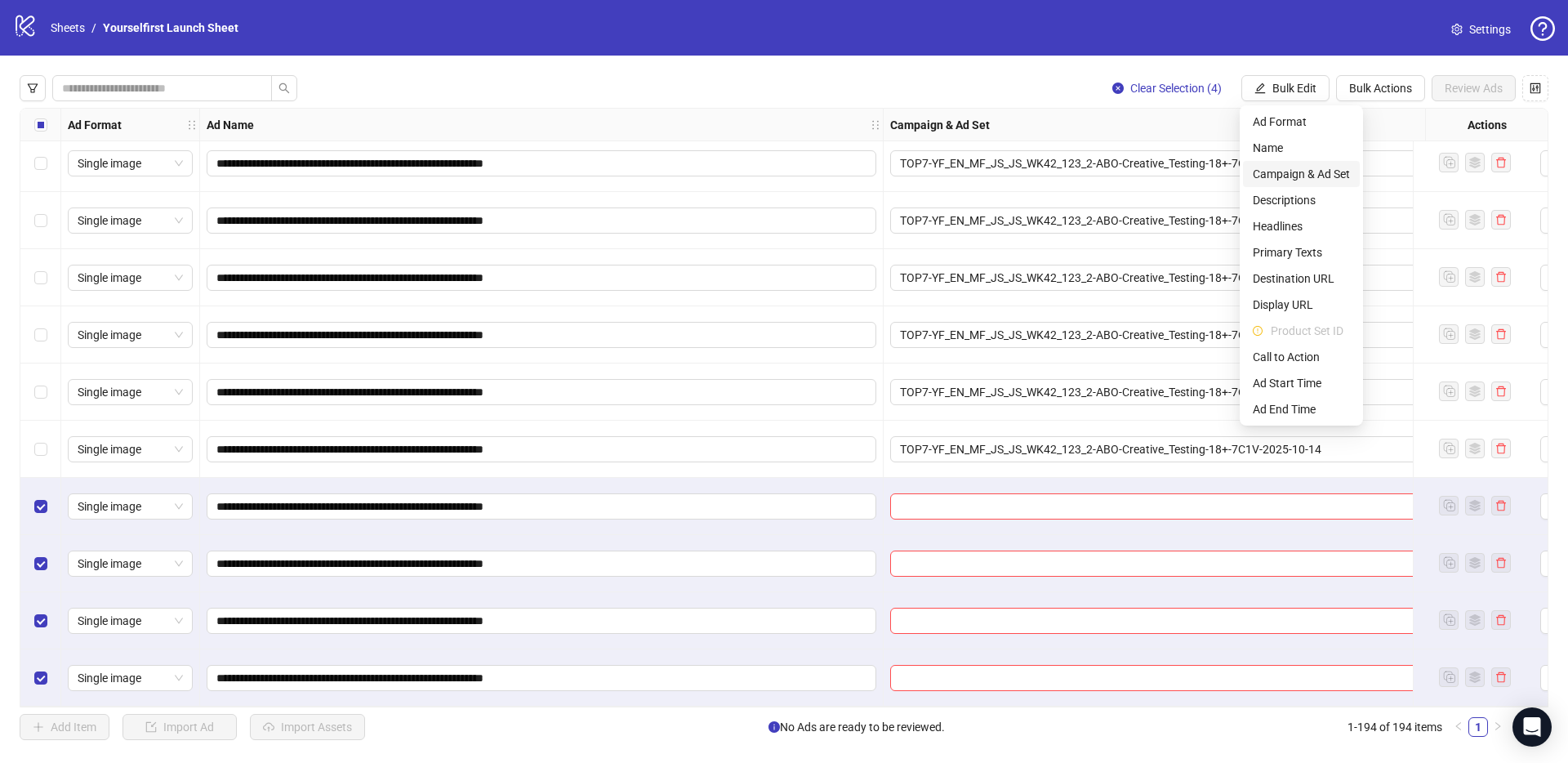
click at [1302, 174] on span "Campaign & Ad Set" at bounding box center [1301, 174] width 97 height 18
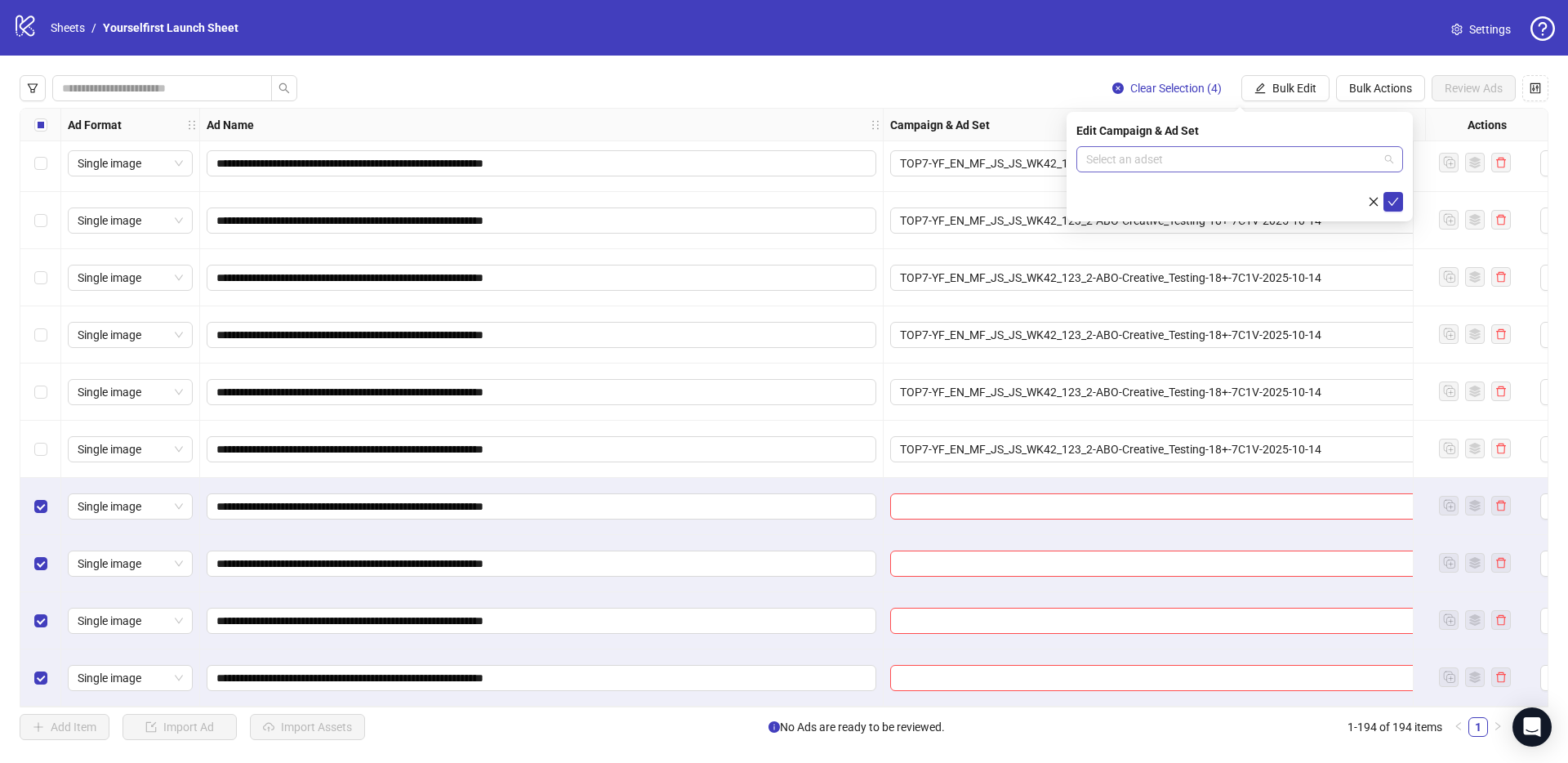
click at [1182, 157] on input "search" at bounding box center [1233, 159] width 292 height 25
paste input "**********"
type input "**********"
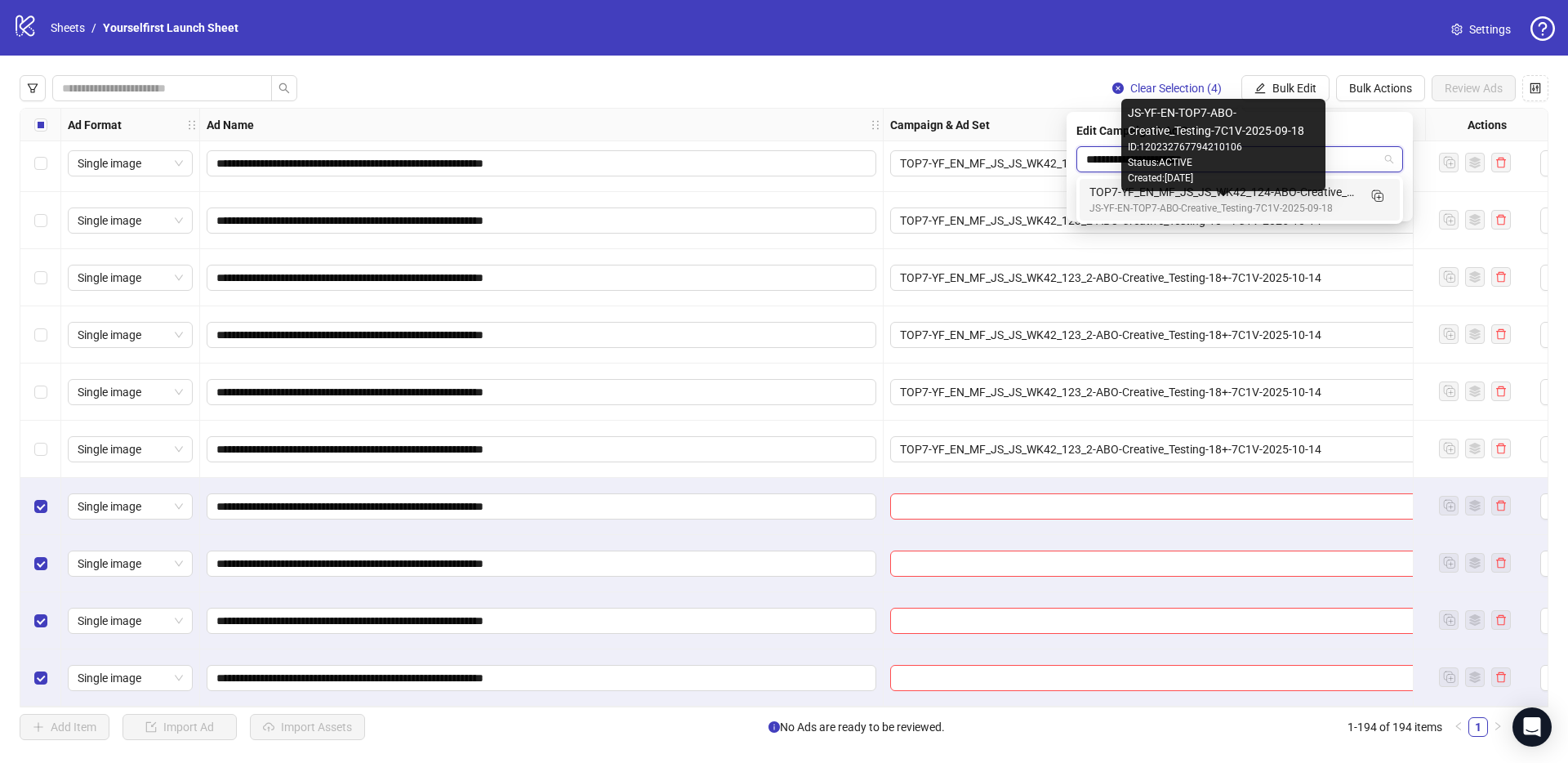
click at [1233, 194] on div "TOP7-YF_EN_MF_JS_JS_WK42_124-ABO-Creative_Testing-18+-7C1V-2025-10-14" at bounding box center [1222, 192] width 267 height 18
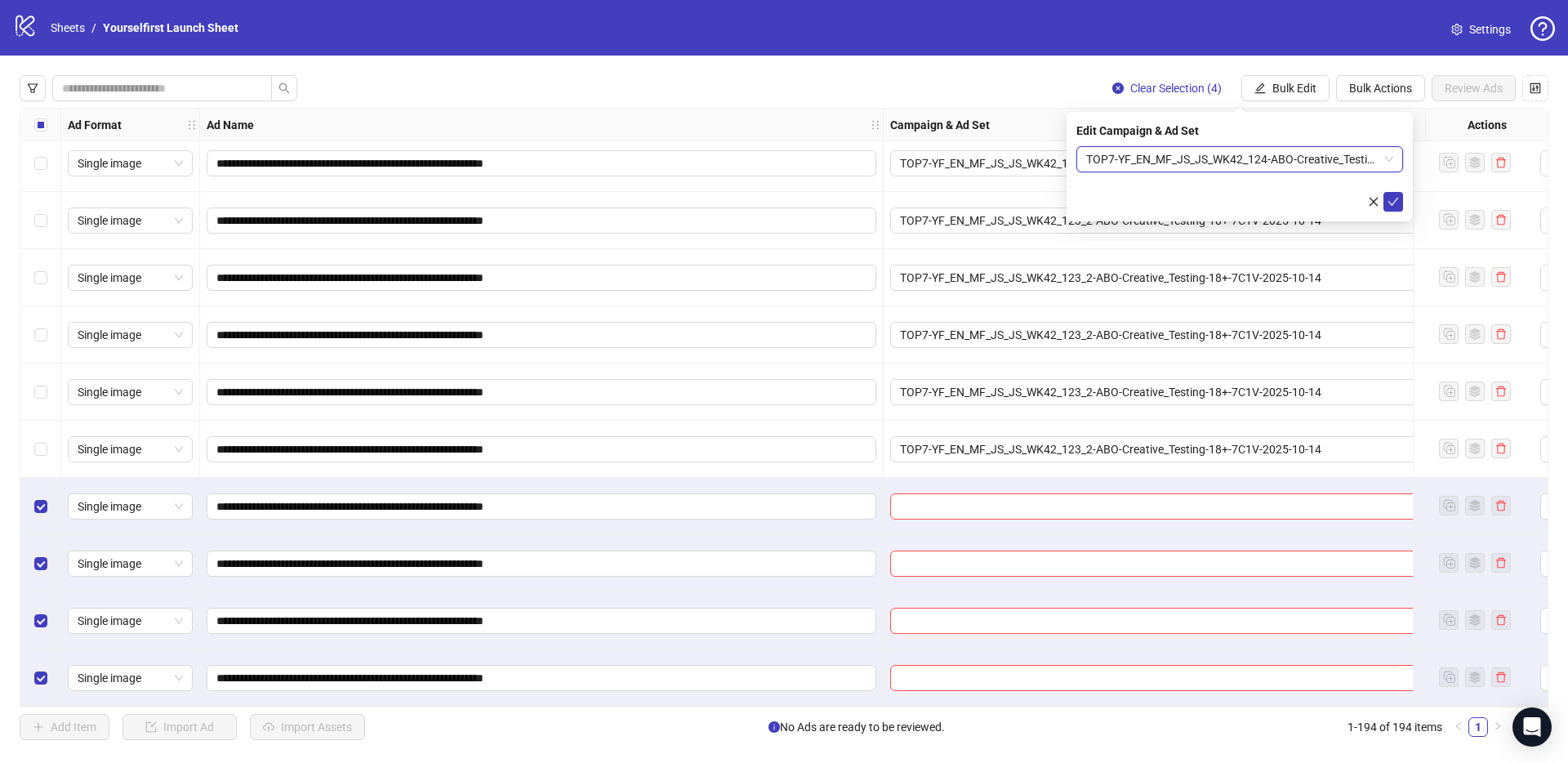
click at [1404, 199] on div "Edit Campaign & Ad Set TOP7-YF_EN_MF_JS_JS_WK42_124-ABO-Creative_Testing-18+-7C…" at bounding box center [1239, 166] width 347 height 109
click at [1394, 200] on icon "check" at bounding box center [1393, 201] width 11 height 8
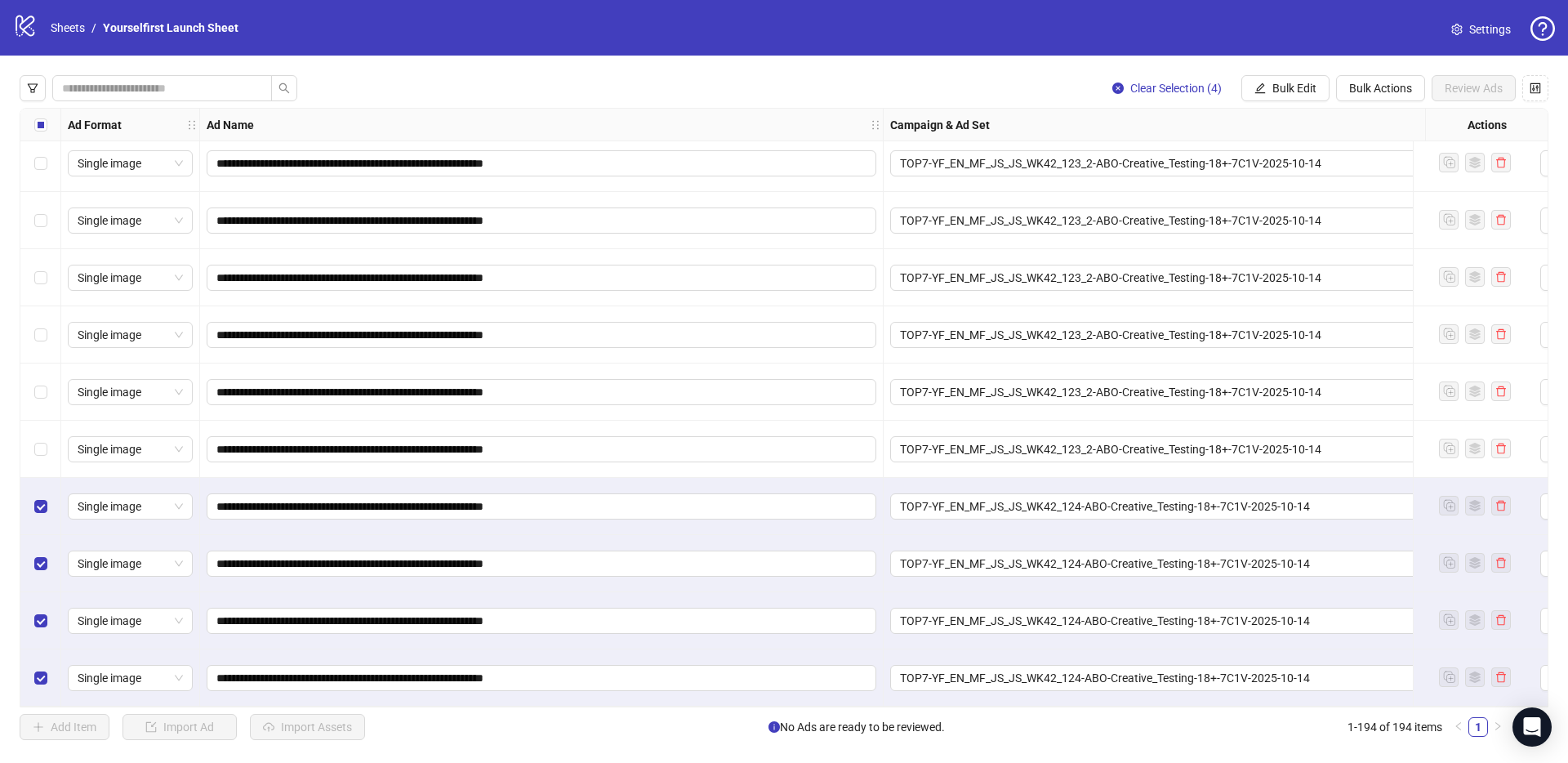
click at [693, 51] on div "logo/logo-mobile Sheets / Yourselfirst Launch Sheet Settings" at bounding box center [784, 28] width 1568 height 55
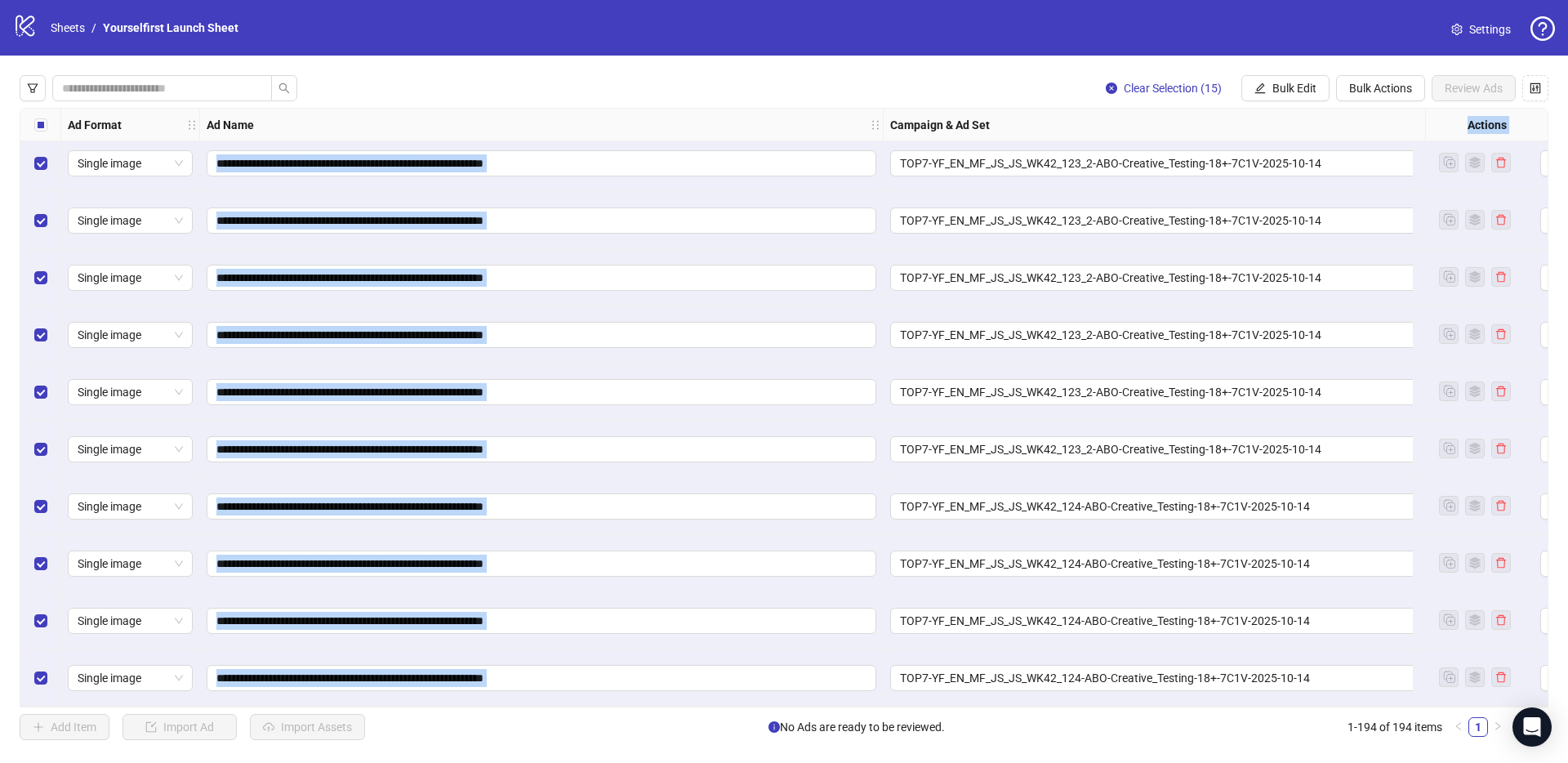
click at [1286, 63] on div "**********" at bounding box center [784, 407] width 1568 height 704
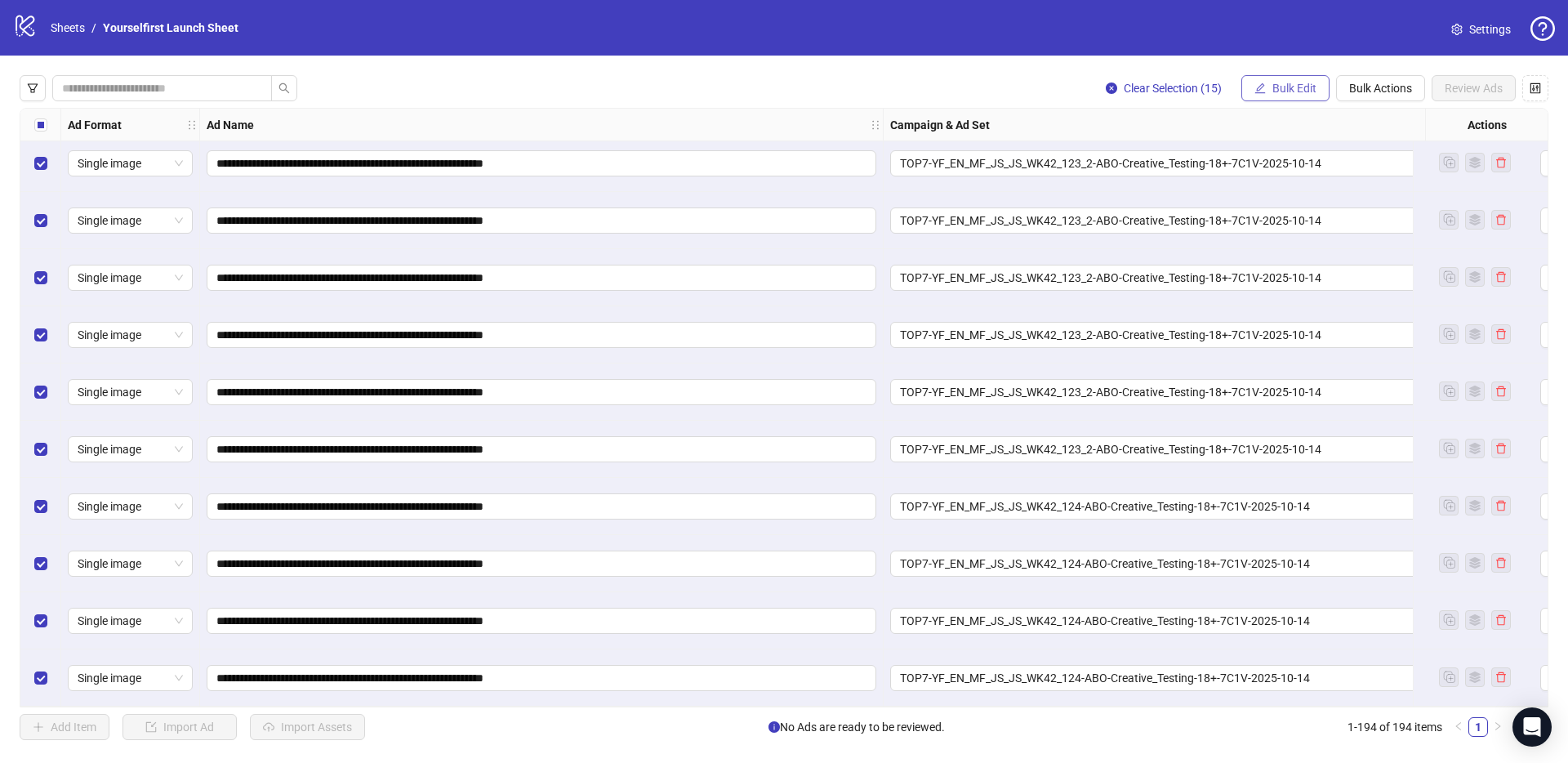
click at [1276, 97] on button "Bulk Edit" at bounding box center [1285, 88] width 88 height 26
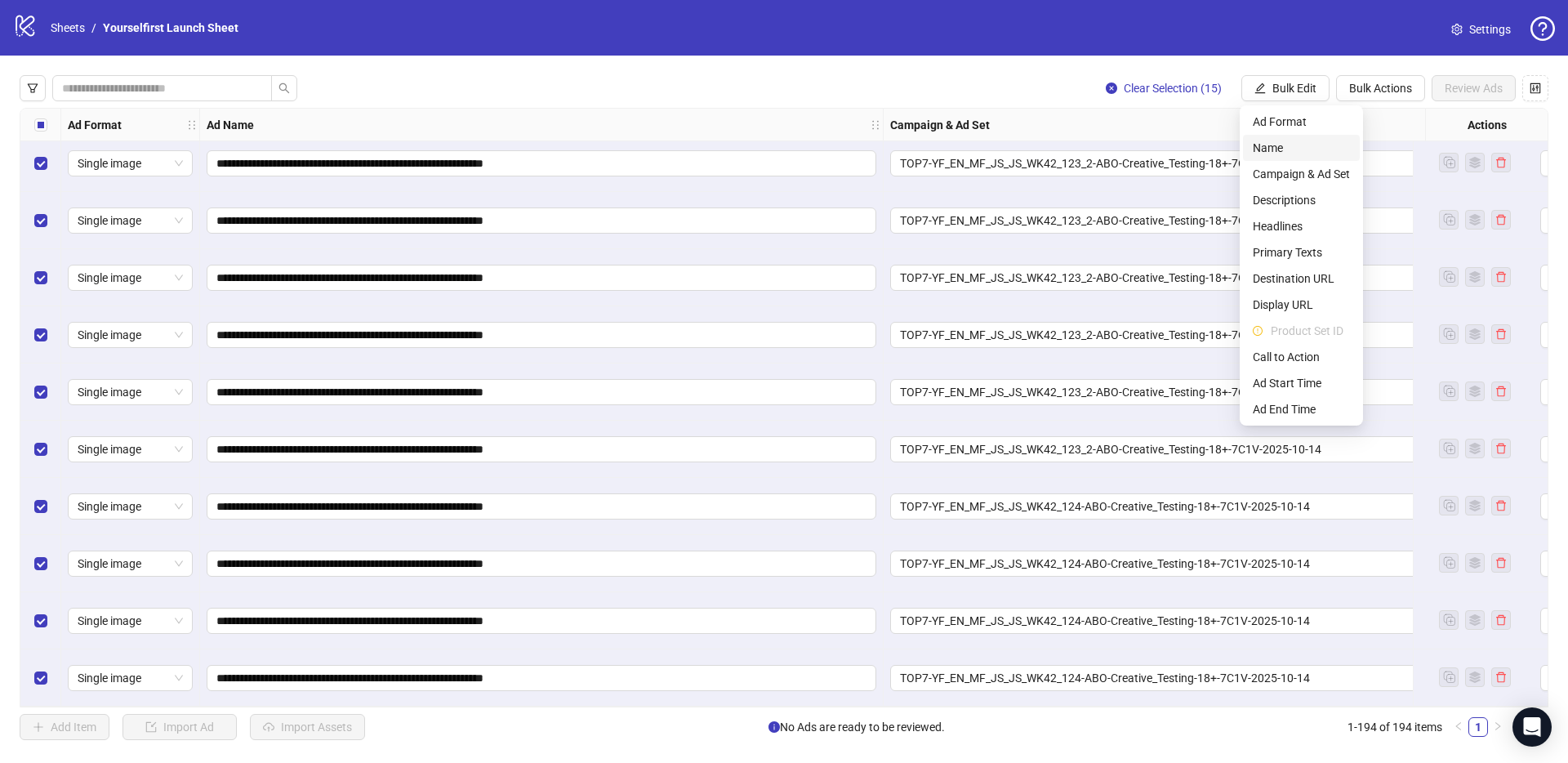
click at [1299, 140] on span "Name" at bounding box center [1301, 148] width 97 height 18
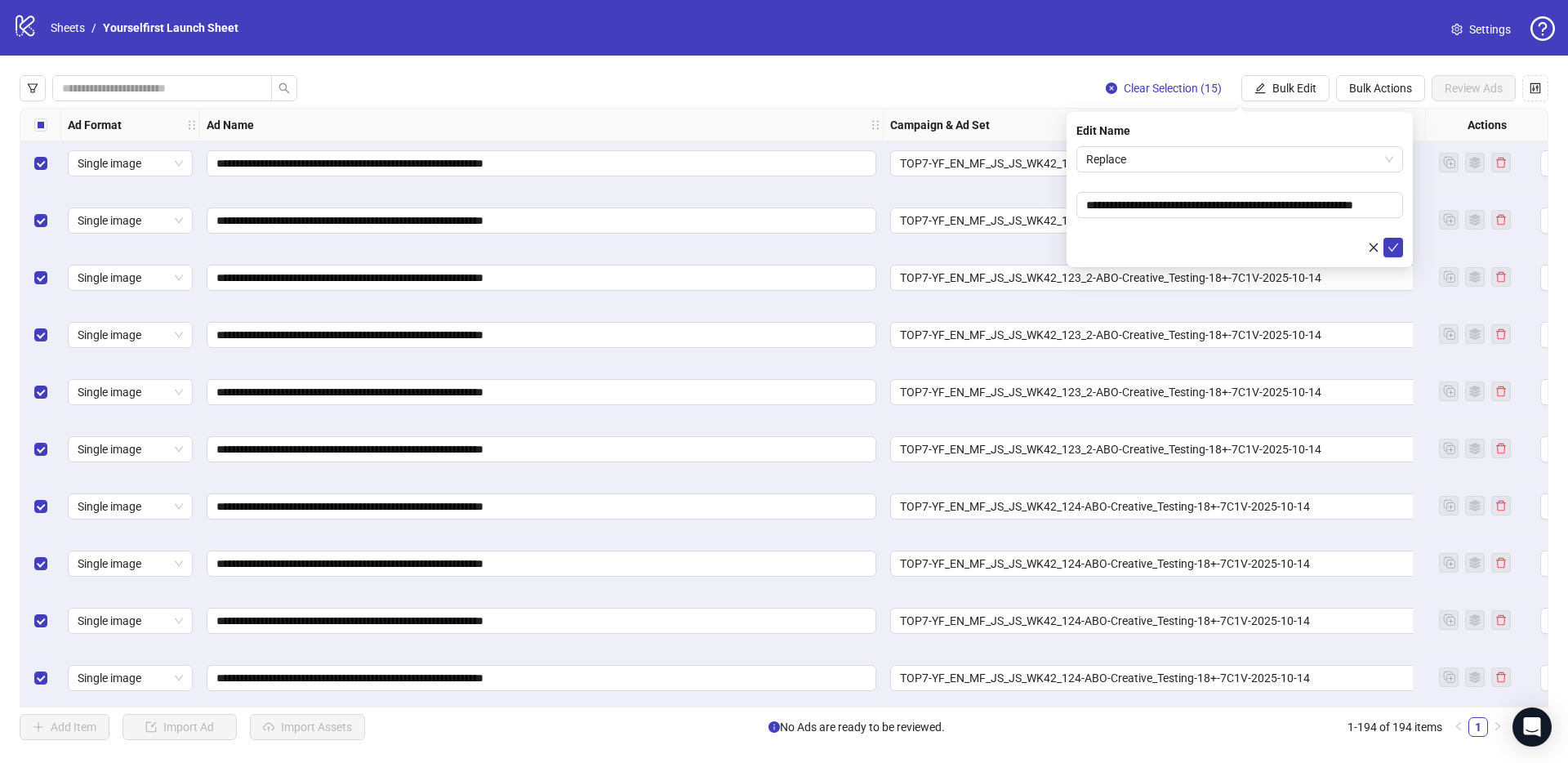
click at [1176, 172] on form "**********" at bounding box center [1239, 201] width 326 height 111
click at [1160, 154] on span "Replace" at bounding box center [1240, 159] width 307 height 25
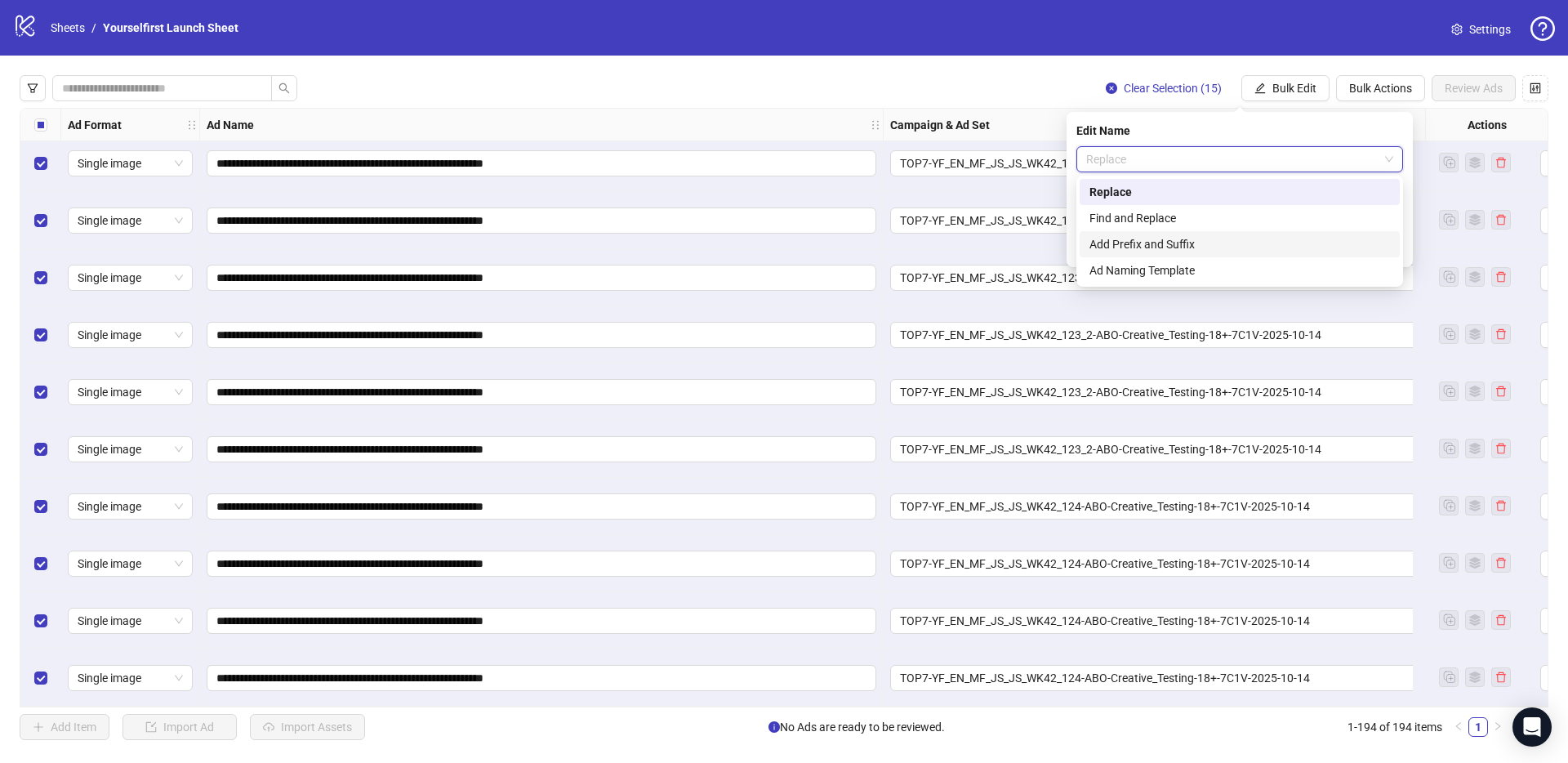
click at [1174, 240] on div "Add Prefix and Suffix" at bounding box center [1239, 245] width 301 height 18
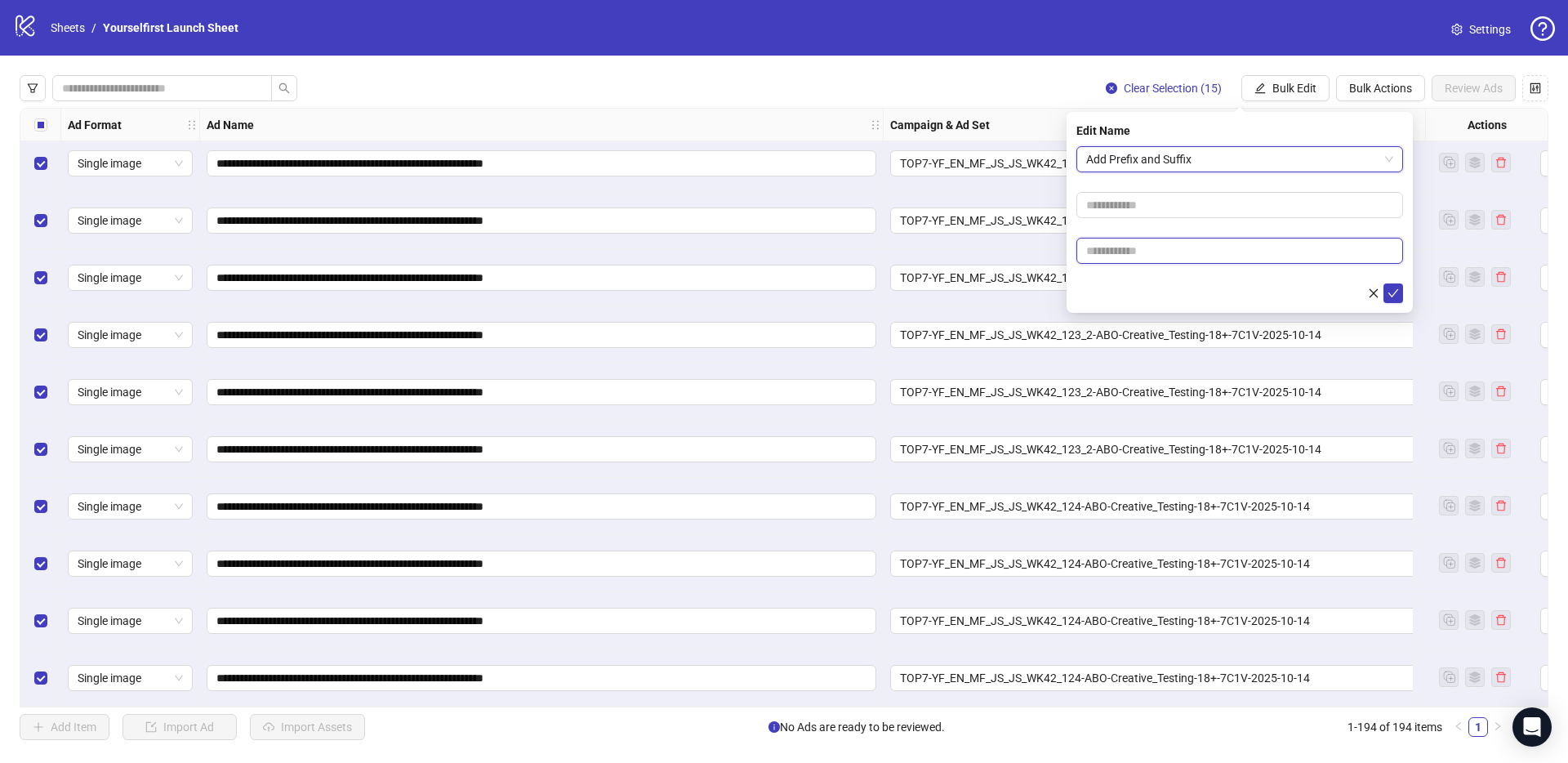
click at [1169, 239] on input "text" at bounding box center [1239, 251] width 326 height 26
type input "******"
click at [1121, 283] on div at bounding box center [1239, 292] width 326 height 19
click at [1395, 291] on icon "check" at bounding box center [1392, 293] width 11 height 11
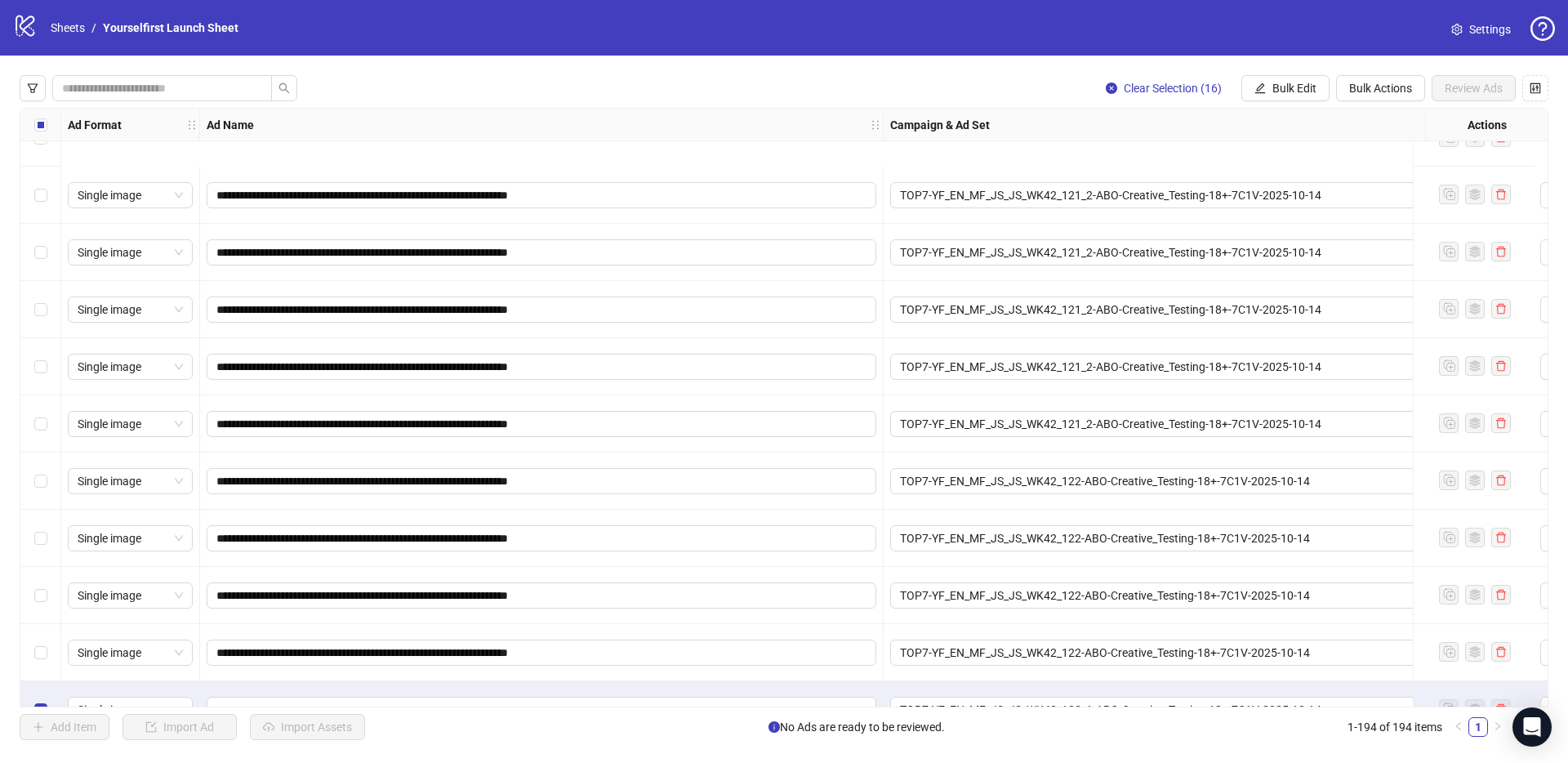
scroll to position [9822, 0]
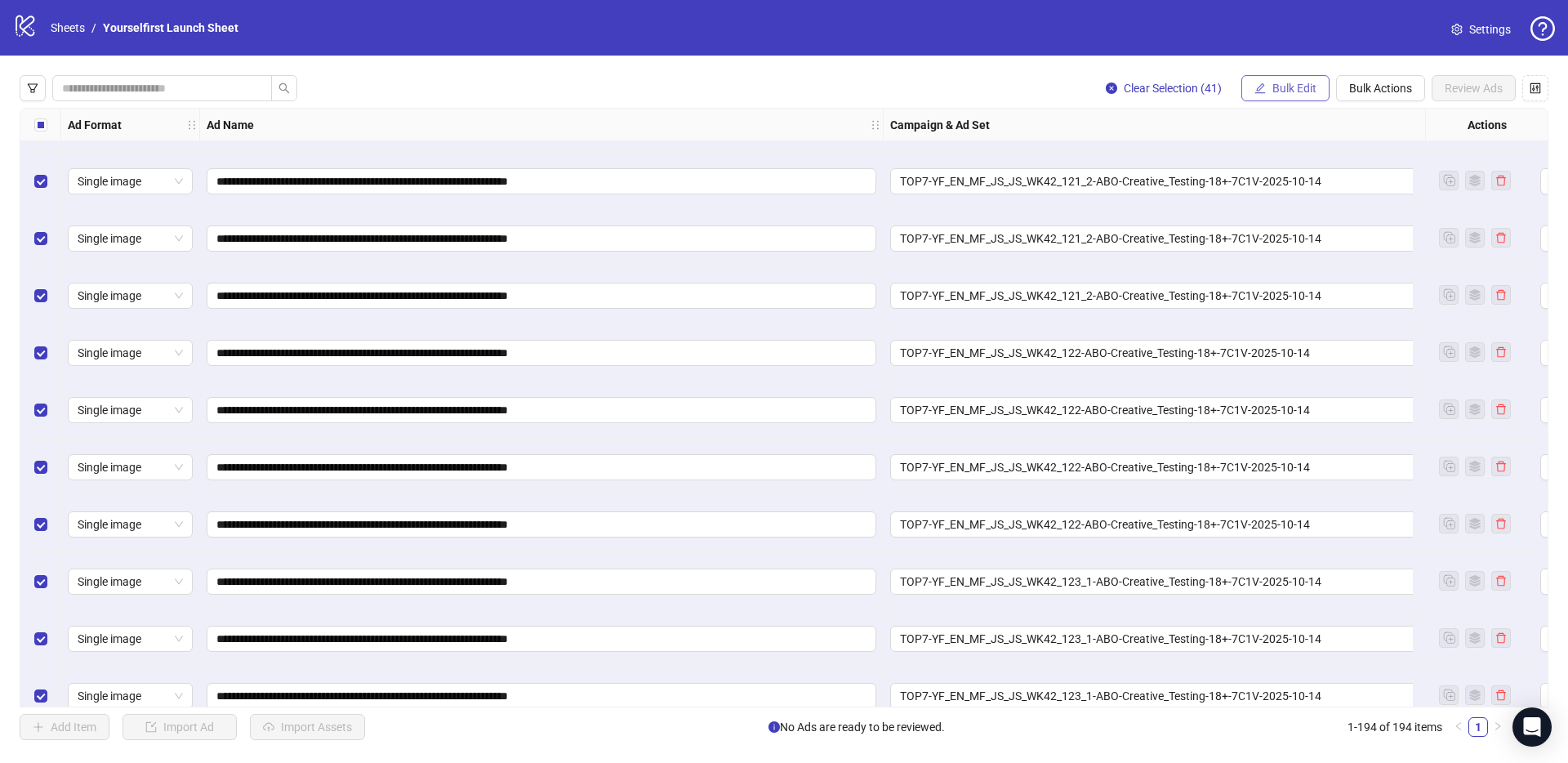
click at [1286, 89] on span "Bulk Edit" at bounding box center [1294, 88] width 44 height 13
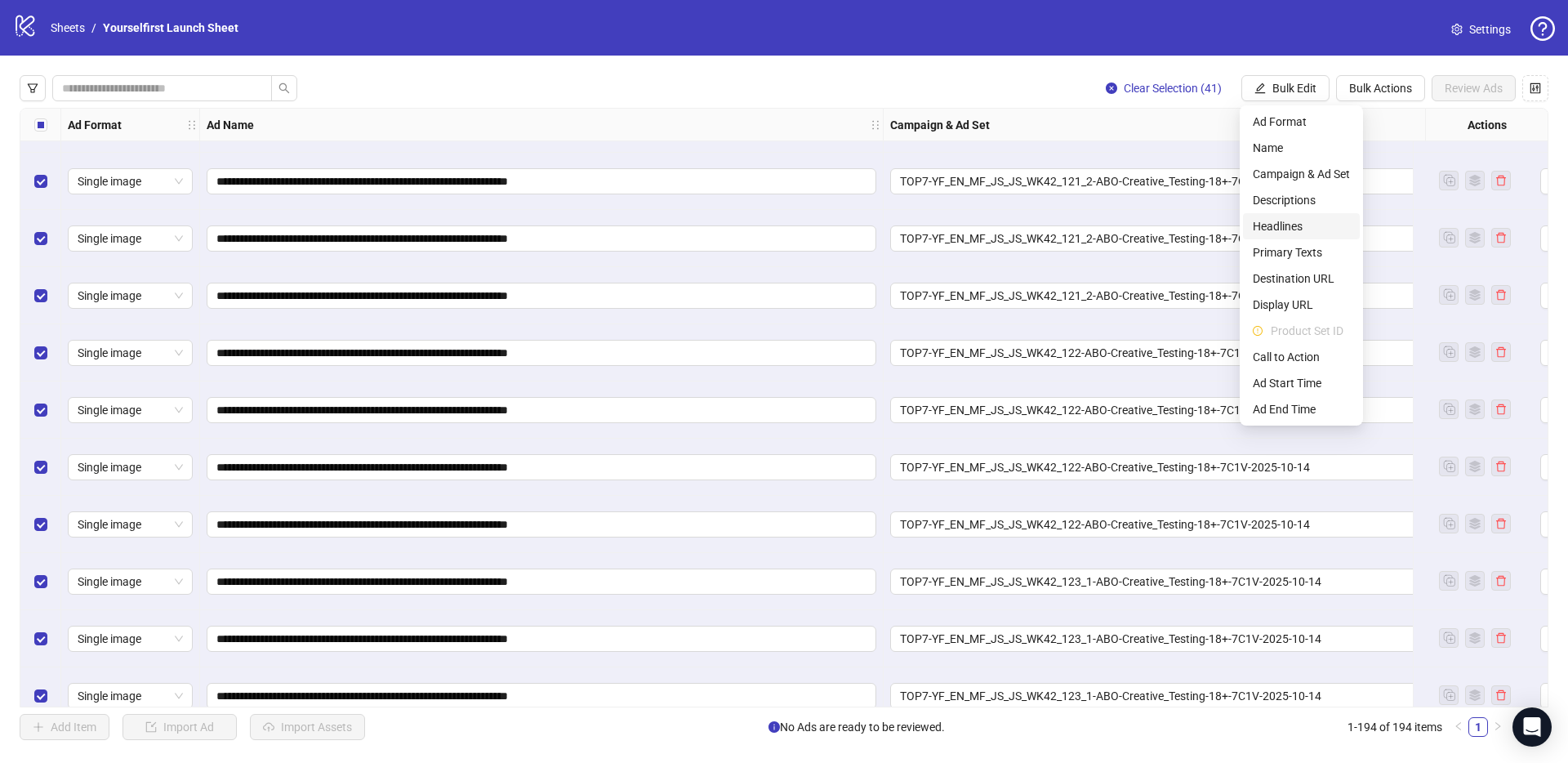
click at [1294, 226] on span "Headlines" at bounding box center [1301, 226] width 97 height 18
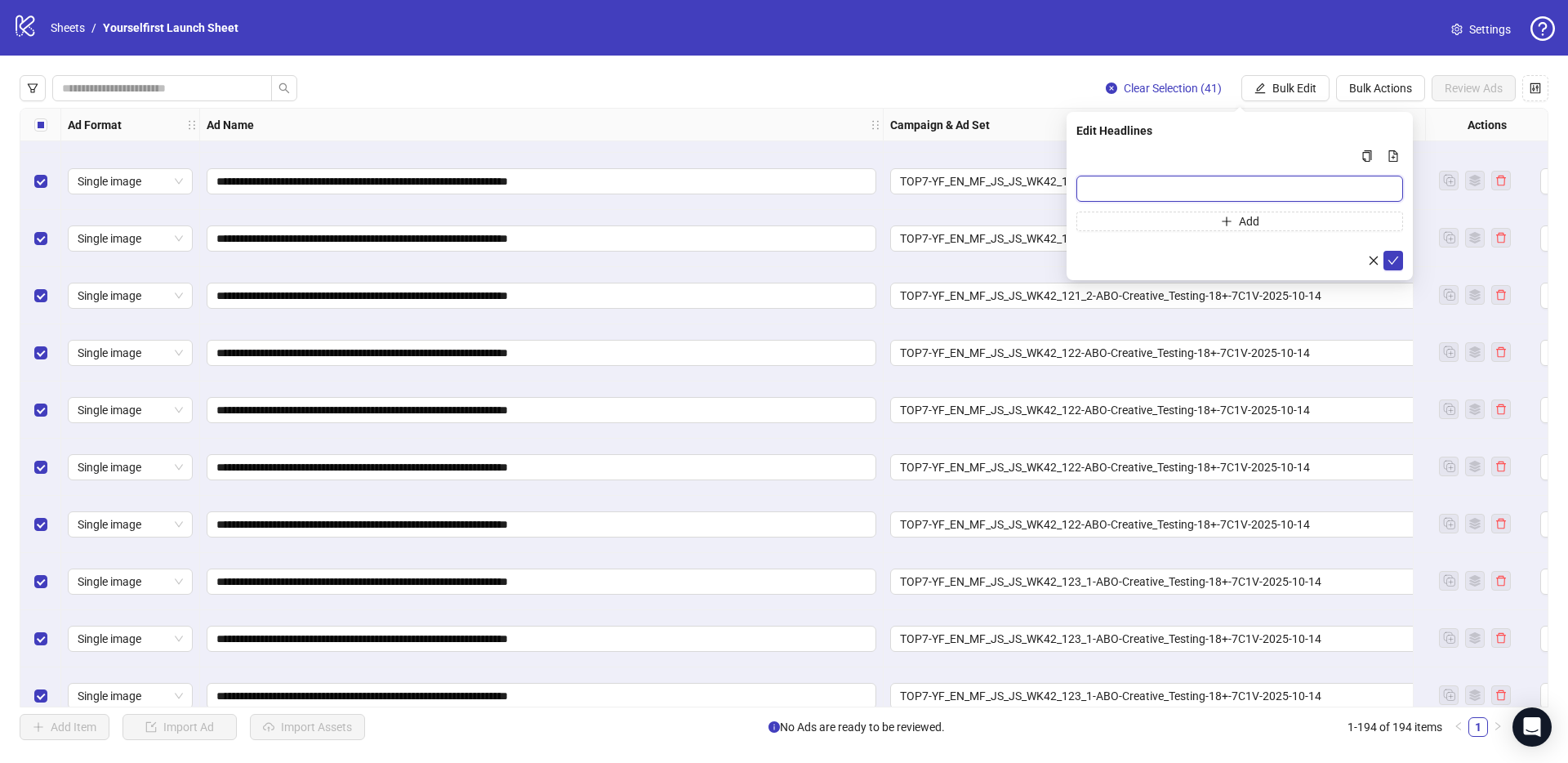
click at [1142, 188] on input "Multi-input container - paste or copy values" at bounding box center [1239, 188] width 326 height 26
type input "**********"
click at [1394, 260] on icon "check" at bounding box center [1393, 260] width 11 height 8
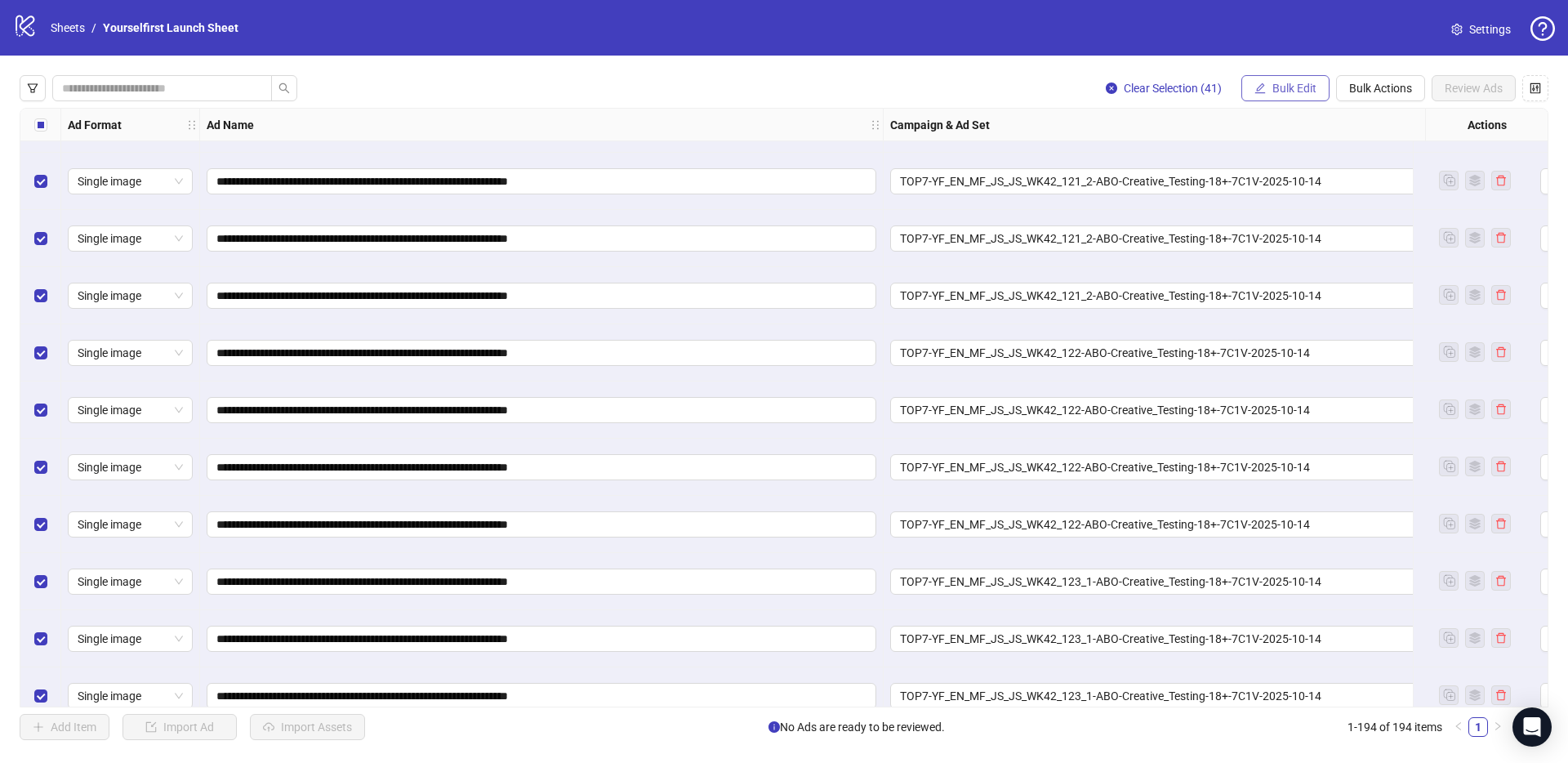
click at [1301, 90] on span "Bulk Edit" at bounding box center [1294, 88] width 44 height 13
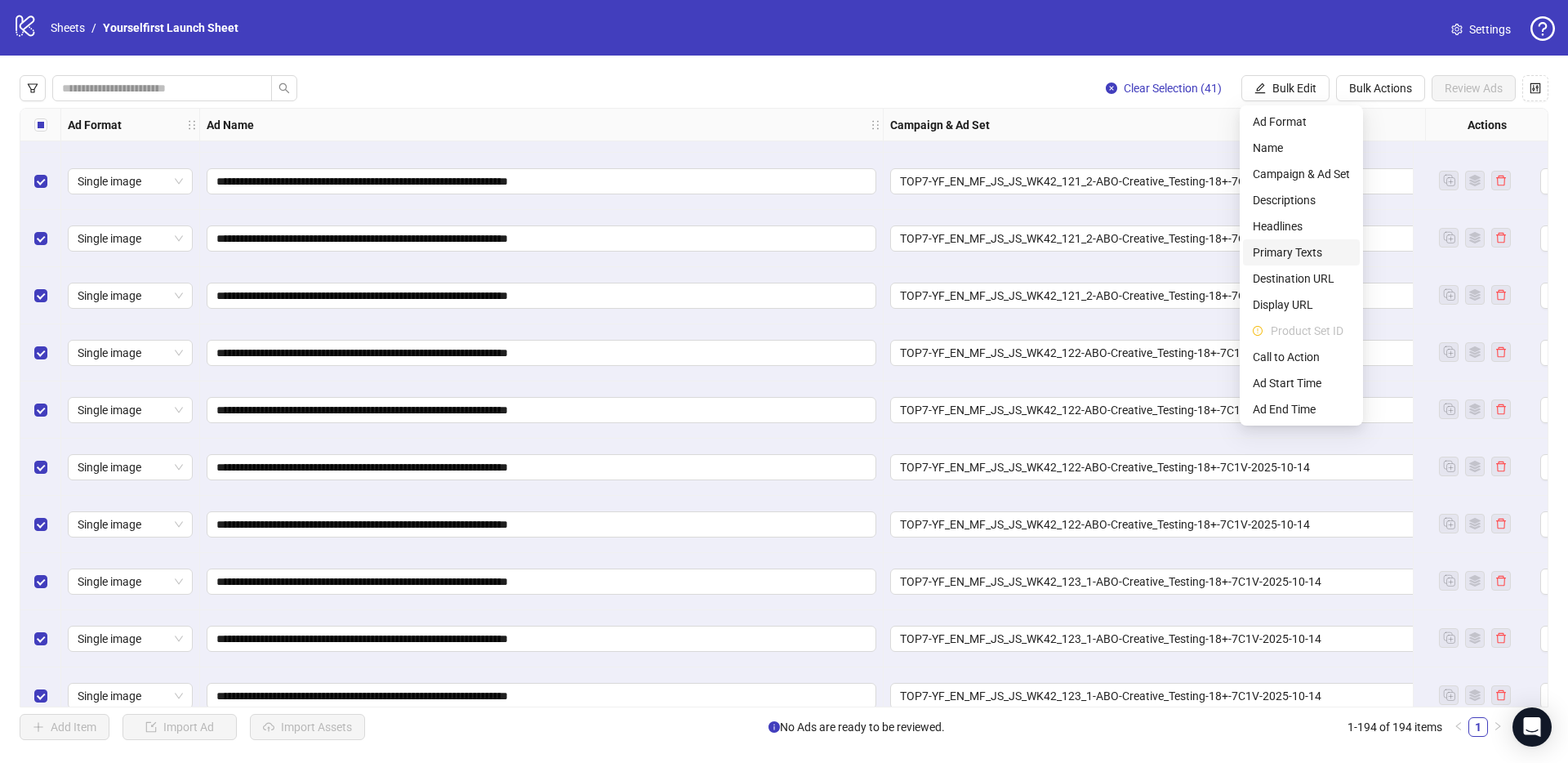
click at [1312, 250] on span "Primary Texts" at bounding box center [1301, 253] width 97 height 18
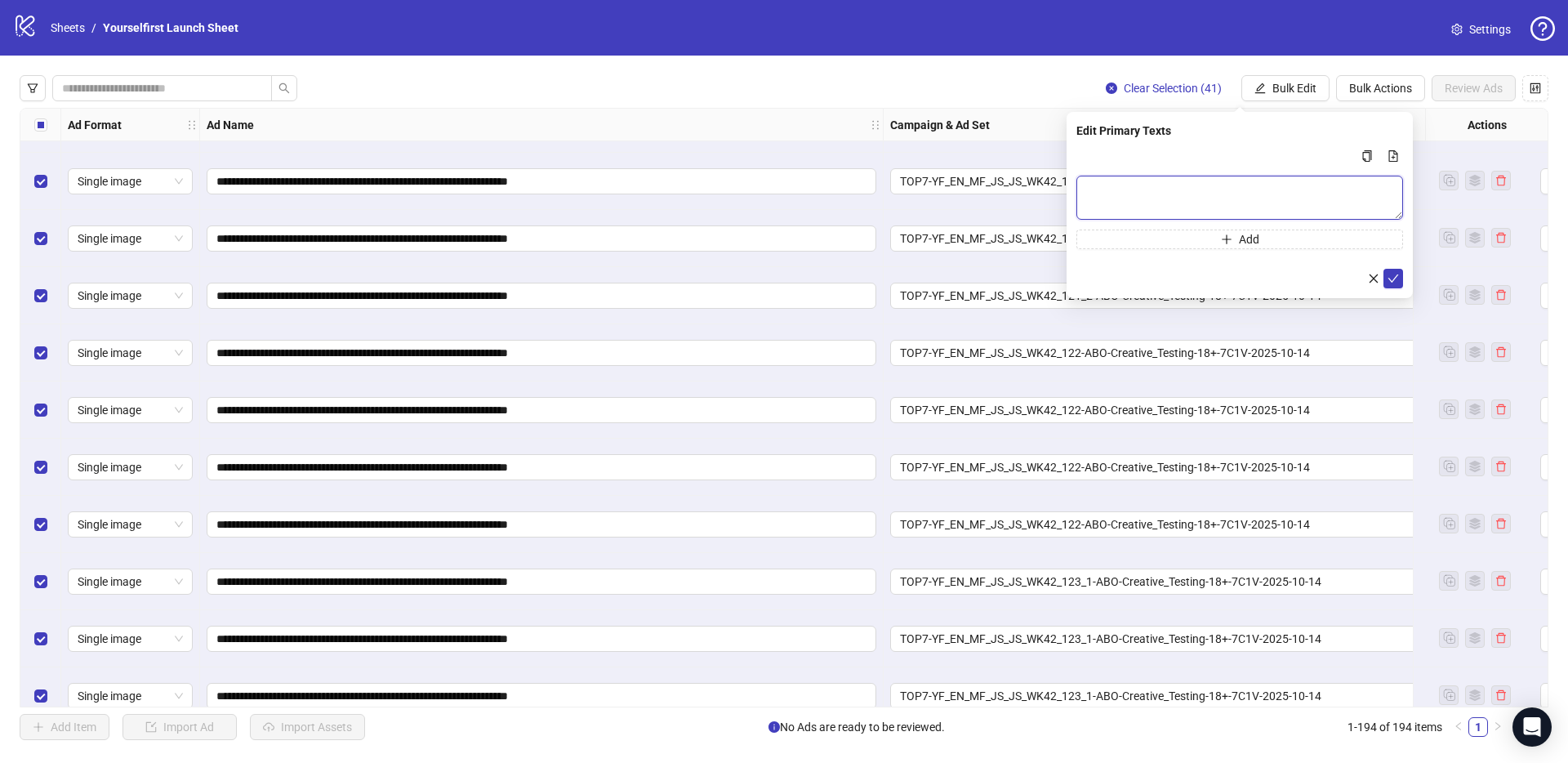
click at [1154, 180] on textarea "Multi-text input container - paste or copy values" at bounding box center [1239, 198] width 326 height 44
click at [1187, 187] on textarea "Multi-text input container - paste or copy values" at bounding box center [1239, 198] width 326 height 44
paste textarea "**********"
type textarea "**********"
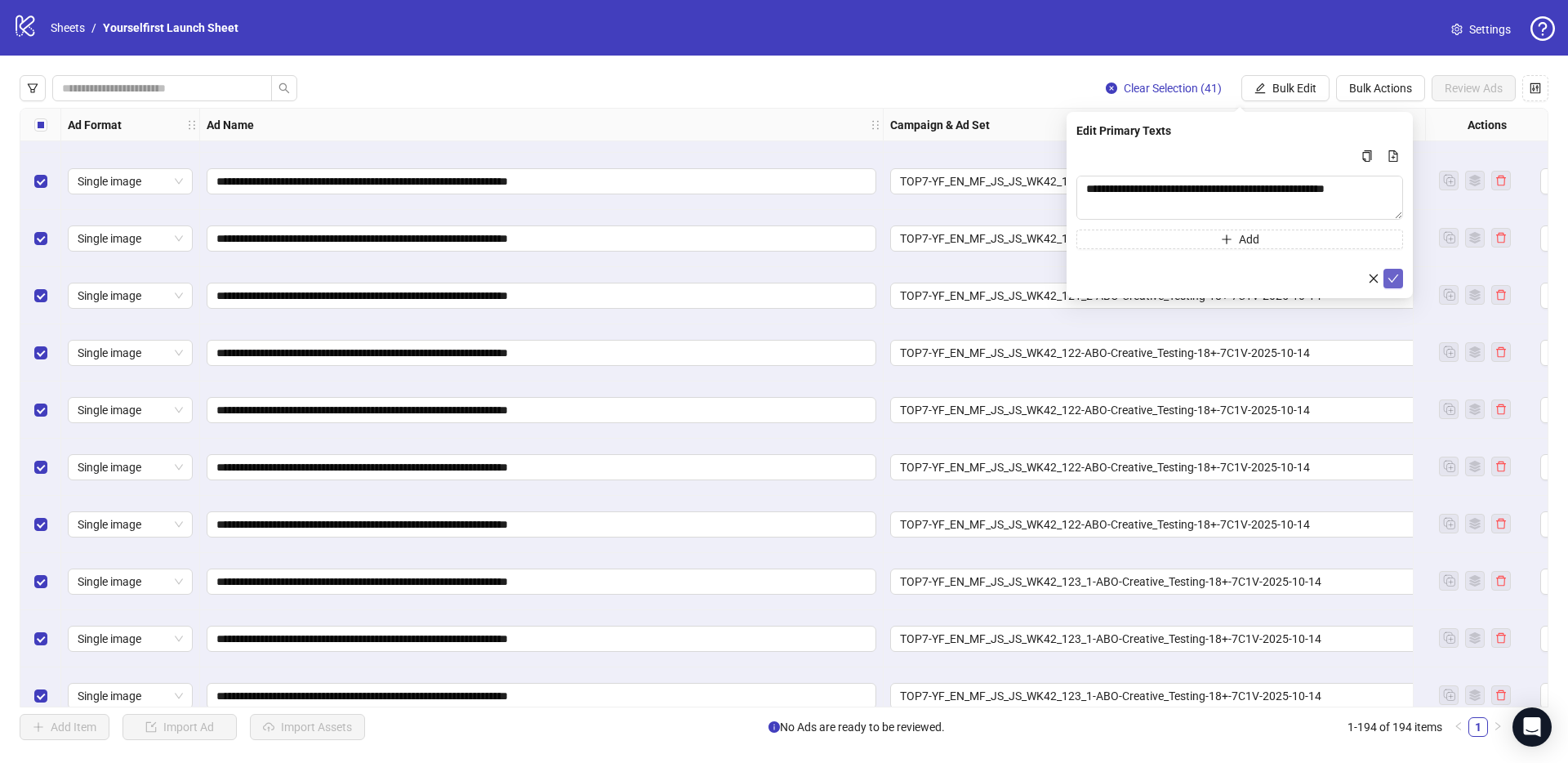
click at [1394, 277] on icon "check" at bounding box center [1393, 279] width 11 height 8
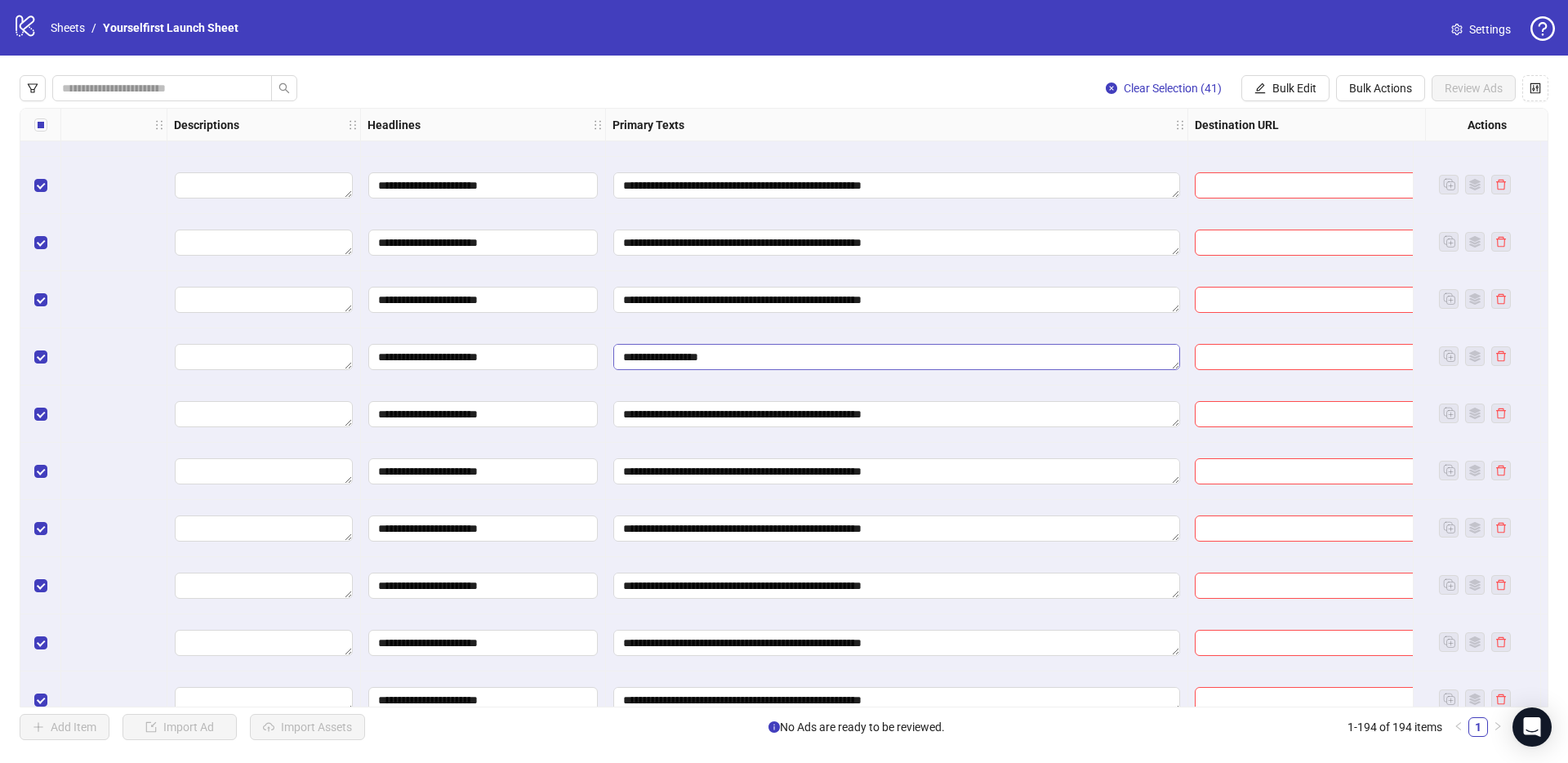
scroll to position [90, 0]
click at [1290, 94] on span "Bulk Edit" at bounding box center [1294, 88] width 44 height 13
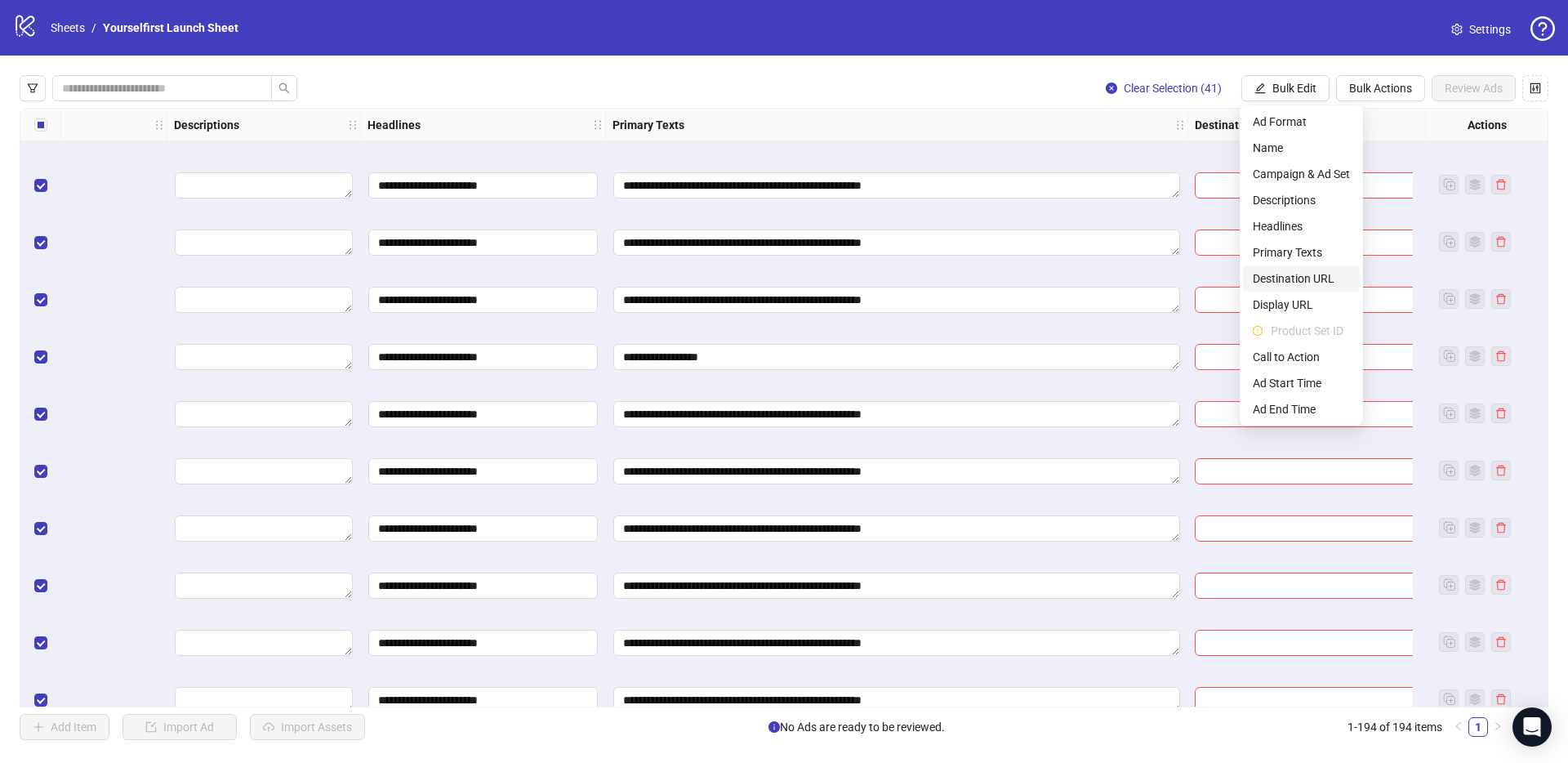
click at [1291, 277] on span "Destination URL" at bounding box center [1301, 279] width 97 height 18
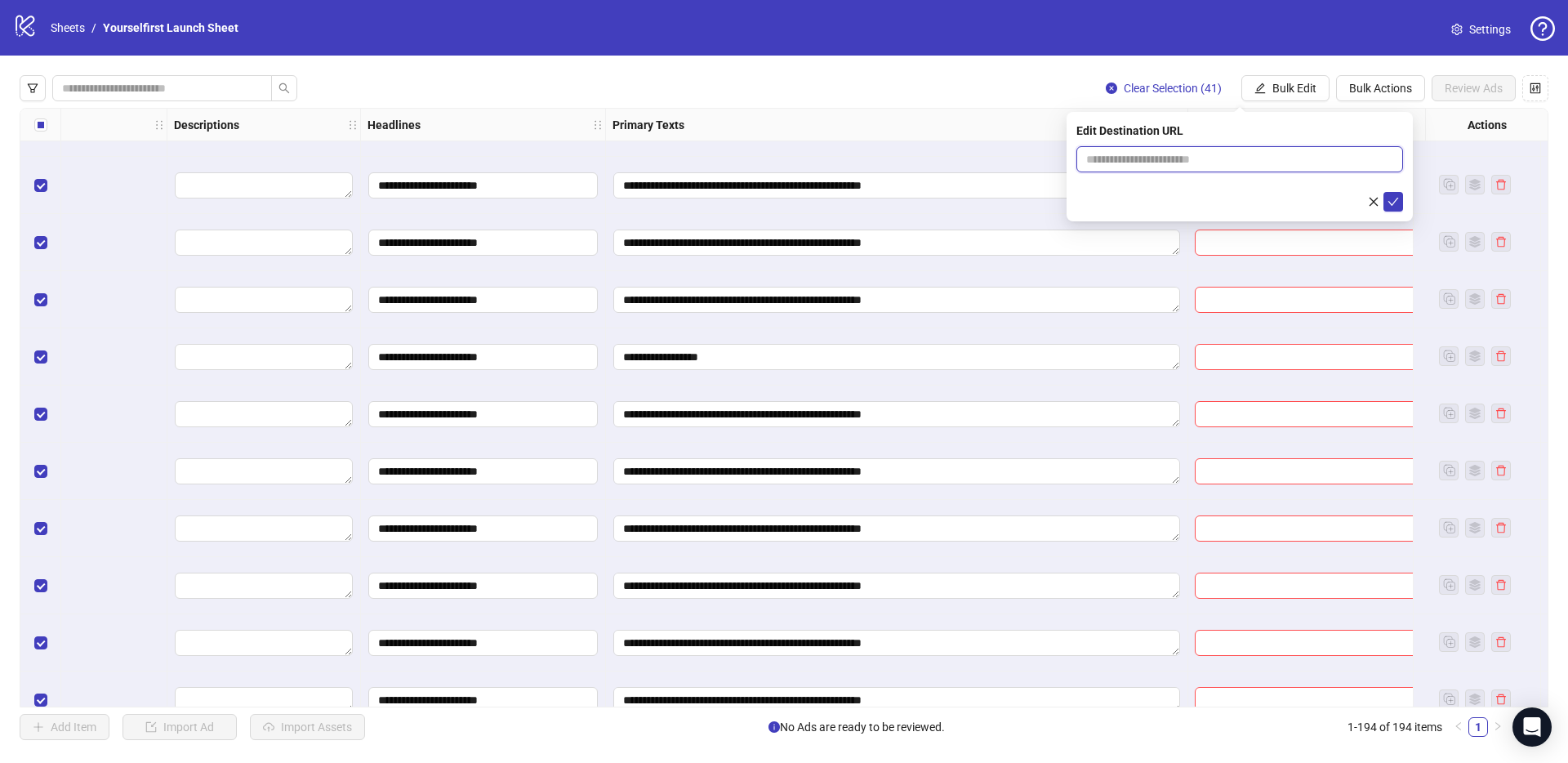
click at [1131, 154] on input "text" at bounding box center [1233, 159] width 294 height 18
paste input "**********"
type input "**********"
click at [1394, 203] on icon "check" at bounding box center [1392, 201] width 11 height 11
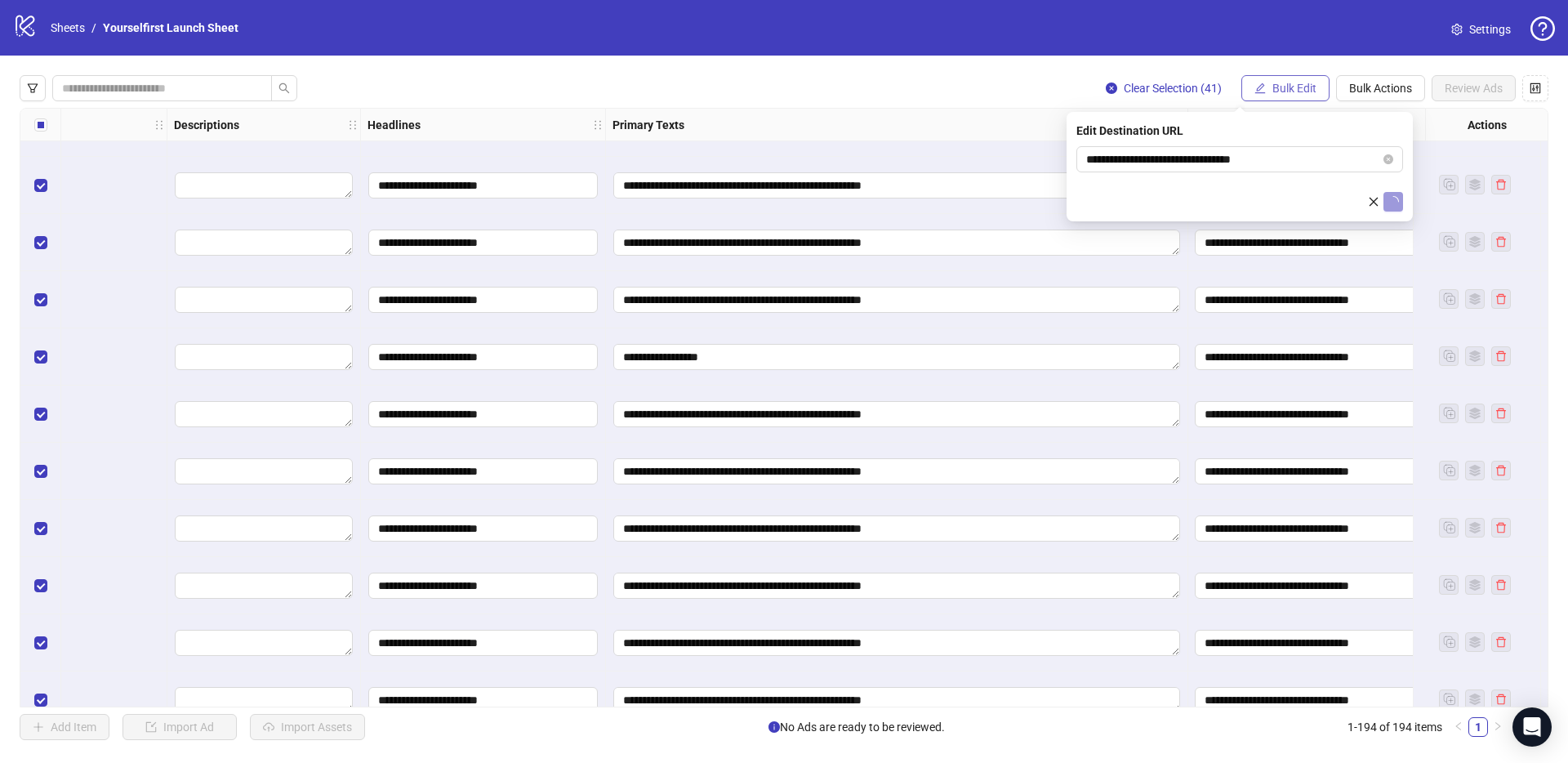
click at [1278, 87] on span "Bulk Edit" at bounding box center [1294, 88] width 44 height 13
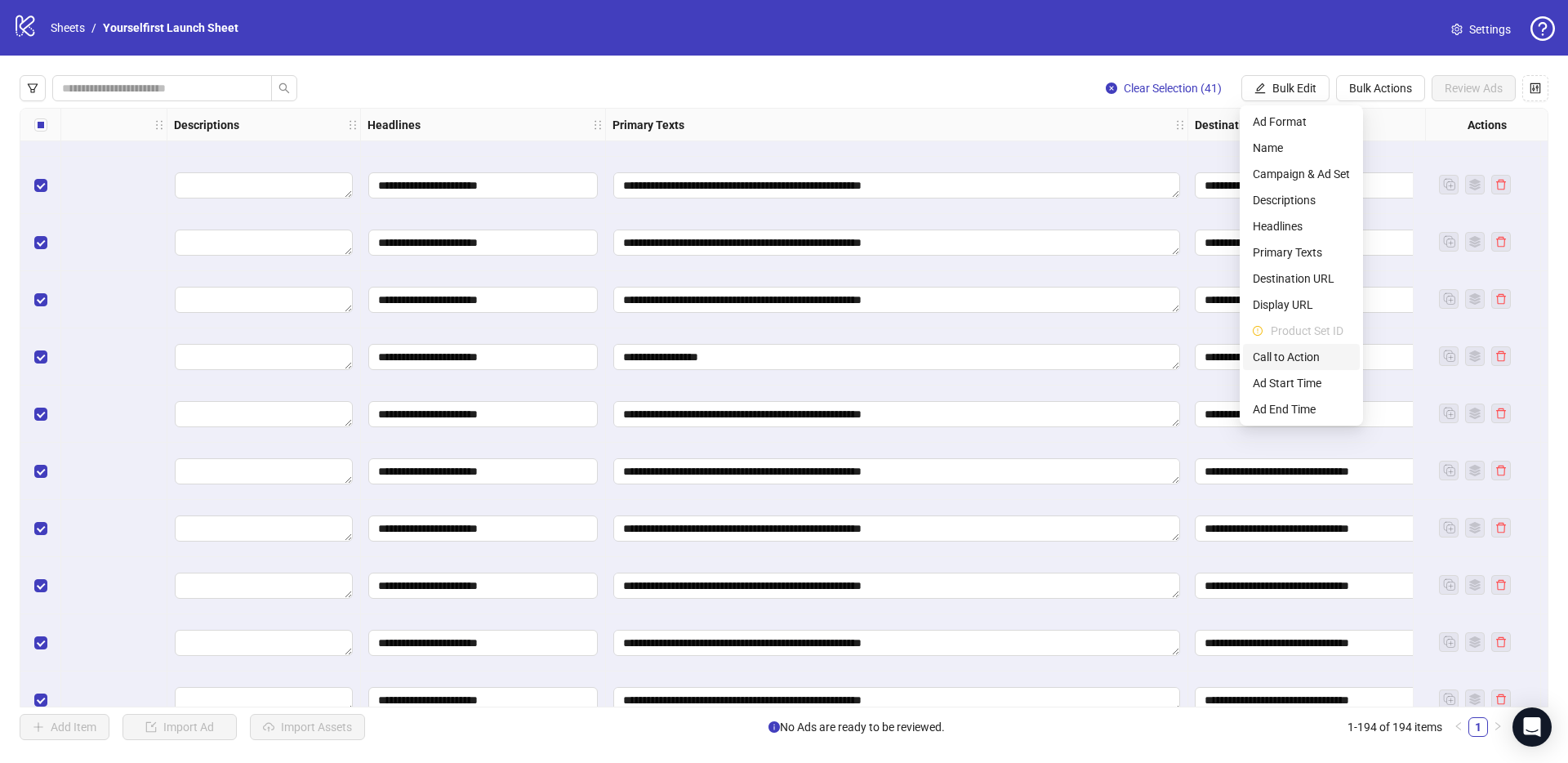
click at [1300, 360] on span "Call to Action" at bounding box center [1301, 357] width 97 height 18
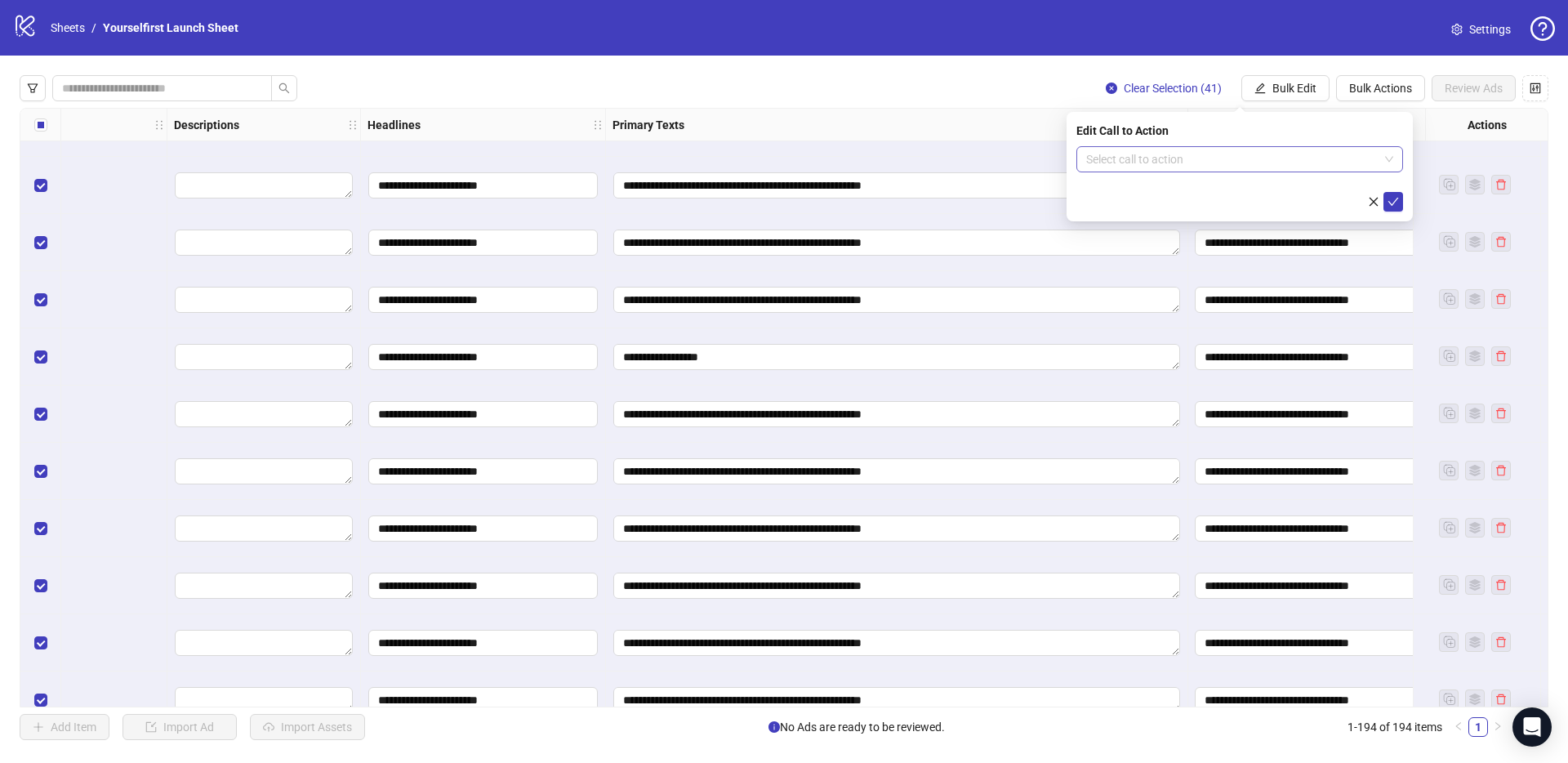
click at [1105, 154] on input "search" at bounding box center [1233, 159] width 292 height 25
type input "*****"
click at [1116, 194] on div "Learn more" at bounding box center [1239, 192] width 301 height 18
click at [1394, 203] on icon "check" at bounding box center [1392, 201] width 11 height 11
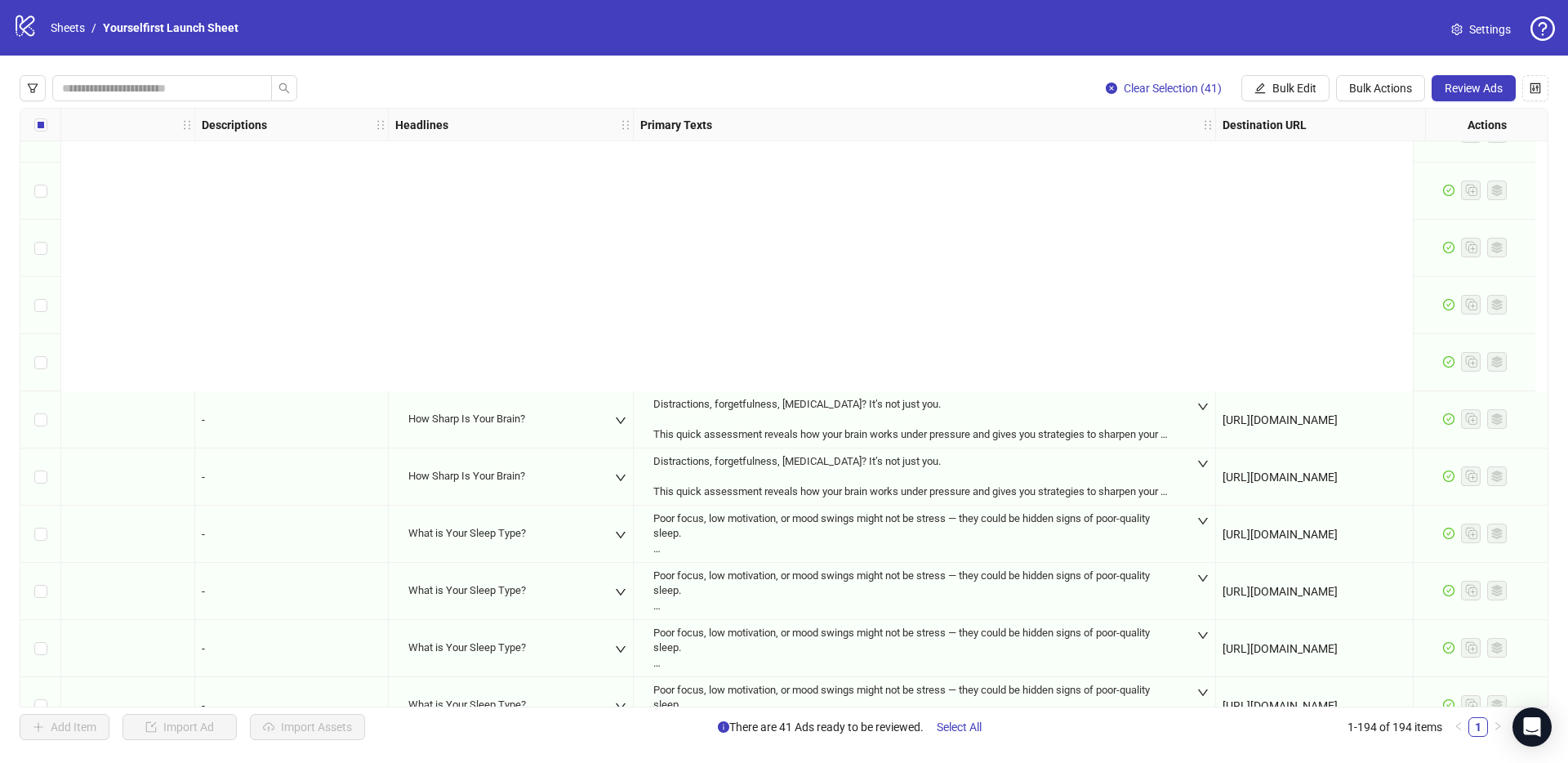
scroll to position [8706, 1480]
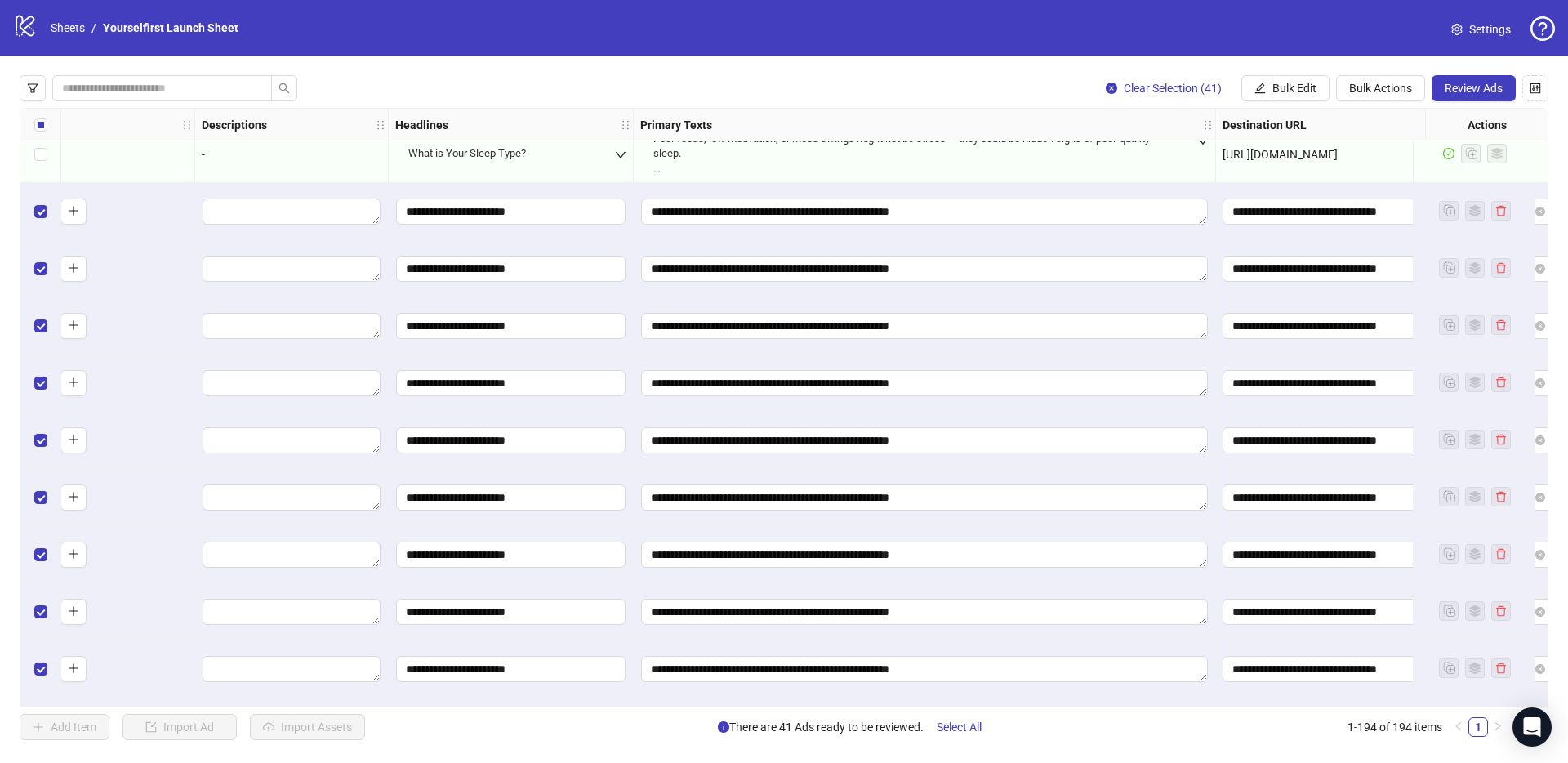
click at [631, 355] on div "**********" at bounding box center [511, 383] width 245 height 57
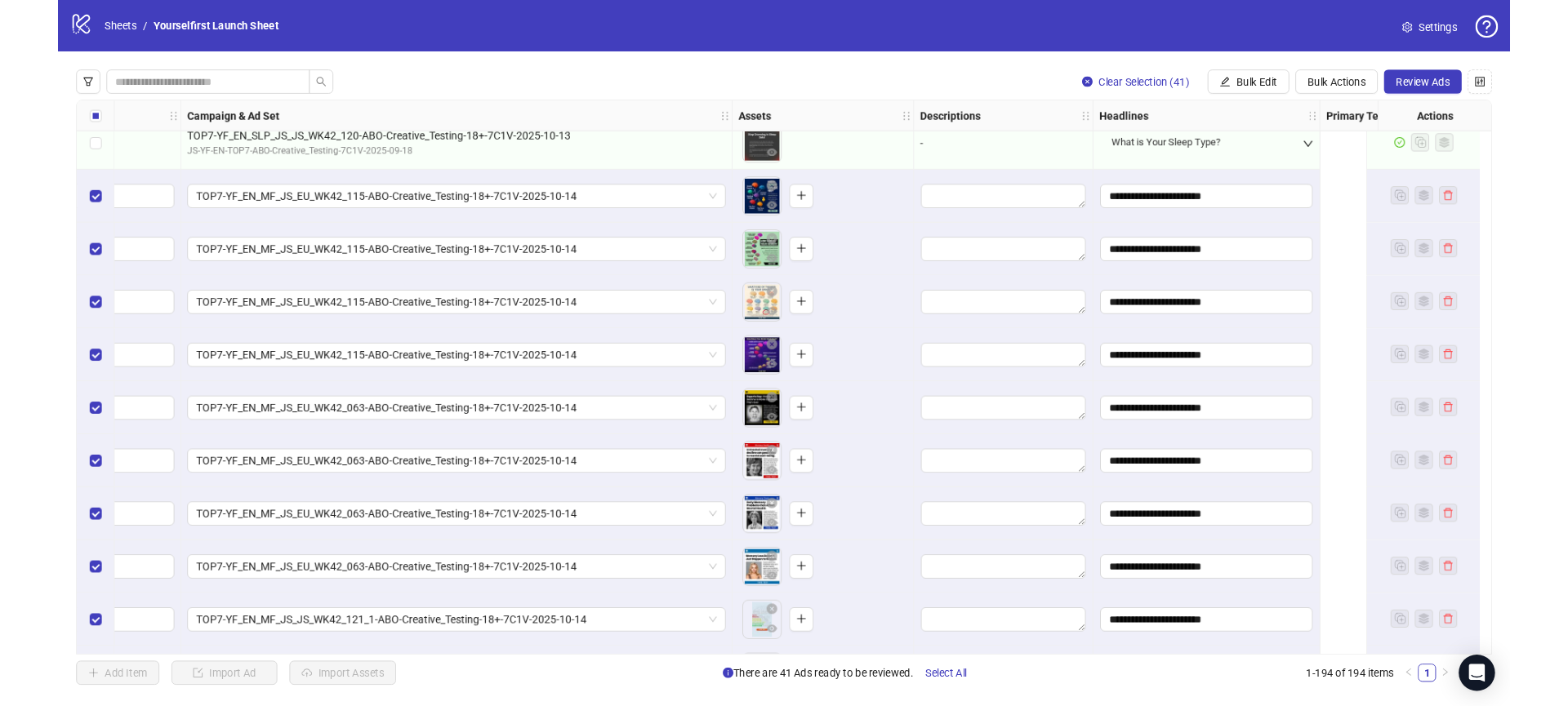
scroll to position [8705, 0]
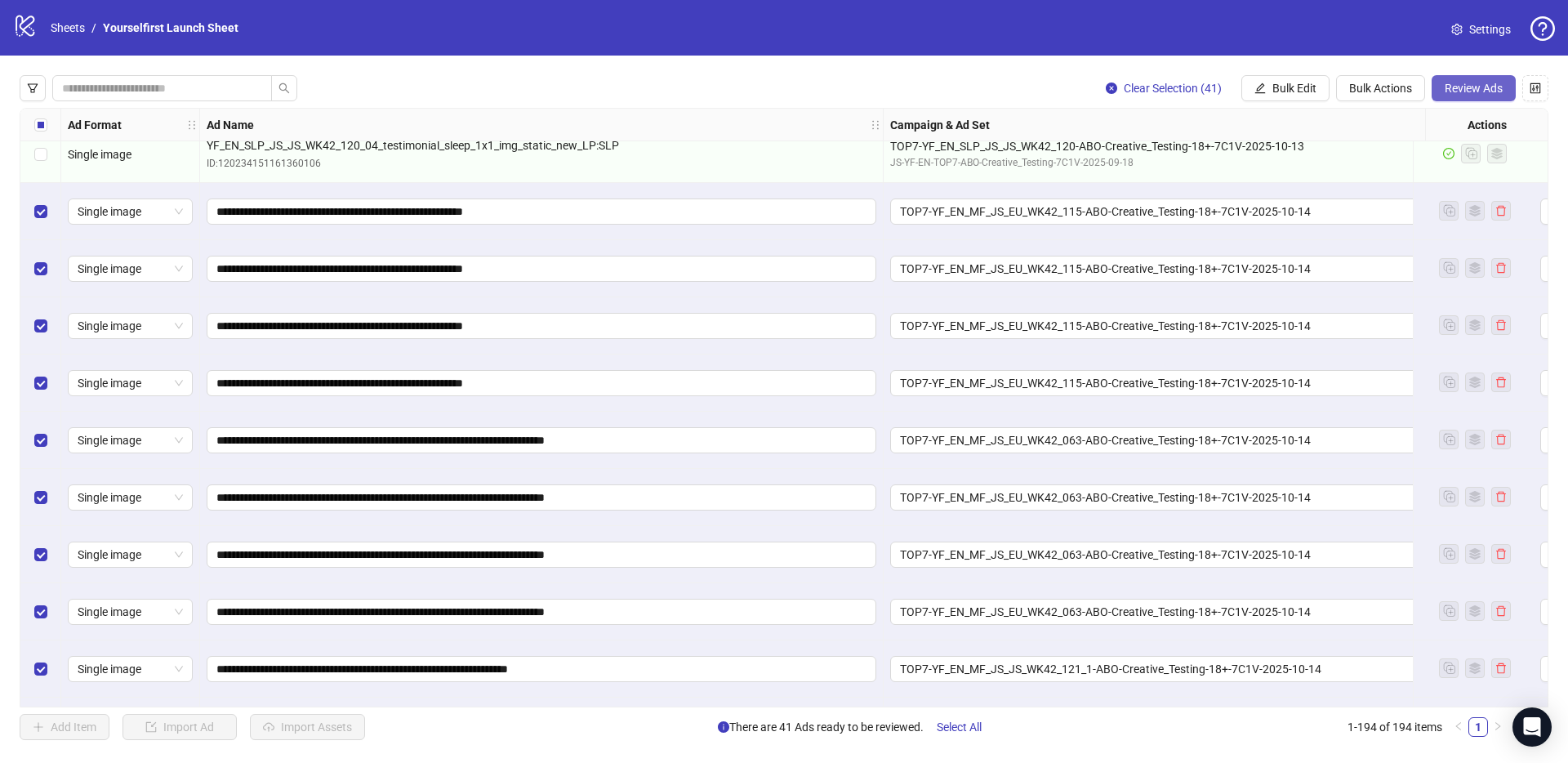
click at [1468, 88] on span "Review Ads" at bounding box center [1473, 88] width 58 height 13
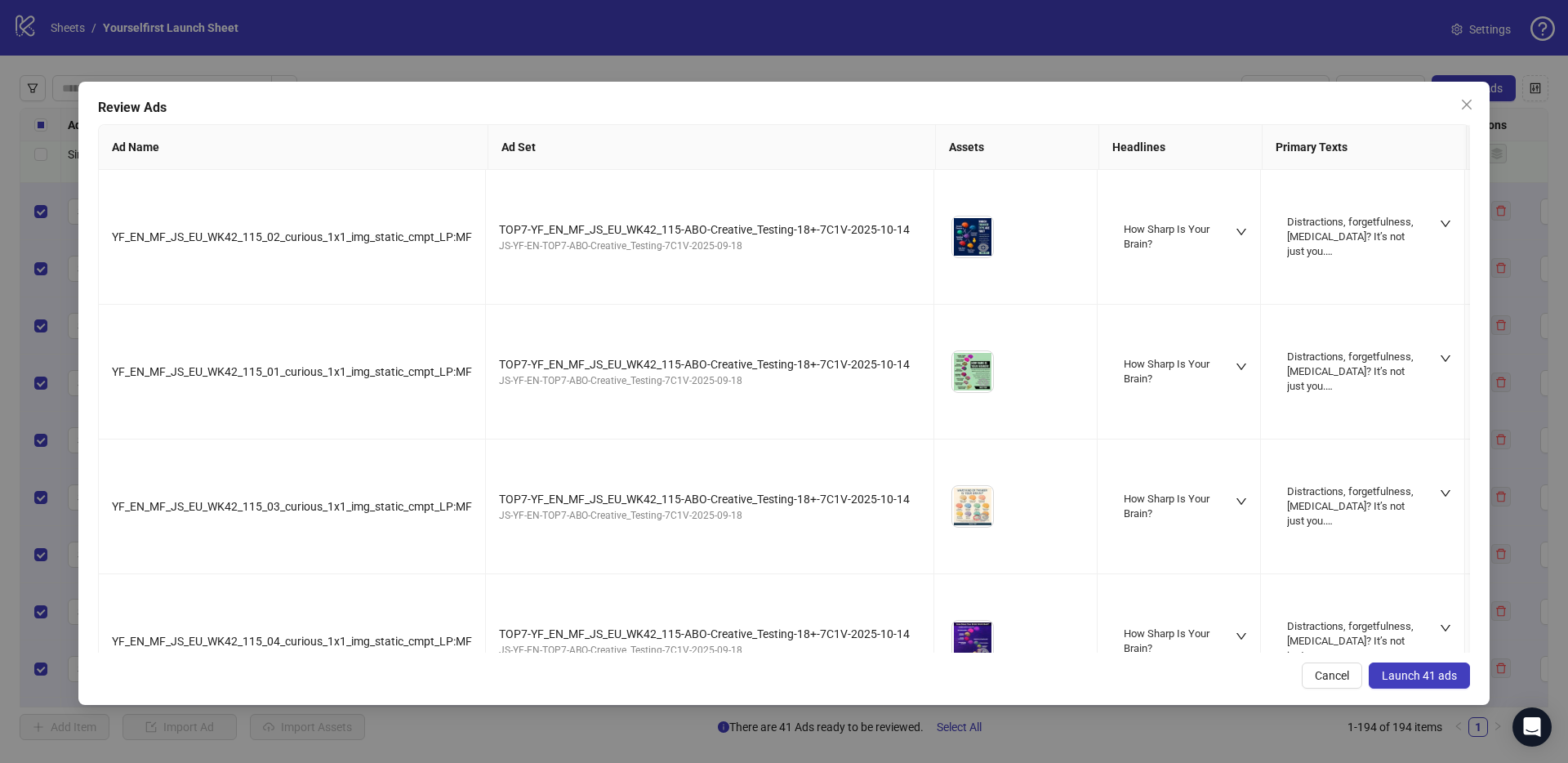
click at [1432, 678] on span "Launch 41 ads" at bounding box center [1419, 676] width 75 height 13
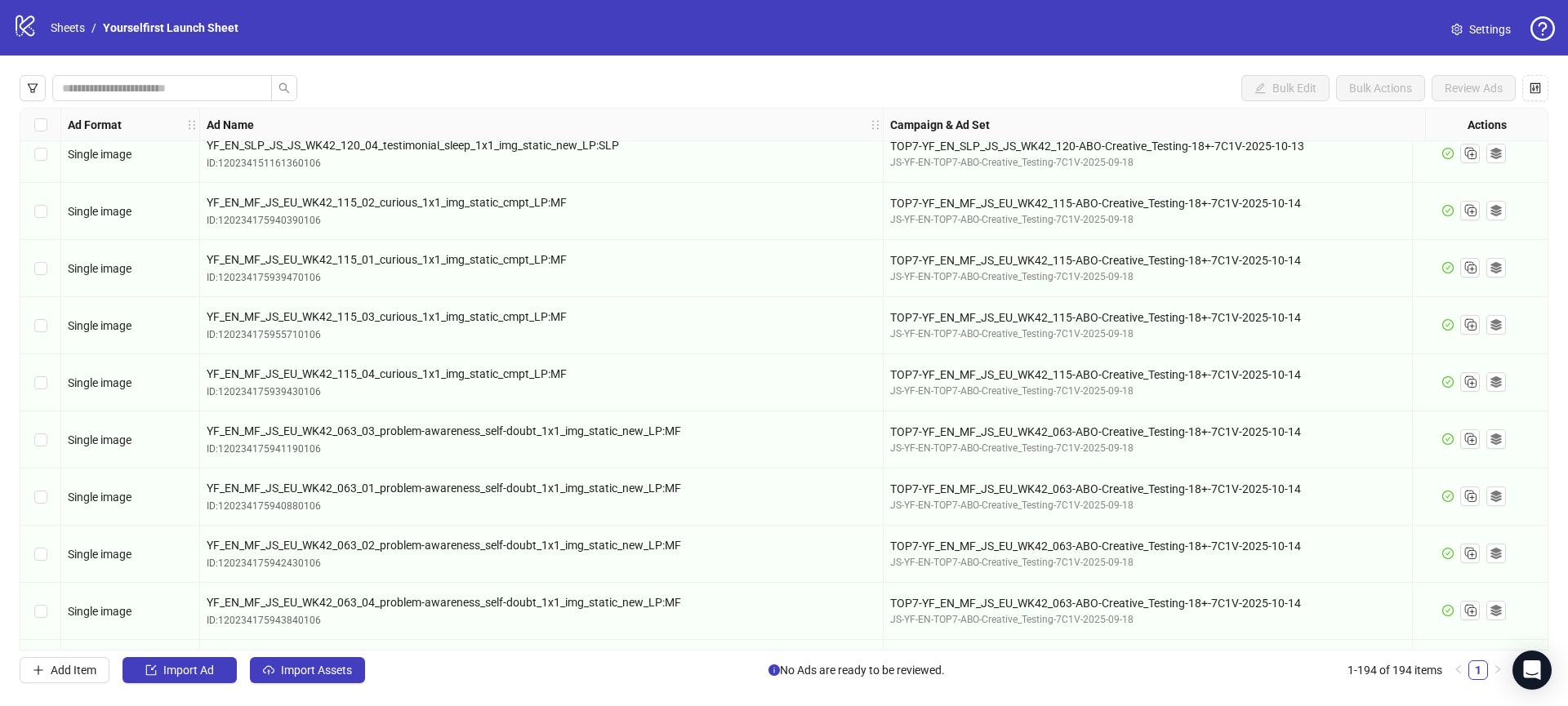
scroll to position [8706, 0]
